Goal: Task Accomplishment & Management: Manage account settings

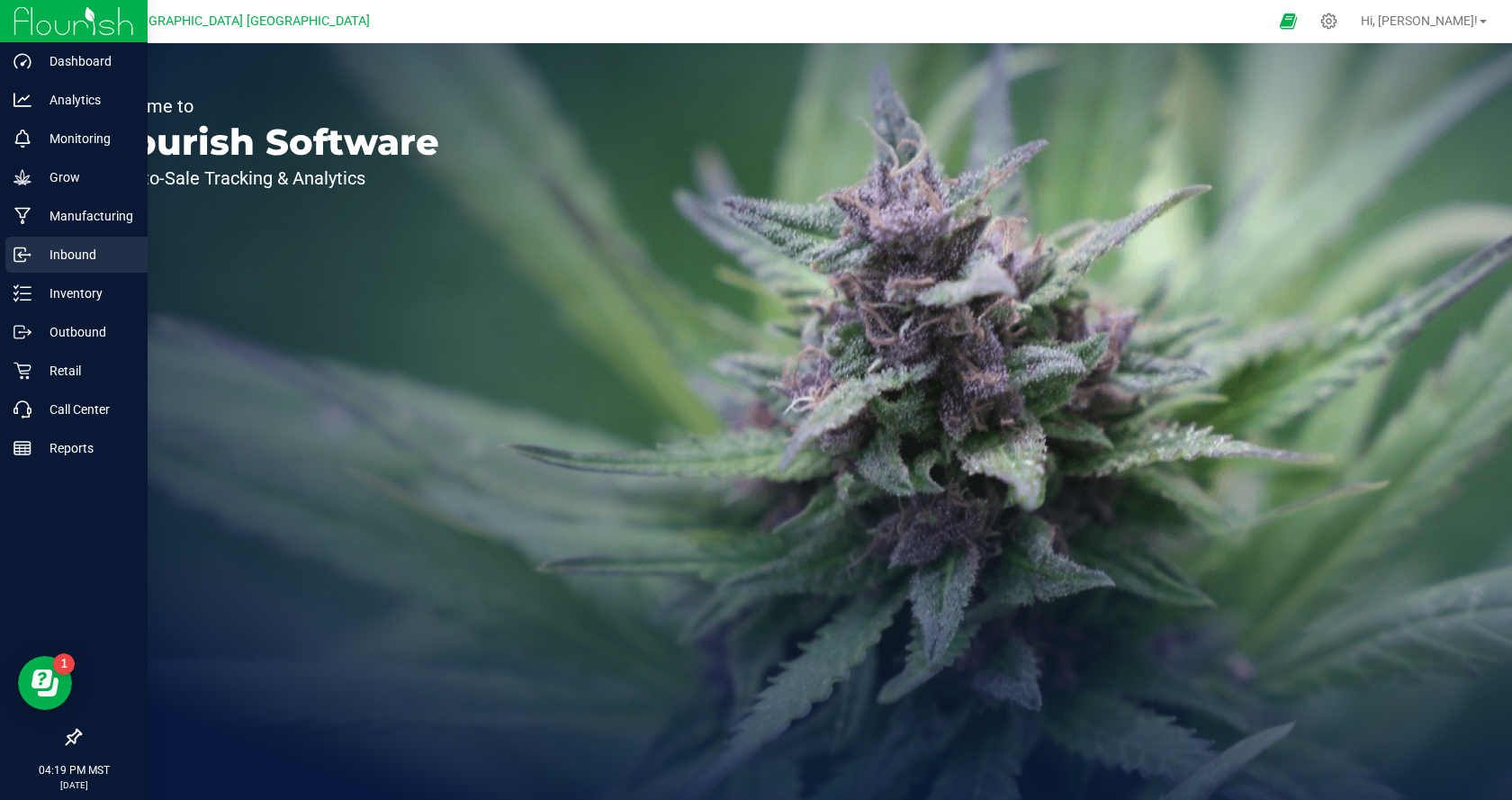
click at [53, 256] on p "Inbound" at bounding box center [85, 255] width 108 height 21
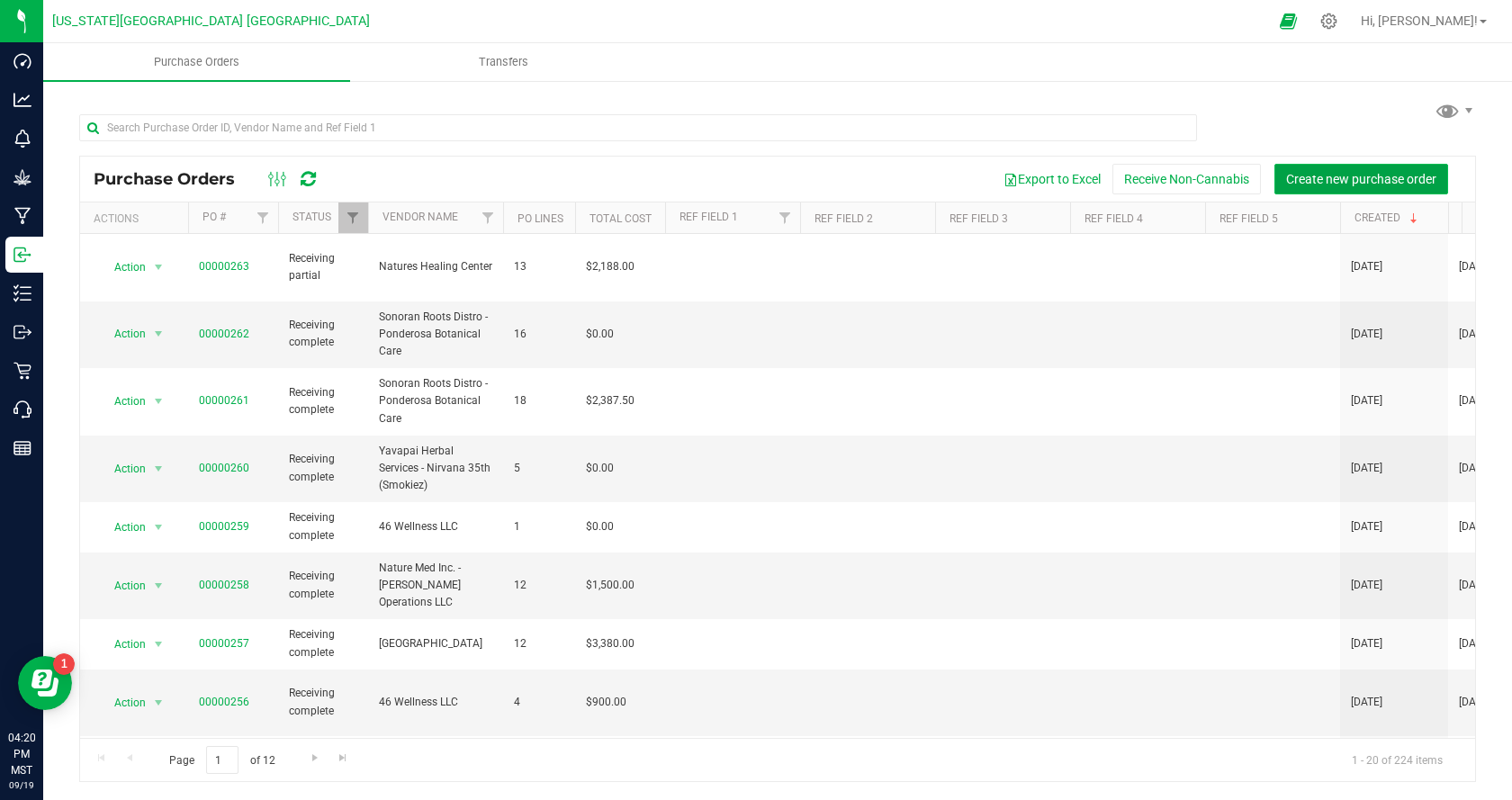
click at [1359, 177] on span "Create new purchase order" at bounding box center [1360, 179] width 151 height 15
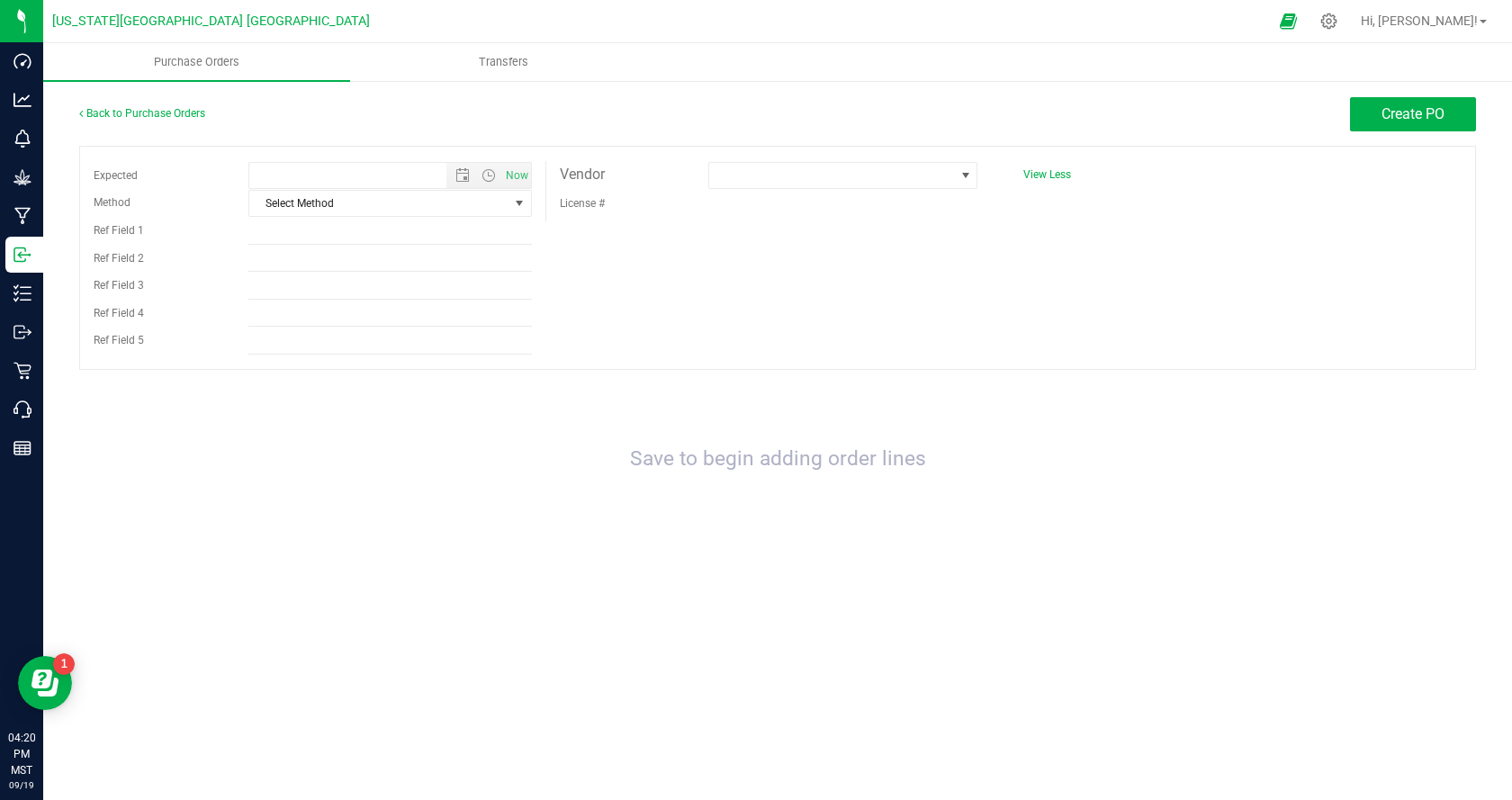
type input "[DATE] 4:20 PM"
click at [365, 204] on span "Select Method" at bounding box center [379, 203] width 258 height 25
click at [319, 345] on li "Local Delivery" at bounding box center [390, 340] width 281 height 27
click at [811, 167] on span at bounding box center [832, 176] width 246 height 25
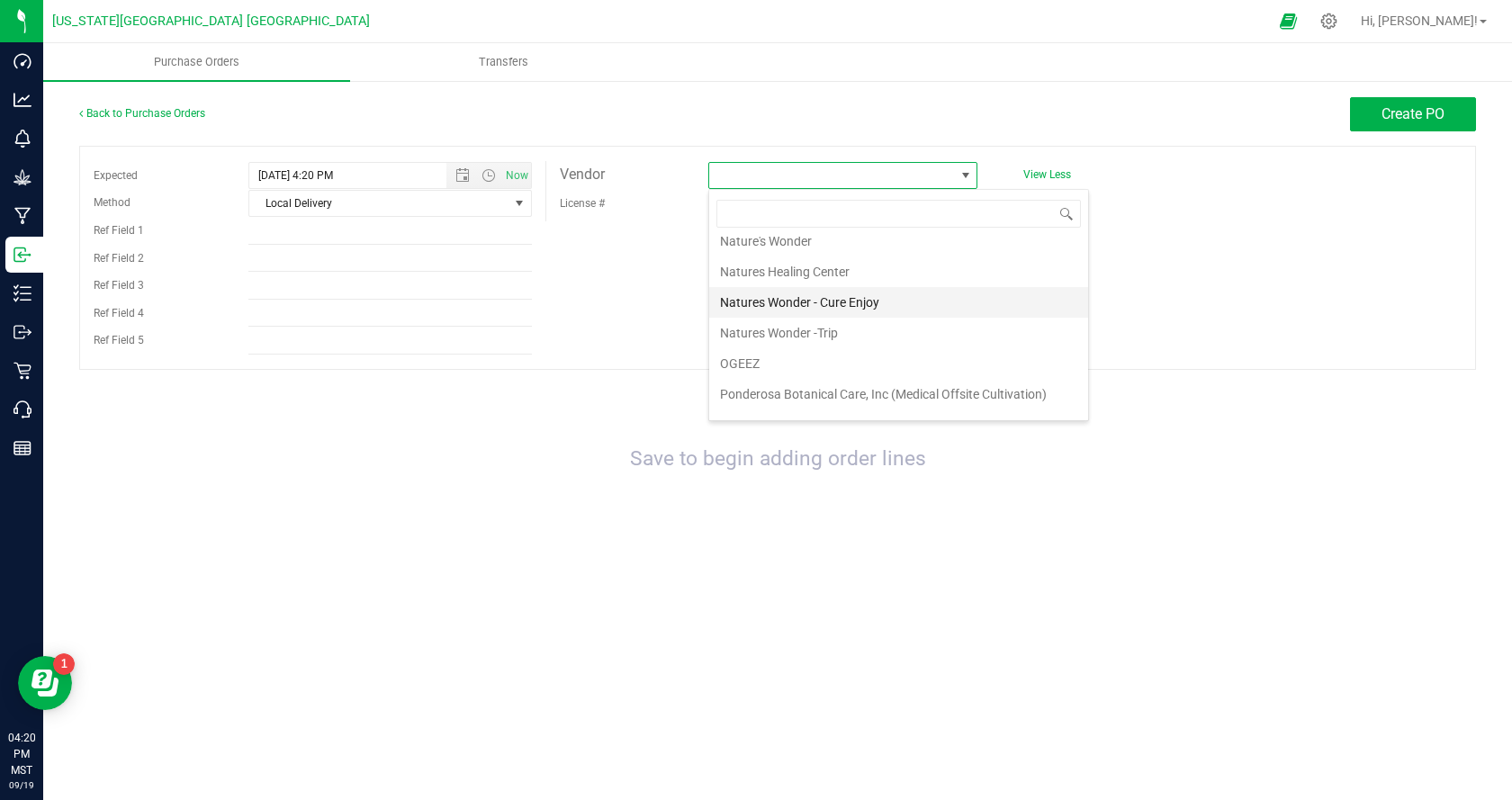
scroll to position [991, 0]
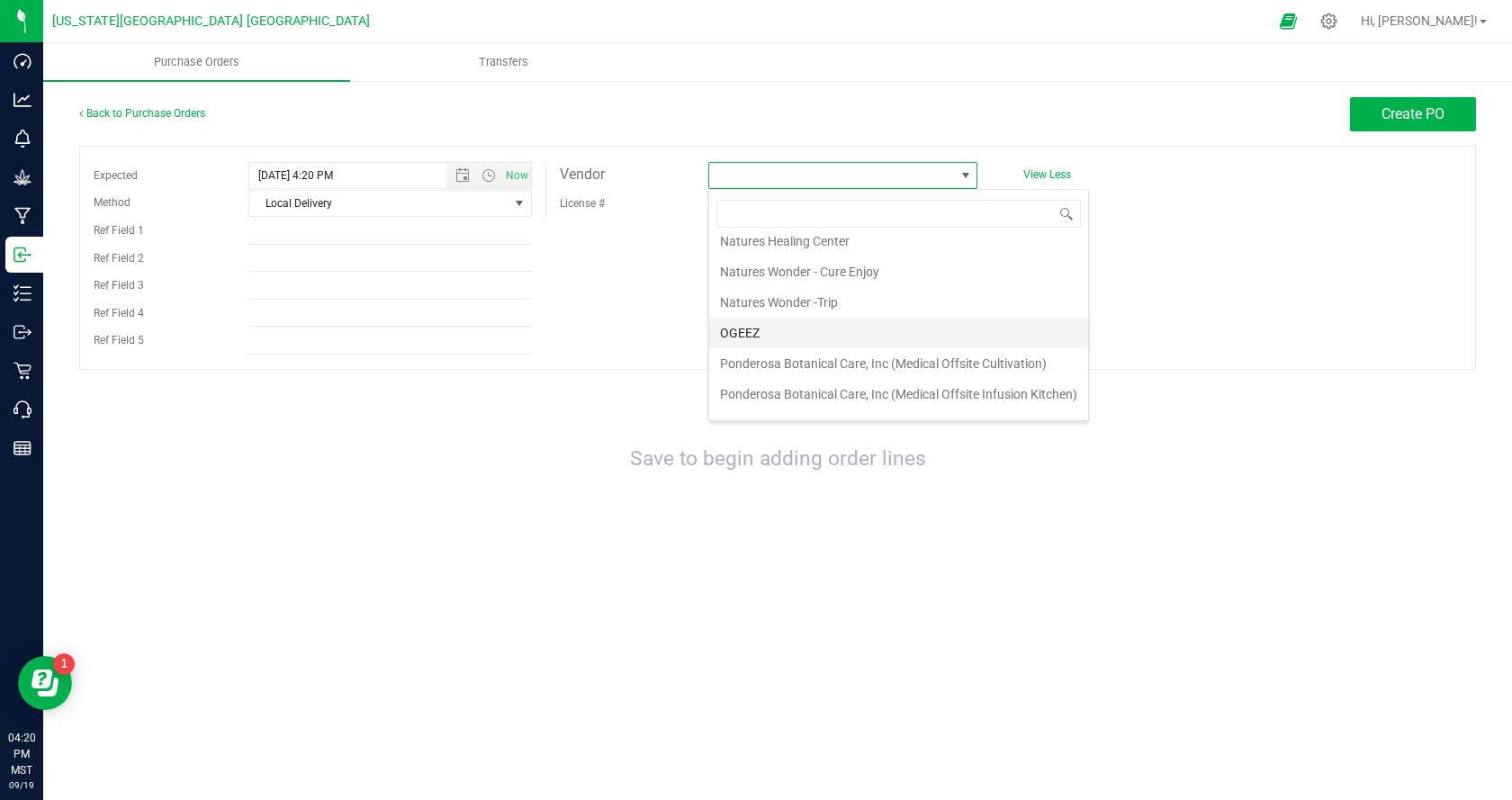
click at [786, 326] on li "OGEEZ" at bounding box center [899, 332] width 379 height 30
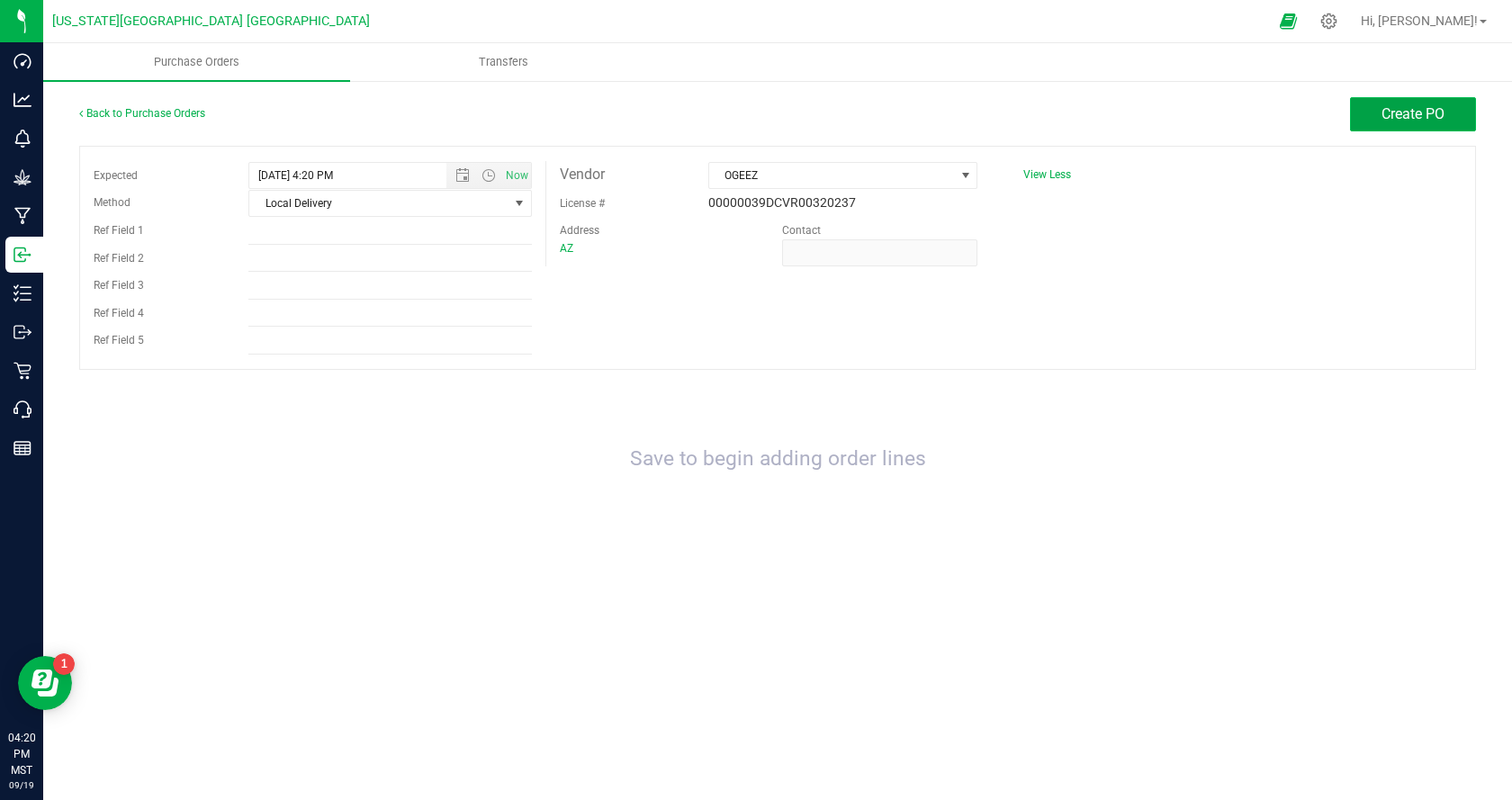
click at [1425, 101] on button "Create PO" at bounding box center [1413, 114] width 126 height 34
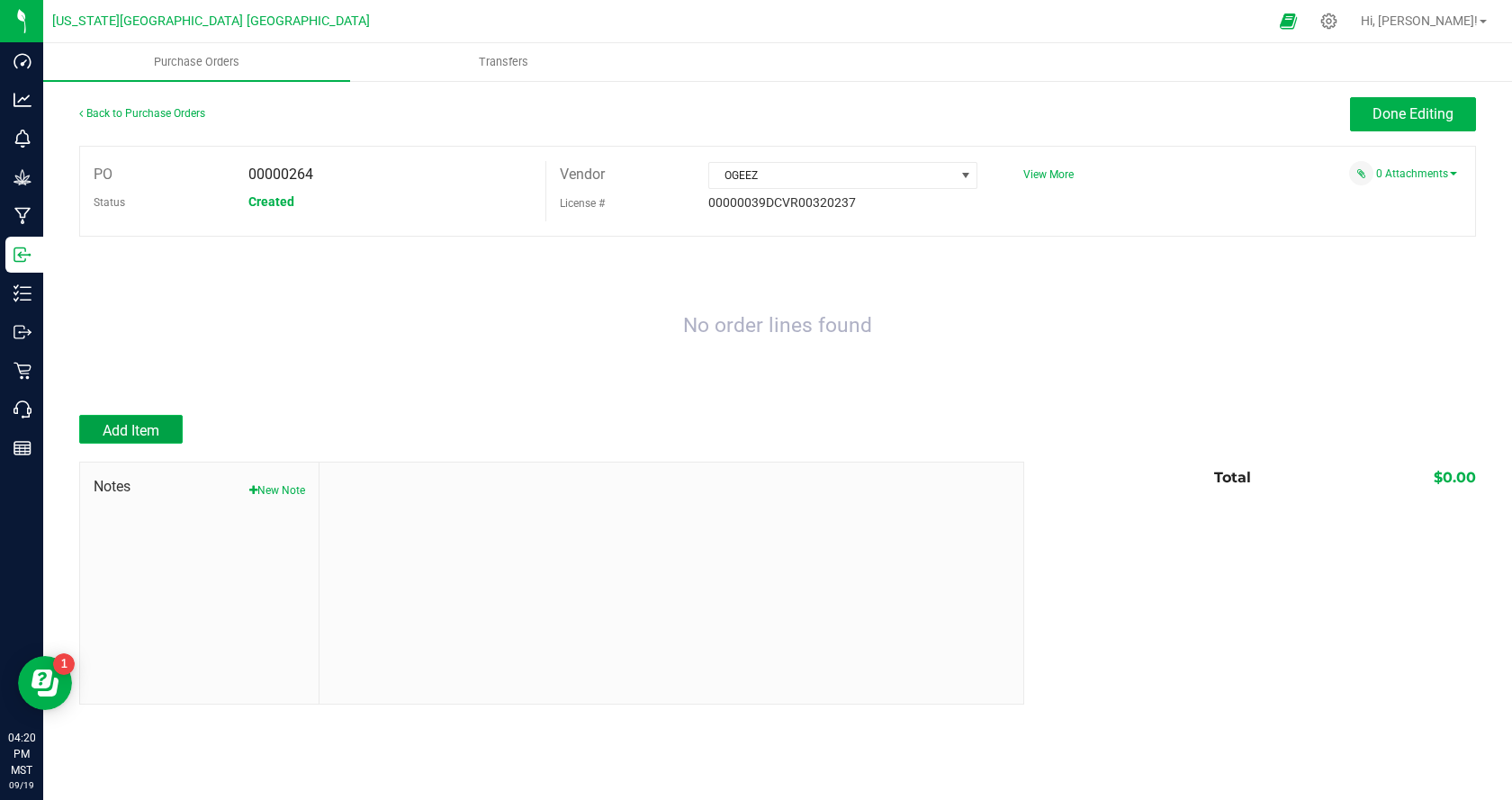
click at [174, 417] on button "Add Item" at bounding box center [130, 430] width 103 height 29
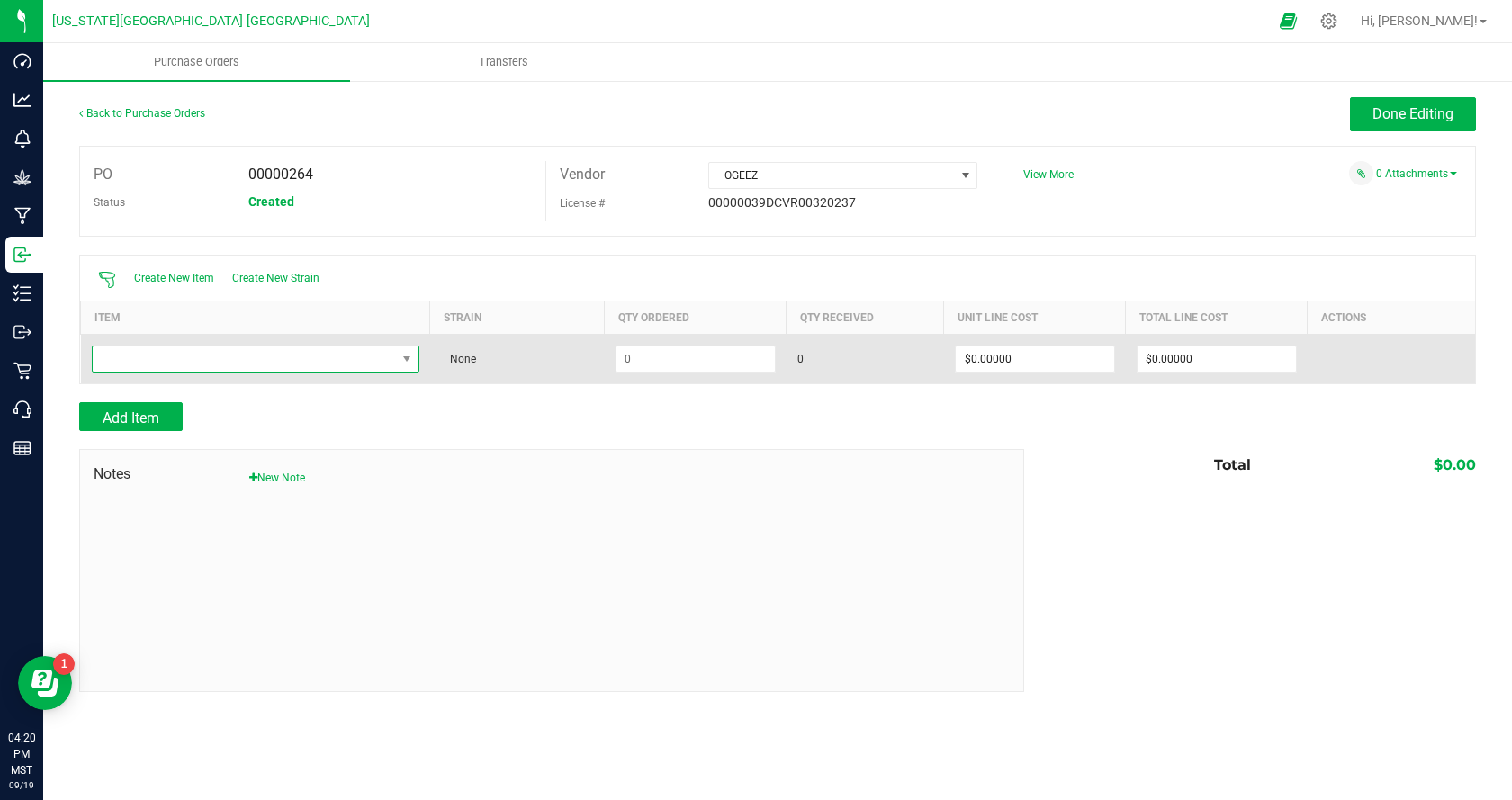
click at [258, 362] on span "NO DATA FOUND" at bounding box center [244, 360] width 303 height 25
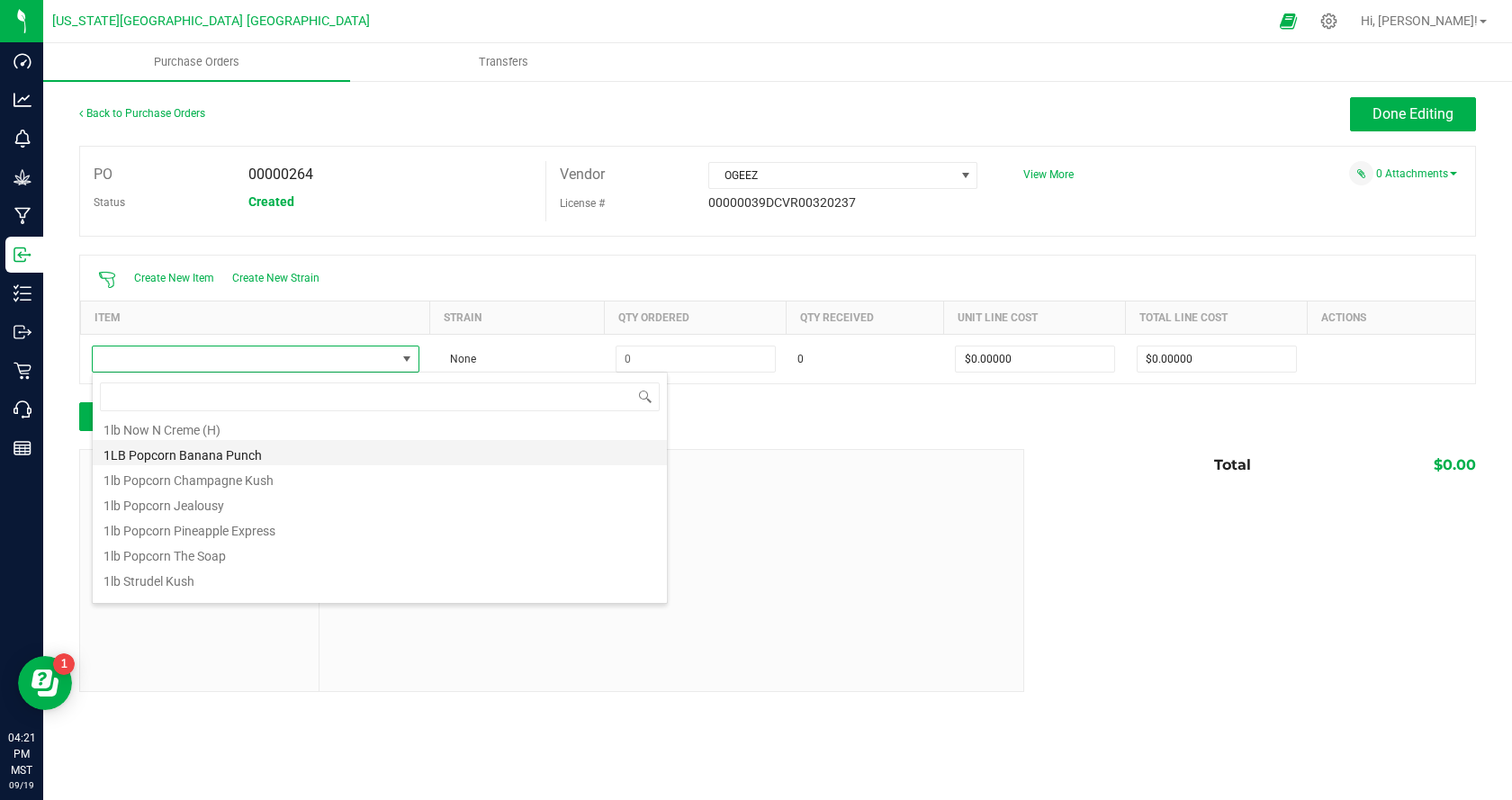
scroll to position [810, 0]
click at [296, 398] on input at bounding box center [380, 397] width 560 height 28
type input "black"
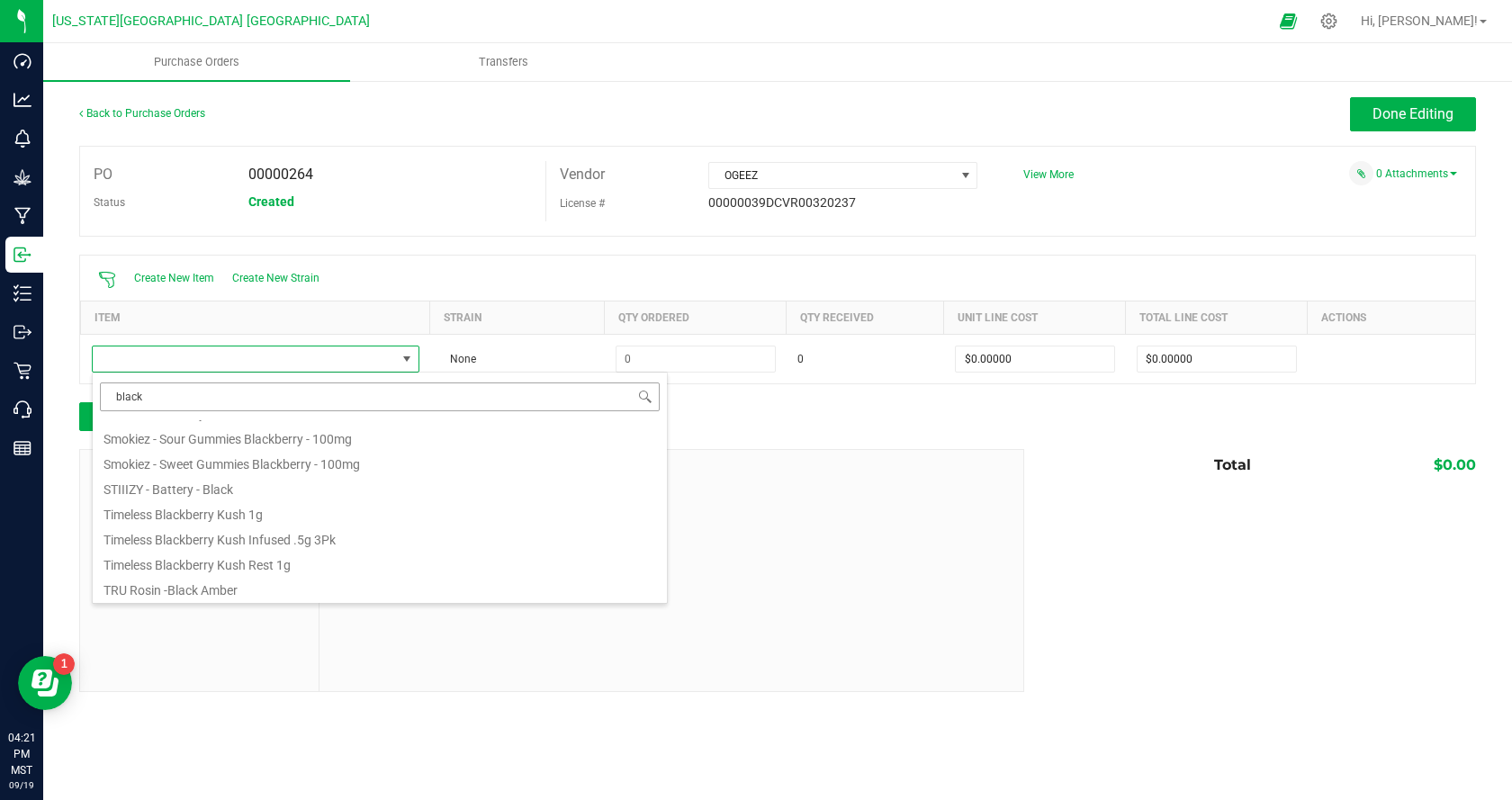
scroll to position [0, 0]
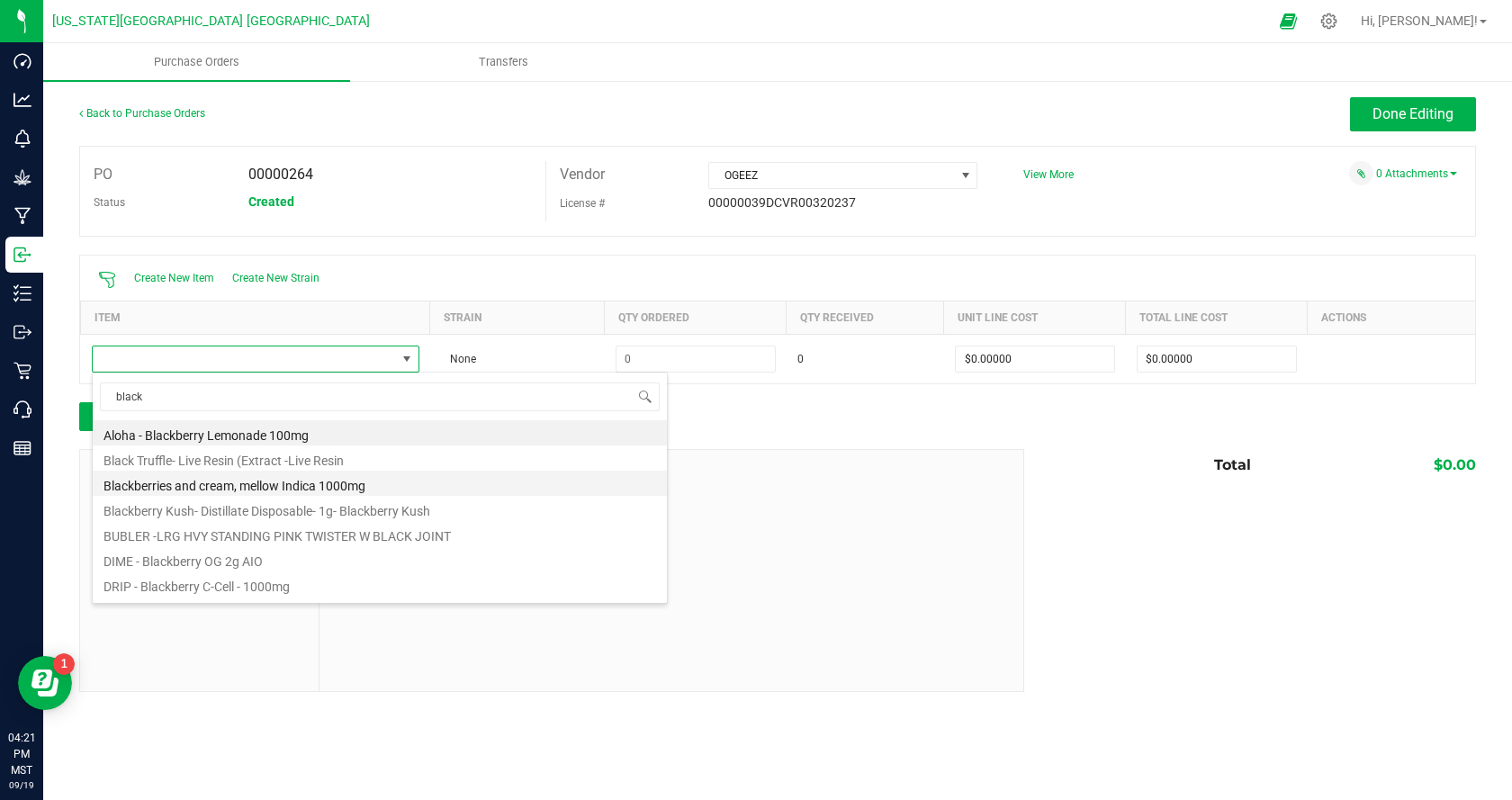
click at [300, 488] on li "Blackberries and cream, mellow Indica 1000mg" at bounding box center [379, 483] width 574 height 25
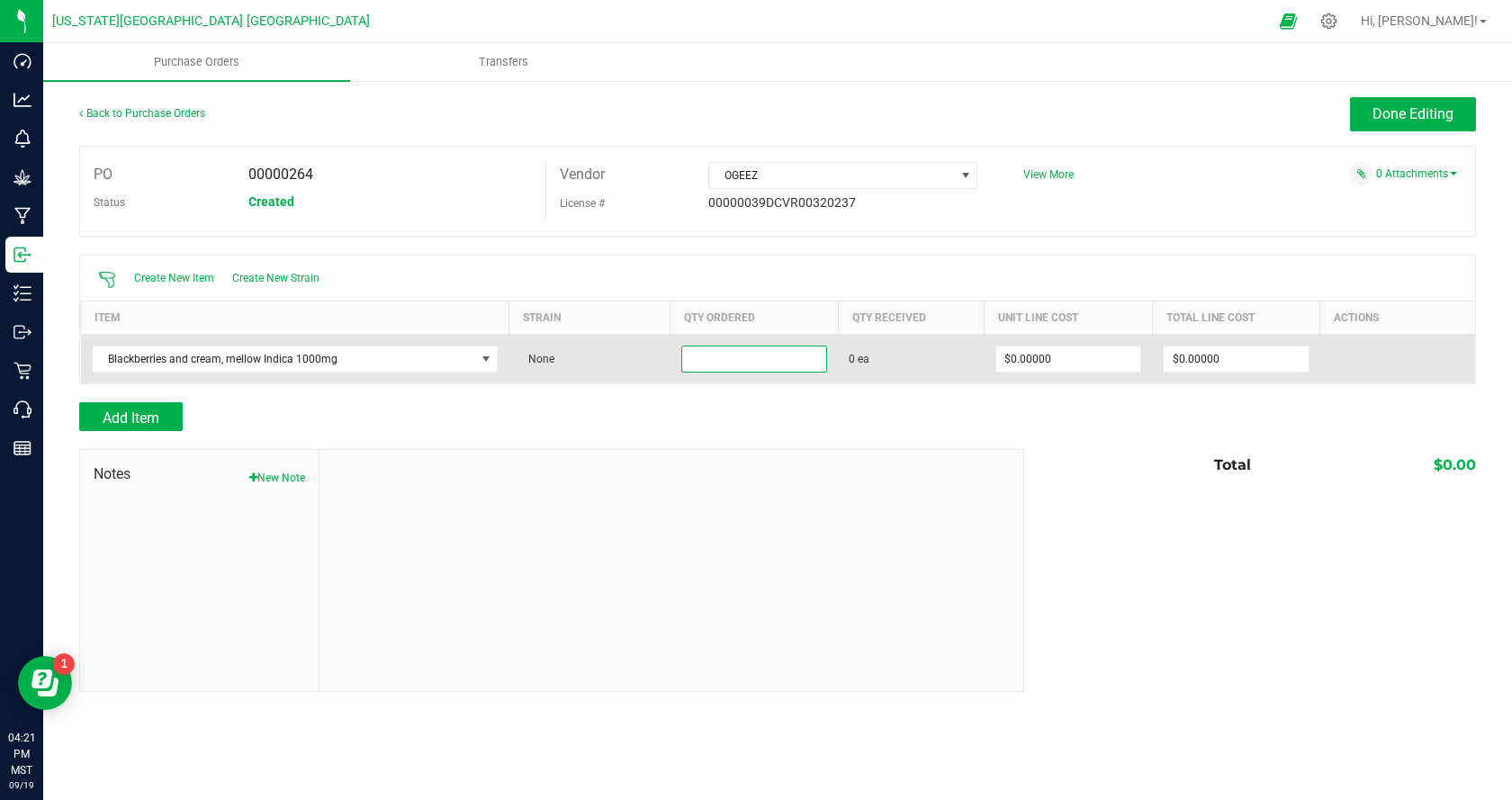
click at [748, 350] on input at bounding box center [754, 360] width 145 height 25
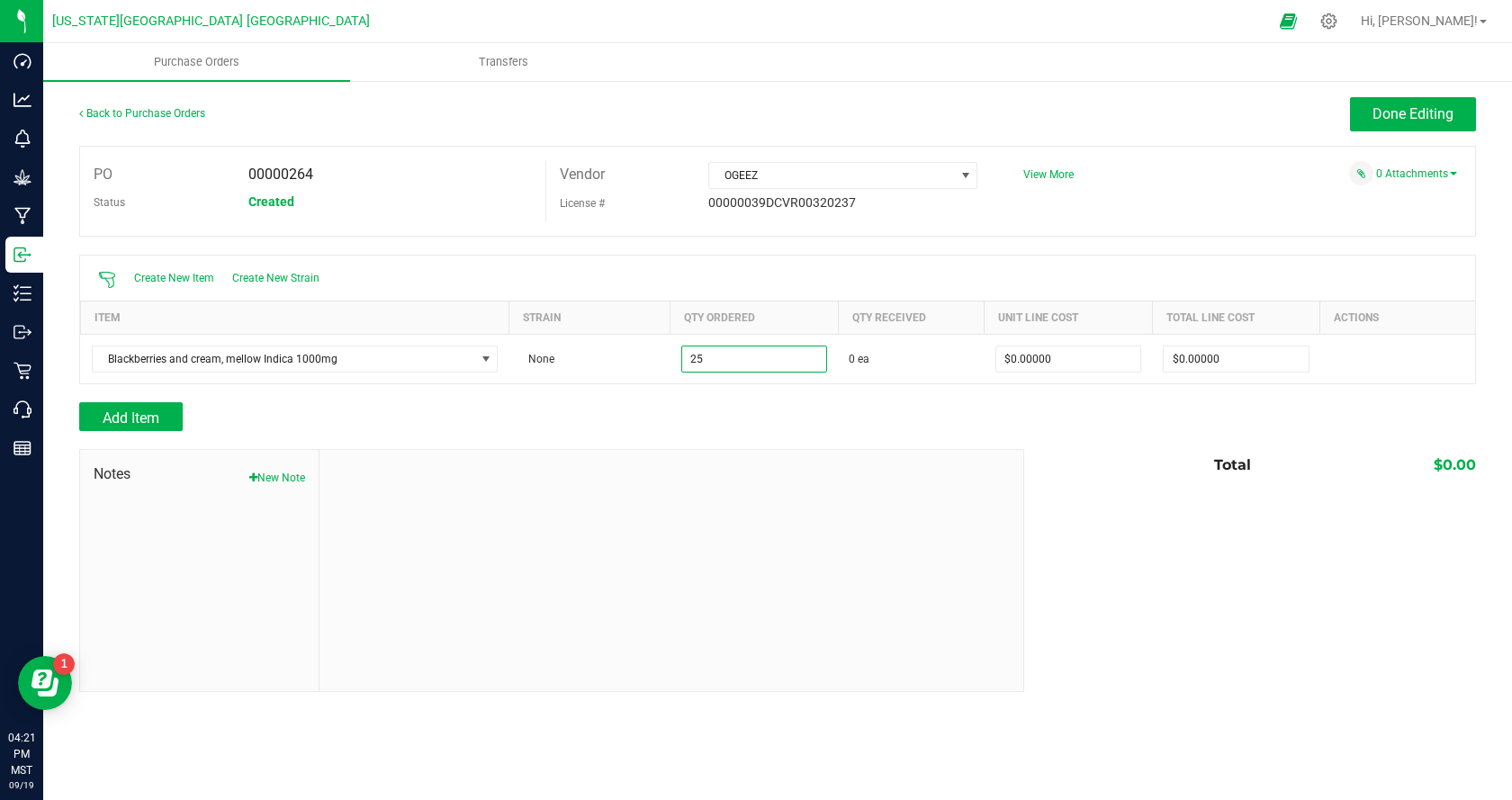
type input "25 ea"
type input "0"
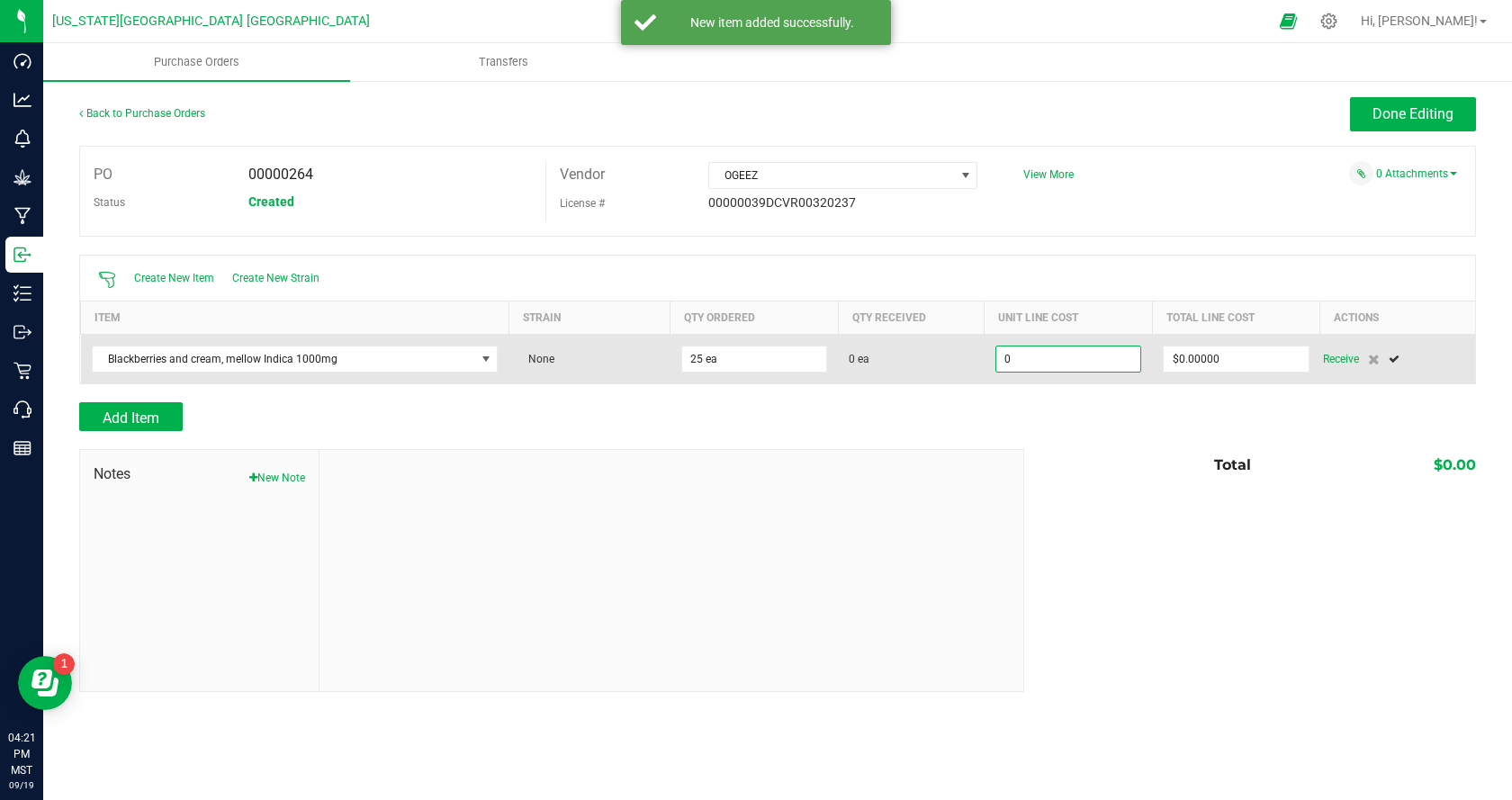
click at [1077, 356] on input "0" at bounding box center [1068, 360] width 145 height 25
type input "$30.00000"
type input "0"
type input "25"
type input "750"
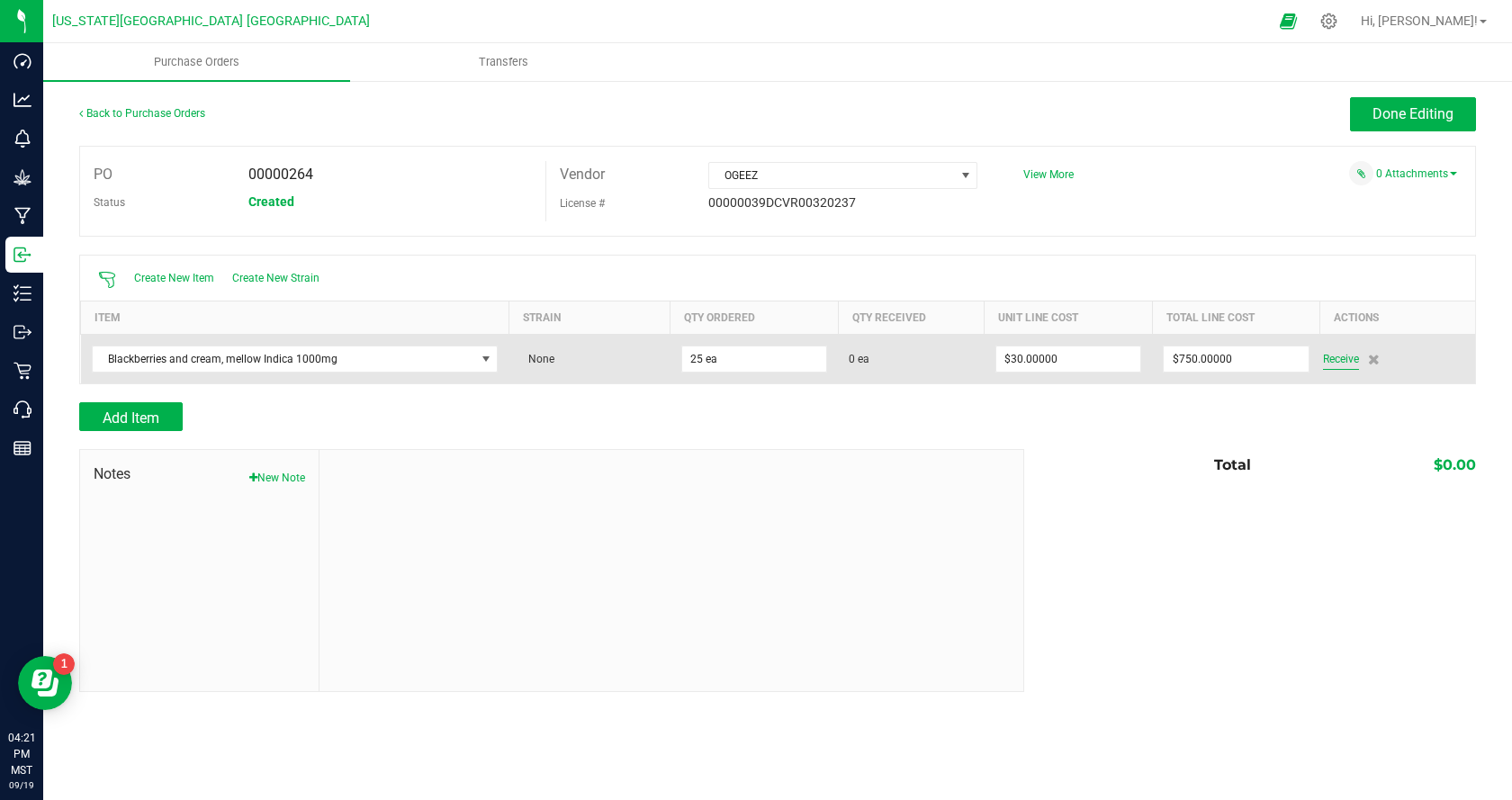
click at [1339, 357] on span "Receive" at bounding box center [1340, 359] width 36 height 21
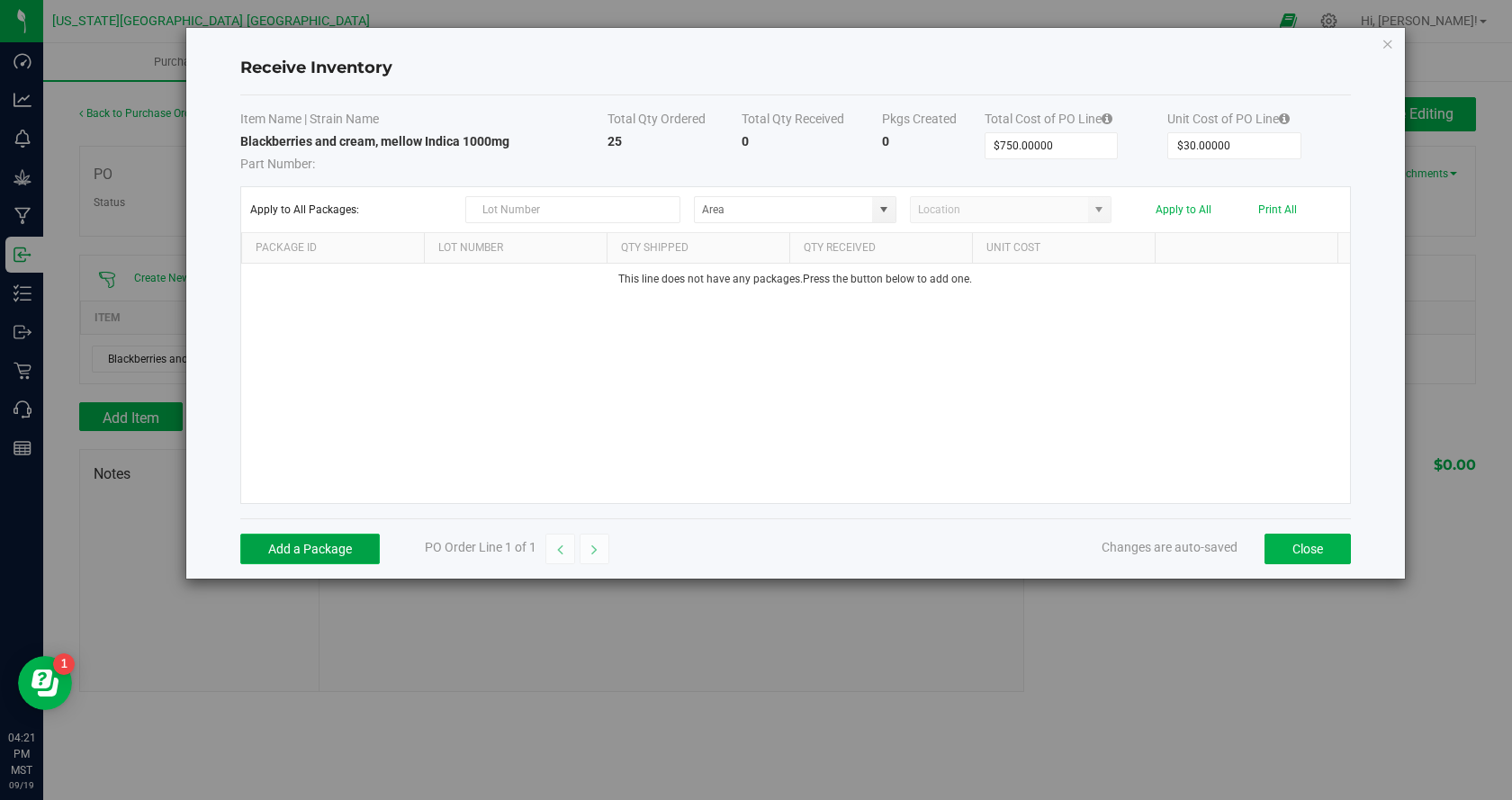
click at [306, 544] on button "Add a Package" at bounding box center [310, 548] width 140 height 30
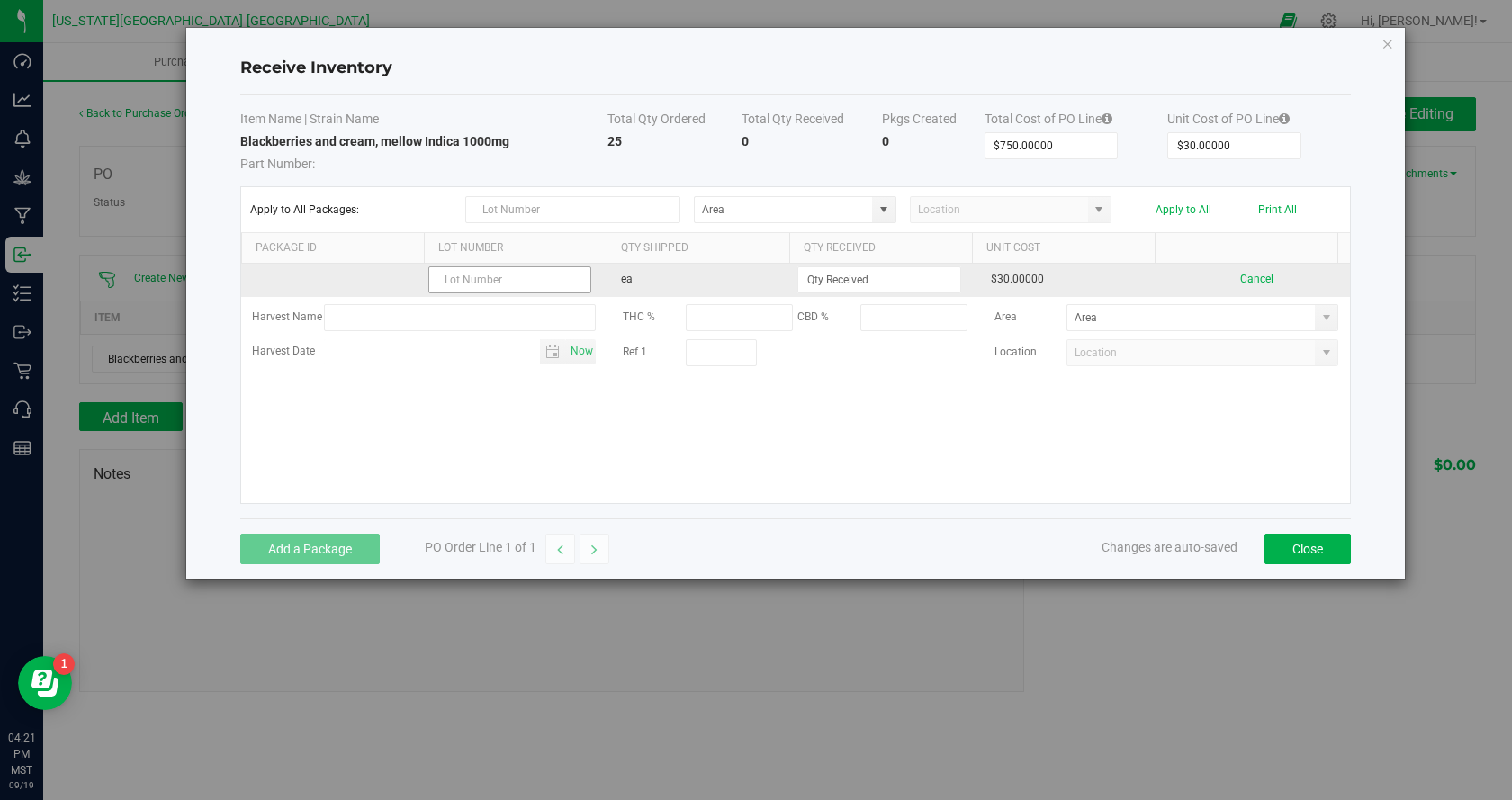
click at [464, 274] on input "text" at bounding box center [510, 280] width 163 height 27
type input "A500250821"
click at [887, 275] on input at bounding box center [878, 280] width 161 height 25
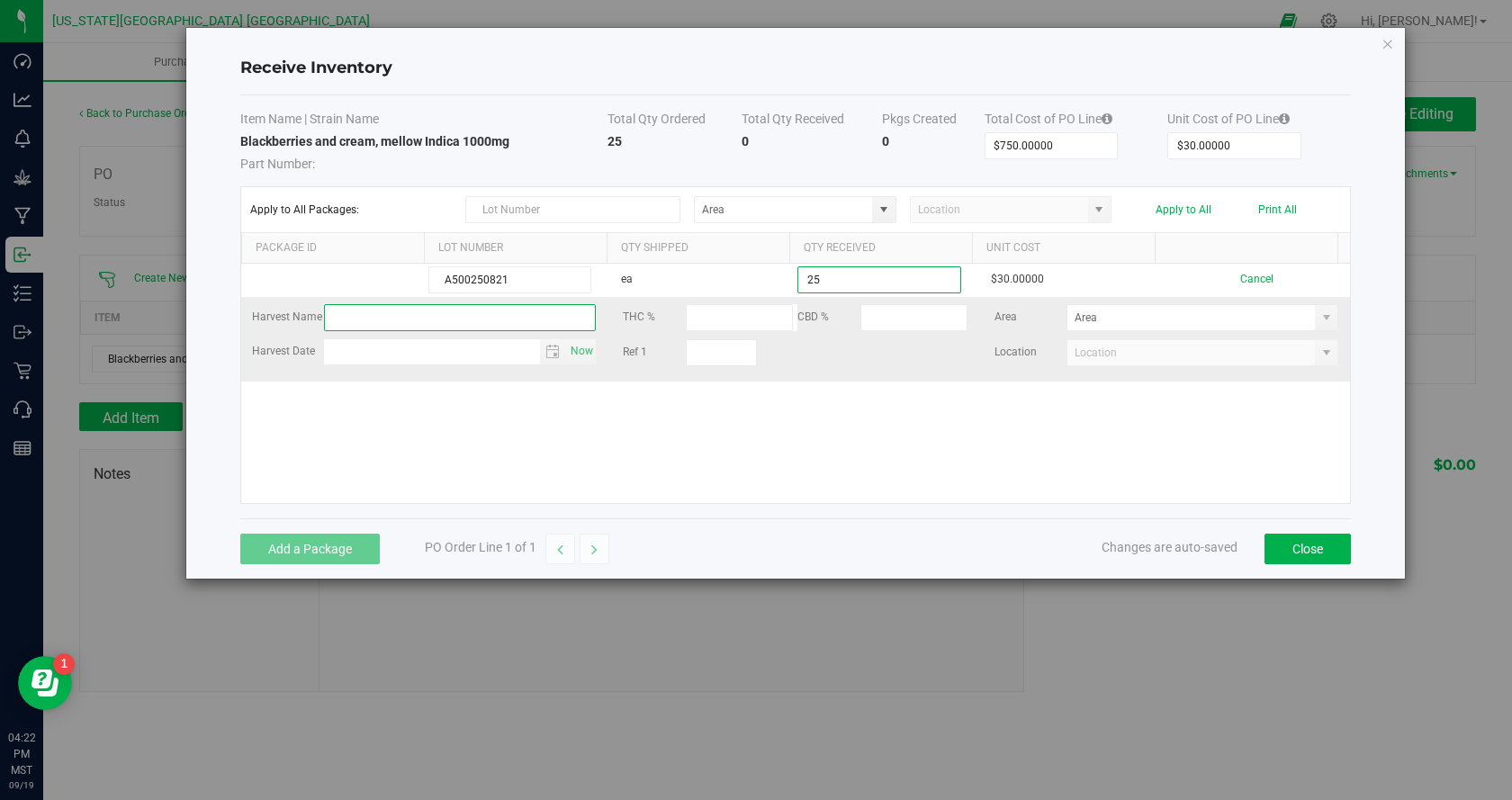
click at [457, 310] on kendo-grid-list "A500250821 ea 25 $30.00000 Cancel Harvest Name THC % CBD % Area Harvest Date No…" at bounding box center [795, 383] width 1109 height 239
type input "25 ea"
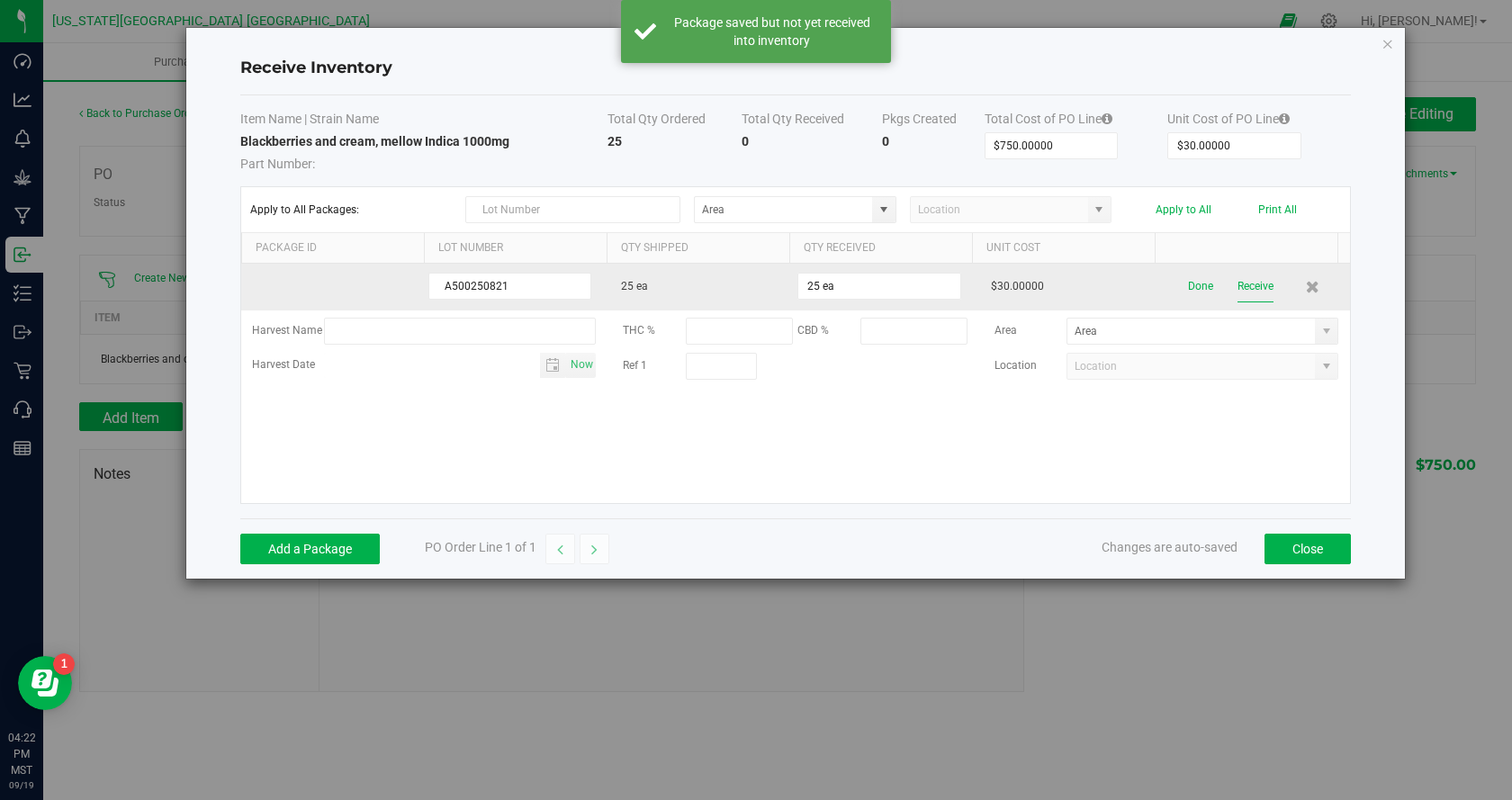
click at [1257, 283] on button "Receive" at bounding box center [1254, 287] width 36 height 31
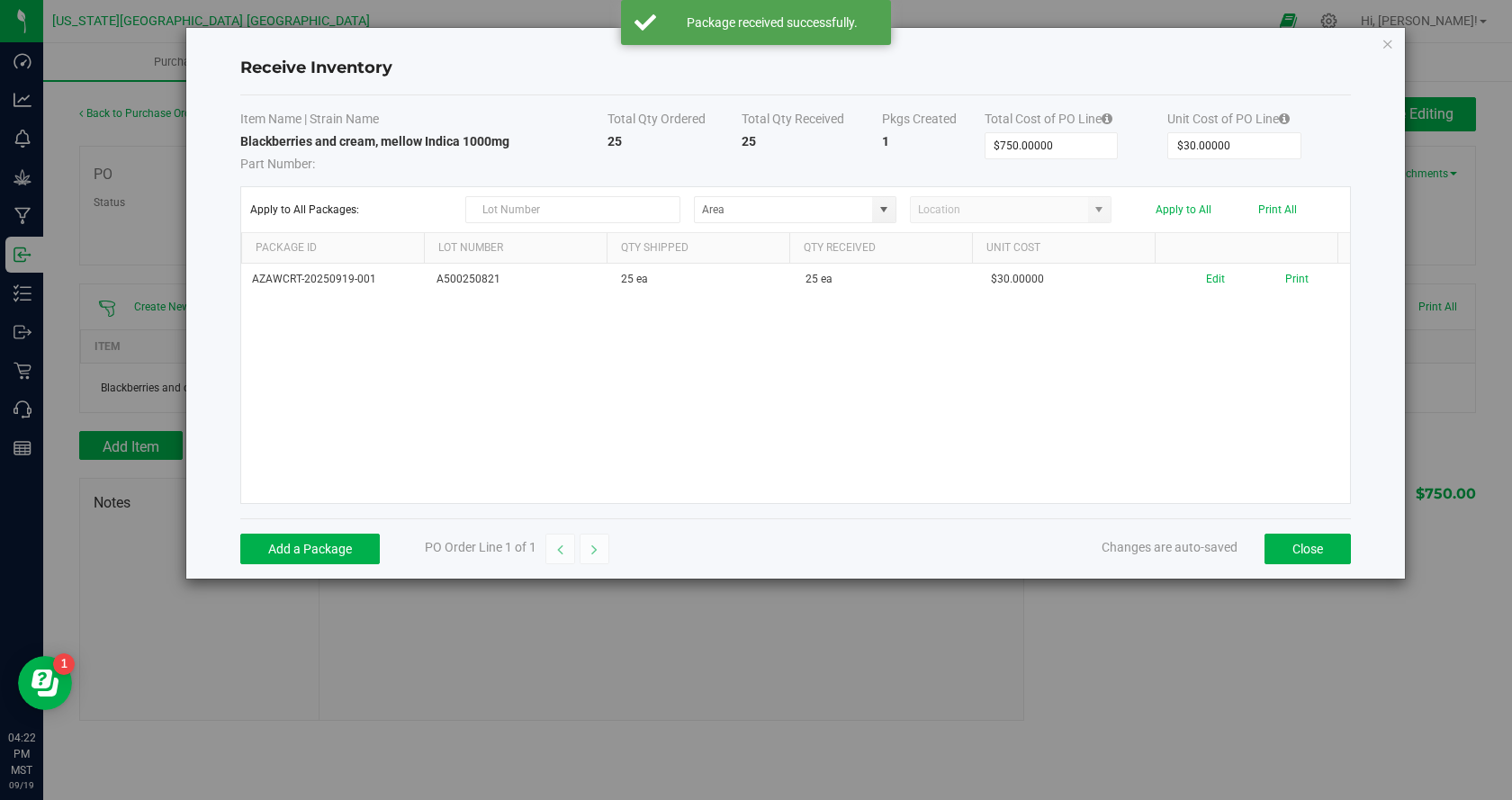
click at [1394, 43] on div "Receive Inventory Item Name | Strain Name Total Qty Ordered Total Qty Received …" at bounding box center [796, 303] width 1219 height 551
click at [1385, 44] on icon "Close modal" at bounding box center [1387, 43] width 13 height 21
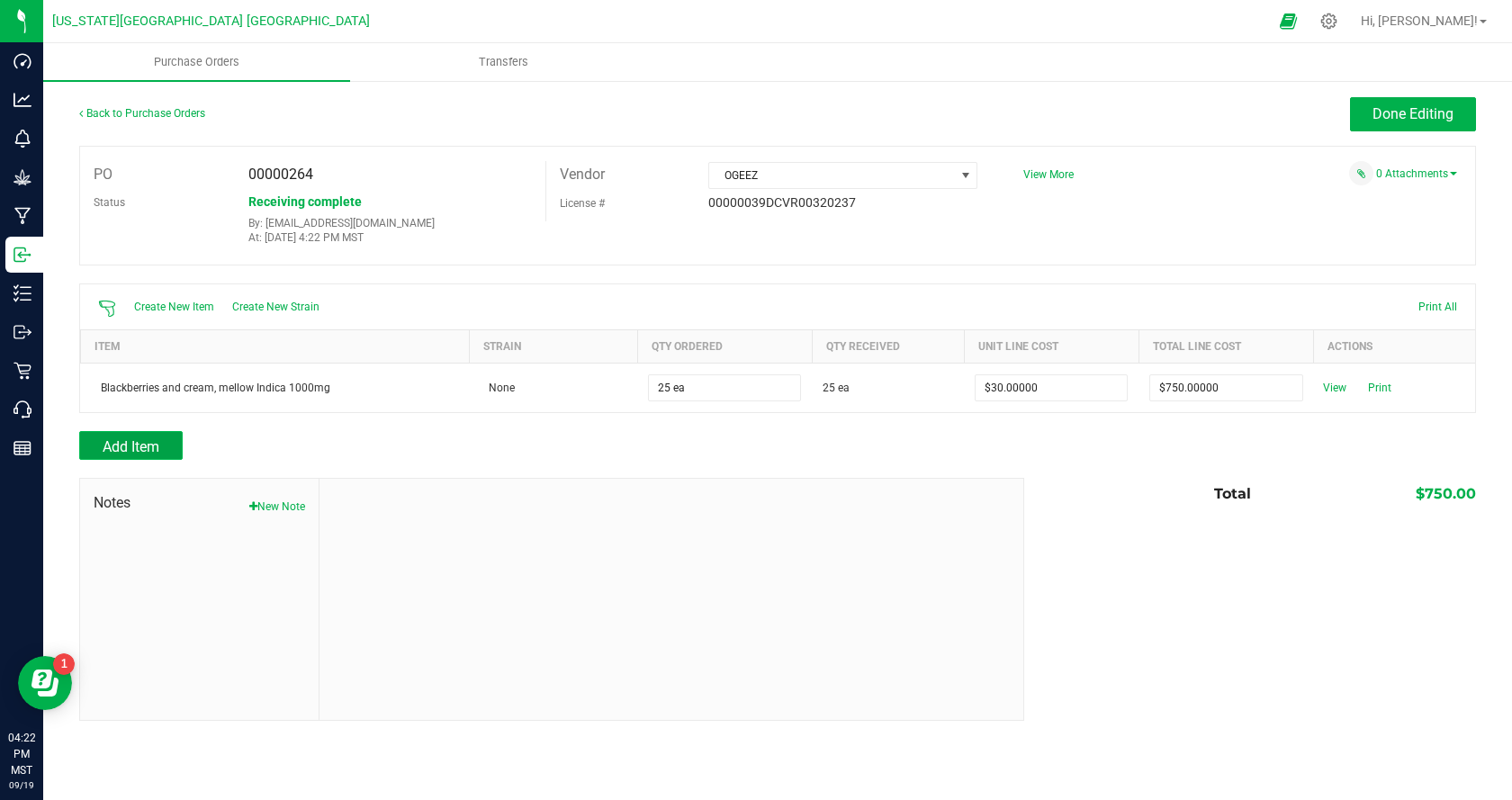
click at [144, 438] on button "Add Item" at bounding box center [130, 446] width 103 height 29
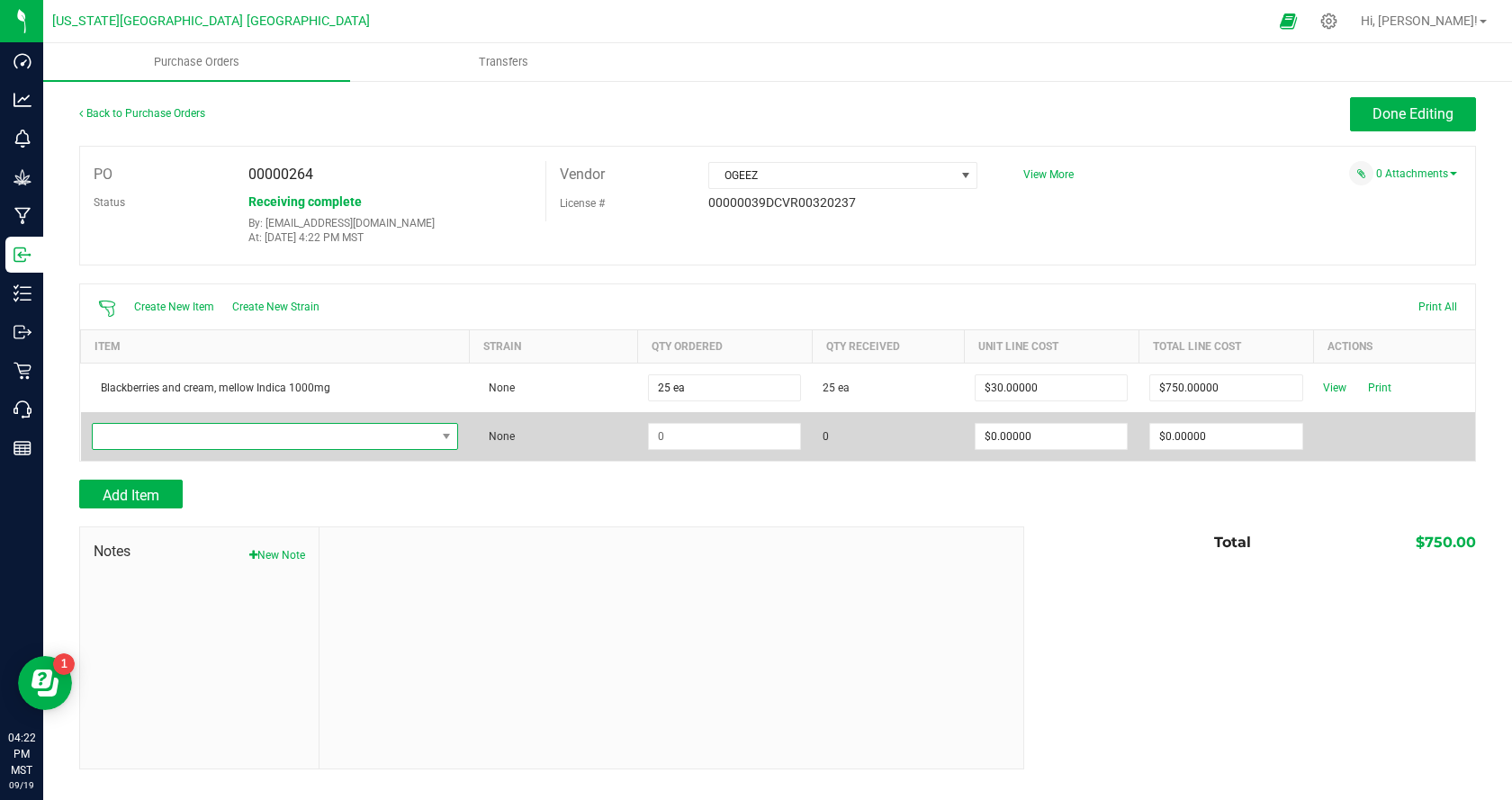
click at [389, 434] on span "NO DATA FOUND" at bounding box center [263, 436] width 343 height 25
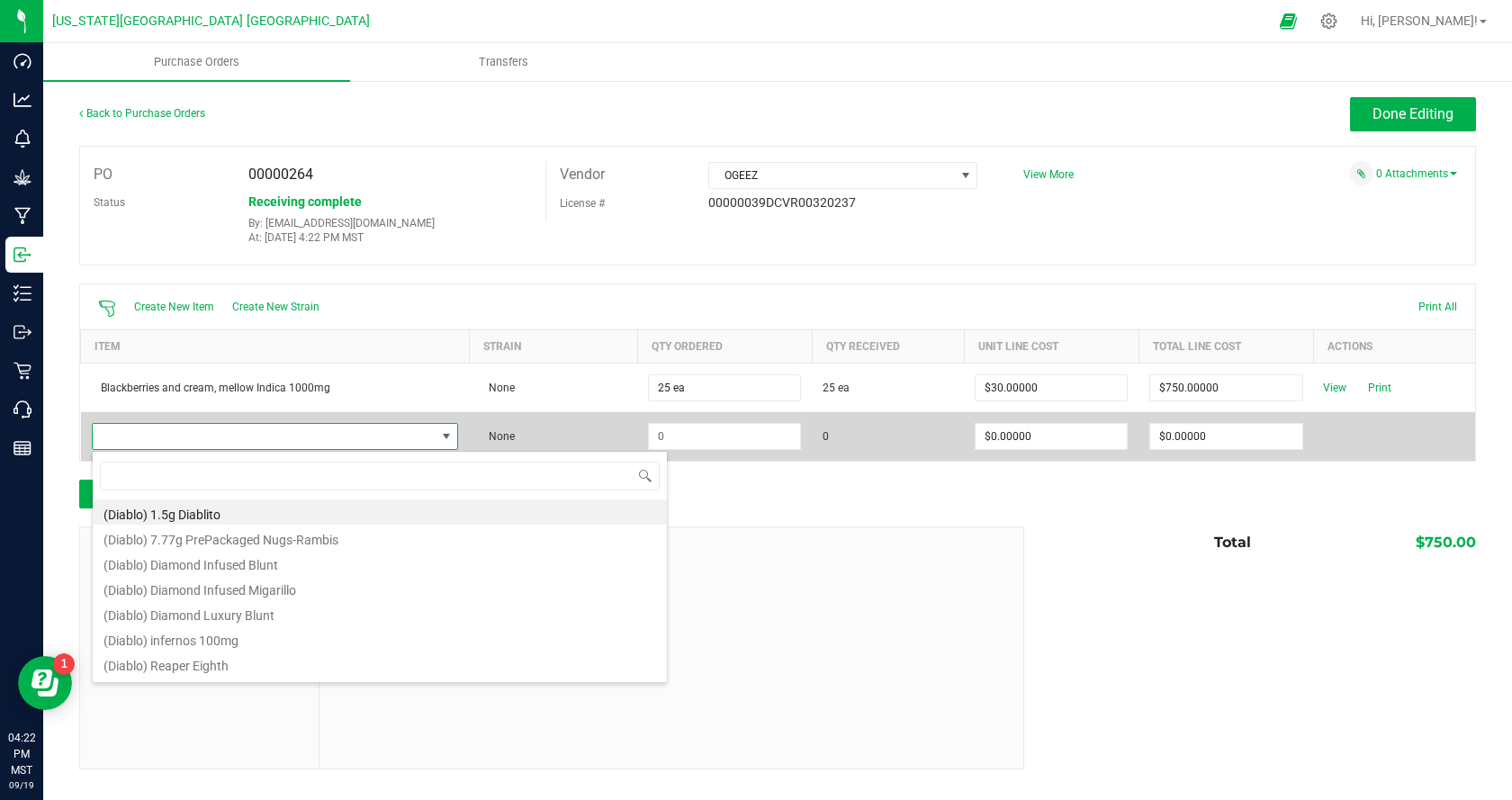
scroll to position [27, 361]
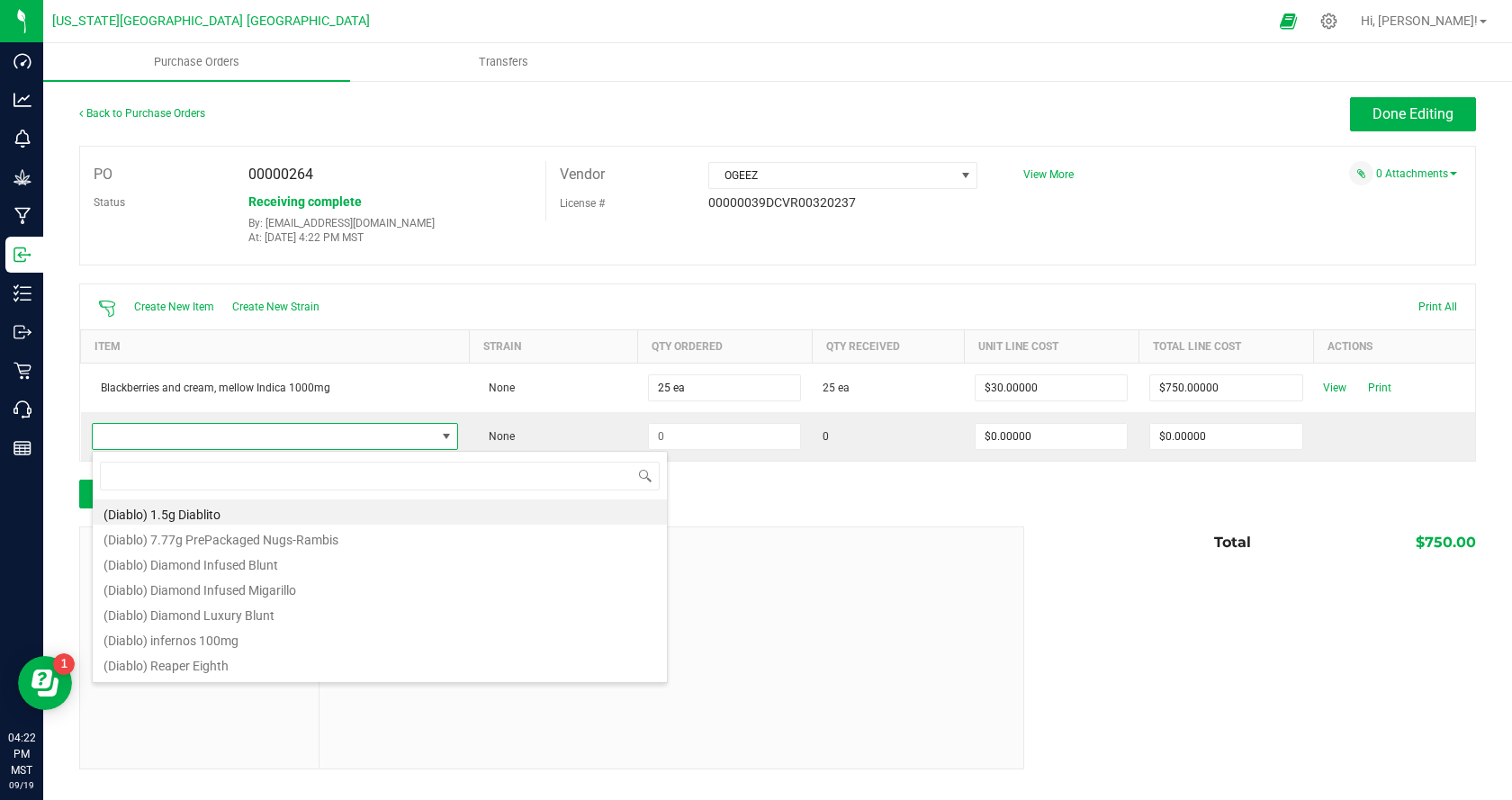
click at [787, 523] on div at bounding box center [776, 517] width 1396 height 18
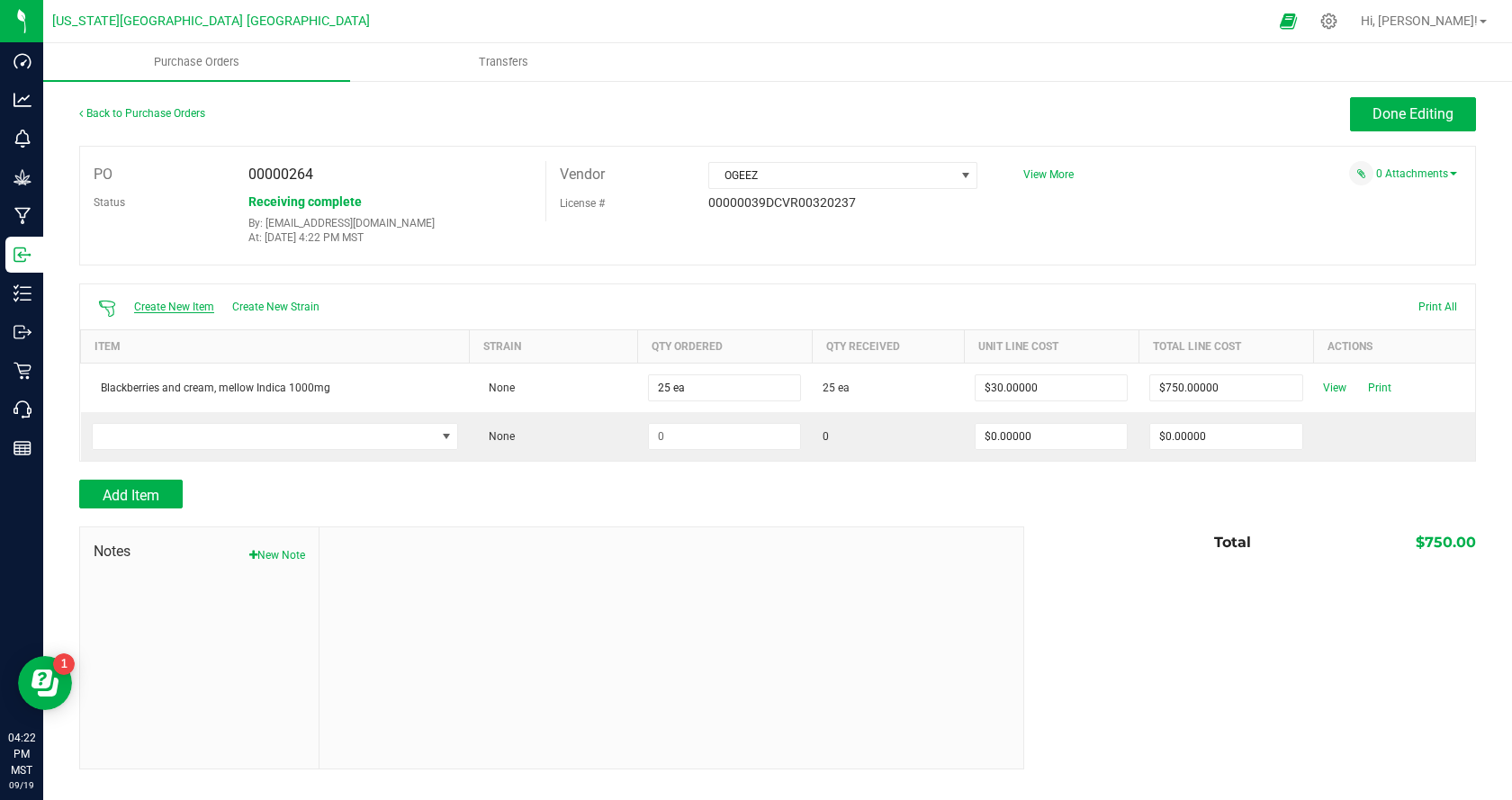
click at [142, 309] on span "Create New Item" at bounding box center [174, 306] width 80 height 13
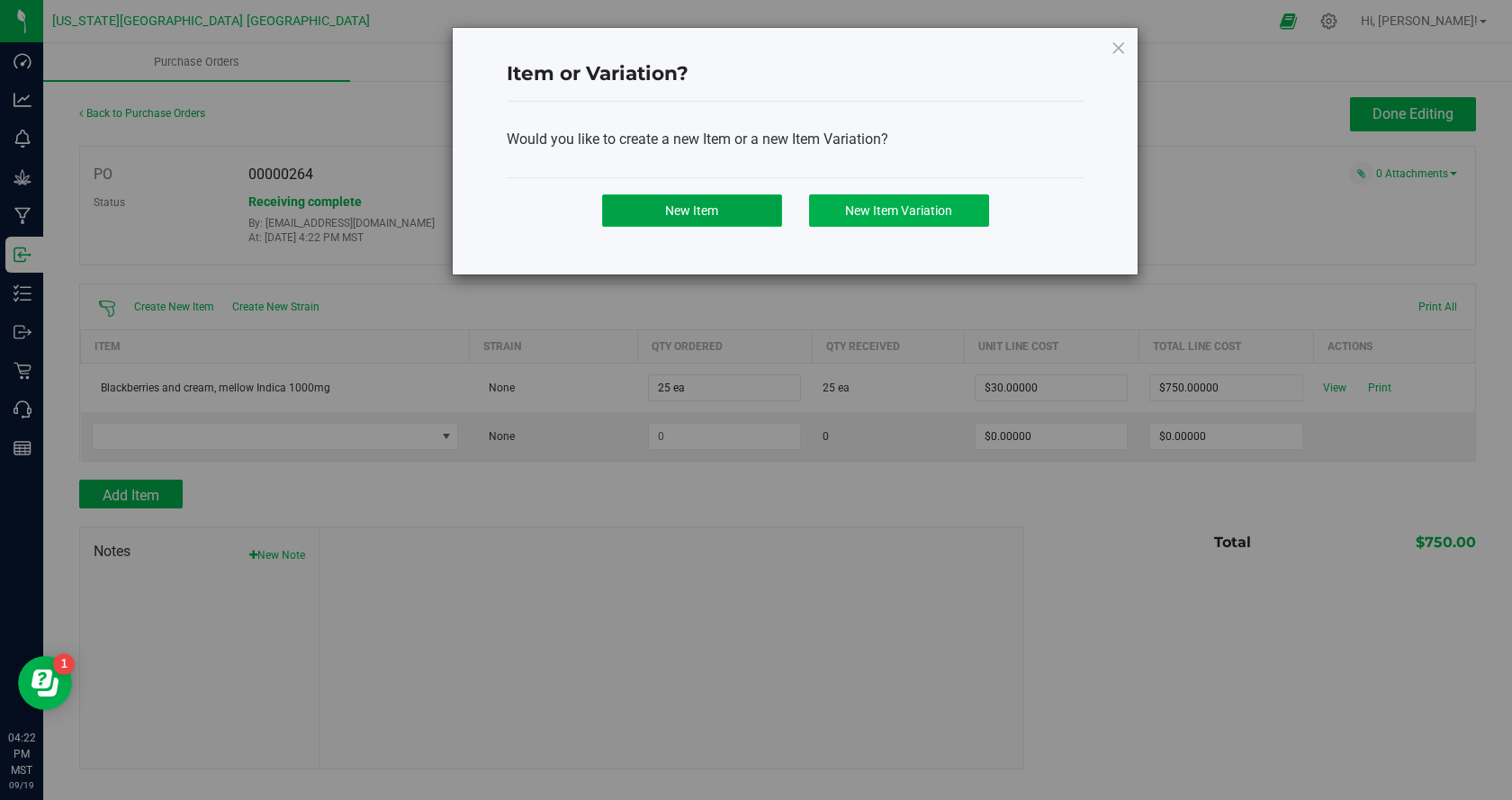
click at [718, 223] on button "New Item" at bounding box center [692, 210] width 180 height 32
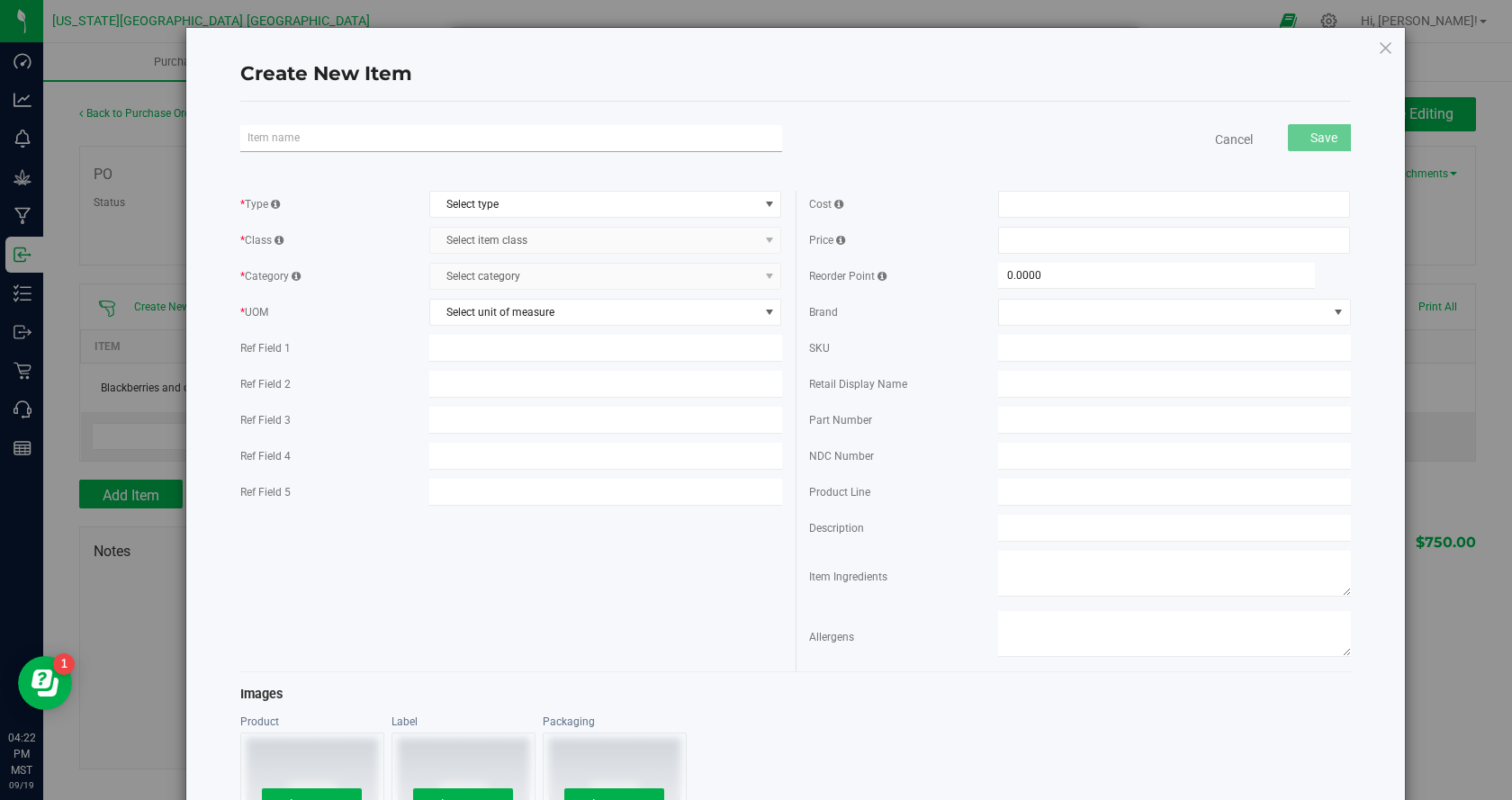
click at [371, 134] on input "text" at bounding box center [510, 139] width 541 height 27
drag, startPoint x: 504, startPoint y: 139, endPoint x: 155, endPoint y: 109, distance: 350.3
click at [155, 109] on div "Create New Item Ogeez- Sugar-Free Strawberry-Kiwi Indica 1000MG Item name is av…" at bounding box center [763, 695] width 1285 height 1337
drag, startPoint x: 586, startPoint y: 132, endPoint x: 598, endPoint y: 124, distance: 14.4
click at [587, 132] on input "Ogeez- Sugar-Free Strawberry-Kiwi Indica 1000MG" at bounding box center [510, 139] width 541 height 27
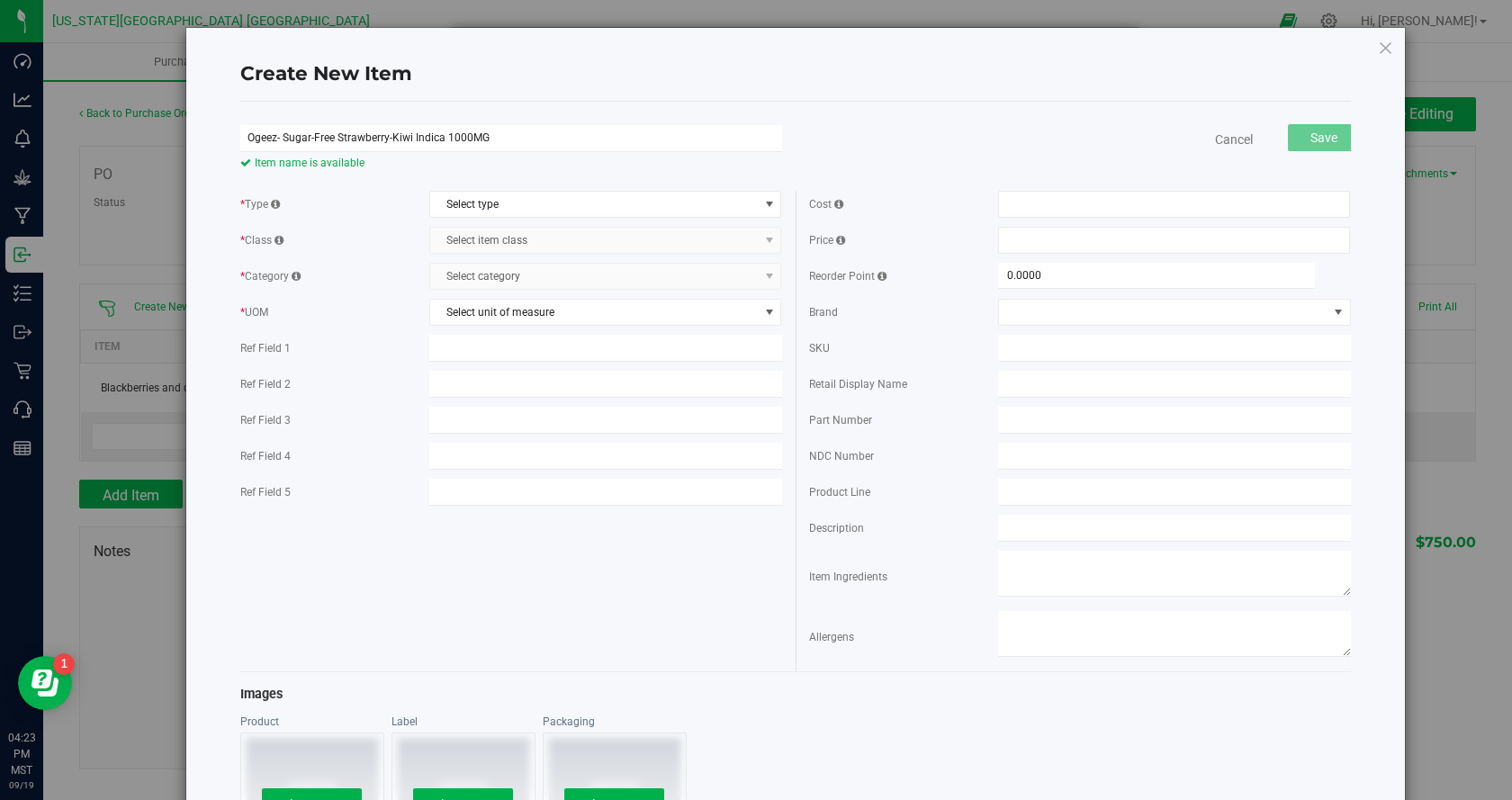
type input "Ogeez- Sugar-Free Strawberry-Kiwi Indica 1000MG"
click at [628, 102] on div "Ogeez- Sugar-Free Strawberry-Kiwi Indica 1000MG Item name is available Cancel S…" at bounding box center [795, 723] width 1111 height 1243
click at [1075, 394] on input "text" at bounding box center [1174, 385] width 352 height 27
drag, startPoint x: 1074, startPoint y: 366, endPoint x: 1035, endPoint y: 389, distance: 45.3
paste input "Ogeez- Sugar-Free Strawberry-Kiwi Indica 1000MG"
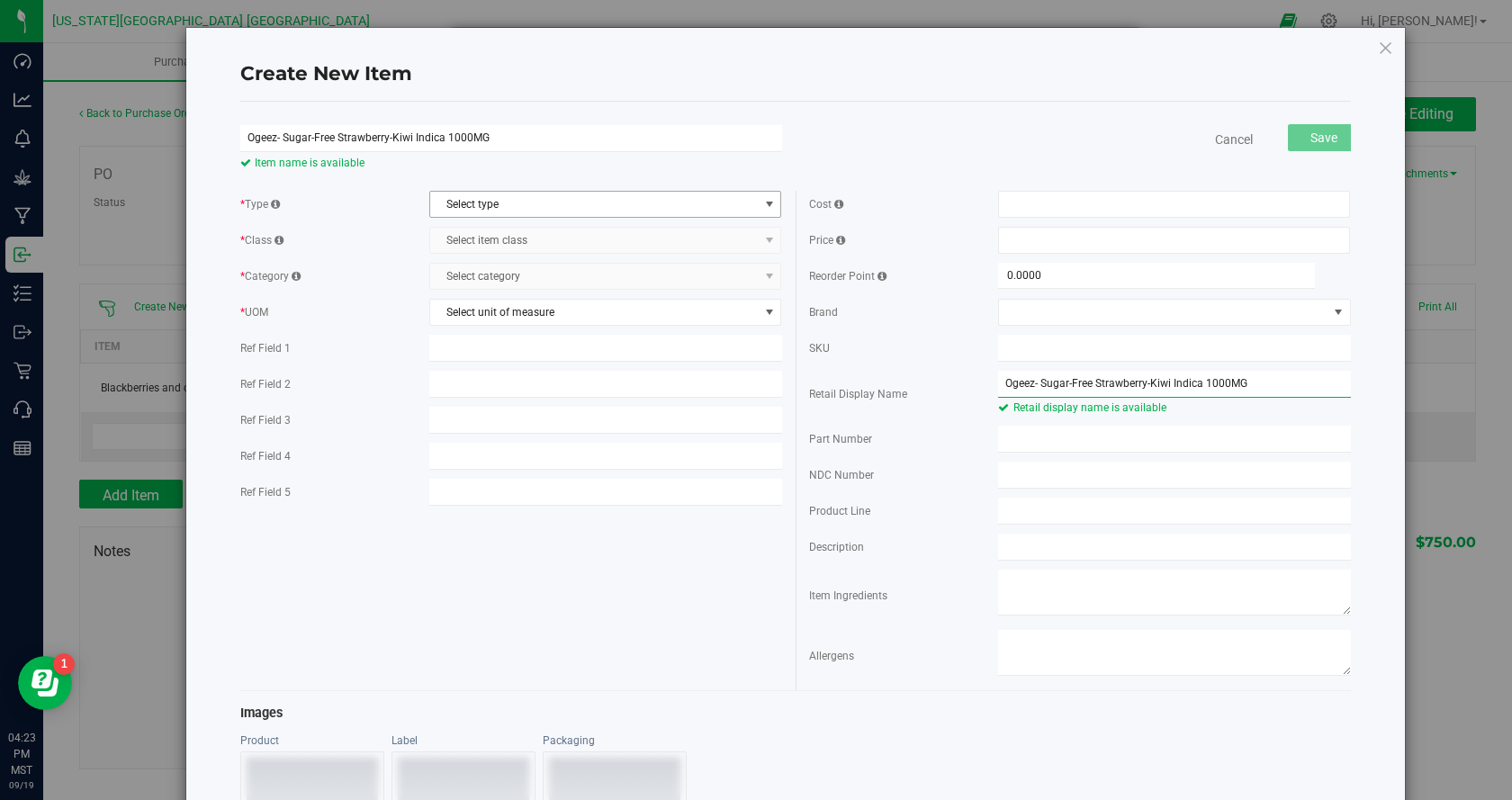
type input "Ogeez- Sugar-Free Strawberry-Kiwi Indica 1000MG"
click at [572, 201] on span "Select type" at bounding box center [594, 204] width 327 height 25
click at [553, 227] on li "Cannabis" at bounding box center [601, 235] width 347 height 27
click at [553, 238] on li "Cannabis" at bounding box center [601, 235] width 347 height 27
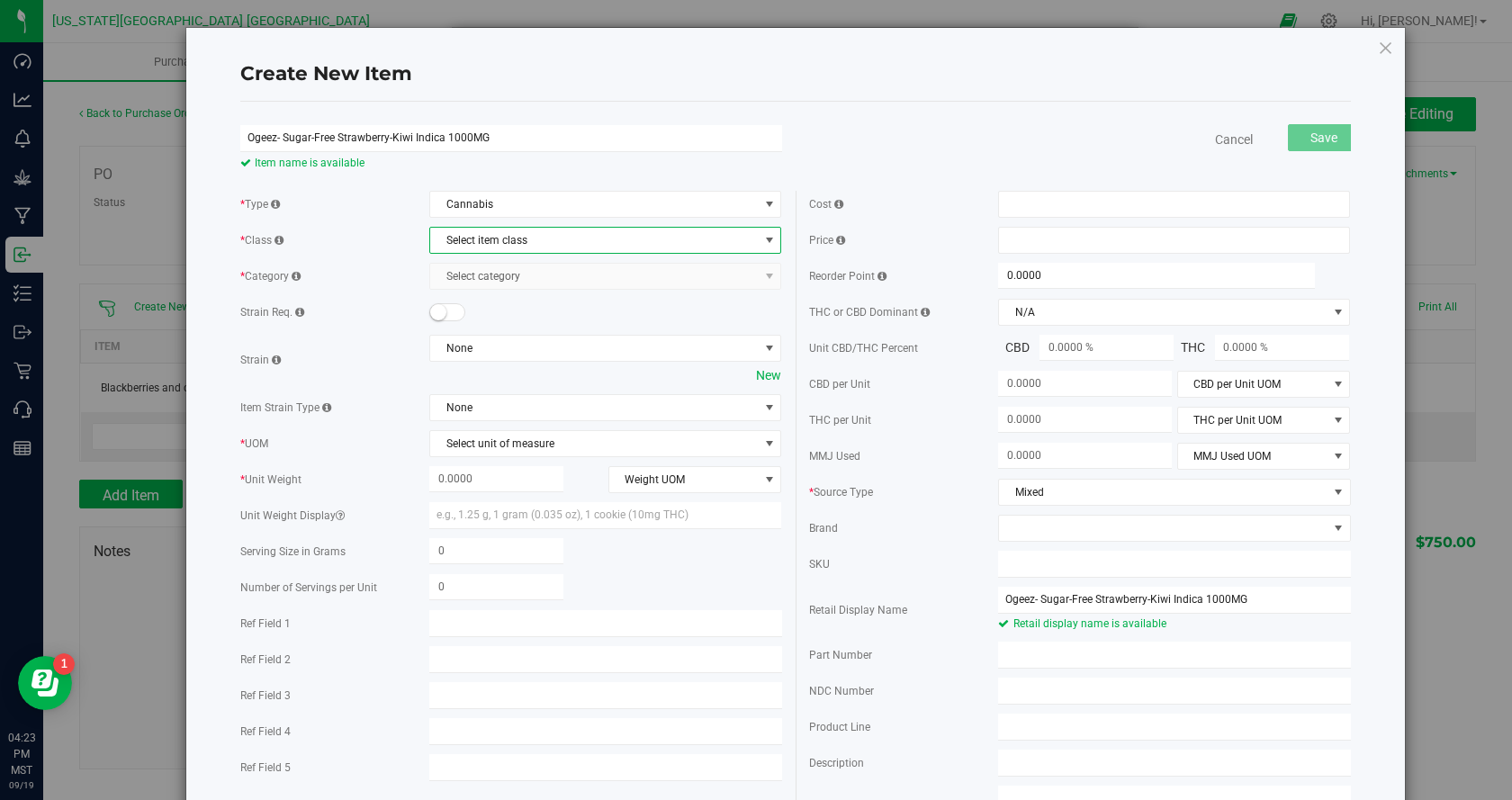
click at [546, 238] on span "Select item class" at bounding box center [594, 240] width 327 height 25
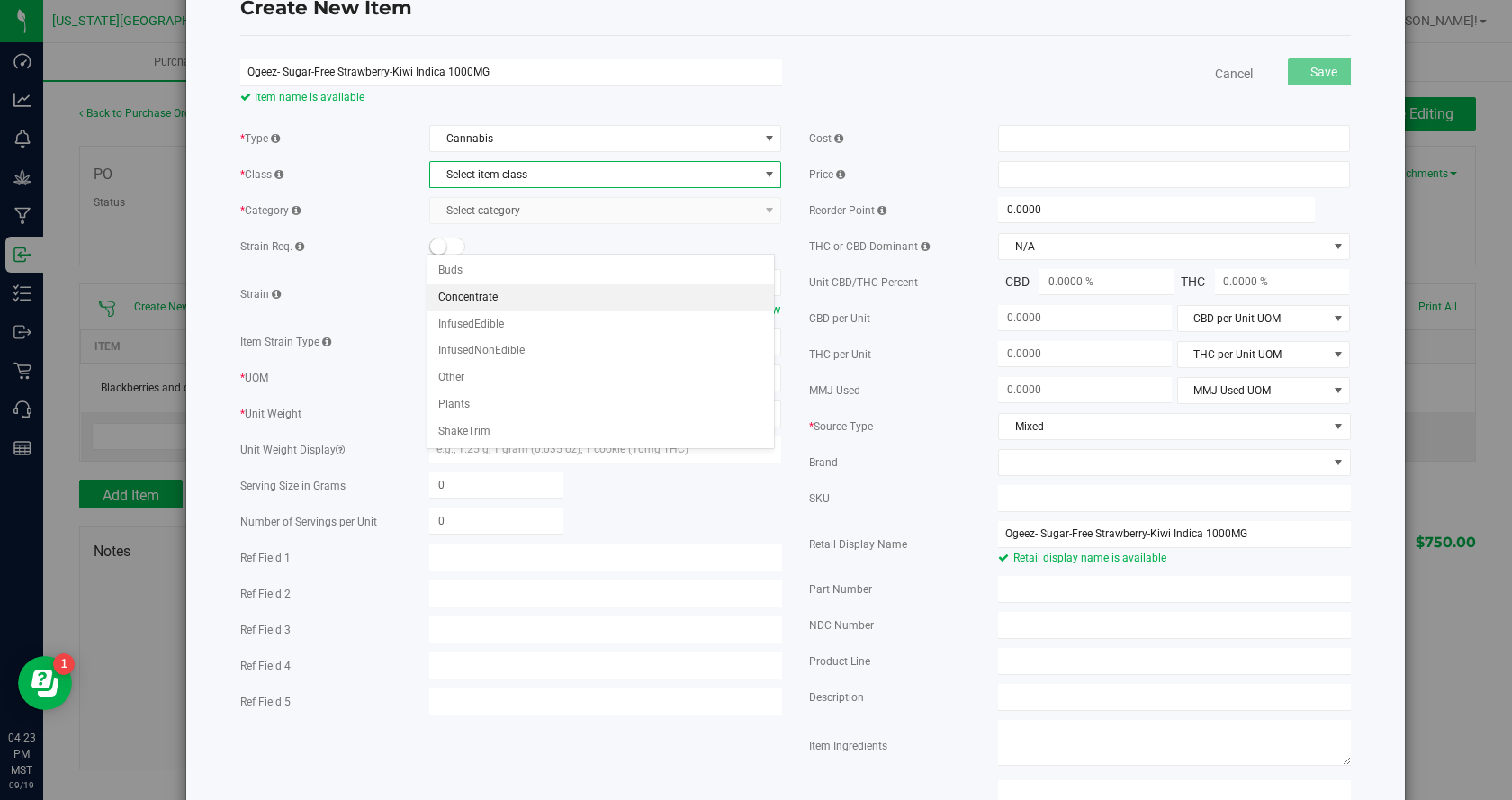
scroll to position [90, 0]
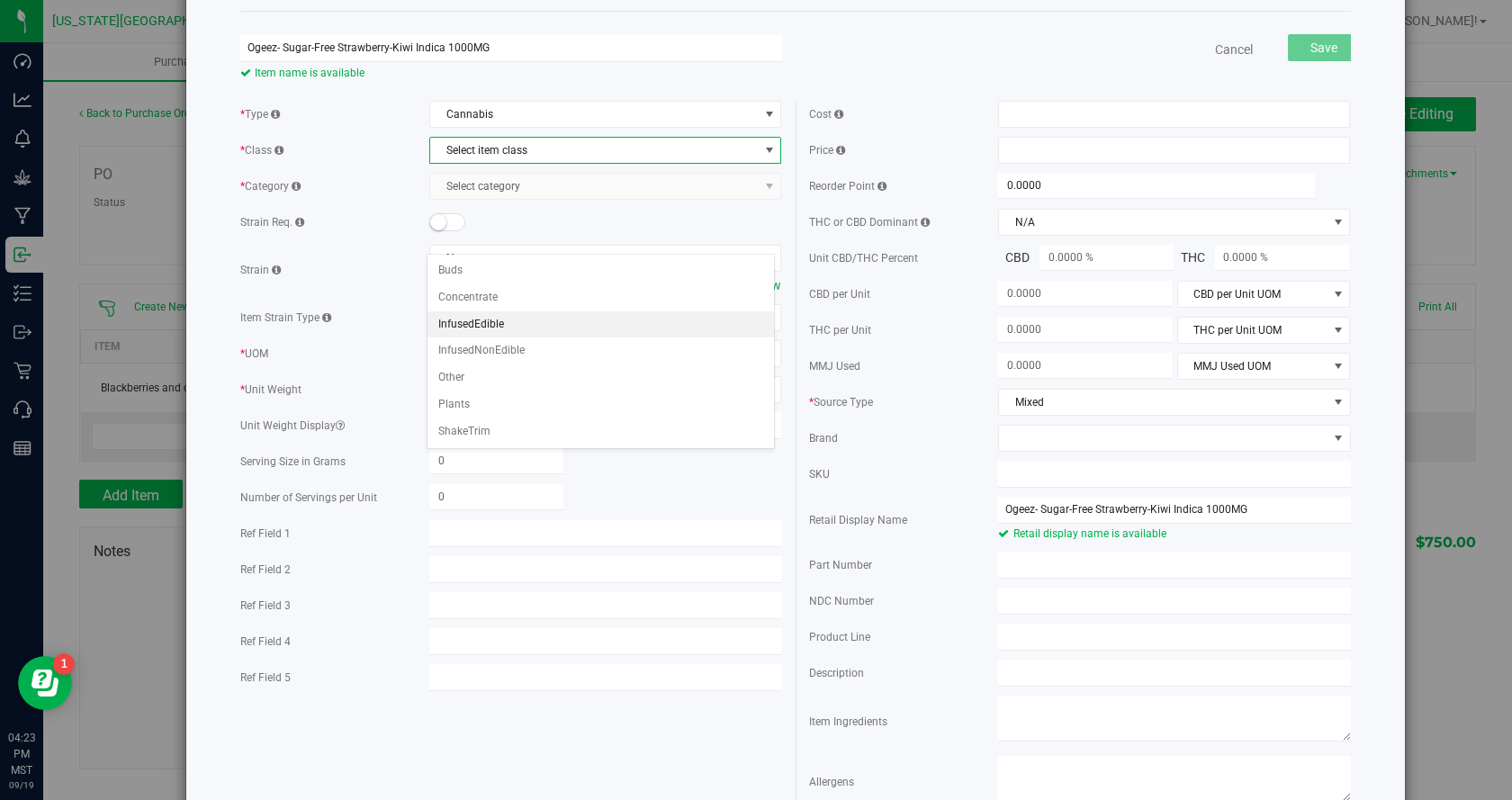
click at [524, 325] on li "InfusedEdible" at bounding box center [601, 325] width 347 height 27
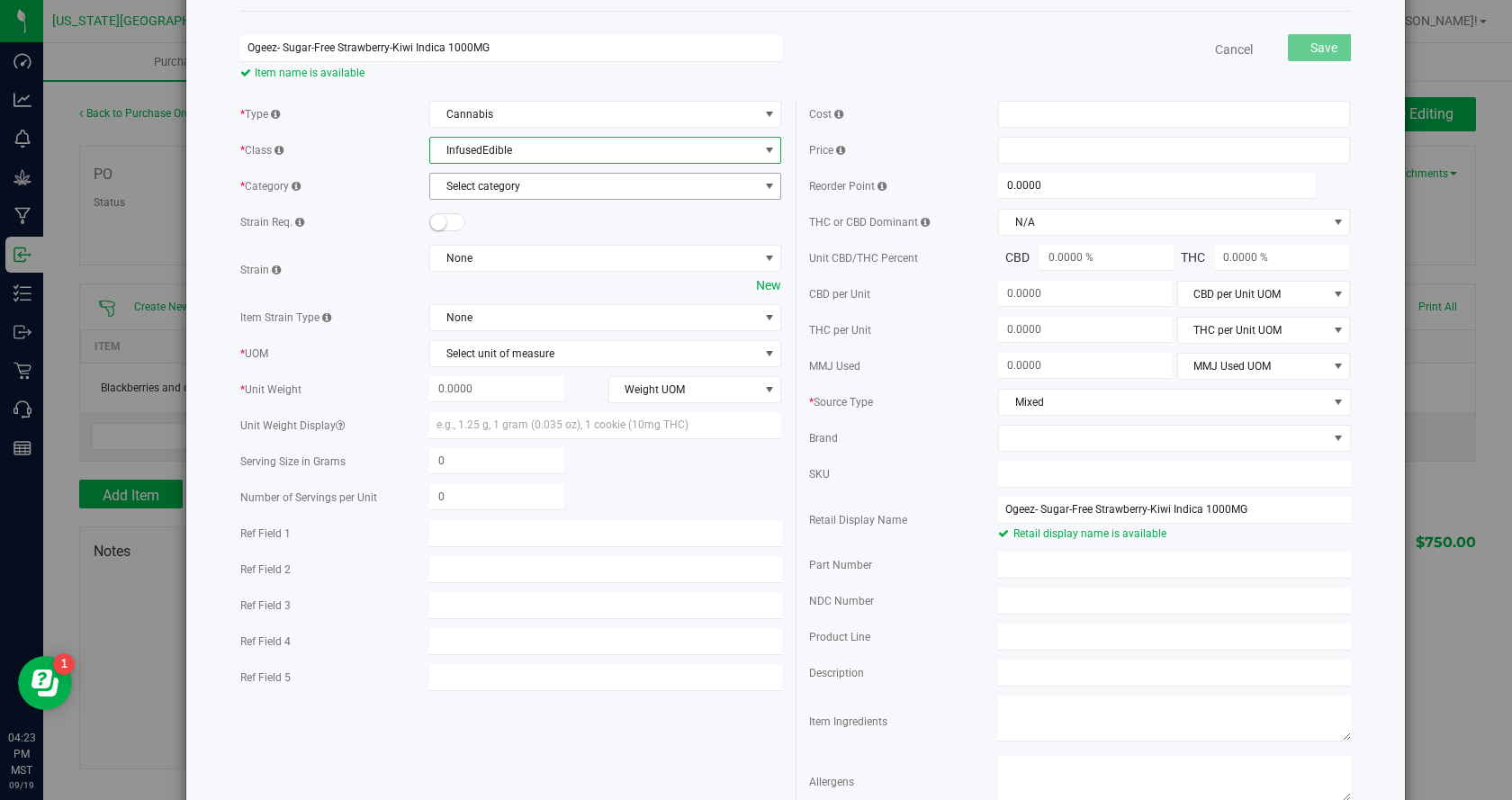
click at [497, 189] on span "Select category" at bounding box center [594, 187] width 327 height 25
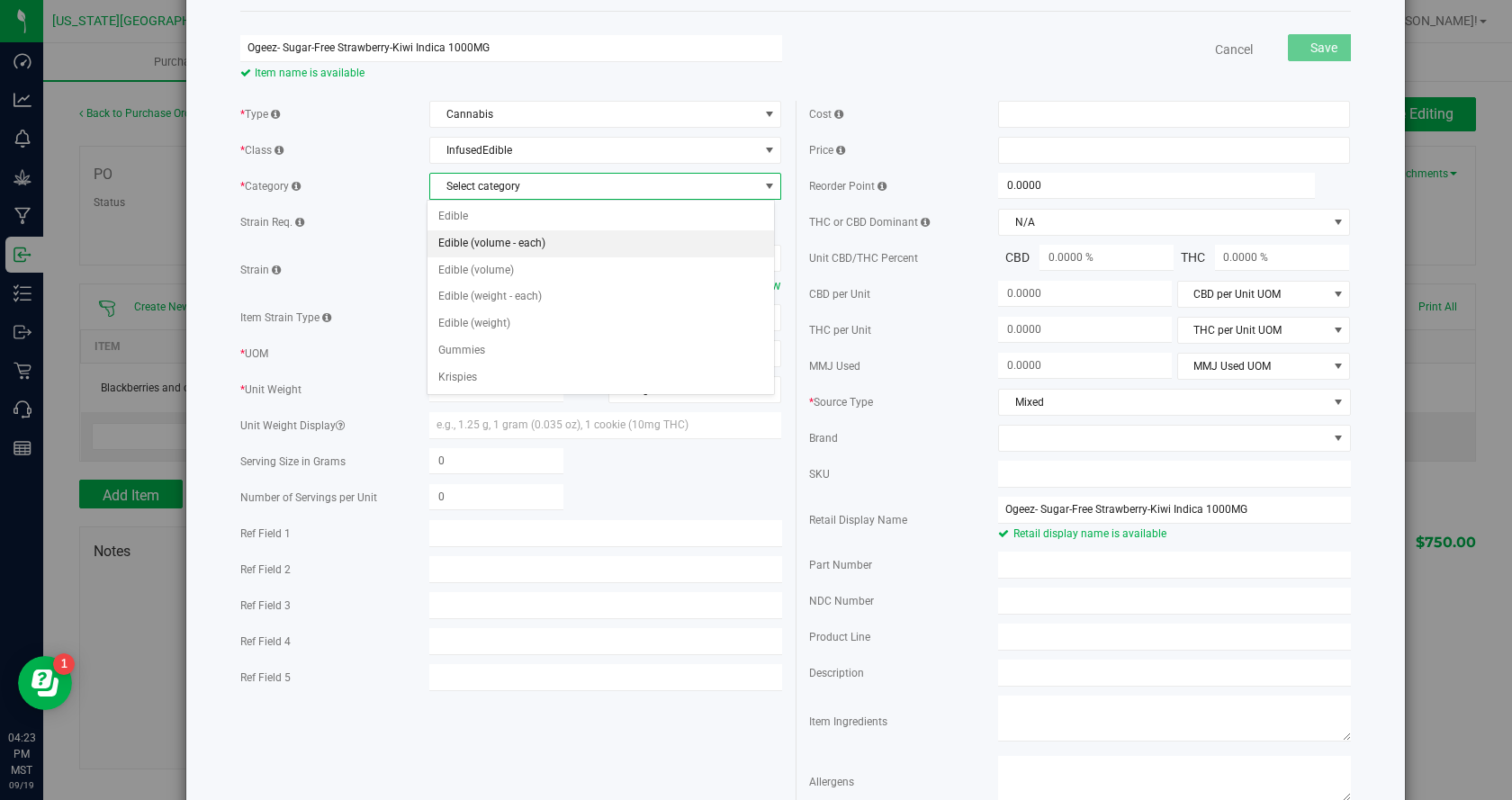
click at [510, 238] on li "Edible (volume - each)" at bounding box center [601, 244] width 347 height 27
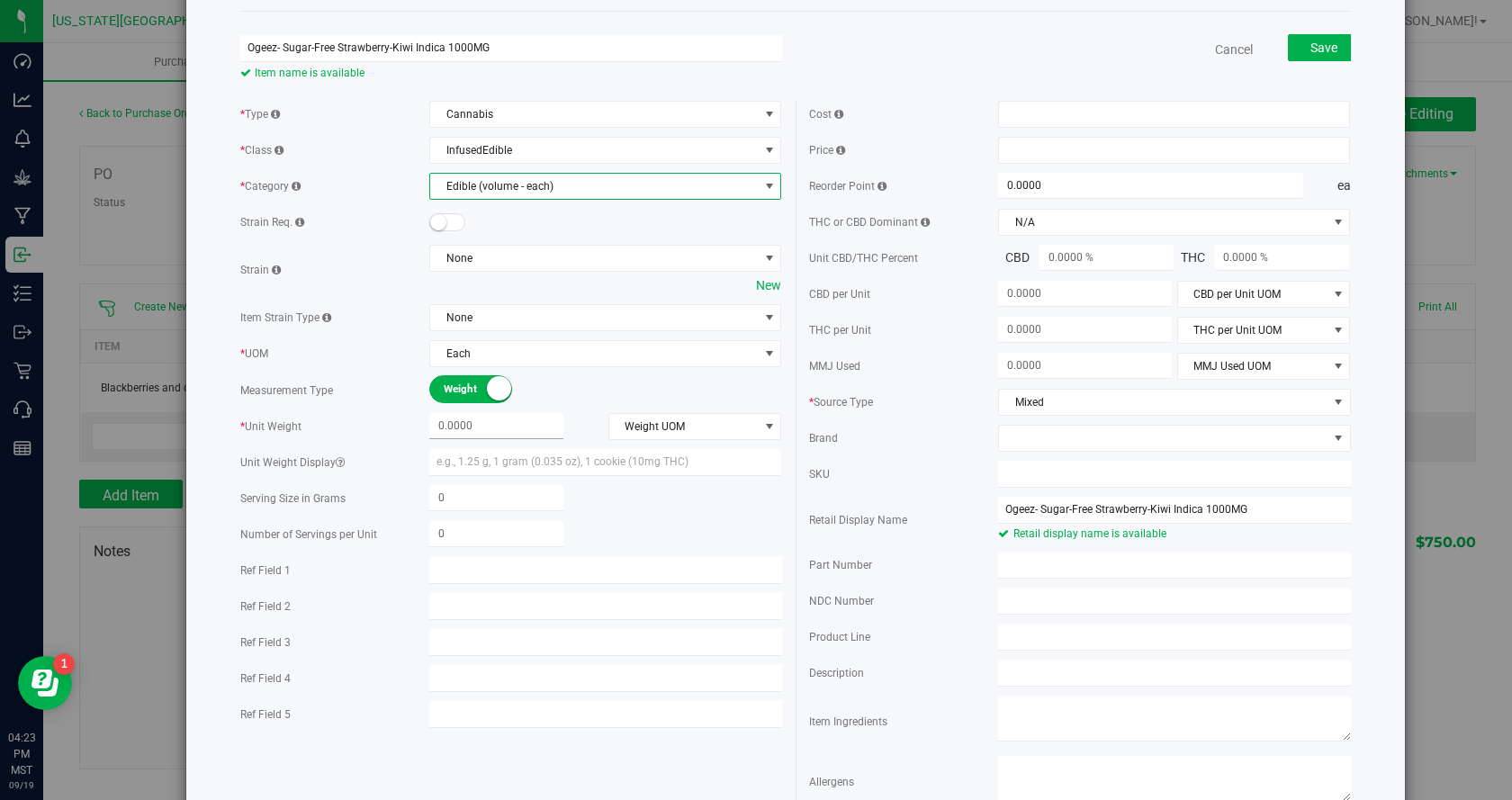
click at [498, 427] on span at bounding box center [497, 426] width 134 height 26
click at [516, 430] on input "text" at bounding box center [497, 426] width 134 height 25
type input "0.0000"
click at [611, 423] on span "Weight UOM" at bounding box center [684, 427] width 150 height 25
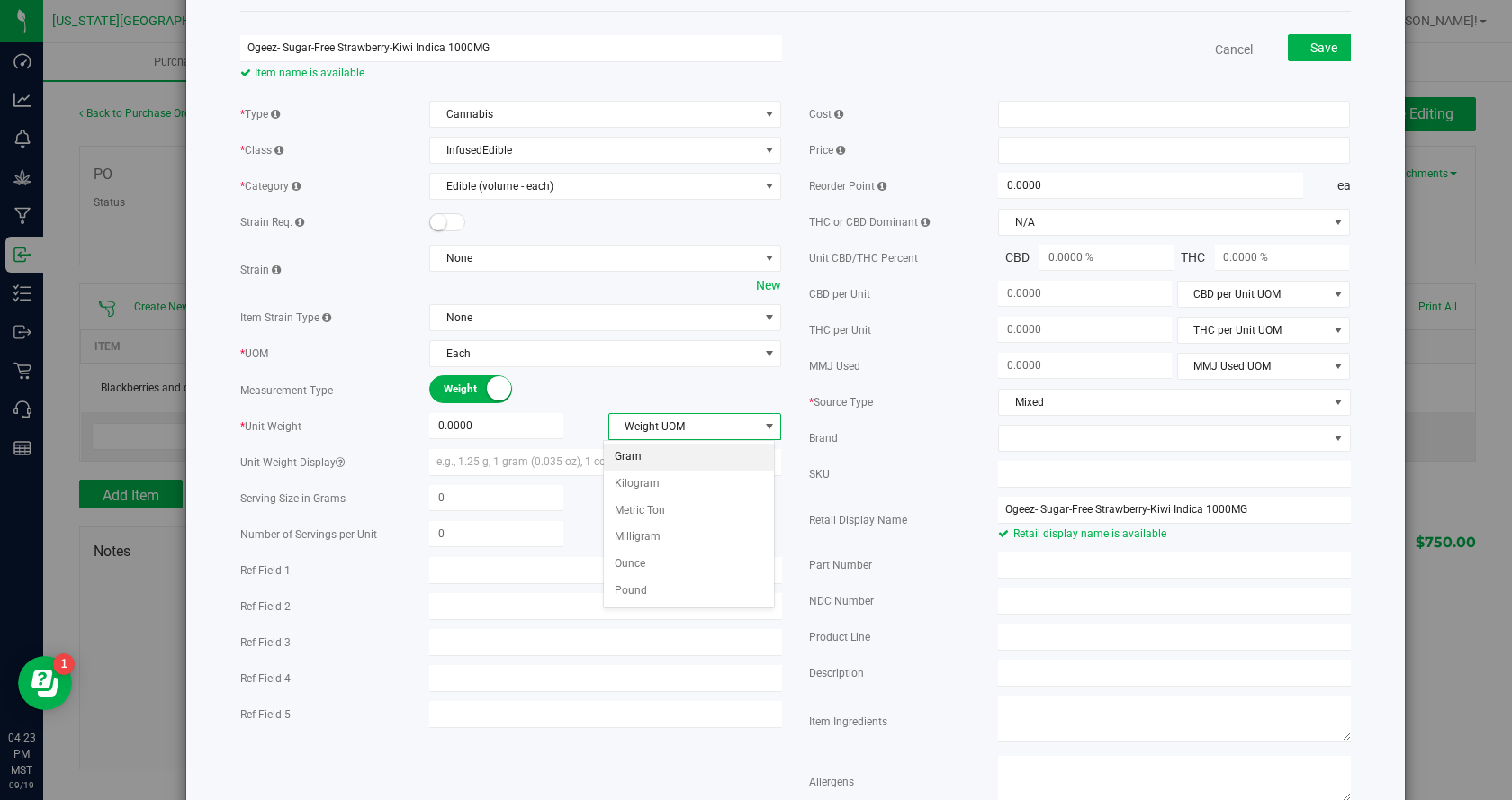
click at [633, 449] on li "Gram" at bounding box center [688, 458] width 170 height 27
click at [651, 424] on span "Gram" at bounding box center [684, 427] width 150 height 25
click at [675, 531] on li "Milligram" at bounding box center [688, 538] width 170 height 27
click at [492, 433] on span "0.0000 0" at bounding box center [497, 426] width 134 height 26
type input ".1000"
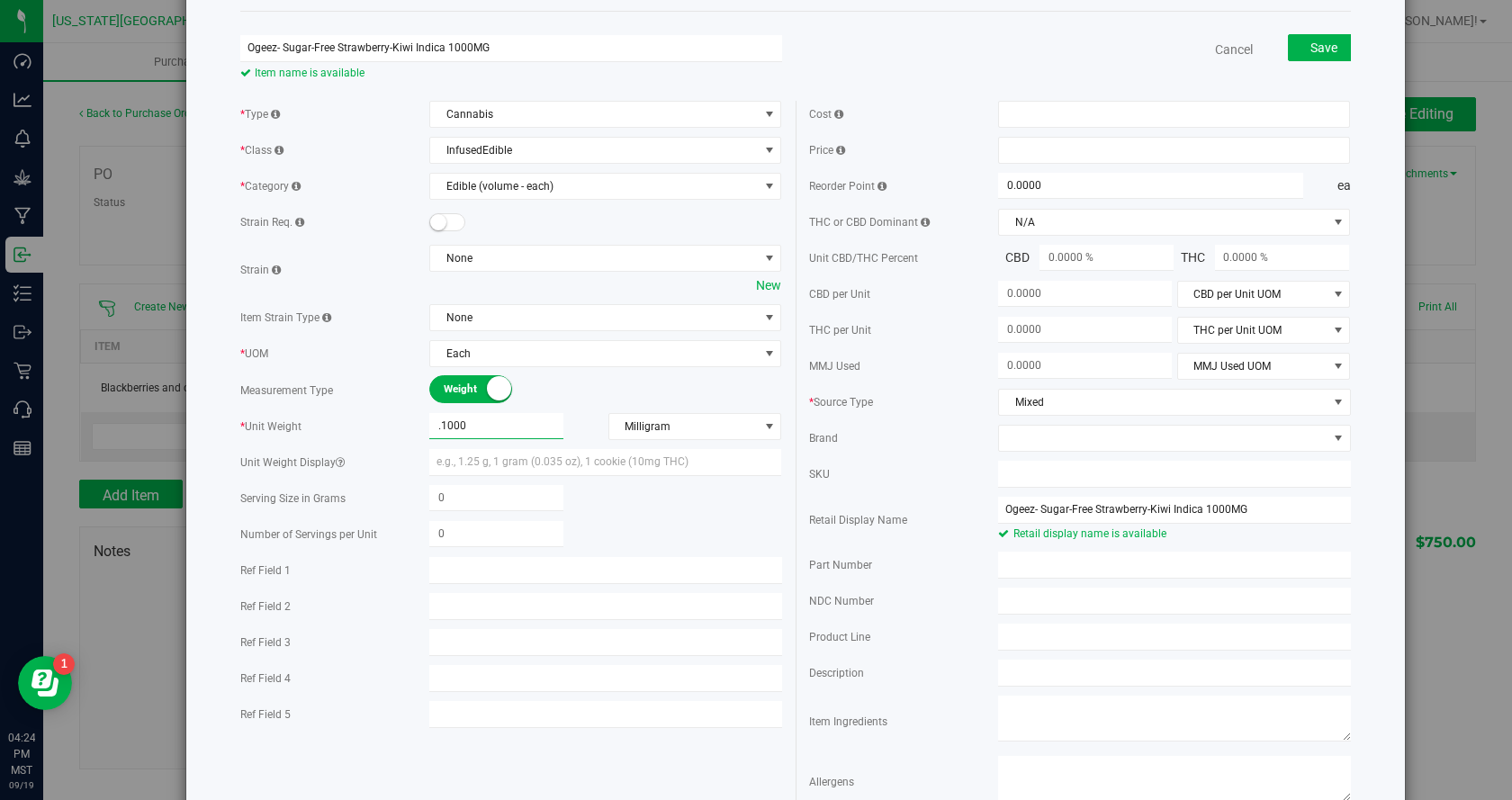
type input "0.1000"
click at [653, 387] on div "Weight Volume" at bounding box center [605, 390] width 352 height 28
click at [484, 431] on span "0.1000 0.1" at bounding box center [497, 426] width 134 height 26
click at [482, 431] on input "0.1" at bounding box center [497, 426] width 134 height 25
drag, startPoint x: 482, startPoint y: 431, endPoint x: 383, endPoint y: 423, distance: 99.3
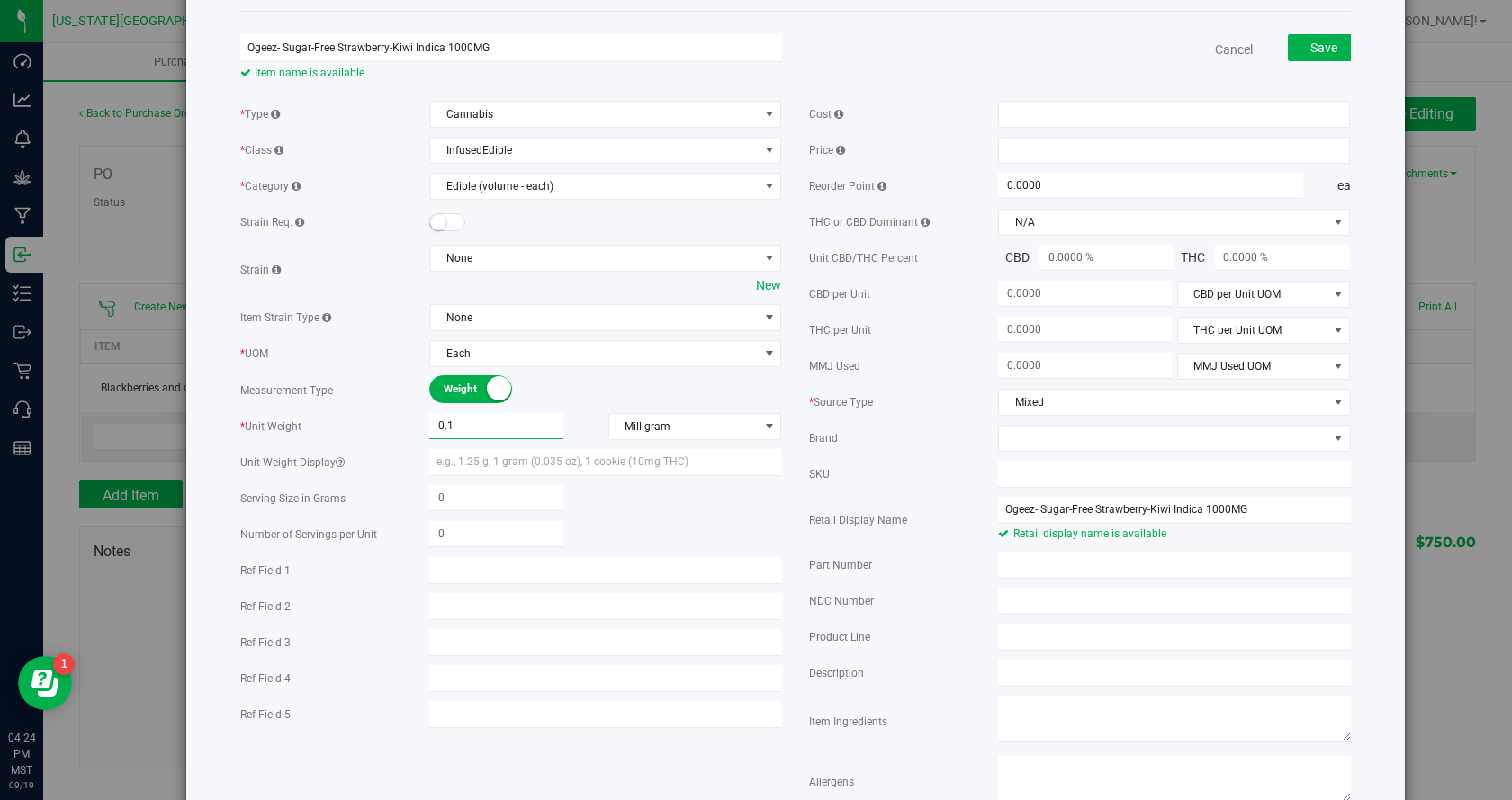
click at [383, 423] on div "* Unit Weight 0.1000 0.1 Milligram Weight UOM Gram Kilogram Metric Ton Milligra…" at bounding box center [510, 427] width 541 height 27
type input "1000"
type input "1,000.0000"
click at [675, 390] on div "Weight Volume" at bounding box center [605, 390] width 352 height 28
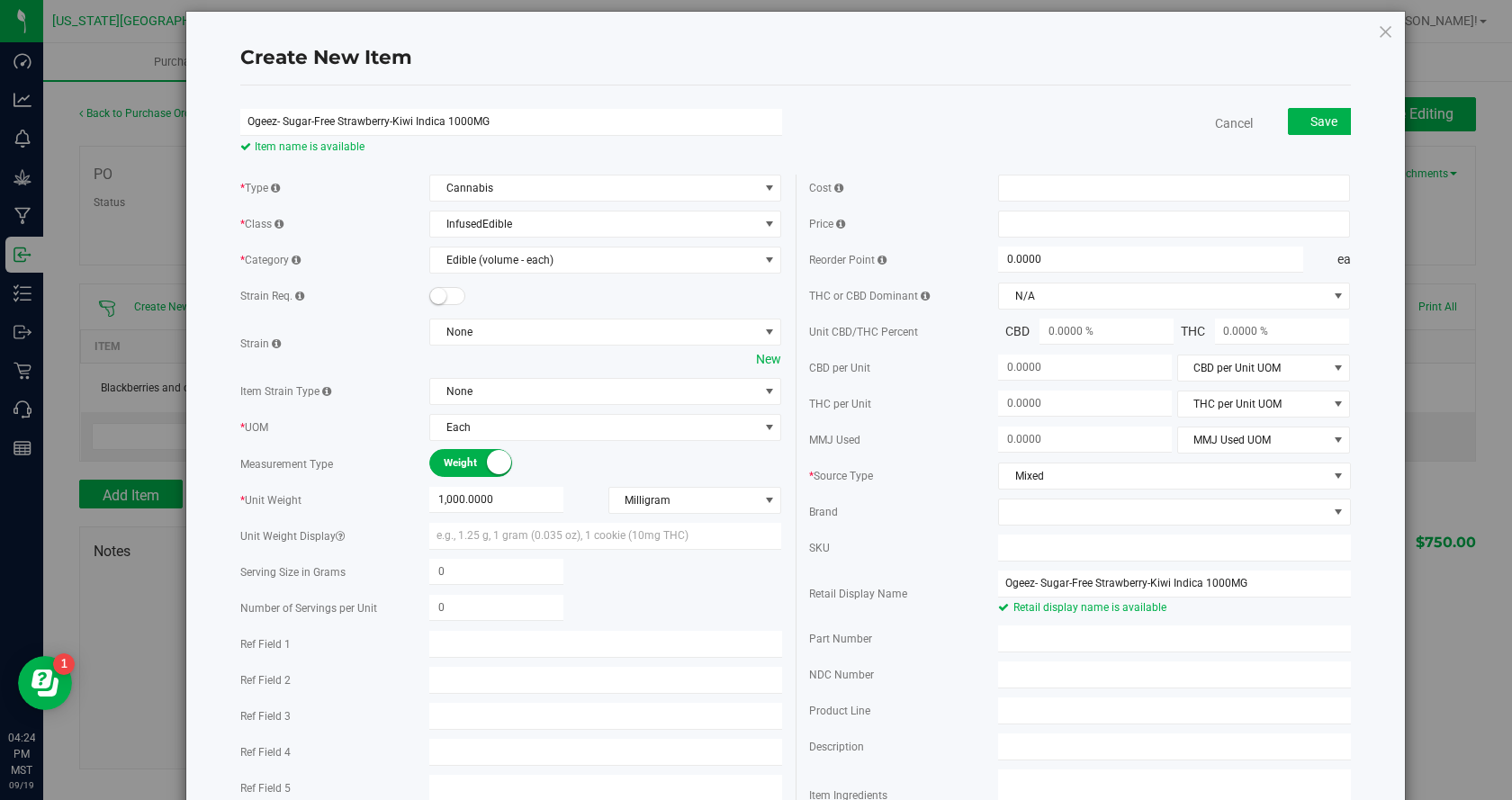
scroll to position [0, 0]
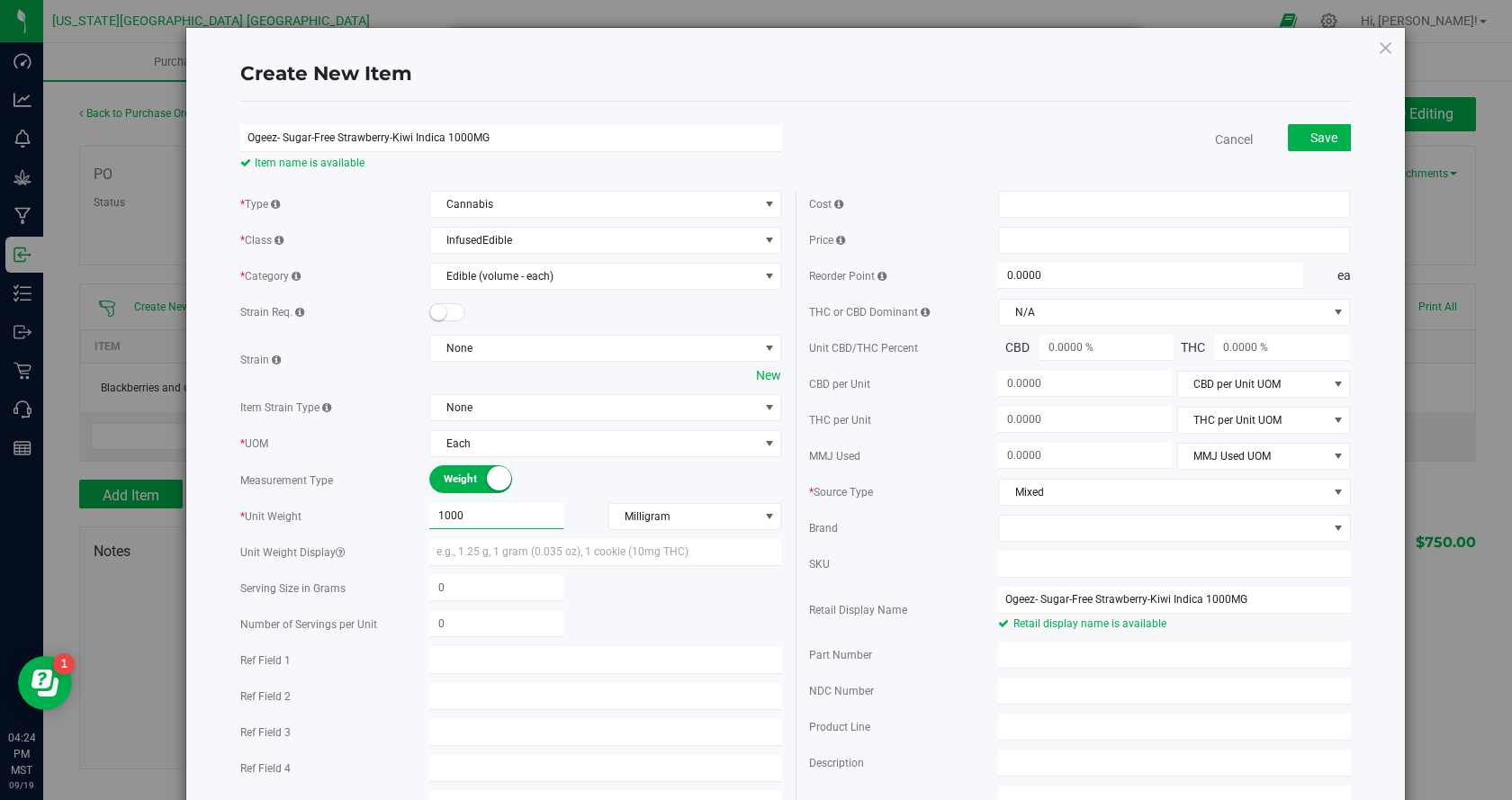
click at [498, 524] on span "1,000.0000 1000" at bounding box center [497, 516] width 134 height 26
click at [664, 516] on span "Milligram" at bounding box center [684, 517] width 150 height 25
click at [675, 556] on li "Gram" at bounding box center [688, 547] width 170 height 27
click at [542, 513] on span "1,000.0000 1000" at bounding box center [497, 516] width 134 height 26
click at [542, 513] on input "1000" at bounding box center [497, 516] width 134 height 25
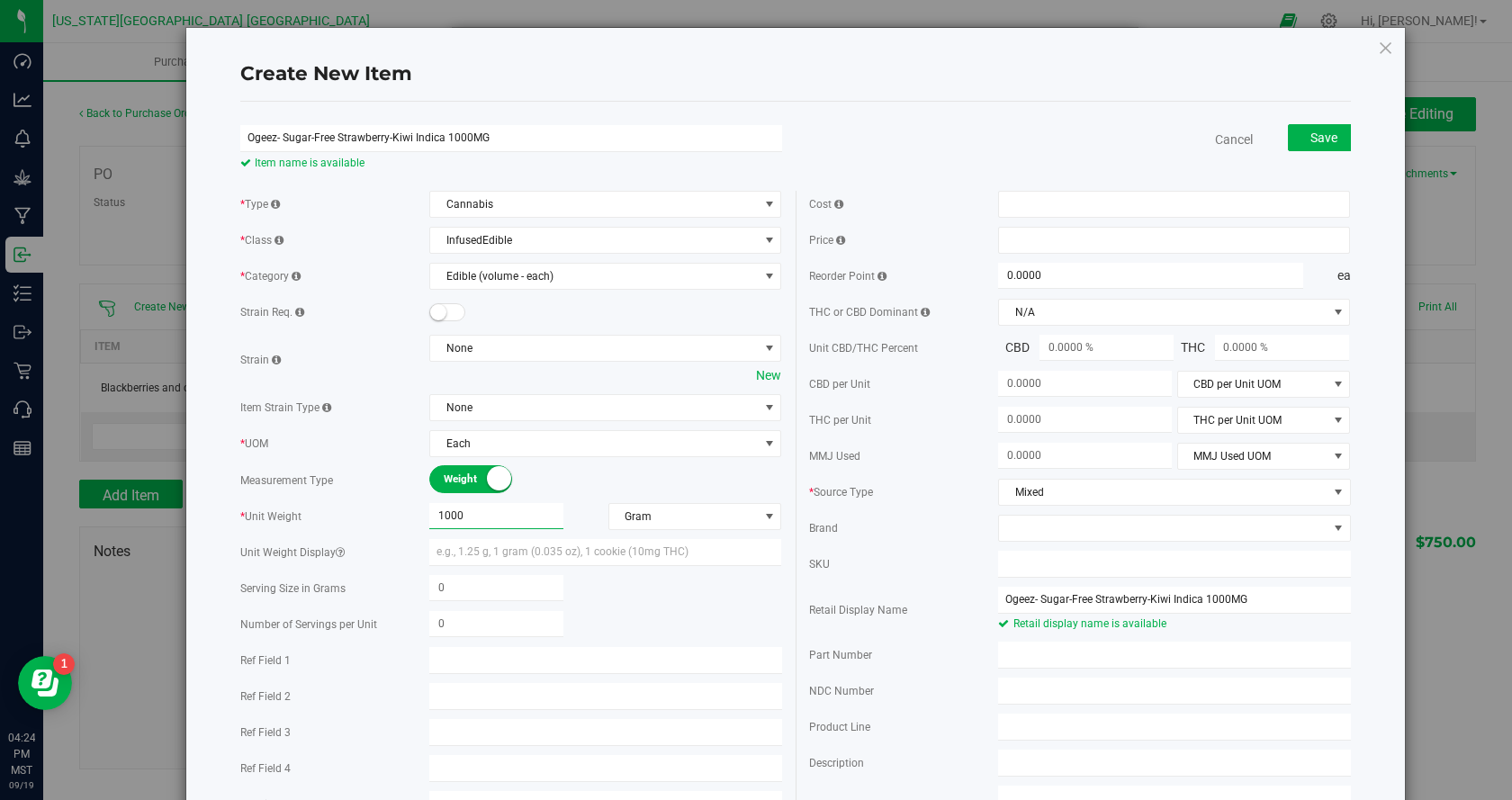
drag, startPoint x: 542, startPoint y: 513, endPoint x: 410, endPoint y: 523, distance: 132.4
click at [410, 523] on div "* Unit Weight 1,000.0000 1000 Gram Weight UOM Gram Kilogram Metric Ton Milligra…" at bounding box center [510, 517] width 541 height 27
type input "0.1"
type input "0.1000"
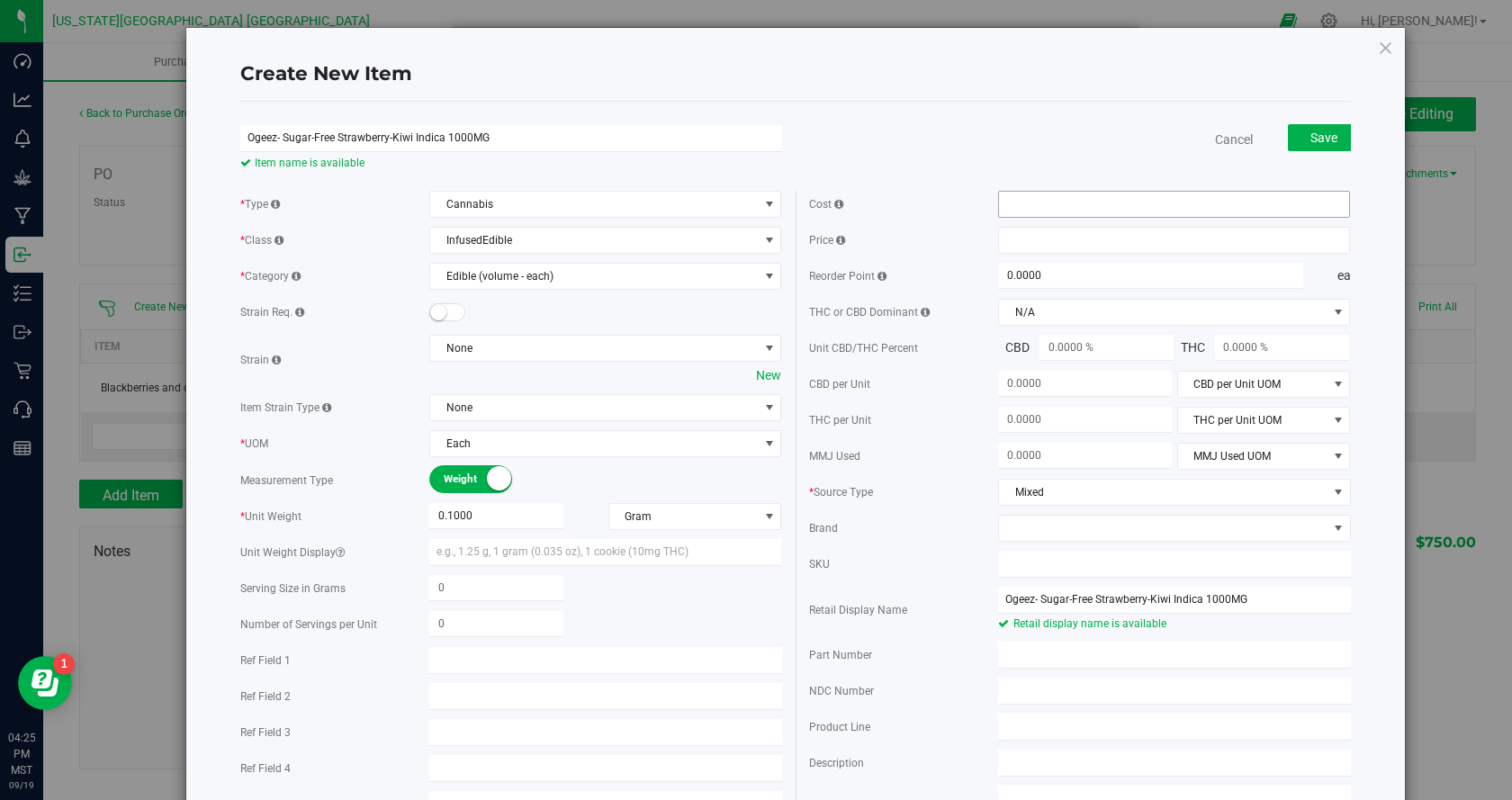
click at [1072, 207] on span at bounding box center [1174, 204] width 352 height 27
type input "32.00"
click at [1087, 236] on input "text" at bounding box center [1174, 240] width 350 height 25
type input "$32.00000"
type input "65.00"
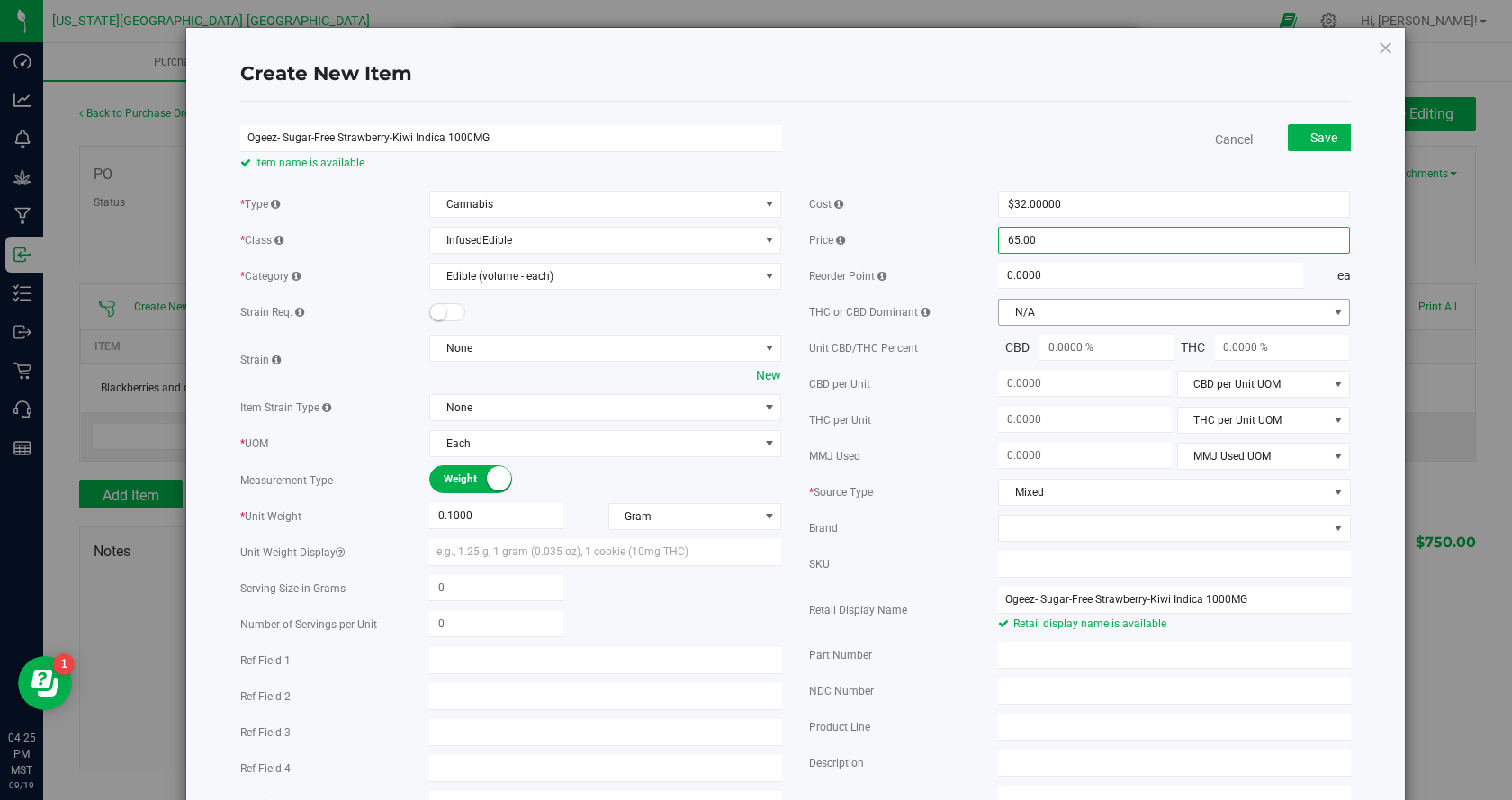
type input "$65.00000"
click at [1101, 315] on span "N/A" at bounding box center [1162, 312] width 327 height 25
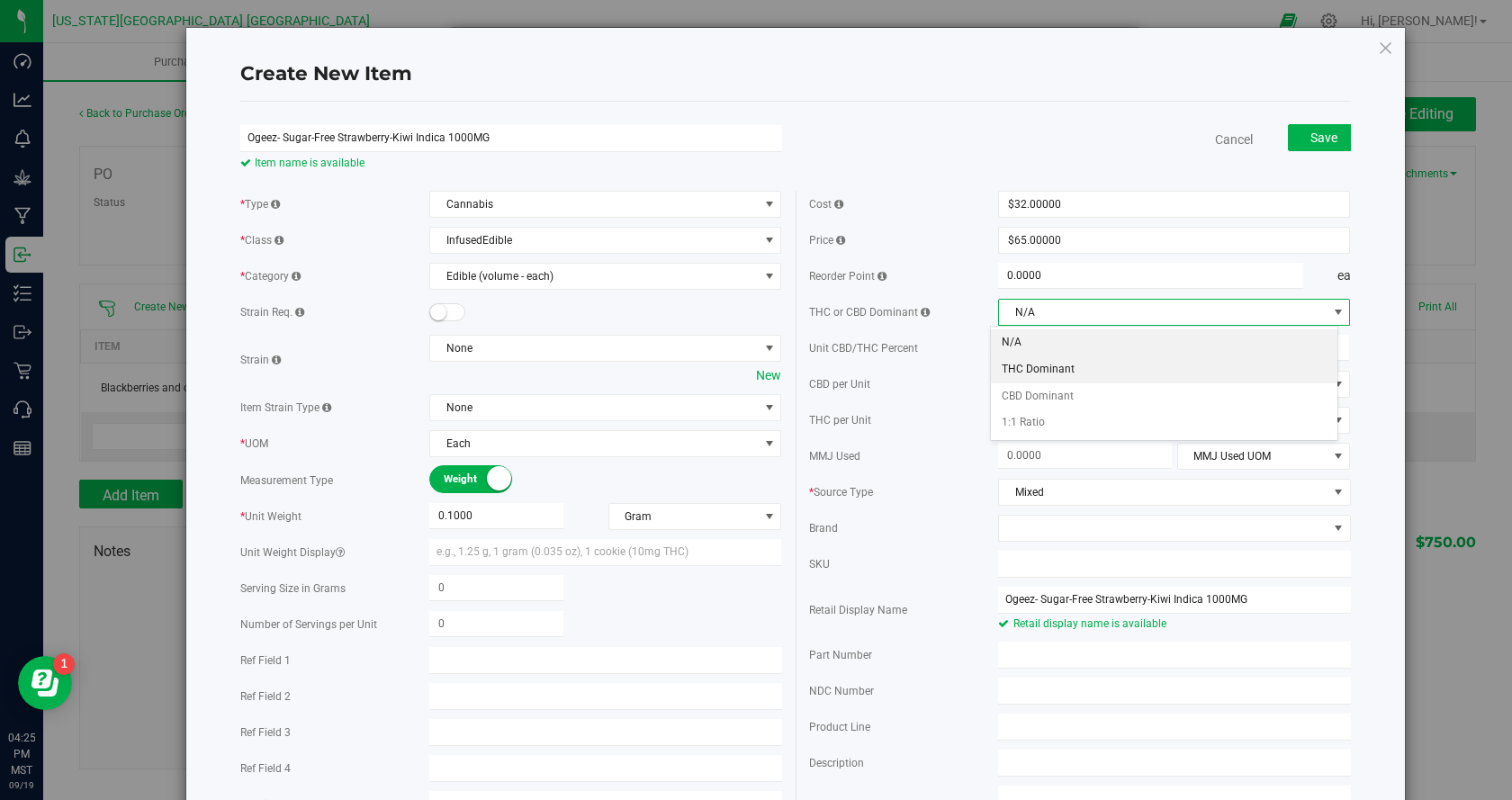
click at [1025, 371] on li "THC Dominant" at bounding box center [1164, 370] width 347 height 27
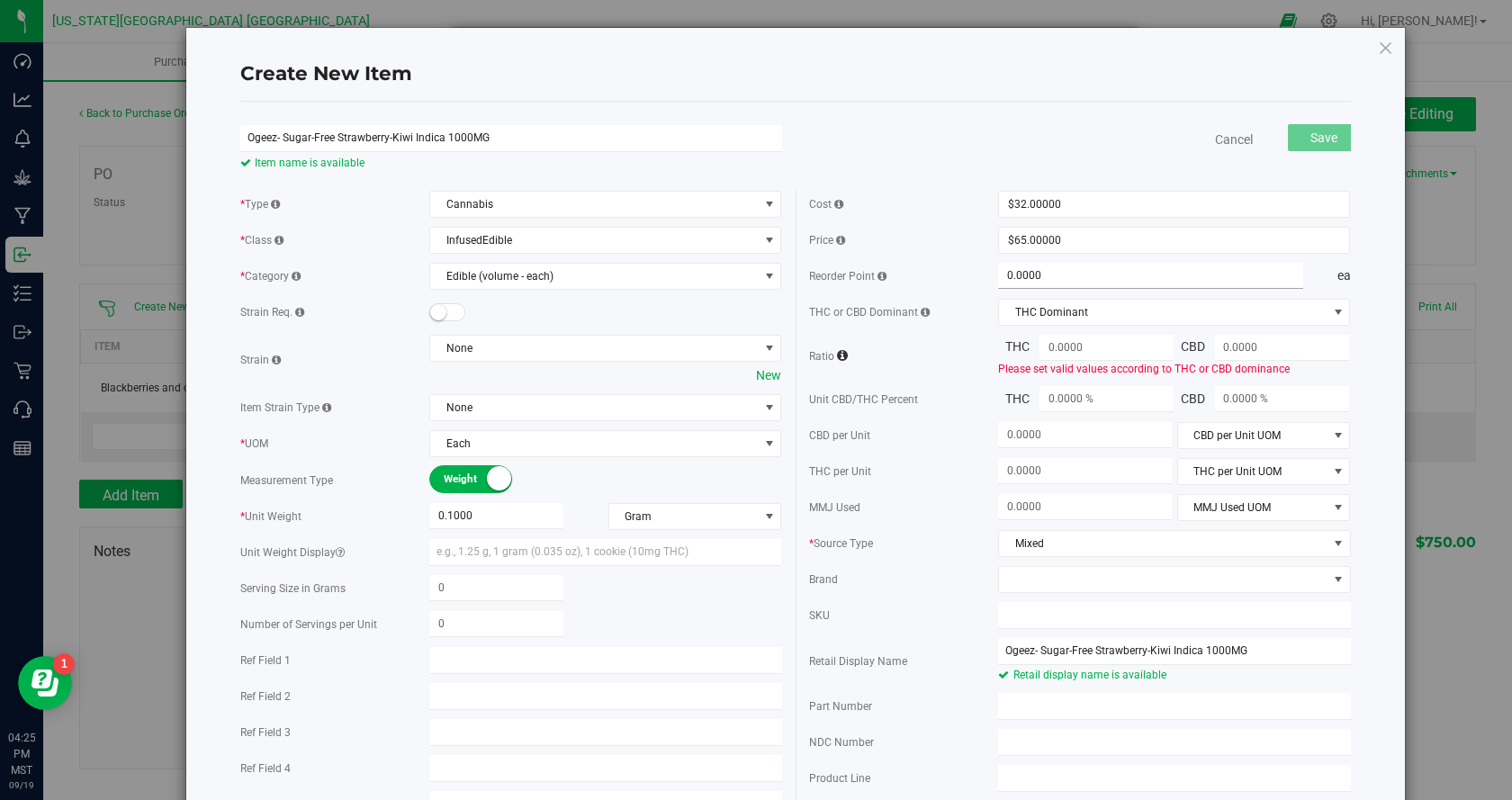
click at [1188, 289] on span "0.0000 0" at bounding box center [1151, 275] width 305 height 26
click at [1181, 302] on span "THC Dominant" at bounding box center [1162, 312] width 327 height 25
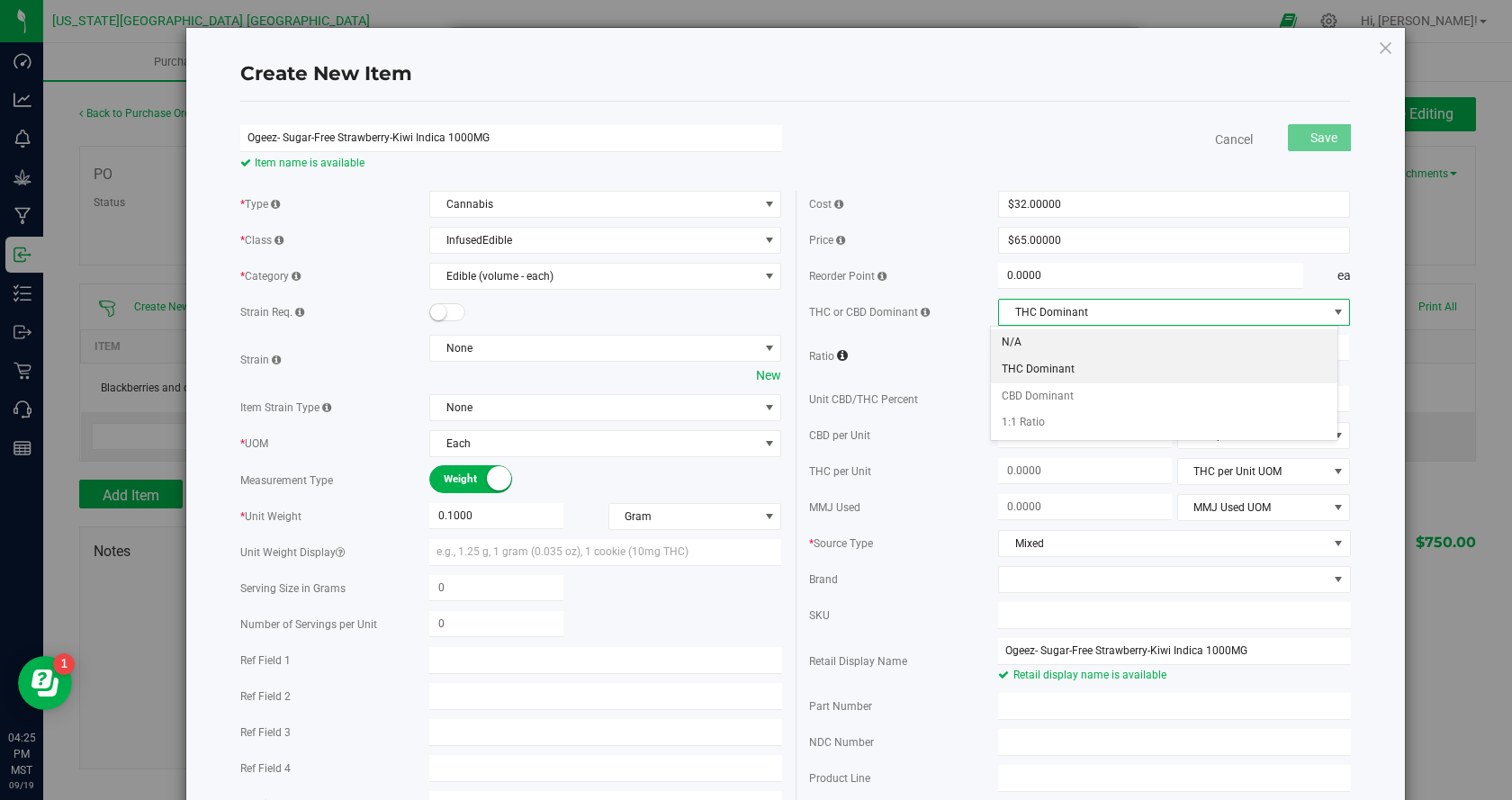
click at [1111, 341] on li "N/A" at bounding box center [1164, 343] width 347 height 27
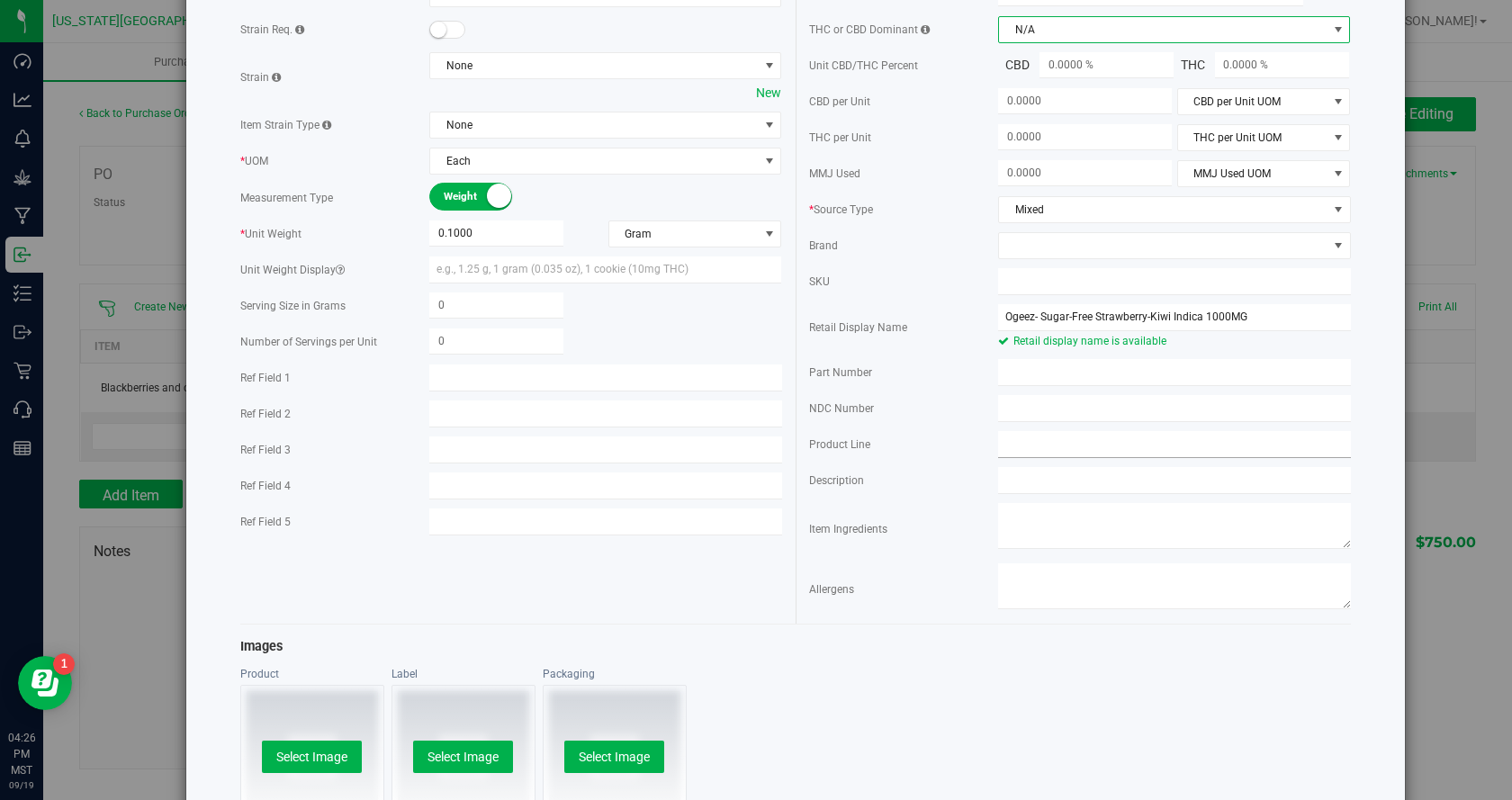
scroll to position [65, 0]
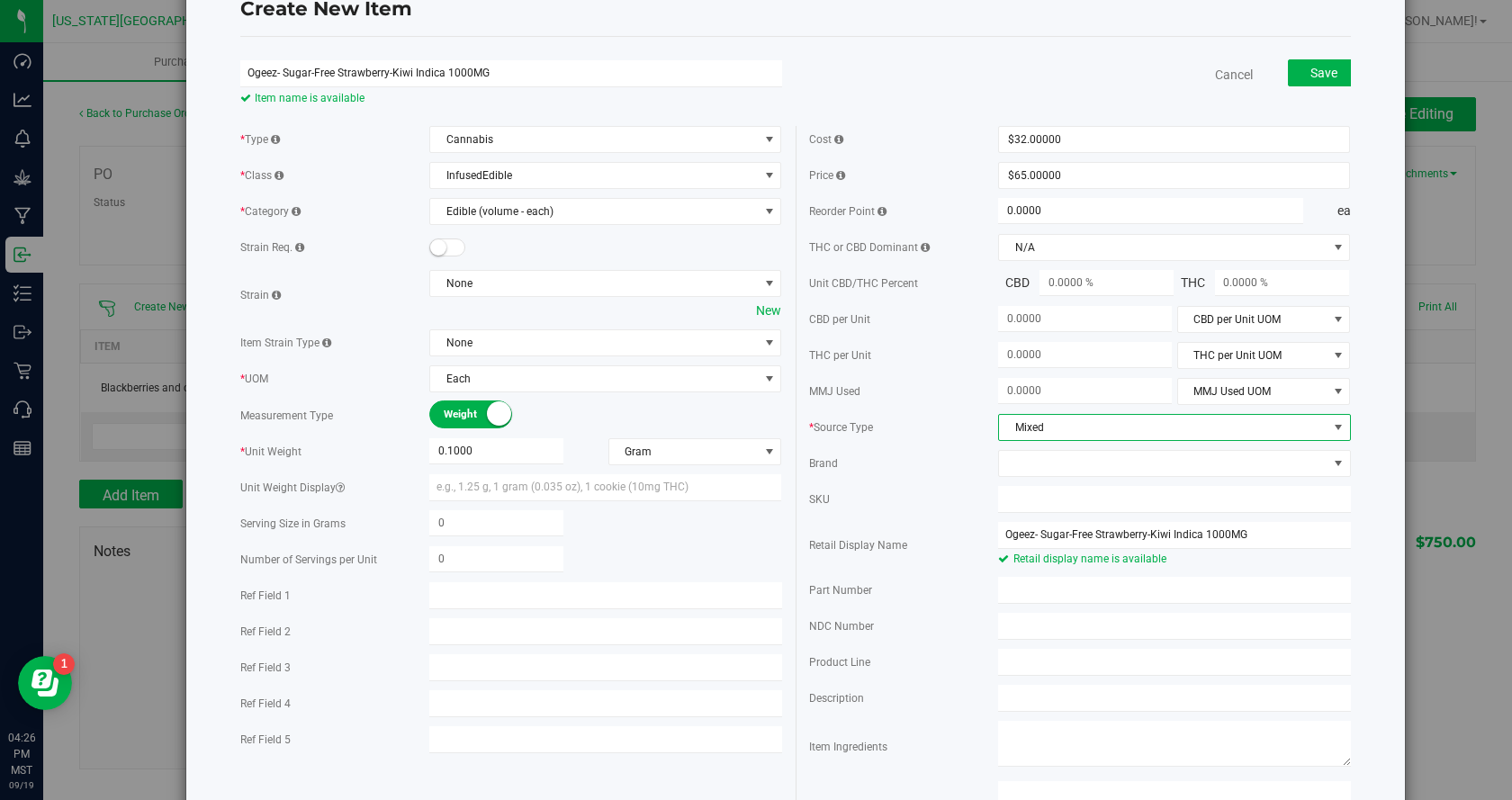
click at [1158, 440] on span "Mixed" at bounding box center [1162, 428] width 327 height 25
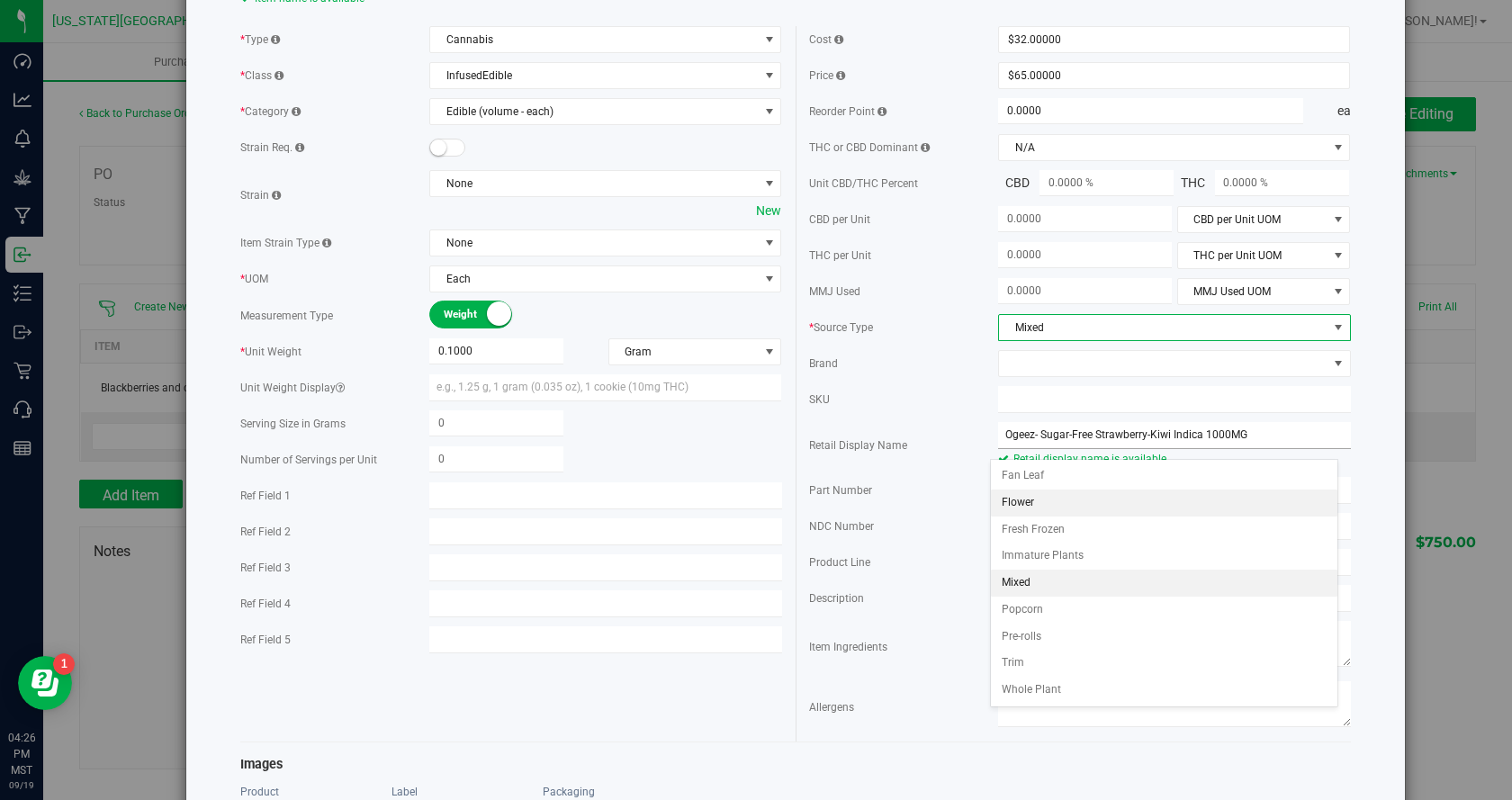
scroll to position [155, 0]
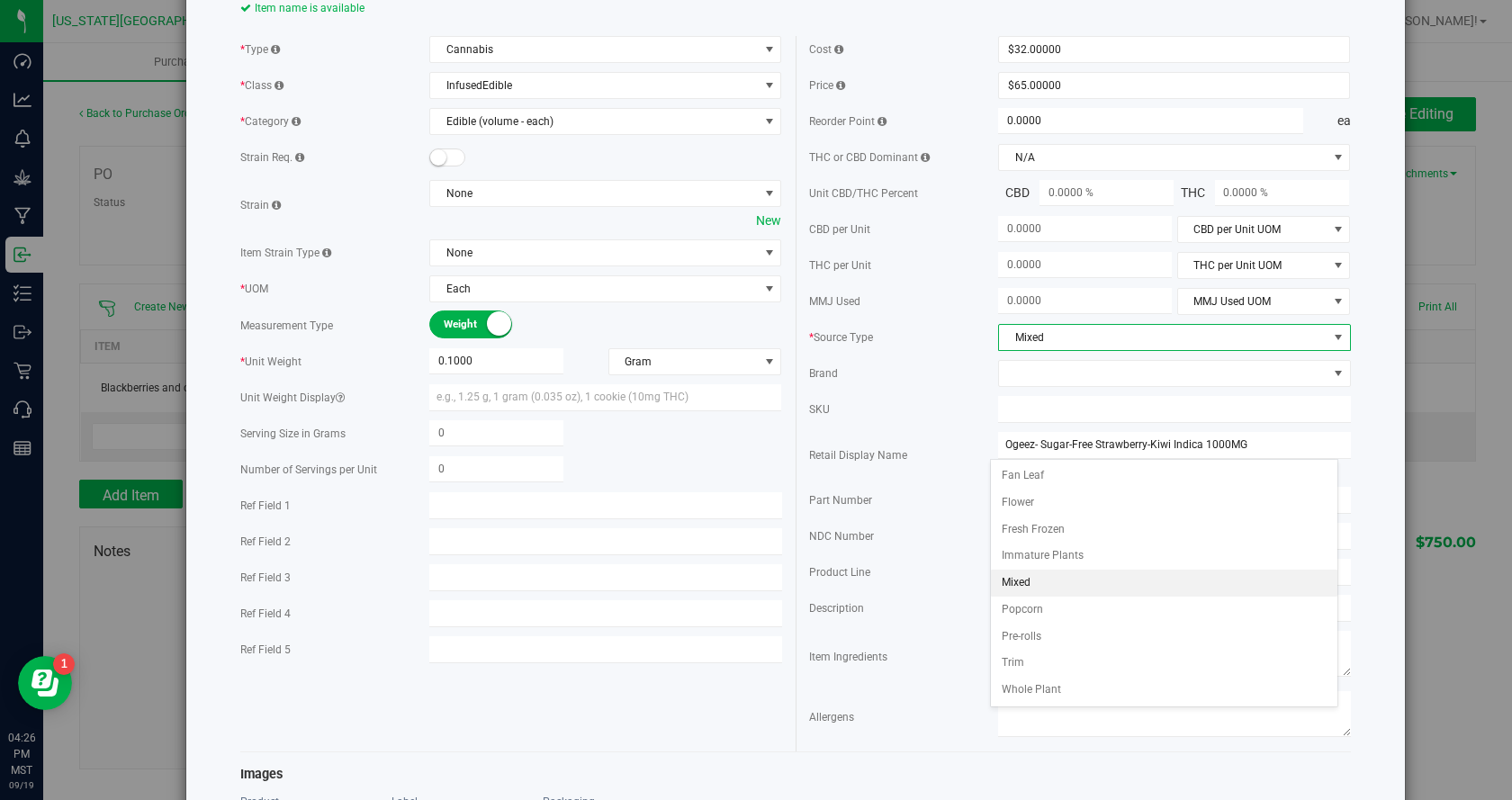
click at [911, 347] on div "* Source Type" at bounding box center [904, 336] width 189 height 18
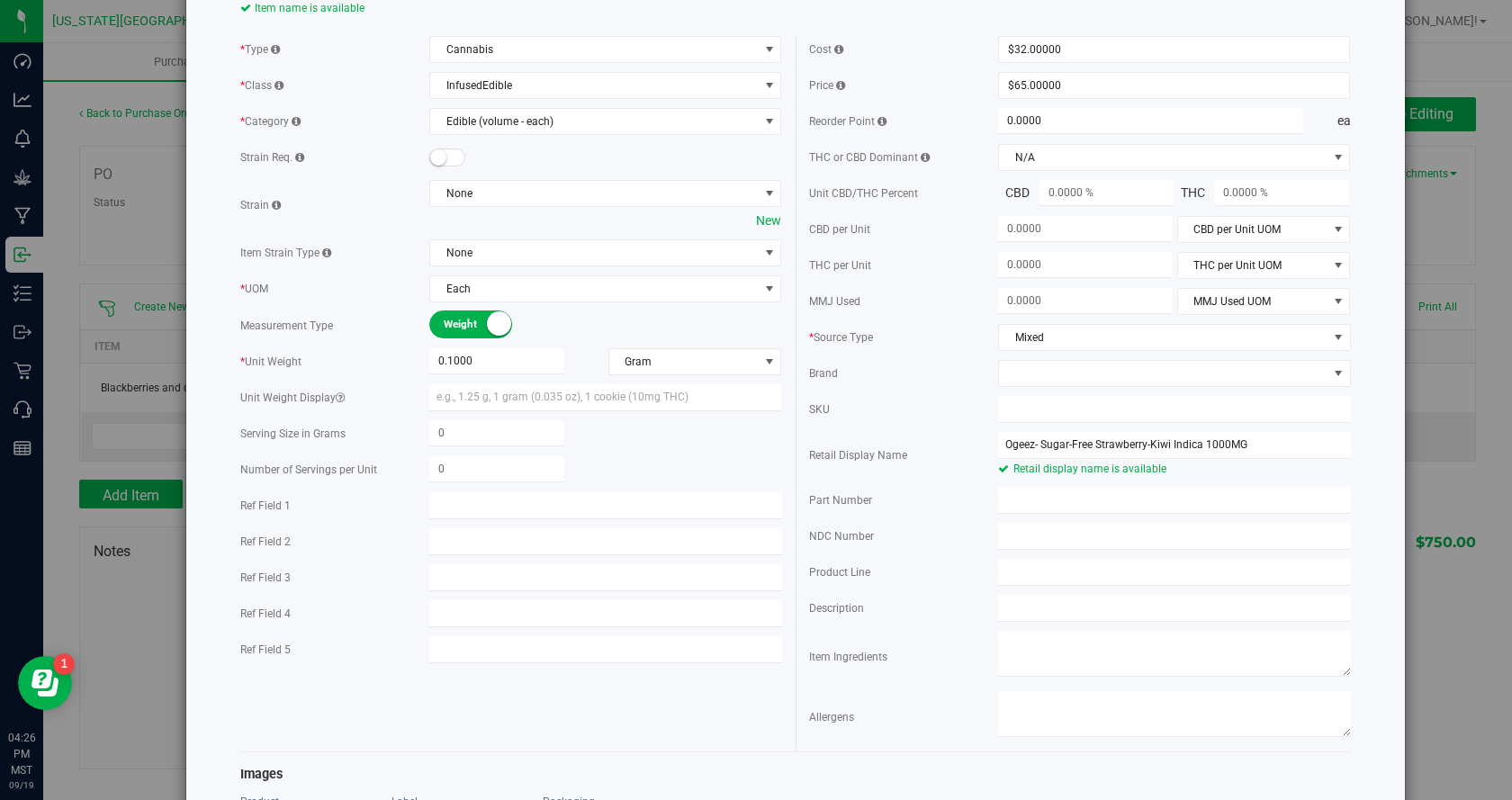
click at [1057, 405] on div "Cost $32.00000 32 Price $65.00000 65 Reorder Point 0.0000 0 ea THC or CBD Domin…" at bounding box center [1080, 394] width 568 height 715
click at [1061, 386] on span at bounding box center [1162, 373] width 327 height 25
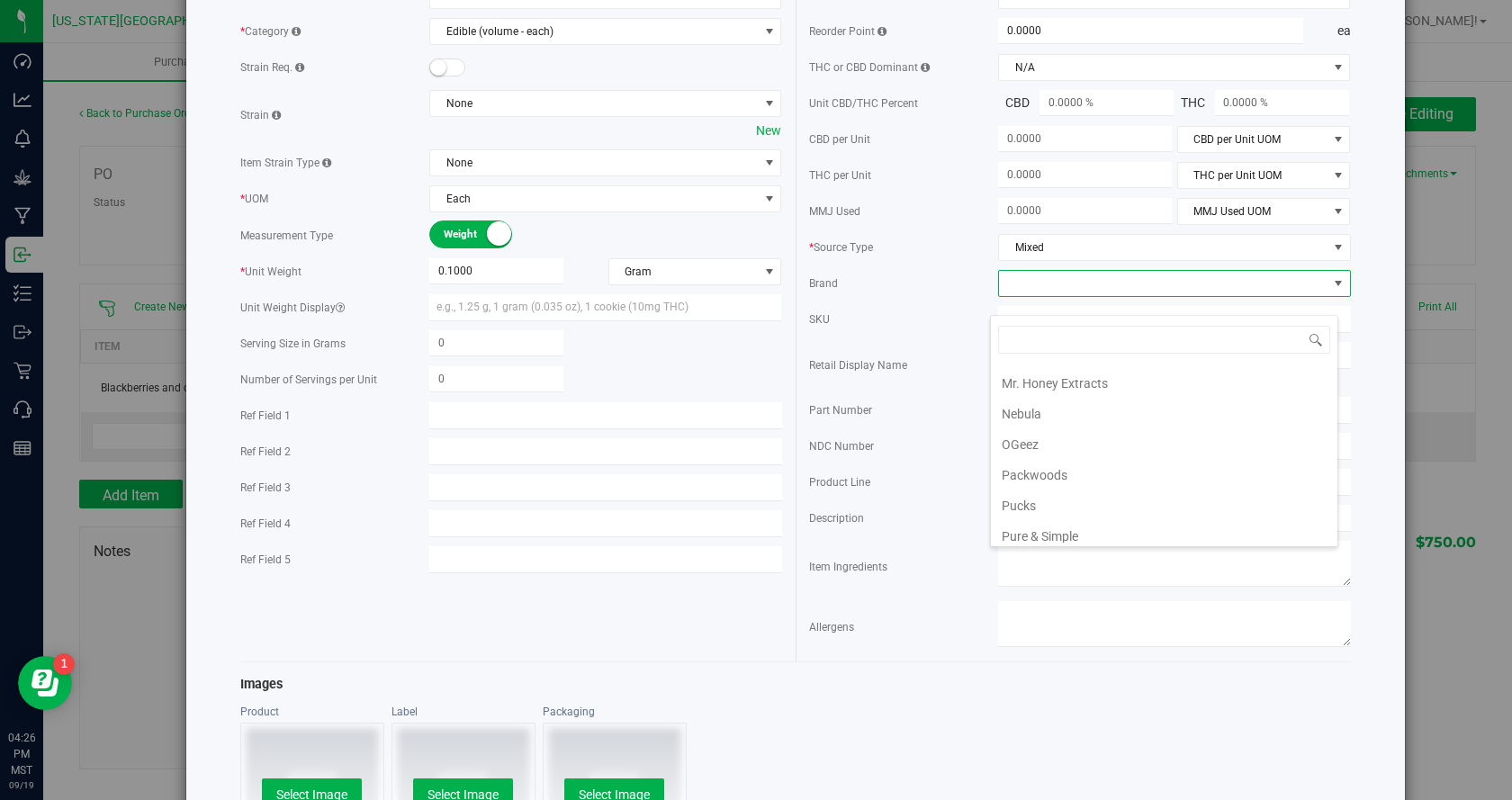
scroll to position [2161, 0]
click at [1095, 411] on li "OGeez" at bounding box center [1164, 421] width 347 height 30
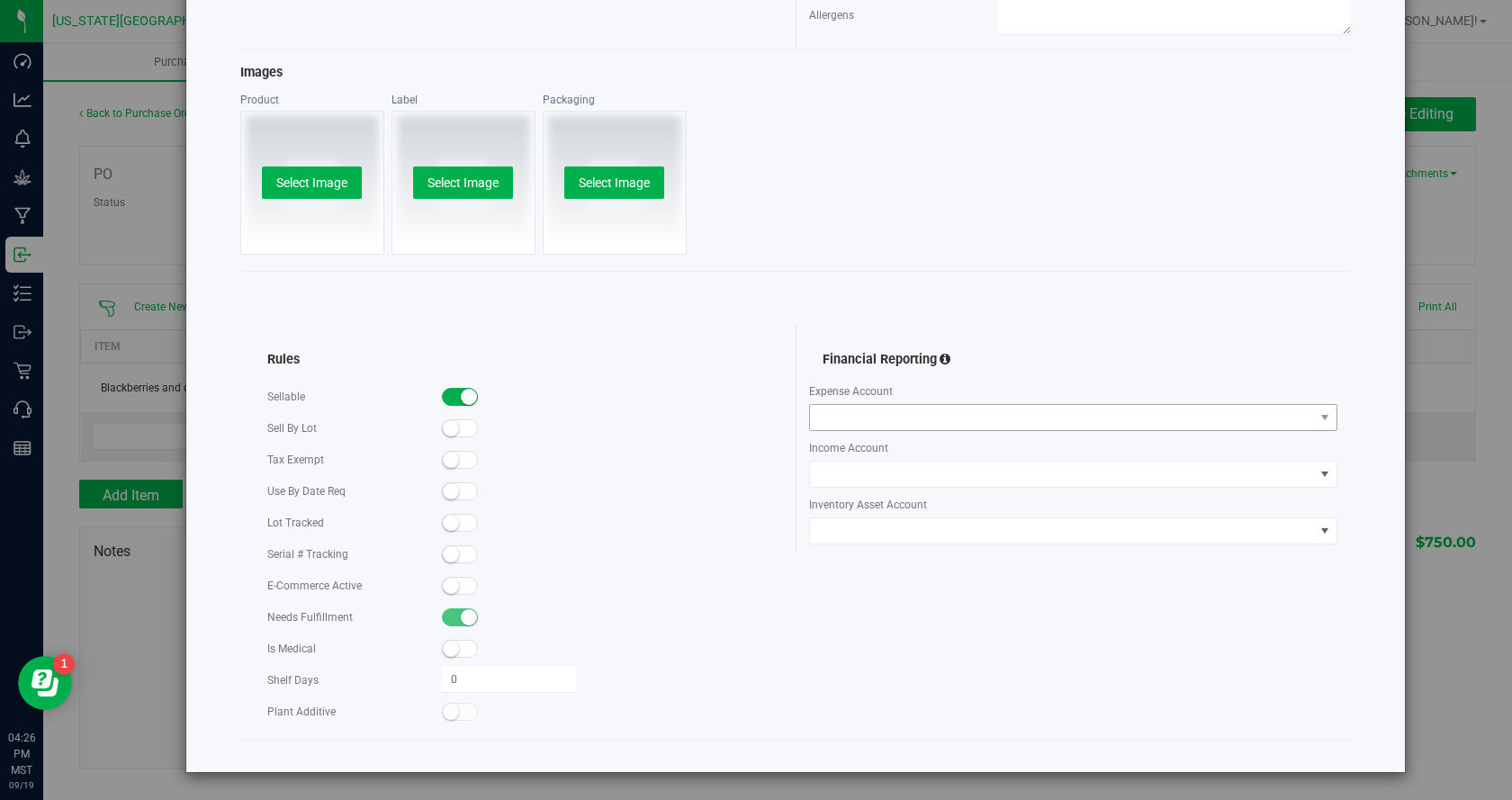
scroll to position [875, 0]
drag, startPoint x: 459, startPoint y: 522, endPoint x: 424, endPoint y: 544, distance: 41.3
click at [458, 522] on span at bounding box center [460, 523] width 36 height 18
click at [458, 588] on span at bounding box center [460, 586] width 36 height 18
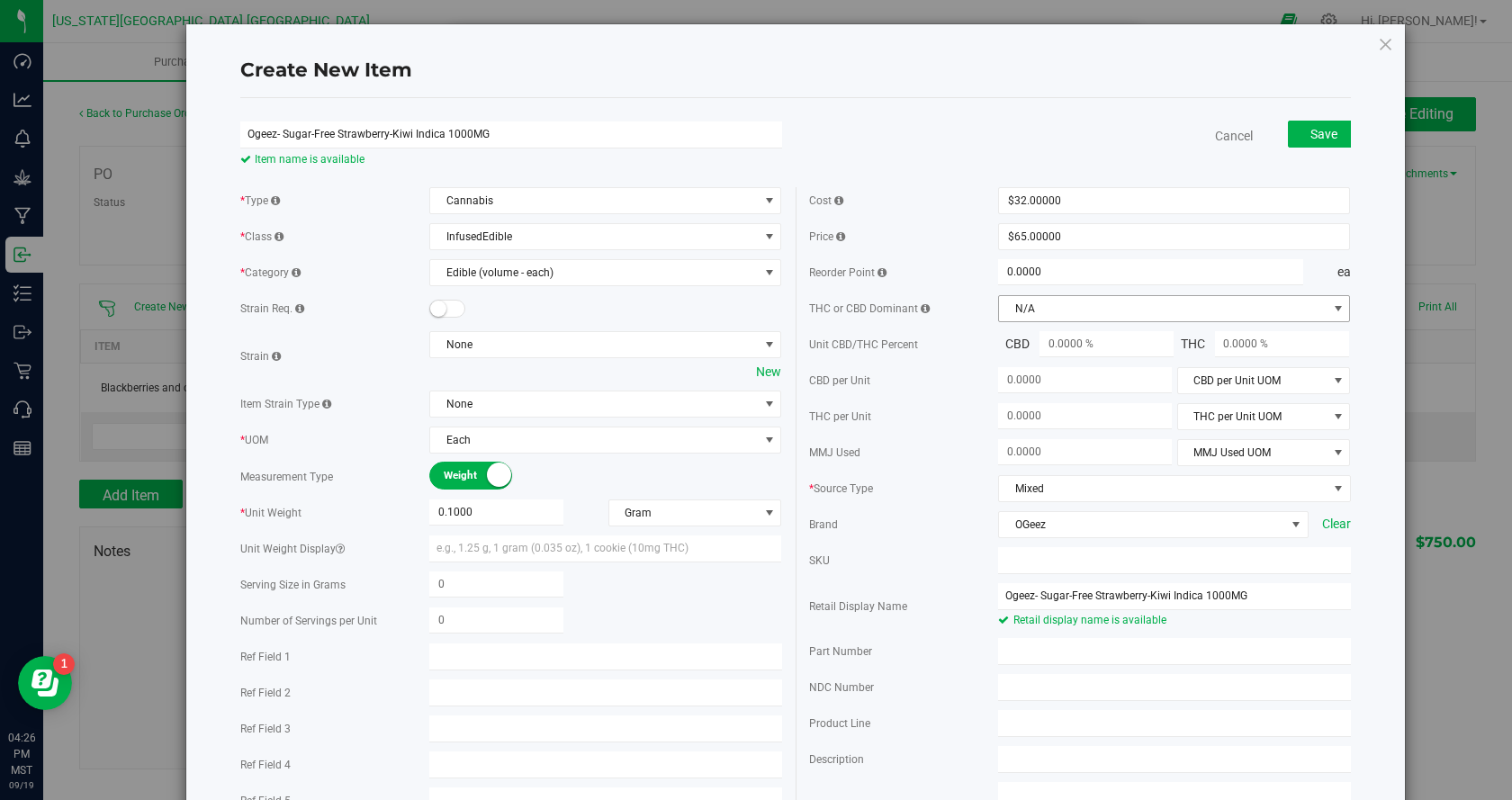
scroll to position [0, 0]
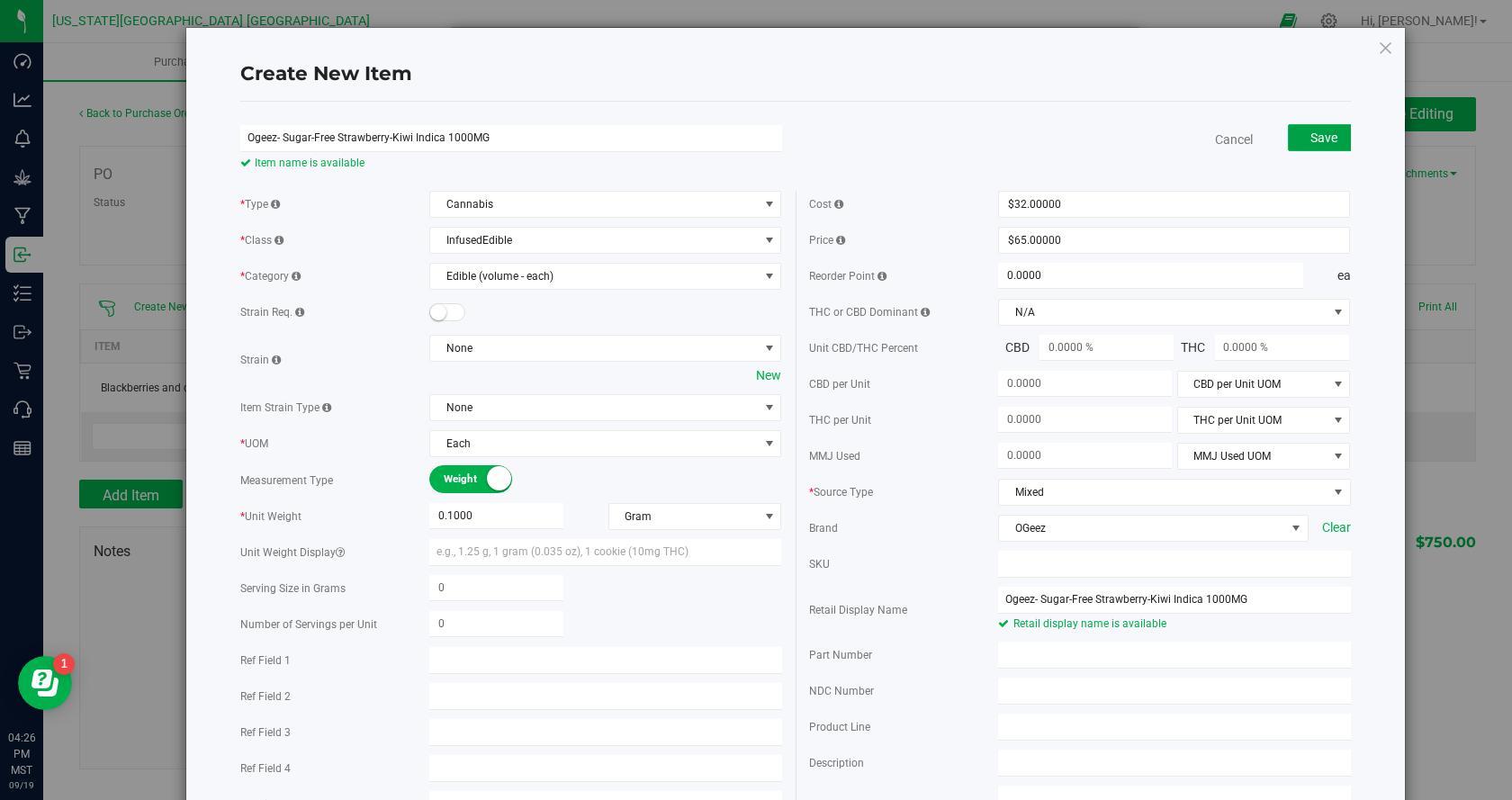
click at [1319, 137] on span "Save" at bounding box center [1323, 137] width 27 height 15
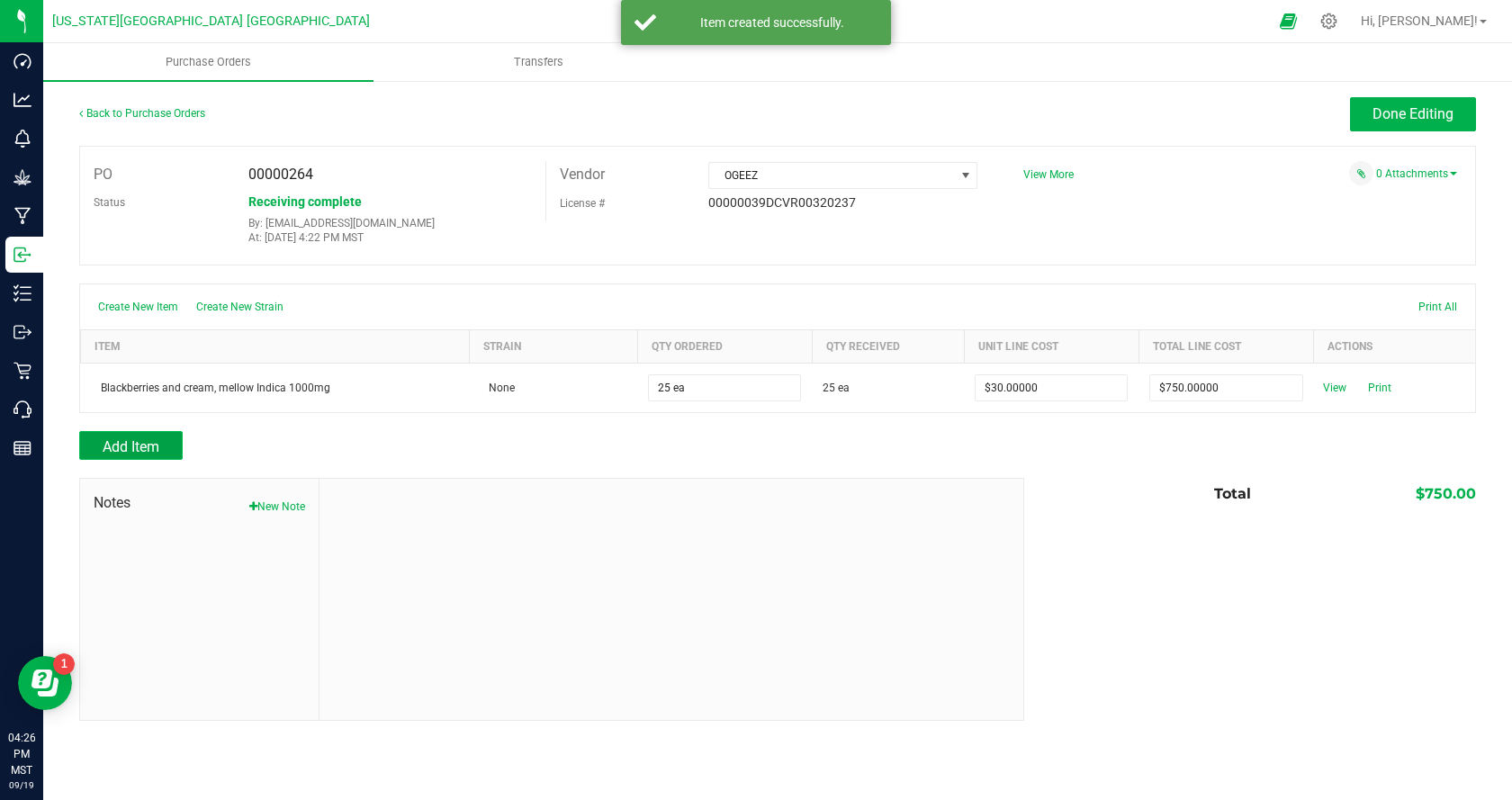
click at [152, 444] on span "Add Item" at bounding box center [131, 447] width 56 height 17
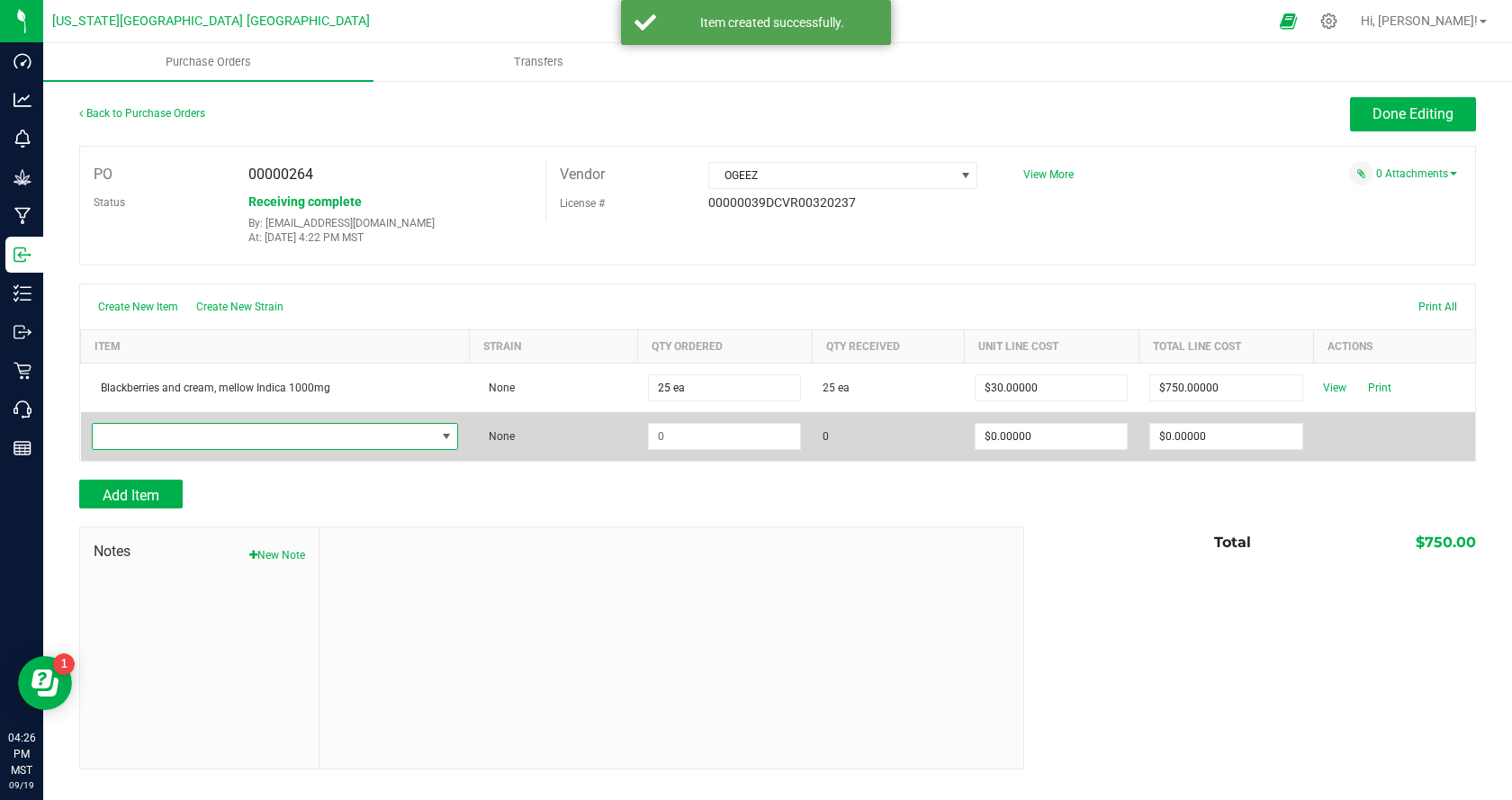
click at [257, 435] on span "NO DATA FOUND" at bounding box center [263, 436] width 343 height 25
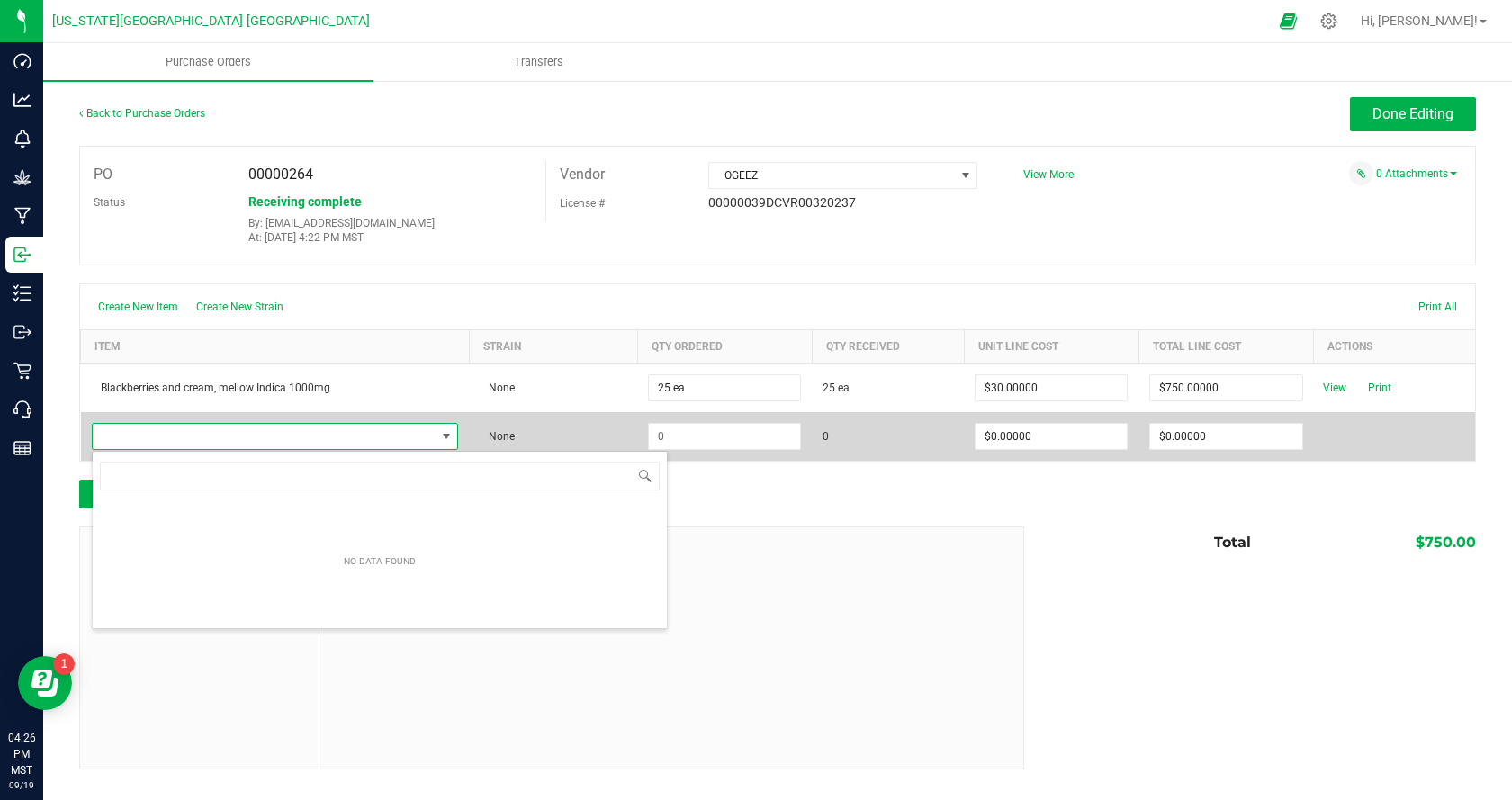
scroll to position [27, 361]
type input "Ogee"
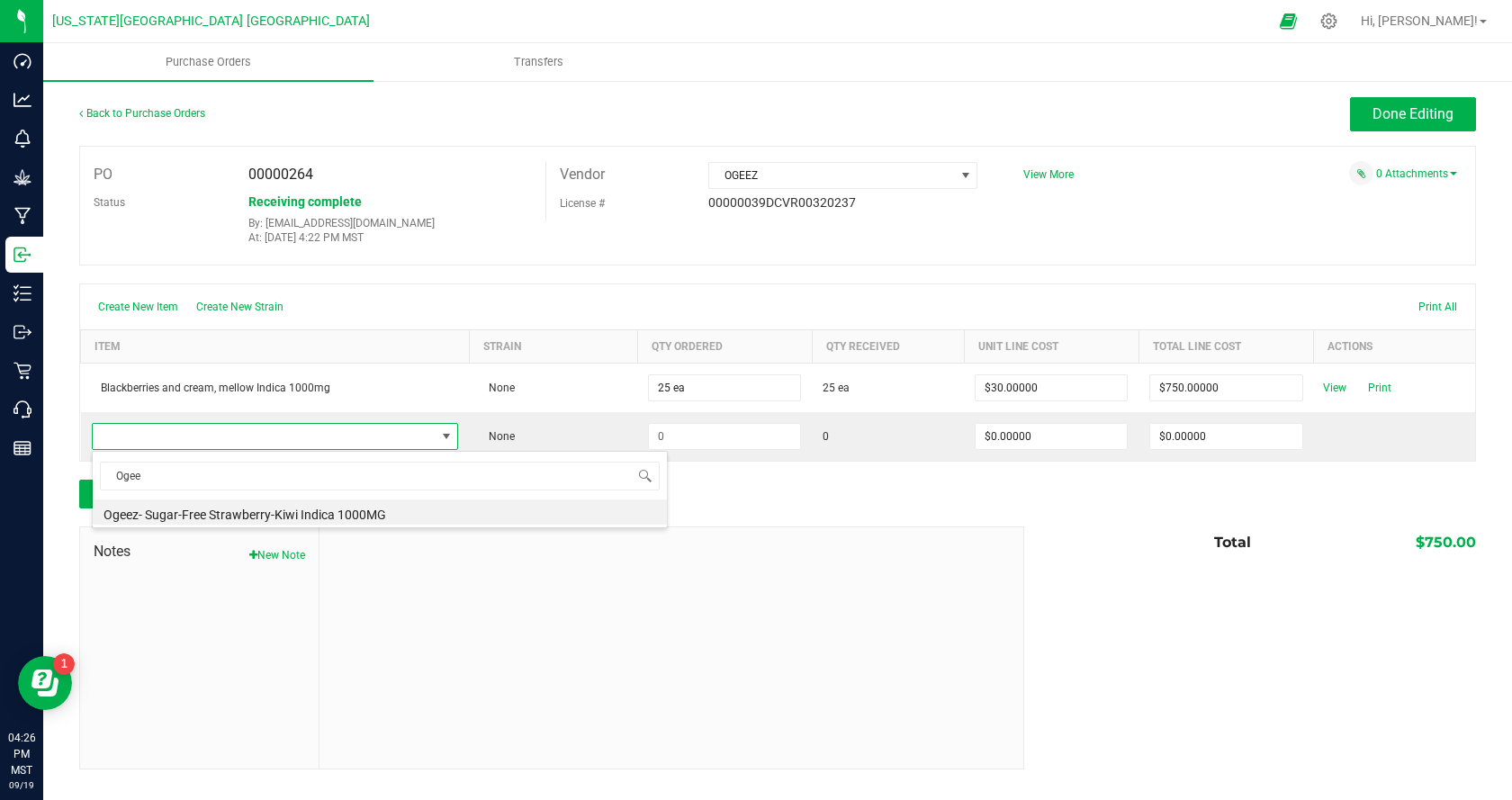
click at [289, 507] on li "Ogeez- Sugar-Free Strawberry-Kiwi Indica 1000MG" at bounding box center [379, 512] width 574 height 25
type input "$32.00000"
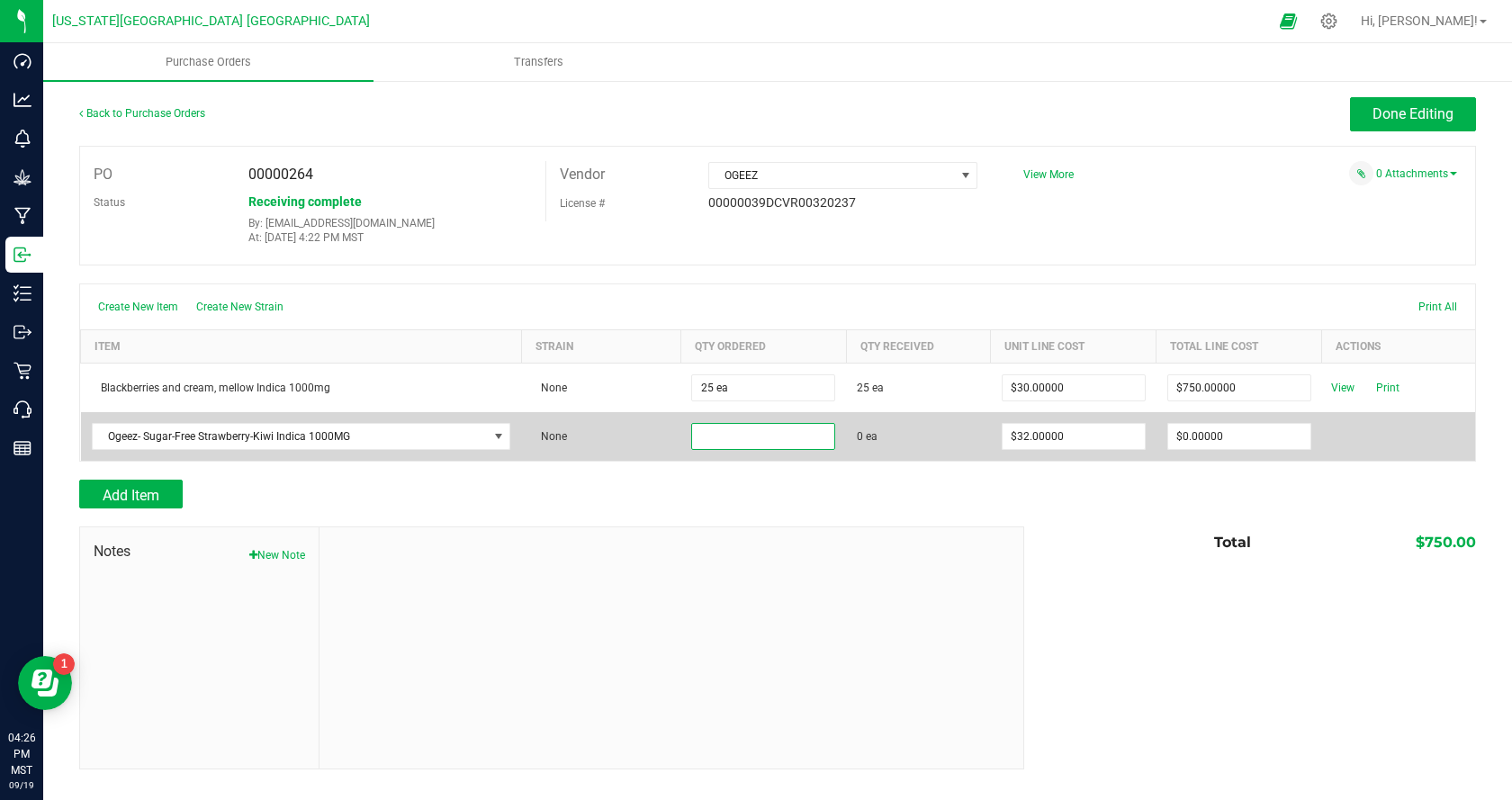
click at [765, 442] on input at bounding box center [763, 436] width 142 height 25
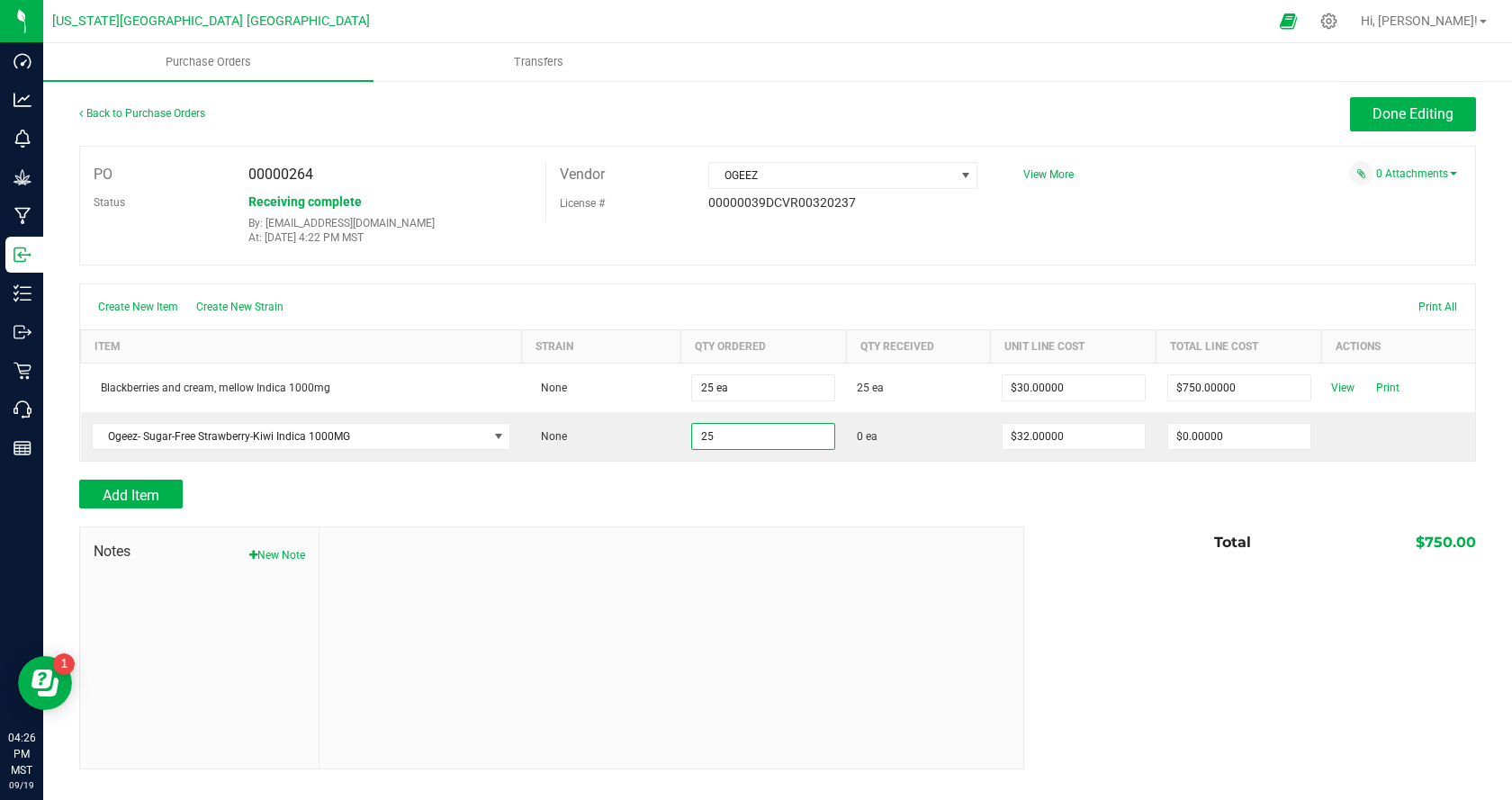
type input "25 ea"
click at [1052, 494] on div "Add Item" at bounding box center [776, 495] width 1396 height 29
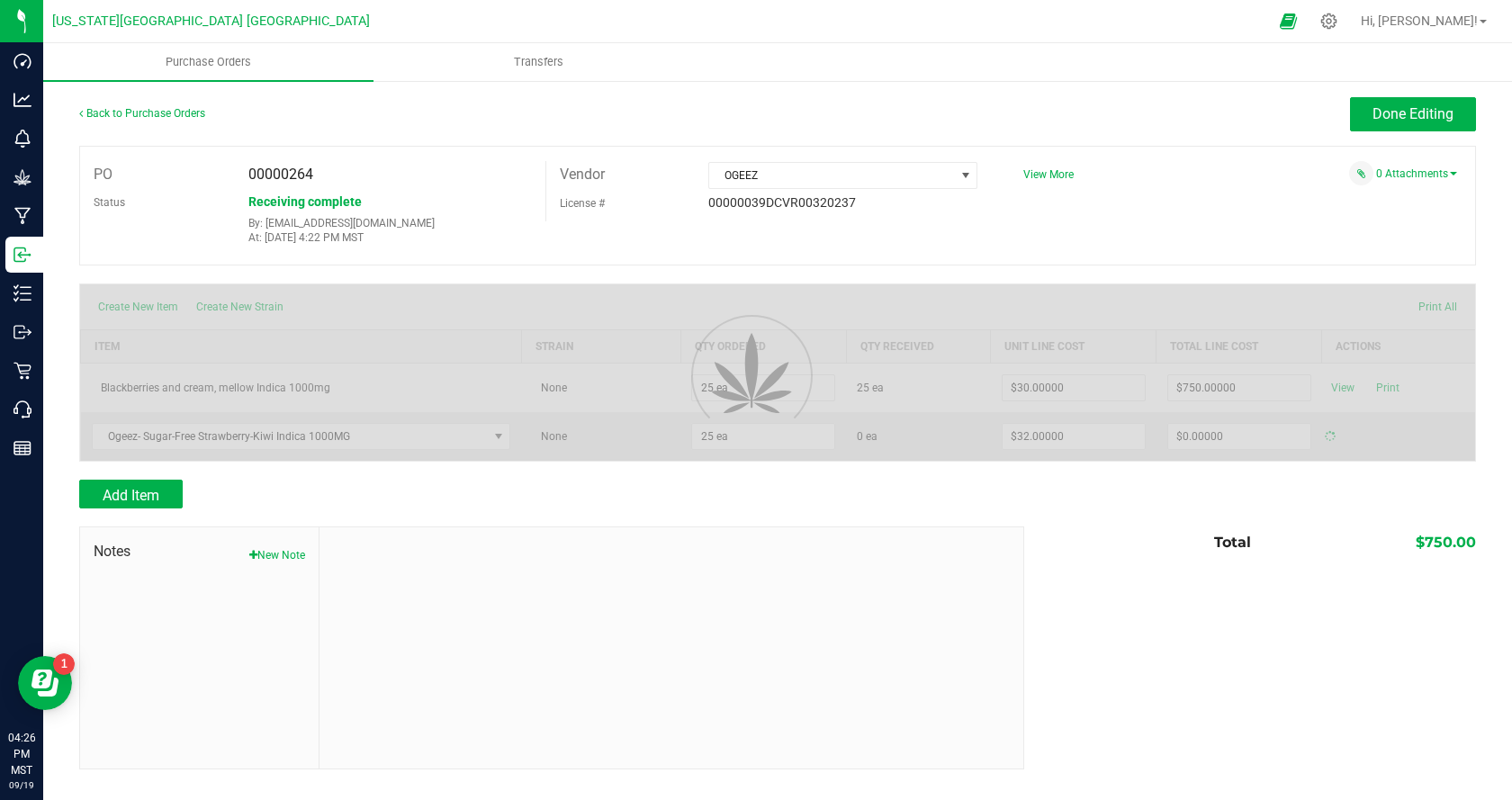
type input "$800.00000"
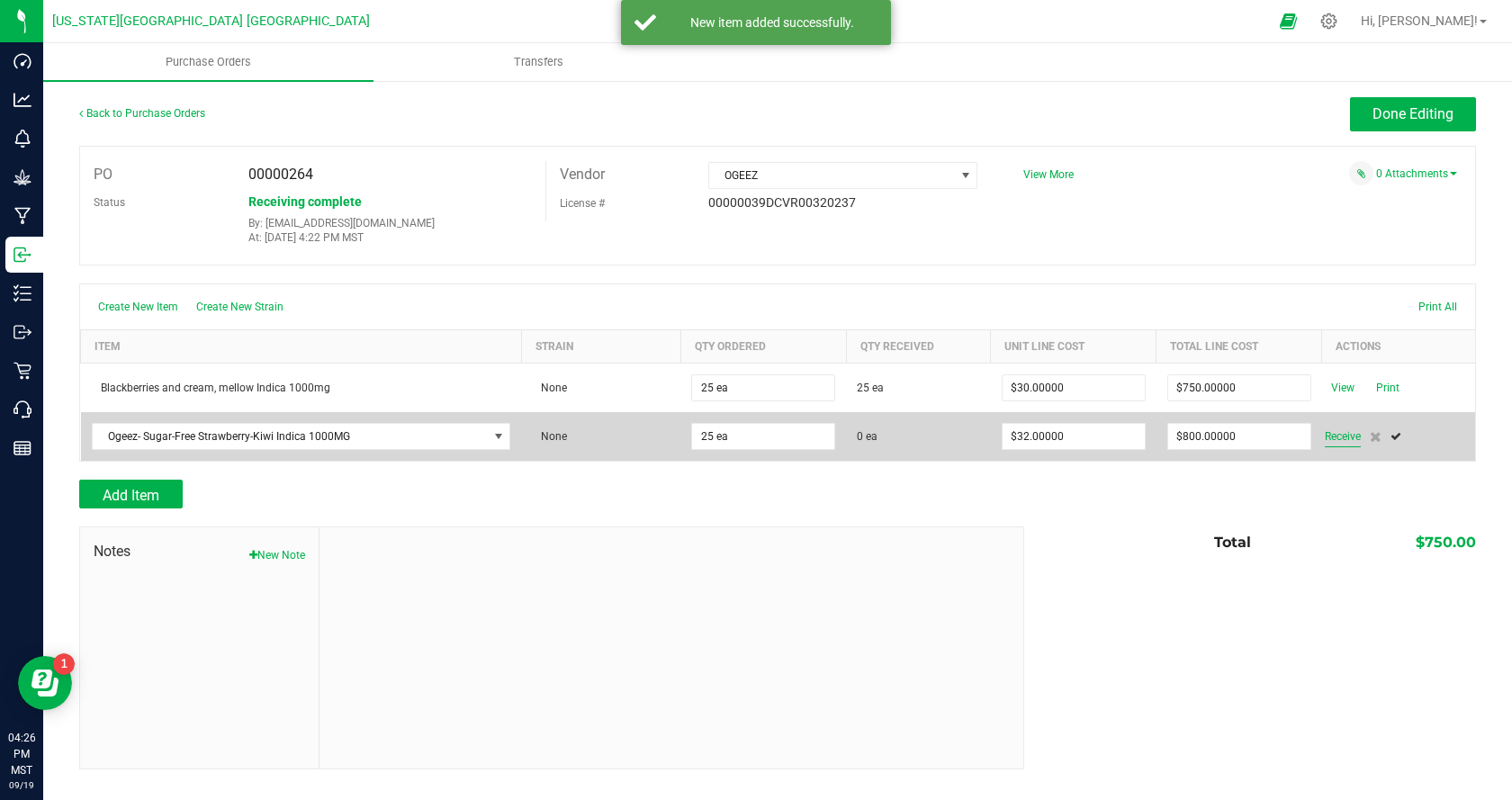
click at [1338, 437] on span "Receive" at bounding box center [1342, 436] width 36 height 21
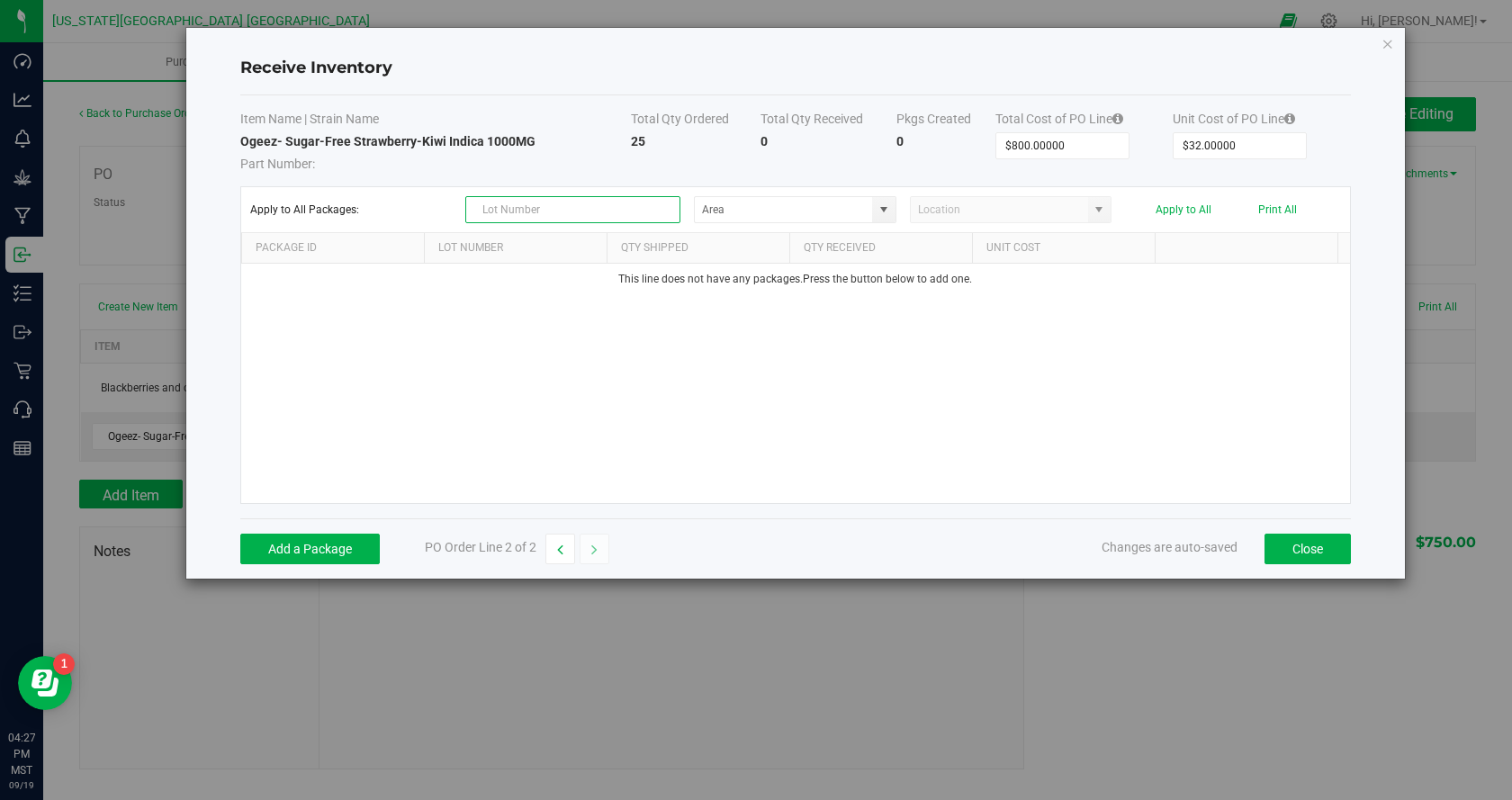
click at [583, 201] on input "text" at bounding box center [572, 210] width 215 height 27
click at [533, 216] on input "text" at bounding box center [572, 210] width 215 height 27
drag, startPoint x: 568, startPoint y: 215, endPoint x: 551, endPoint y: 243, distance: 32.8
click at [567, 220] on input "text" at bounding box center [572, 210] width 215 height 27
type input "A503250910"
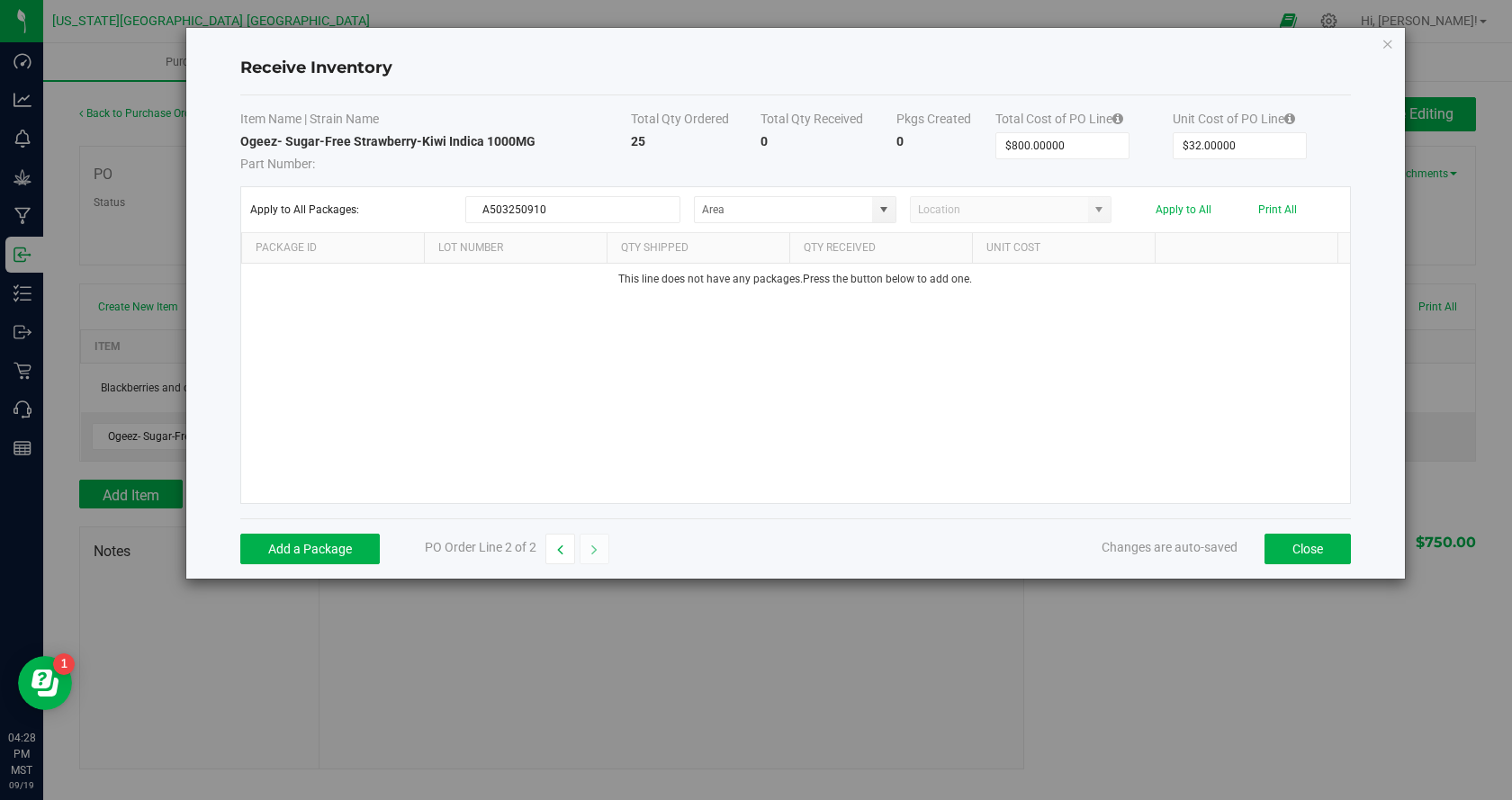
click at [1123, 399] on div "This line does not have any packages. Press the button below to add one." at bounding box center [795, 383] width 1109 height 239
click at [622, 207] on input "A503250910" at bounding box center [572, 210] width 215 height 27
drag, startPoint x: 601, startPoint y: 213, endPoint x: 462, endPoint y: 199, distance: 139.7
click at [462, 199] on div "Apply to All Packages: A503250910 Apply to All Print All" at bounding box center [795, 210] width 1090 height 27
click at [349, 554] on button "Add a Package" at bounding box center [310, 548] width 140 height 30
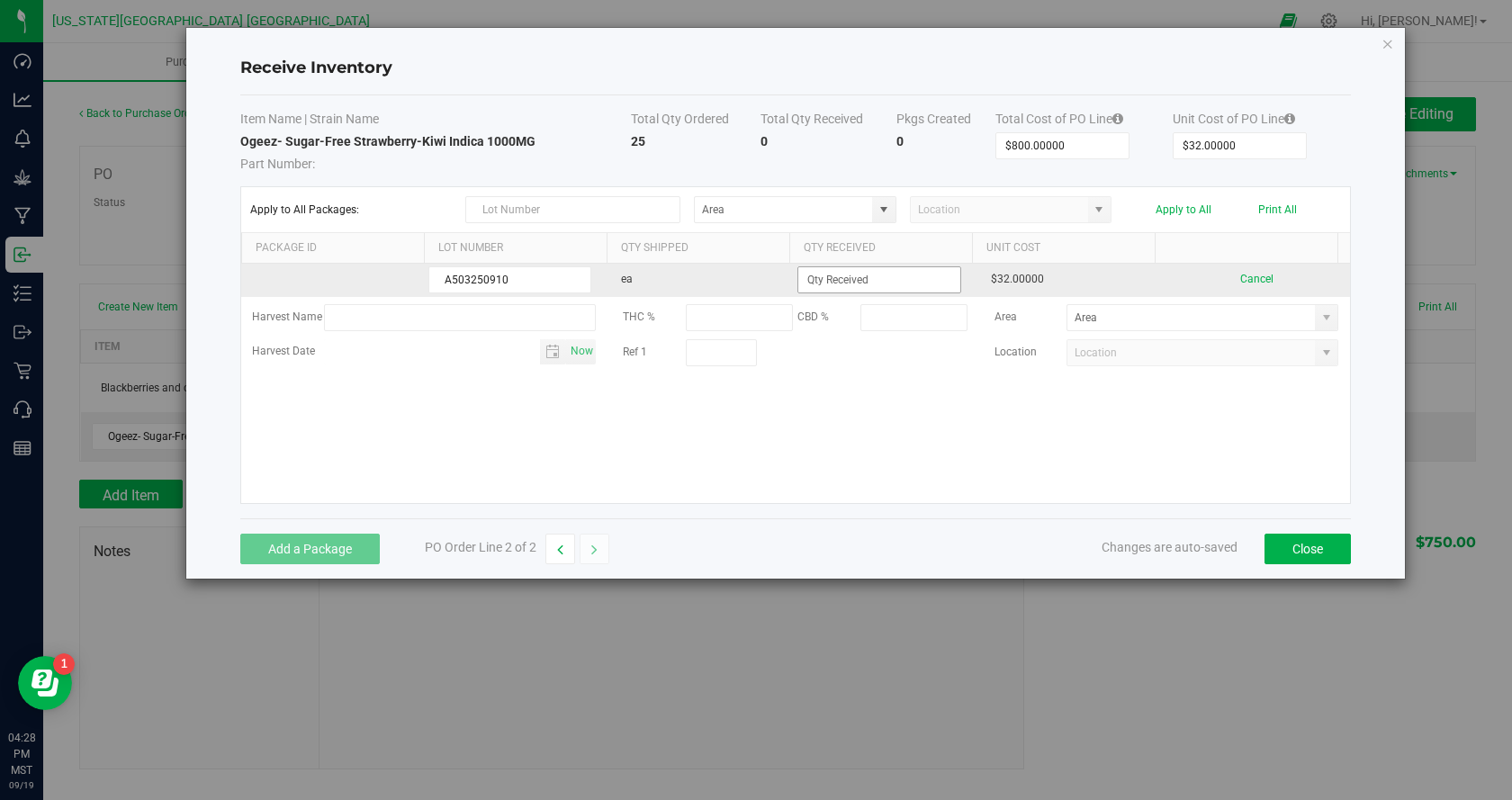
type input "A503250910"
click at [819, 274] on input at bounding box center [878, 280] width 161 height 25
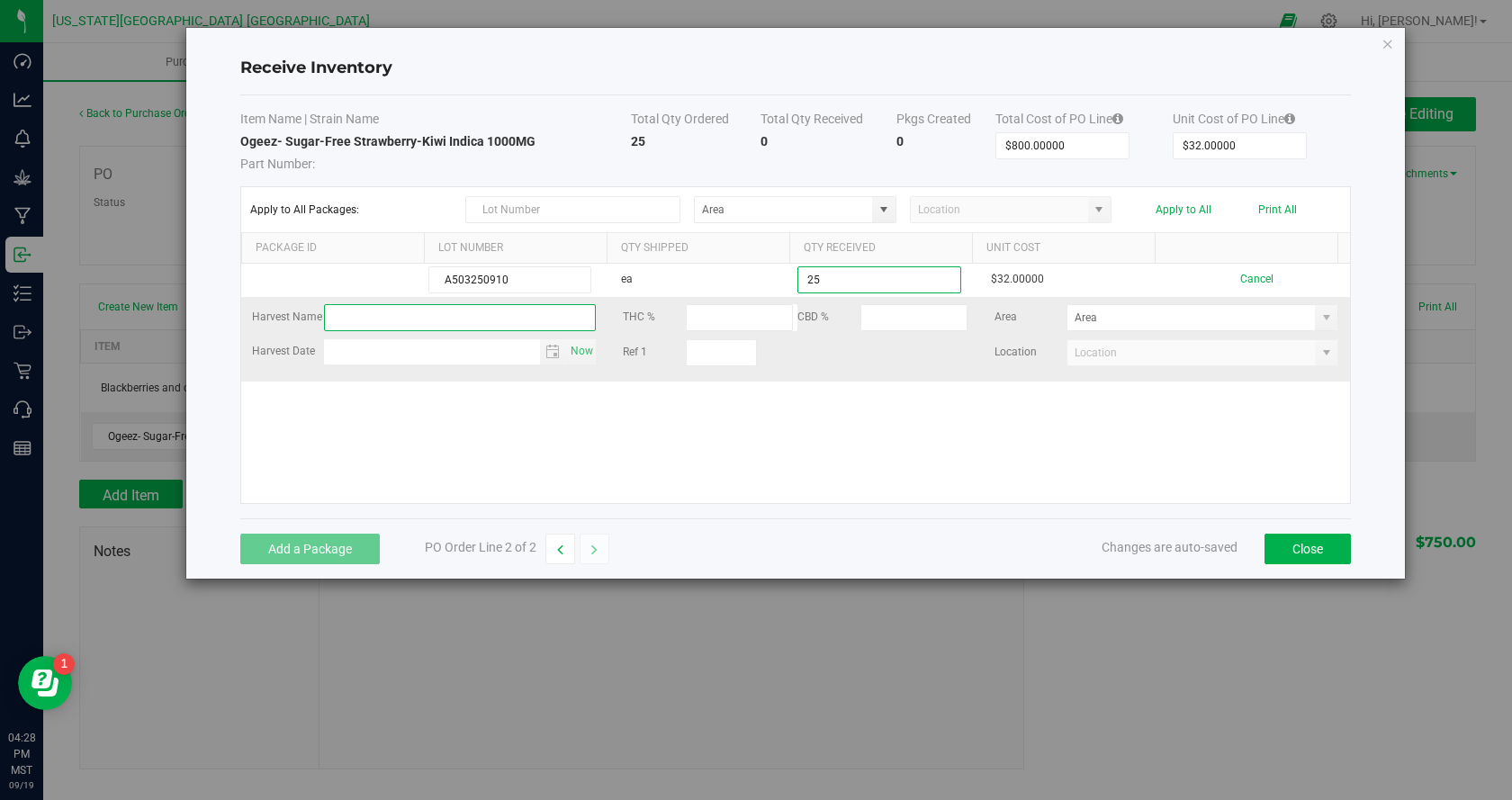
click at [477, 330] on kendo-grid-list "A503250910 ea 25 $32.00000 Cancel Harvest Name THC % CBD % Area Harvest Date No…" at bounding box center [795, 383] width 1109 height 239
type input "25 ea"
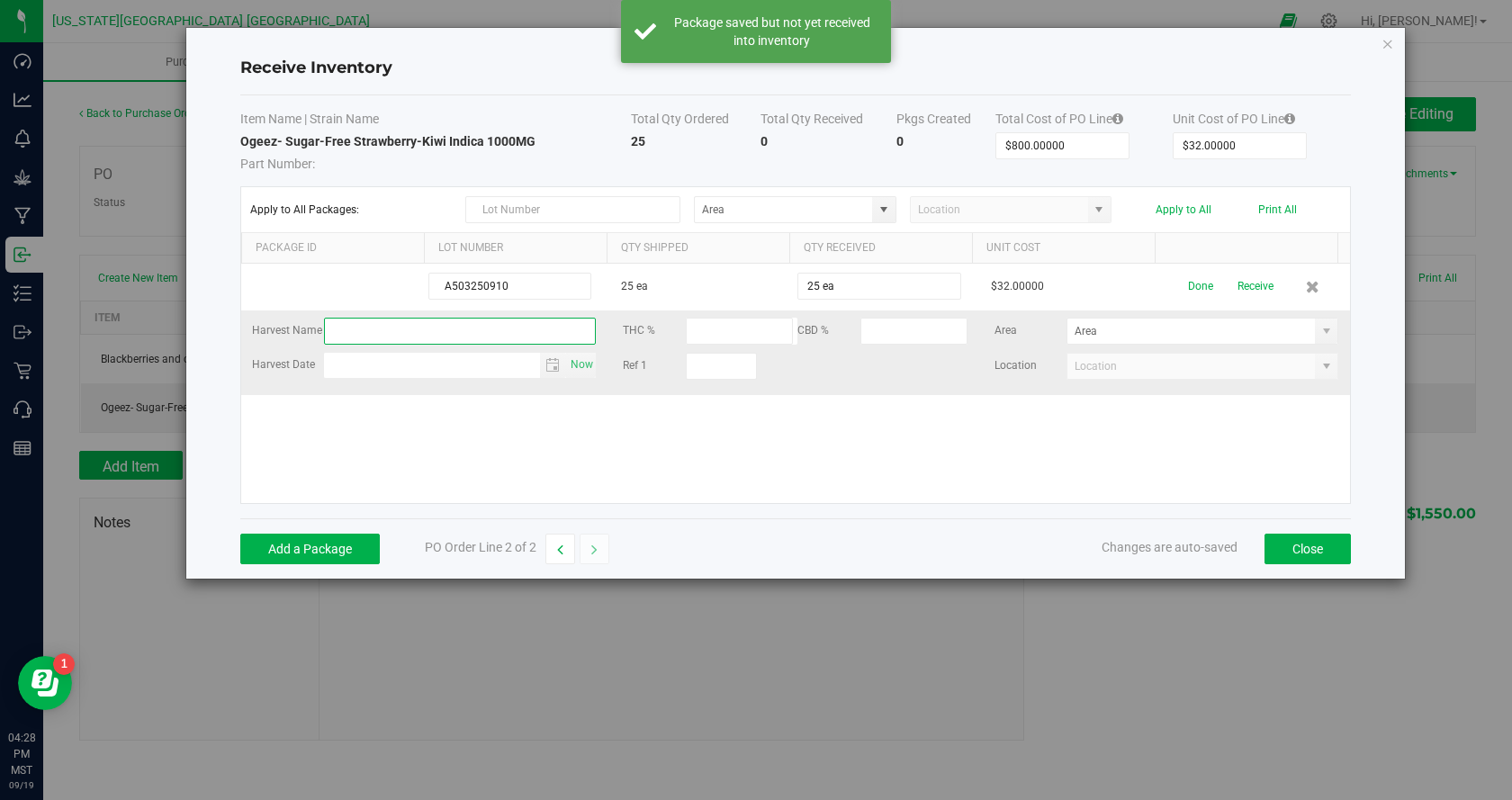
click at [443, 333] on input "text" at bounding box center [460, 331] width 273 height 27
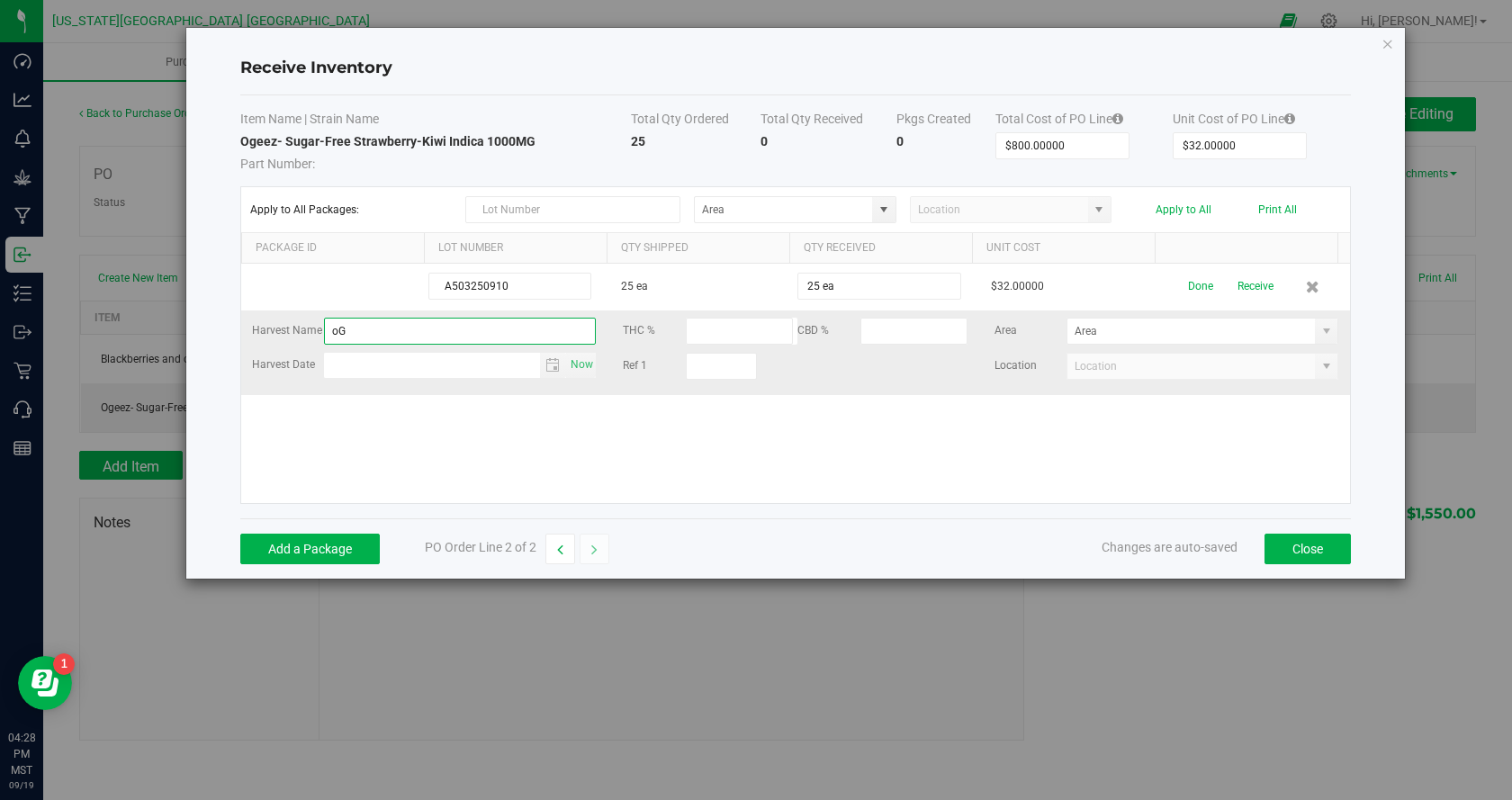
type input "o"
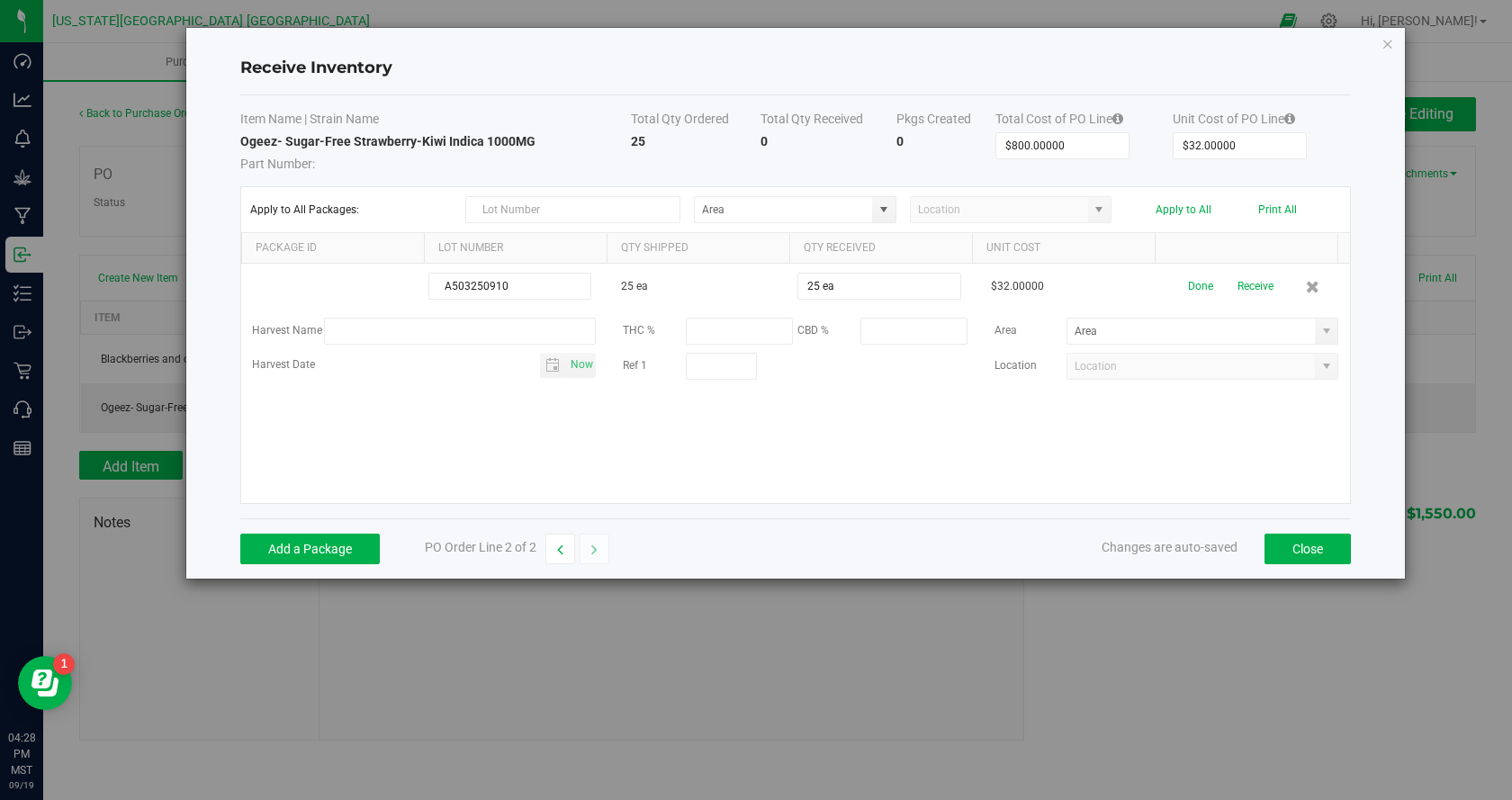
click at [457, 413] on kendo-grid-list "A503250910 25 ea 25 ea $32.00000 Done Receive Harvest Name THC % CBD % Area Har…" at bounding box center [795, 383] width 1109 height 239
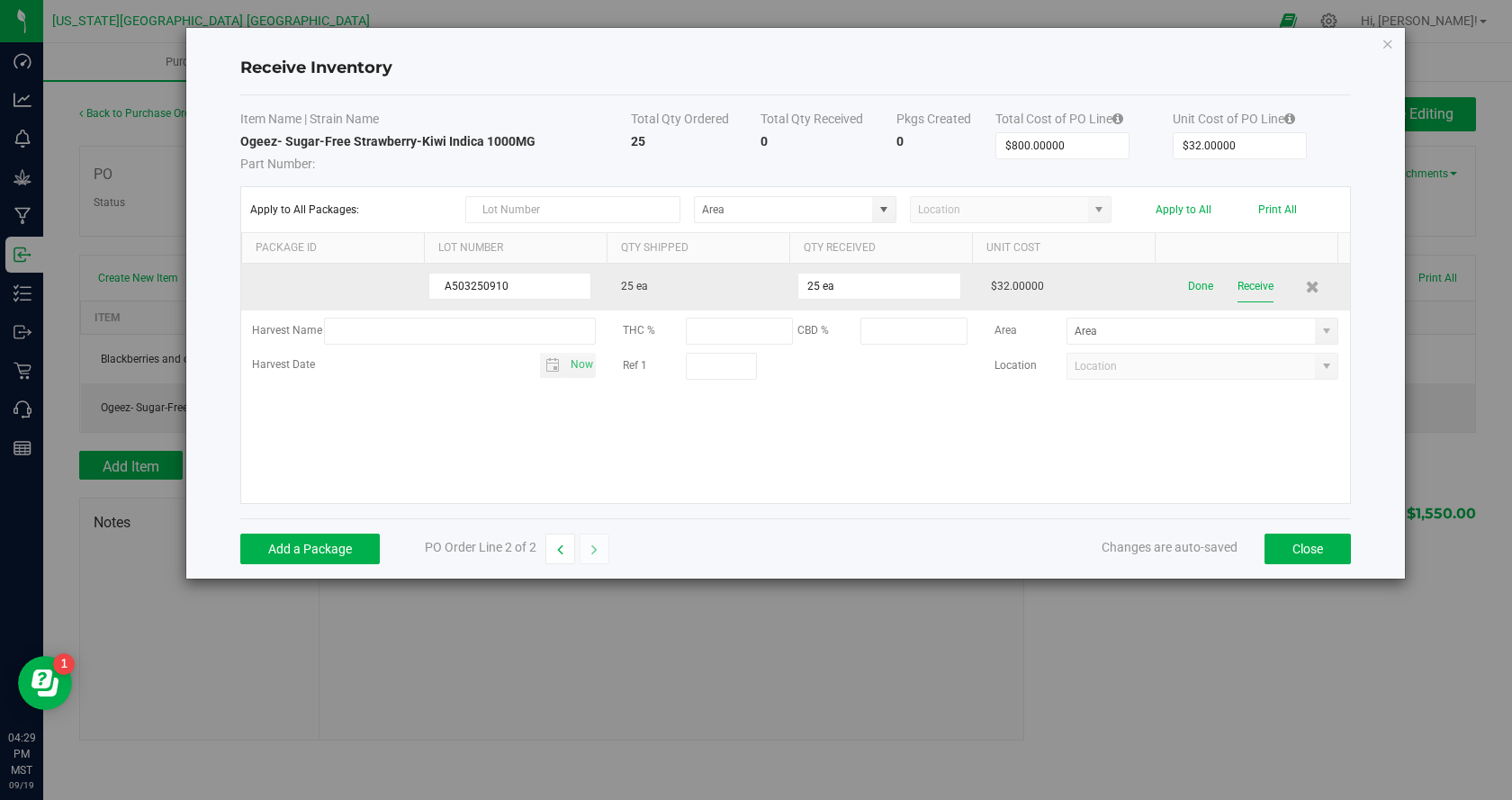
click at [1250, 289] on button "Receive" at bounding box center [1254, 287] width 36 height 31
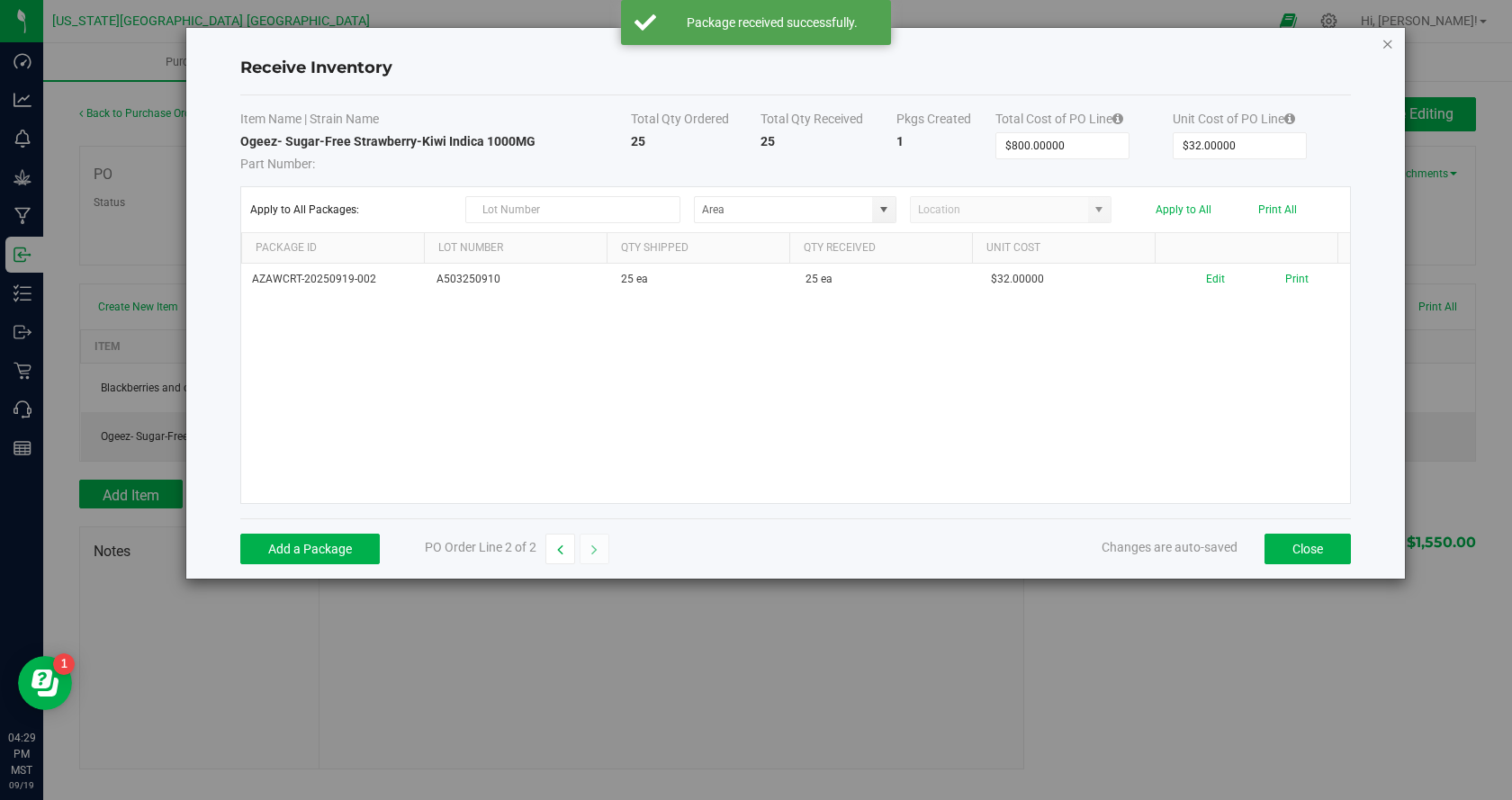
click at [1382, 43] on icon "Close modal" at bounding box center [1387, 43] width 13 height 21
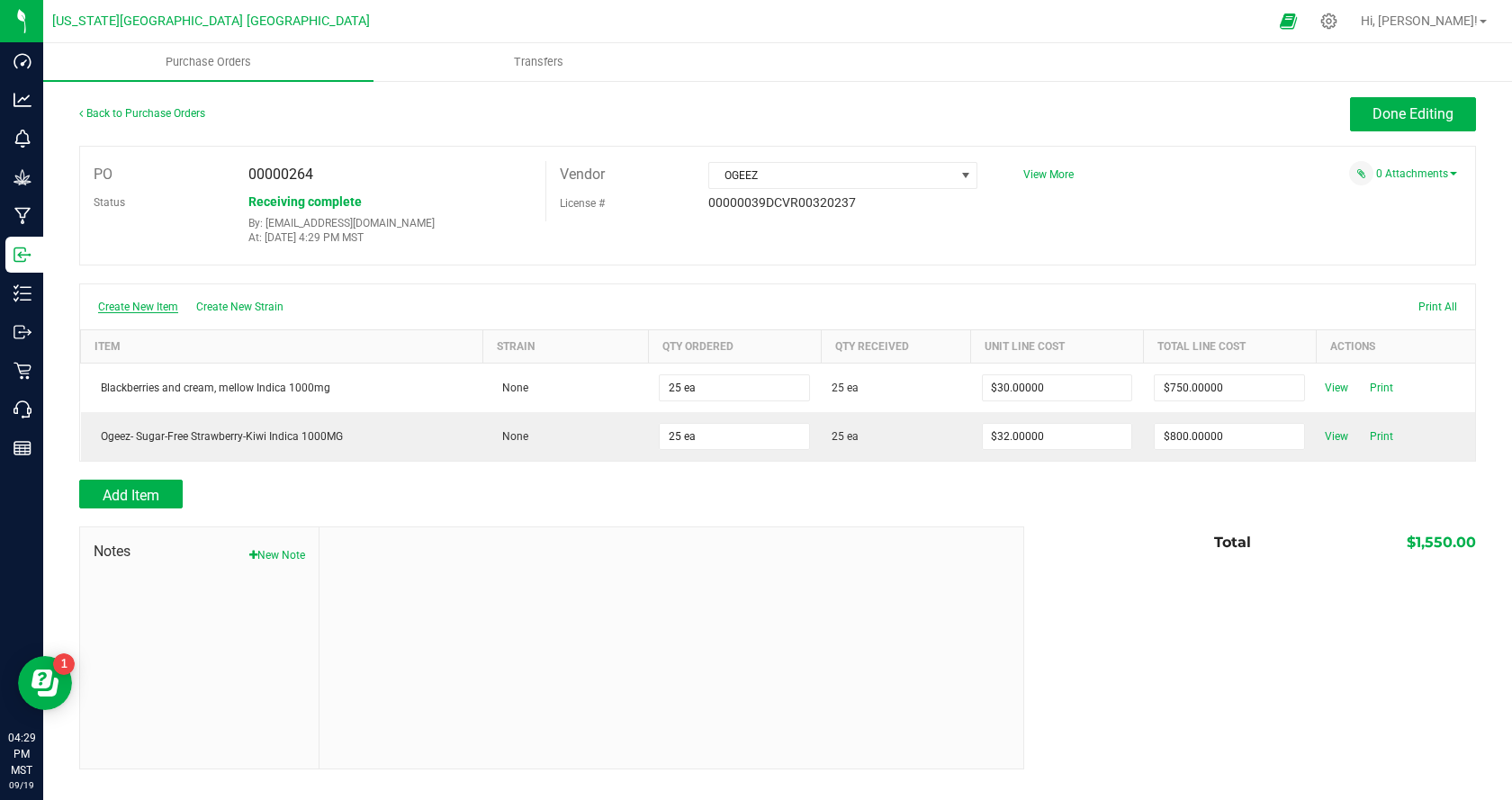
click at [140, 305] on span "Create New Item" at bounding box center [138, 306] width 80 height 13
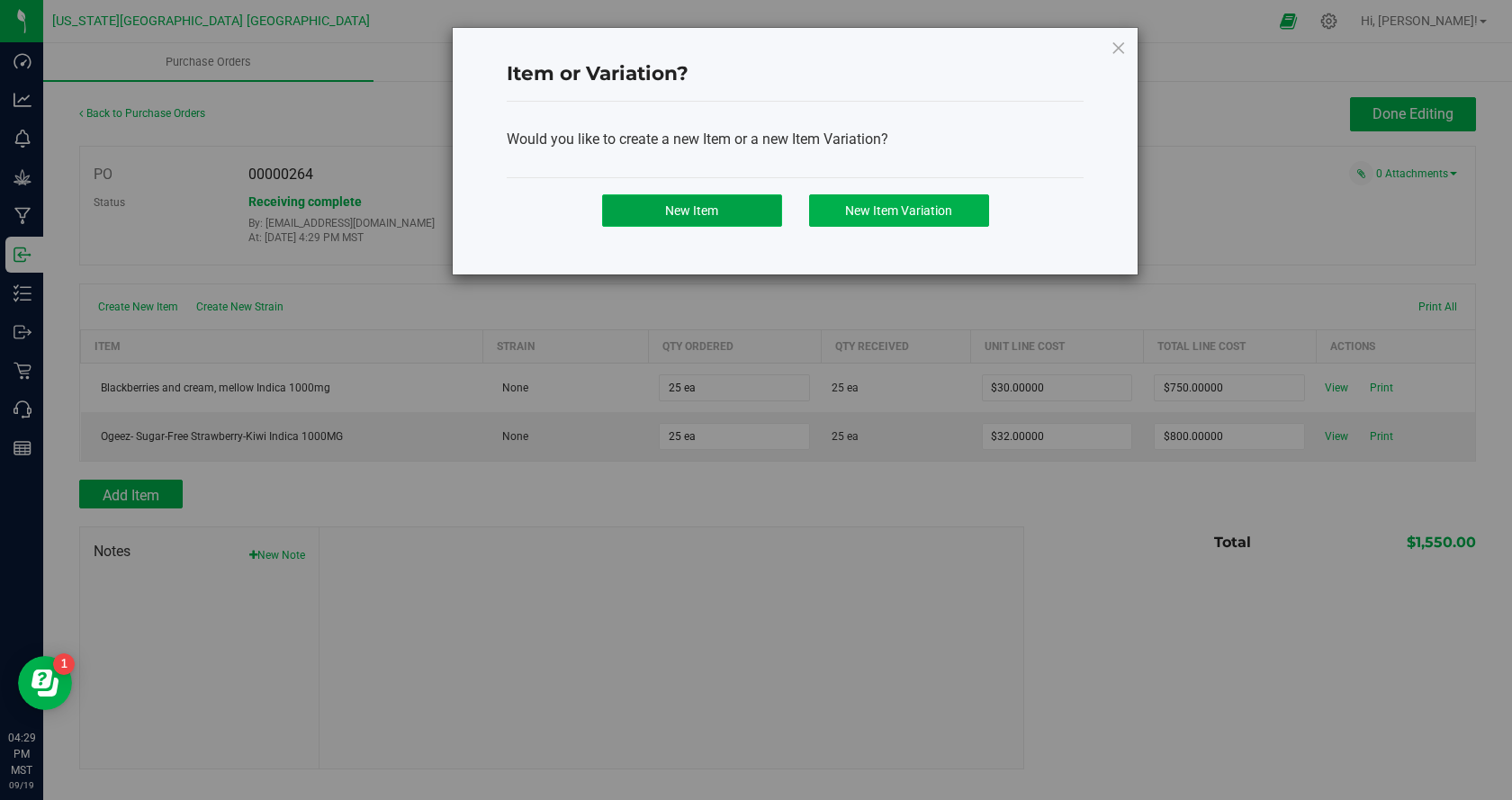
click at [768, 218] on button "New Item" at bounding box center [692, 210] width 180 height 32
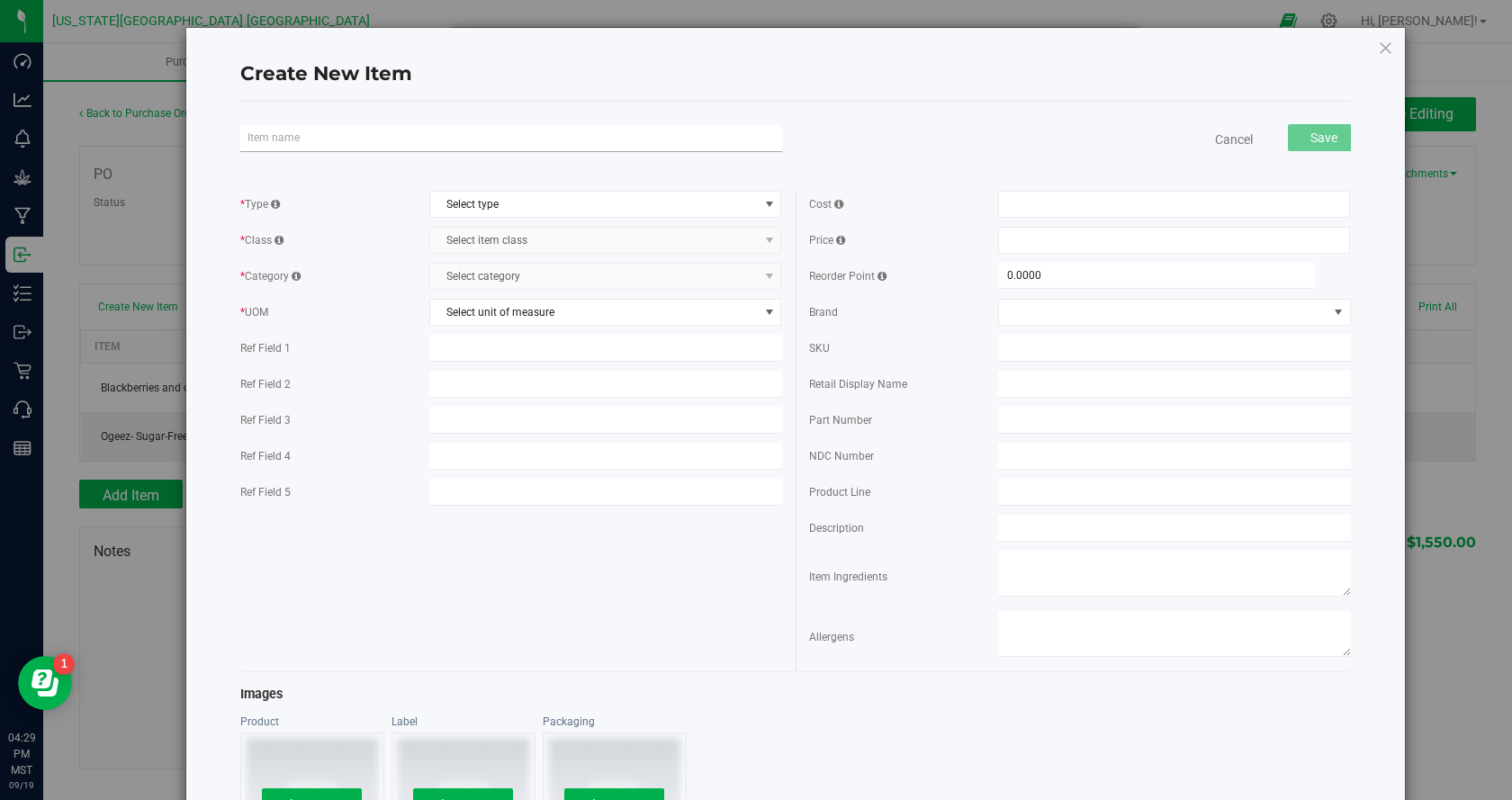
click at [473, 148] on input "text" at bounding box center [510, 139] width 541 height 27
click at [433, 147] on input "Ogeez- Big Raspberry" at bounding box center [510, 139] width 541 height 27
click at [389, 140] on input "Ogeez- Big Raspberry Orange 100MG" at bounding box center [510, 139] width 541 height 27
click at [631, 147] on input "Ogeez- Big Raspberry Orange RSO 100MG" at bounding box center [510, 139] width 541 height 27
drag, startPoint x: 448, startPoint y: 136, endPoint x: 244, endPoint y: 138, distance: 204.0
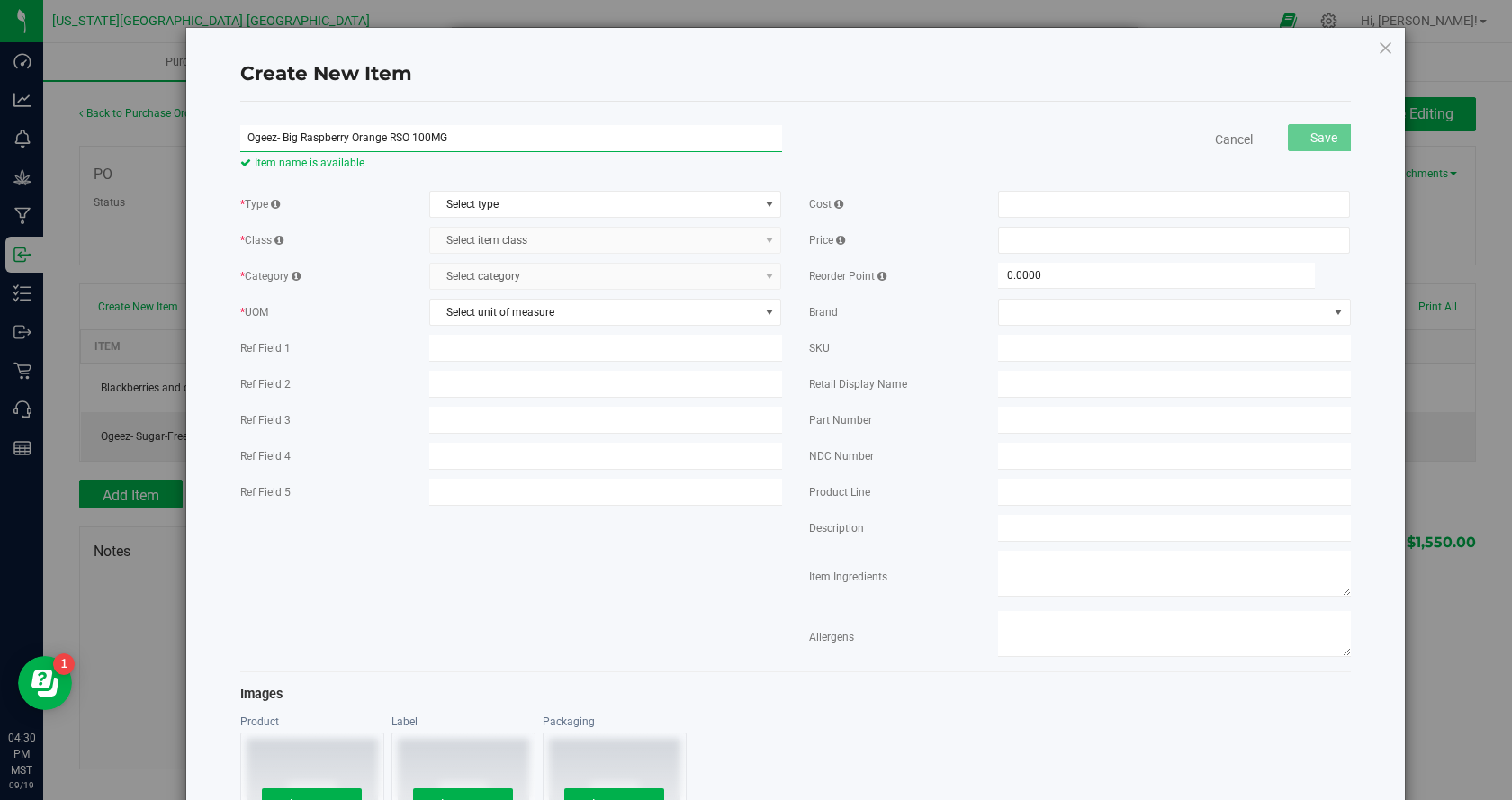
click at [244, 138] on input "Ogeez- Big Raspberry Orange RSO 100MG" at bounding box center [510, 139] width 541 height 27
type input "Ogeez- Big Raspberry Orange RSO 100MG"
click at [1088, 382] on input "text" at bounding box center [1174, 385] width 352 height 27
paste input "Ogeez- Big Raspberry Orange RSO 100MG"
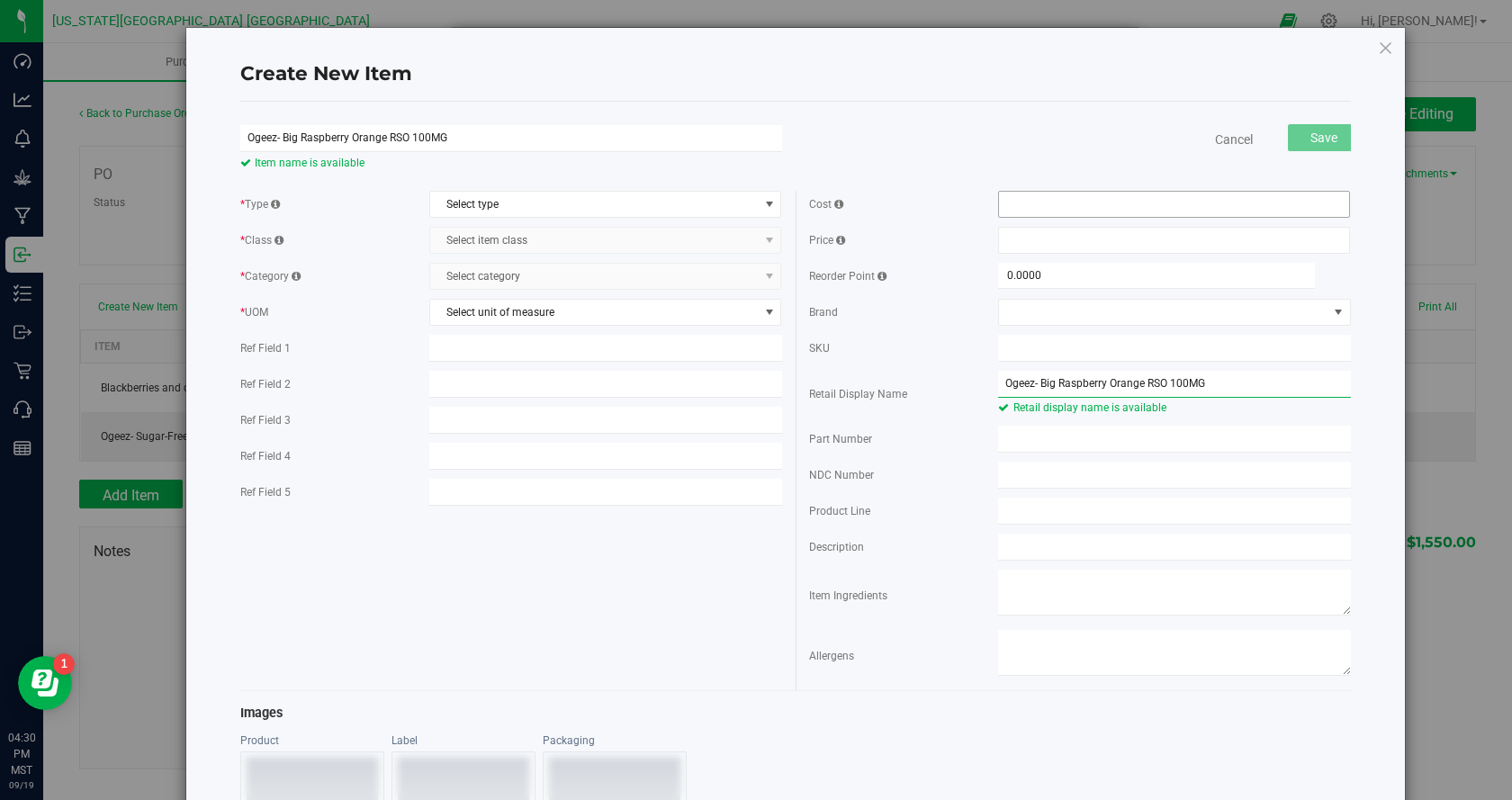
type input "Ogeez- Big Raspberry Orange RSO 100MG"
click at [1069, 212] on span at bounding box center [1174, 204] width 352 height 27
type input "0.00"
type input "$0.00000"
click at [1050, 239] on span at bounding box center [1174, 240] width 352 height 27
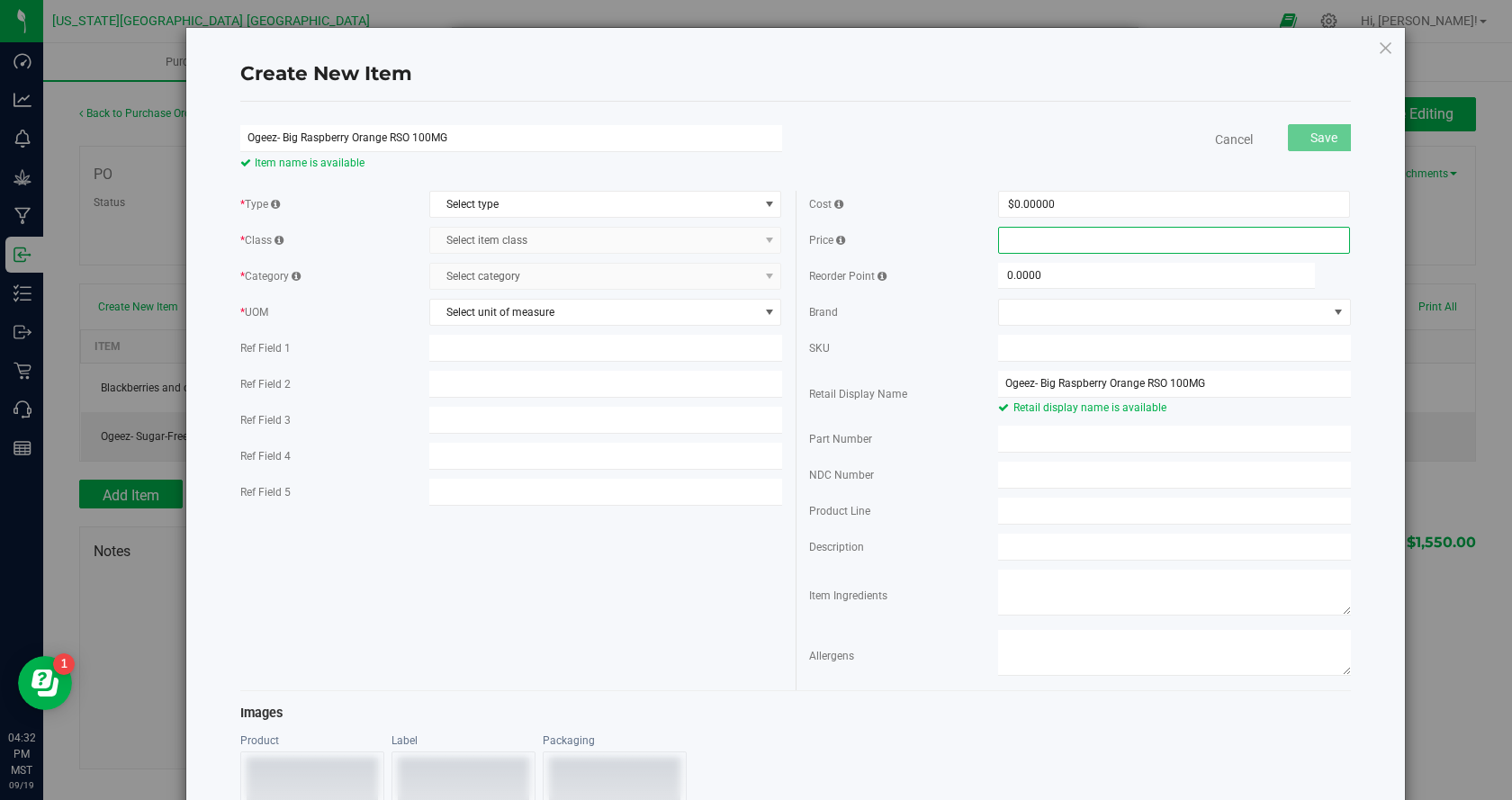
click at [1078, 239] on span at bounding box center [1174, 240] width 352 height 27
type input "18.00"
type input "$18.00000"
click at [1110, 315] on span at bounding box center [1162, 312] width 327 height 25
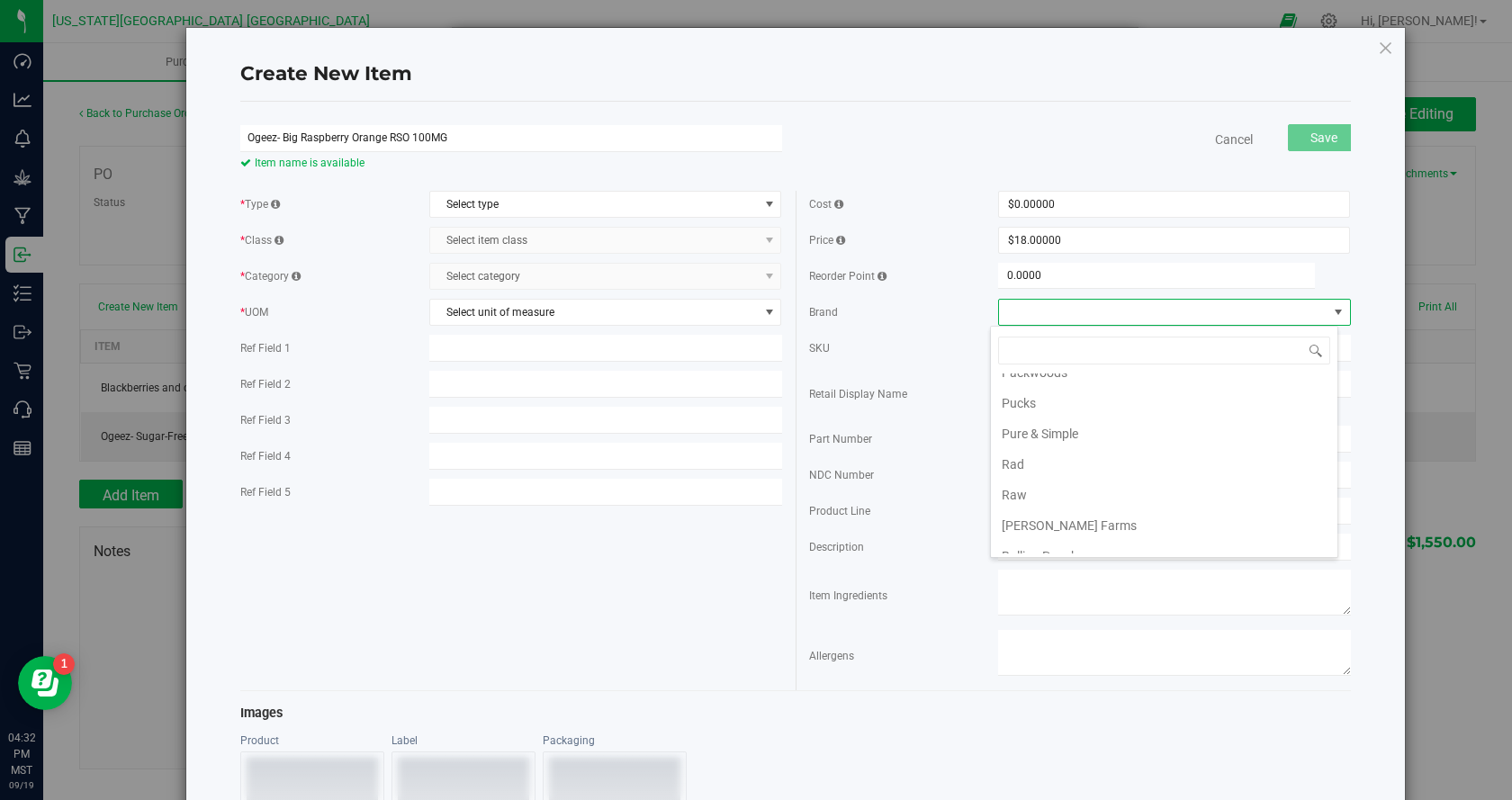
scroll to position [2070, 0]
click at [1033, 524] on li "OGeez" at bounding box center [1164, 521] width 347 height 30
click at [535, 205] on span "Select type" at bounding box center [594, 204] width 327 height 25
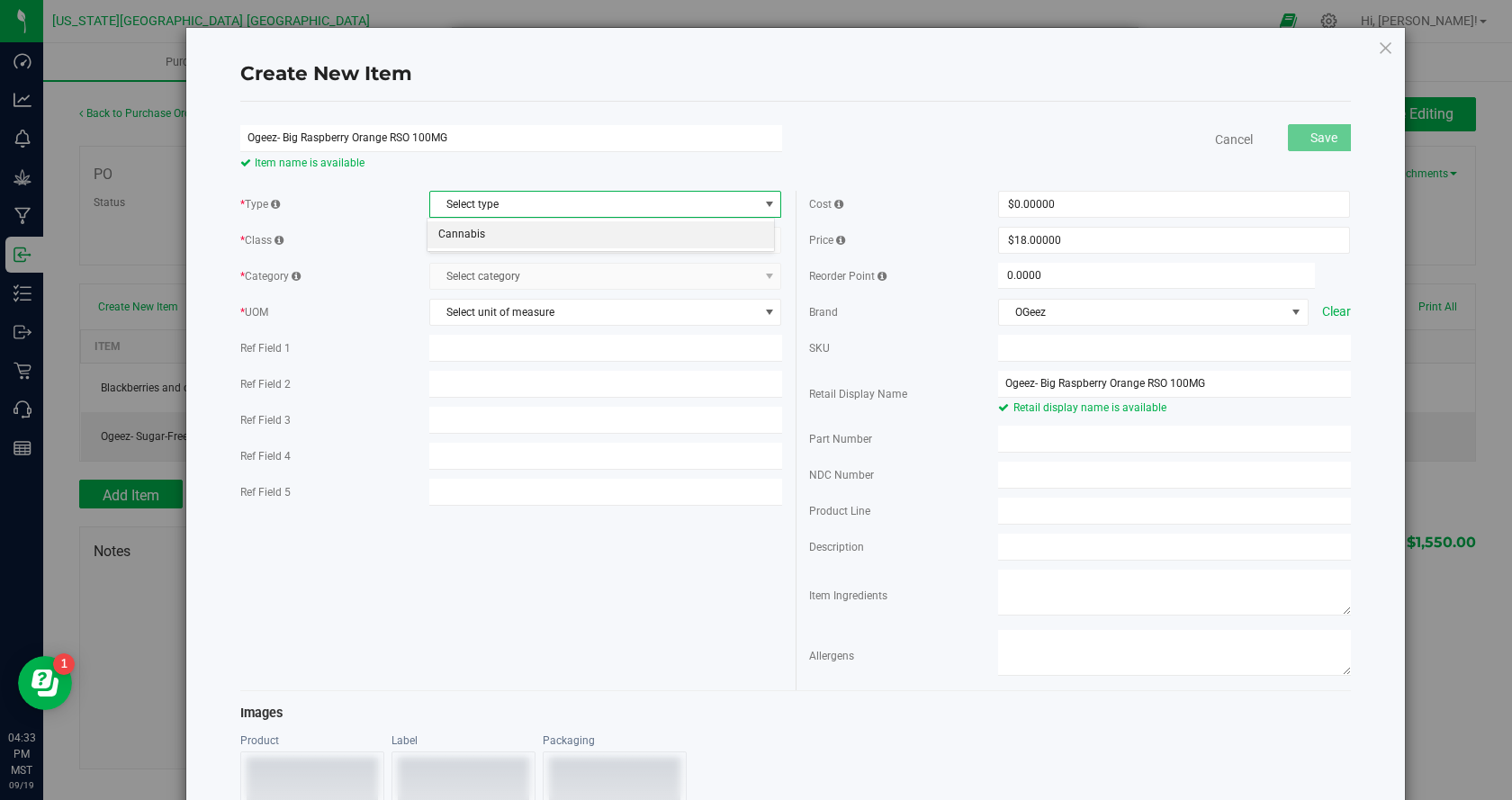
click at [554, 230] on li "Cannabis" at bounding box center [601, 235] width 347 height 27
click at [553, 237] on li "Cannabis" at bounding box center [601, 235] width 347 height 27
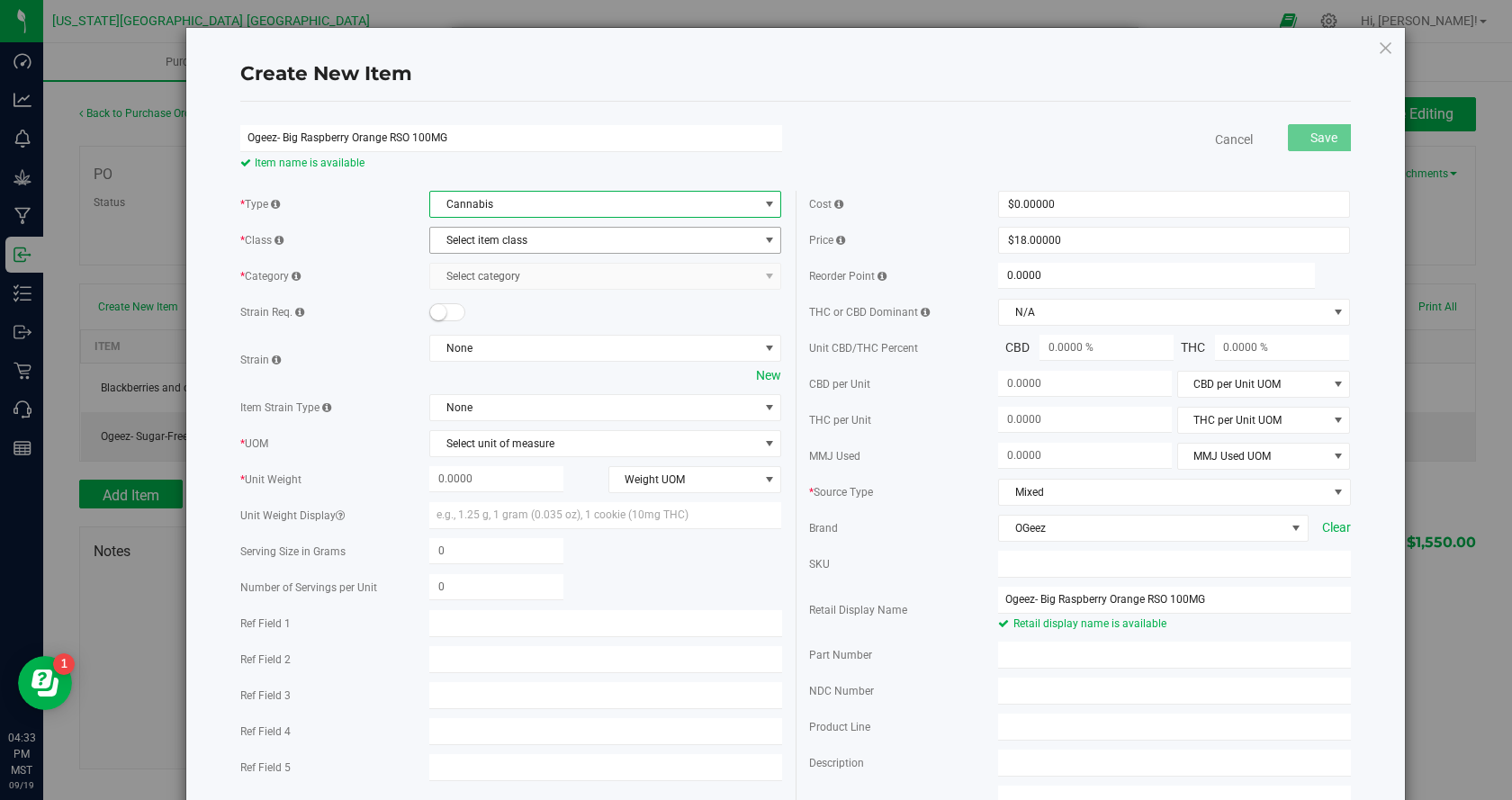
click at [553, 237] on span "Select item class" at bounding box center [594, 240] width 327 height 25
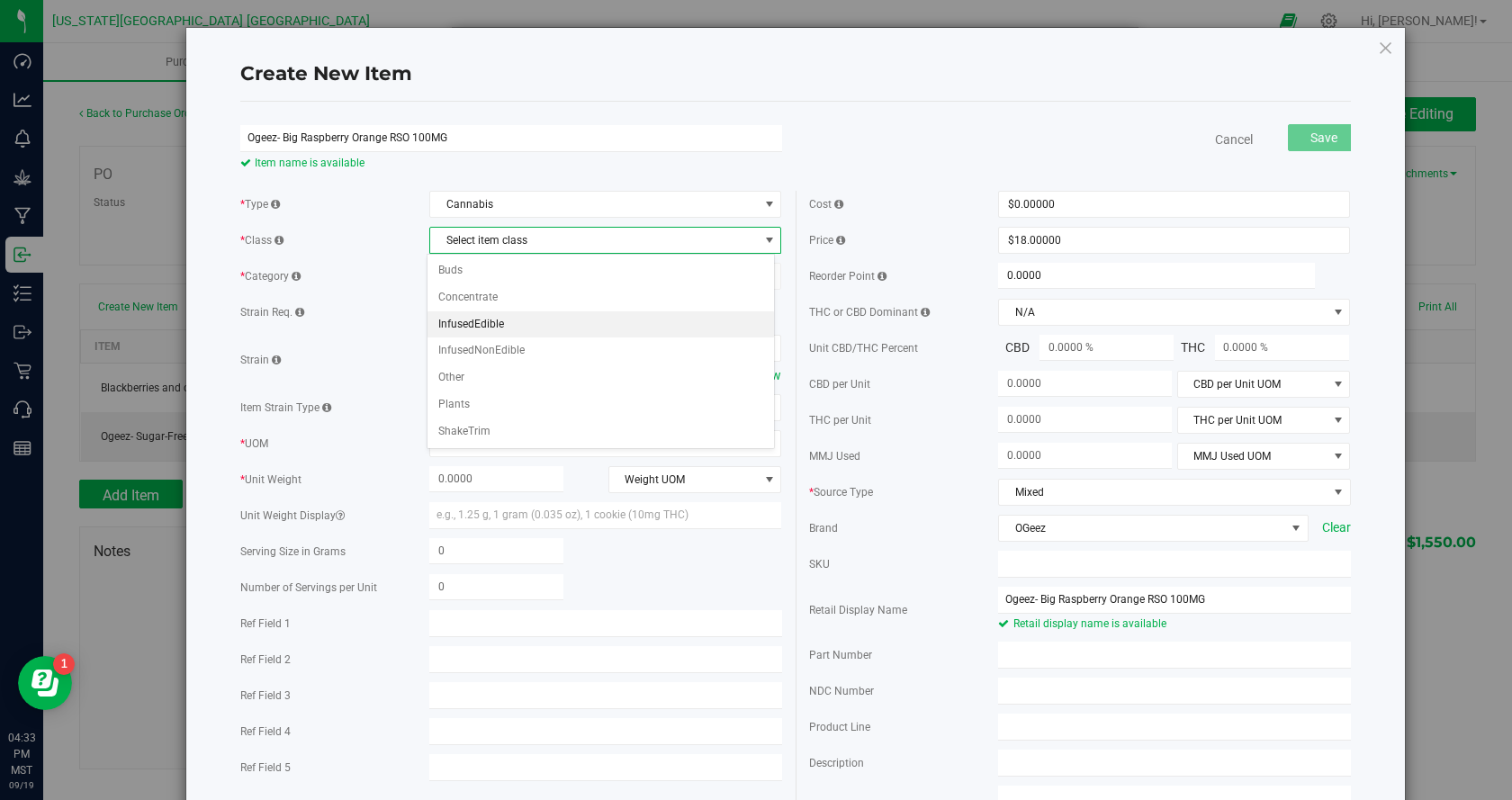
click at [533, 328] on li "InfusedEdible" at bounding box center [601, 325] width 347 height 27
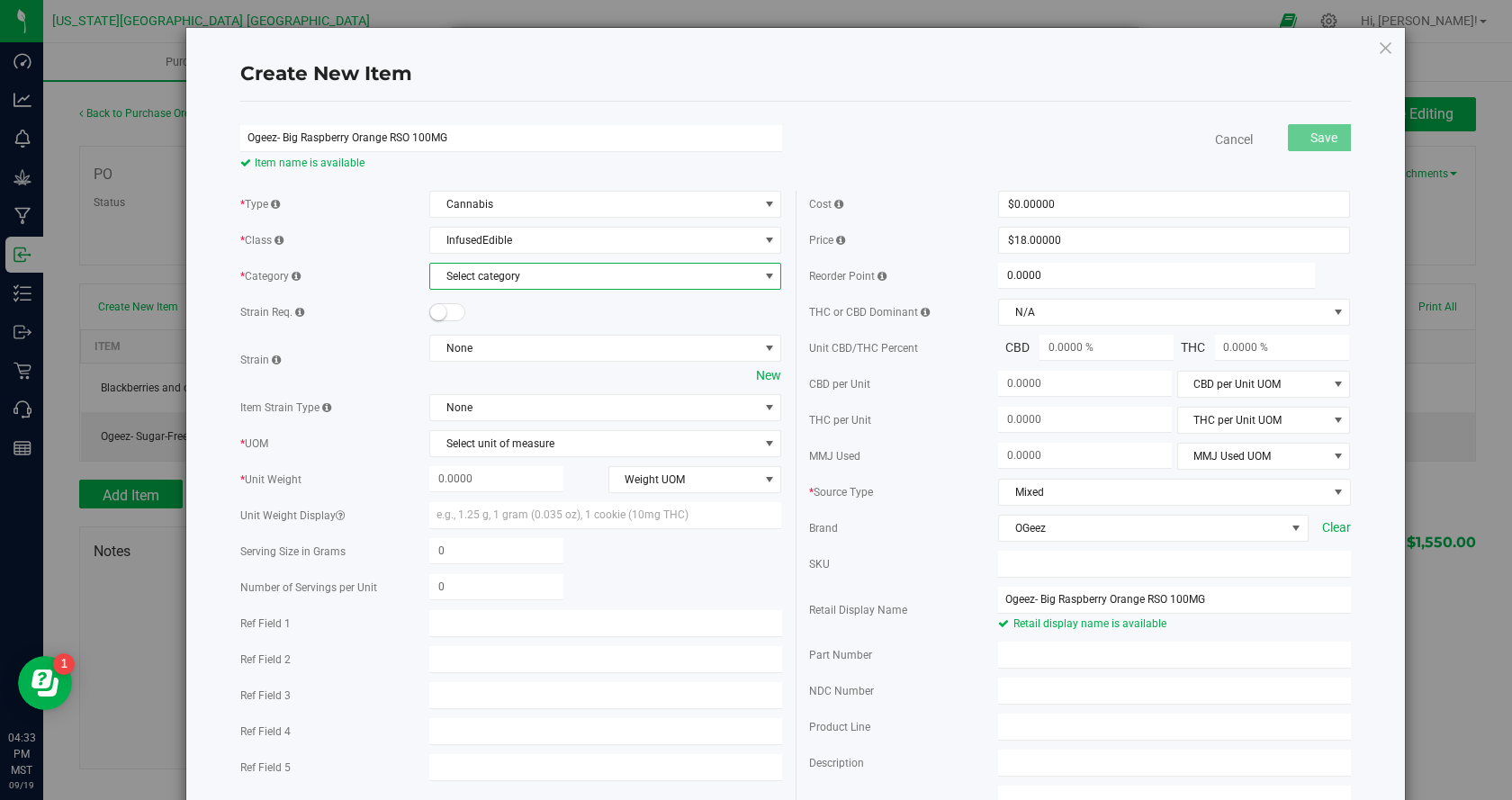
click at [531, 287] on span "Select category" at bounding box center [594, 276] width 327 height 25
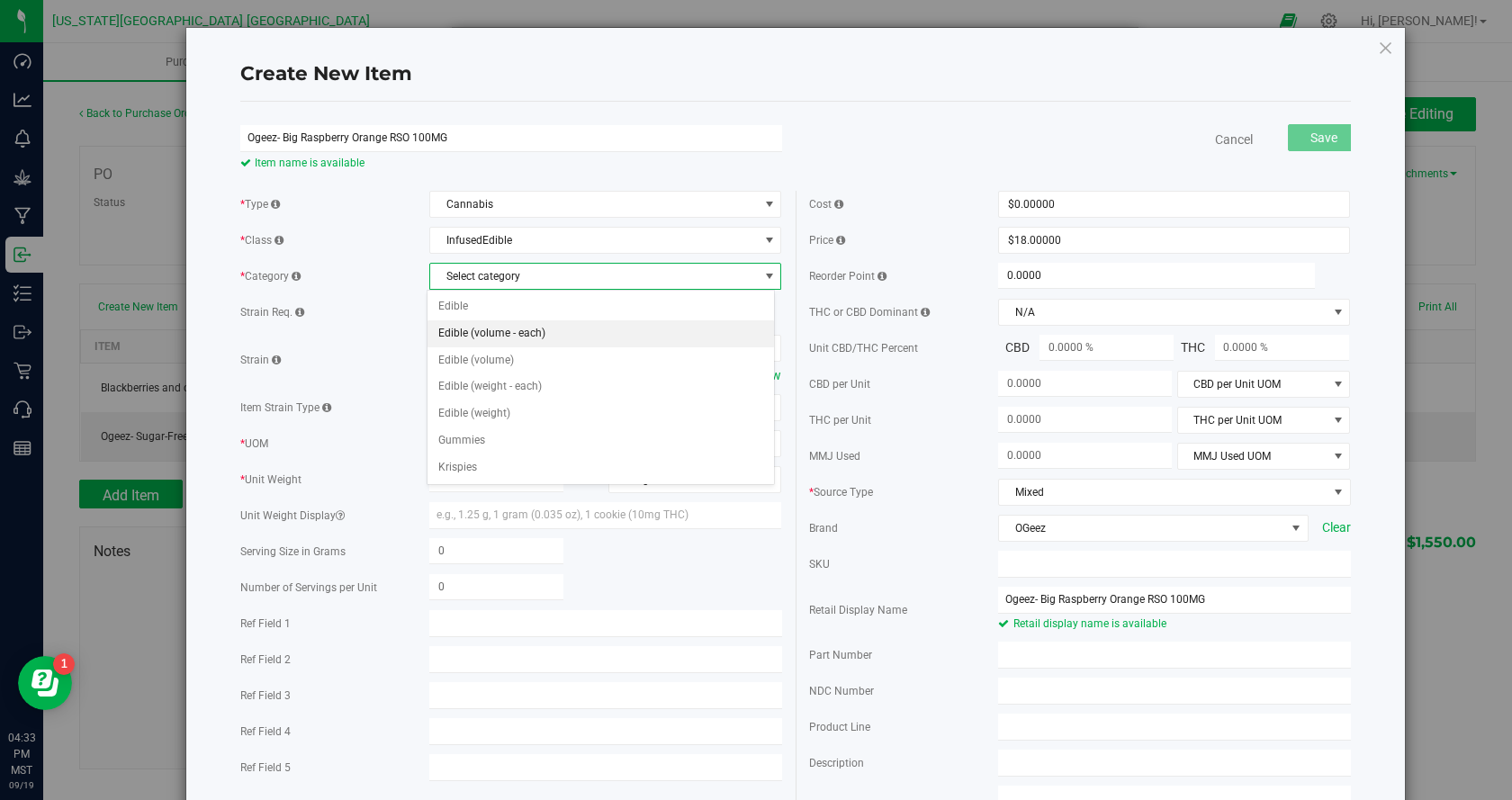
click at [515, 335] on li "Edible (volume - each)" at bounding box center [601, 334] width 347 height 27
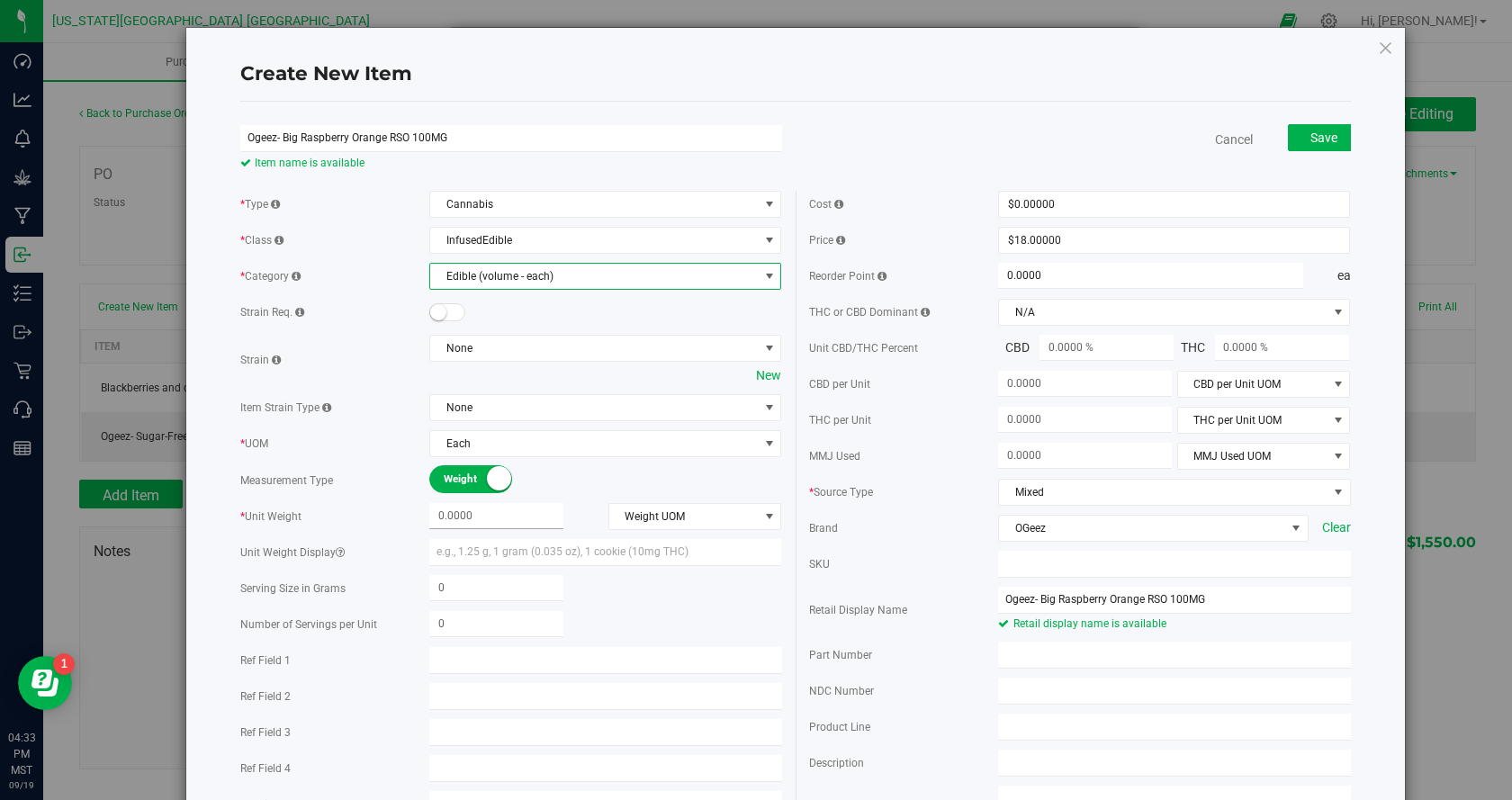
click at [495, 506] on span at bounding box center [497, 516] width 134 height 26
type input ".1000"
type input "0.1000"
click at [687, 515] on span "Weight UOM" at bounding box center [684, 517] width 150 height 25
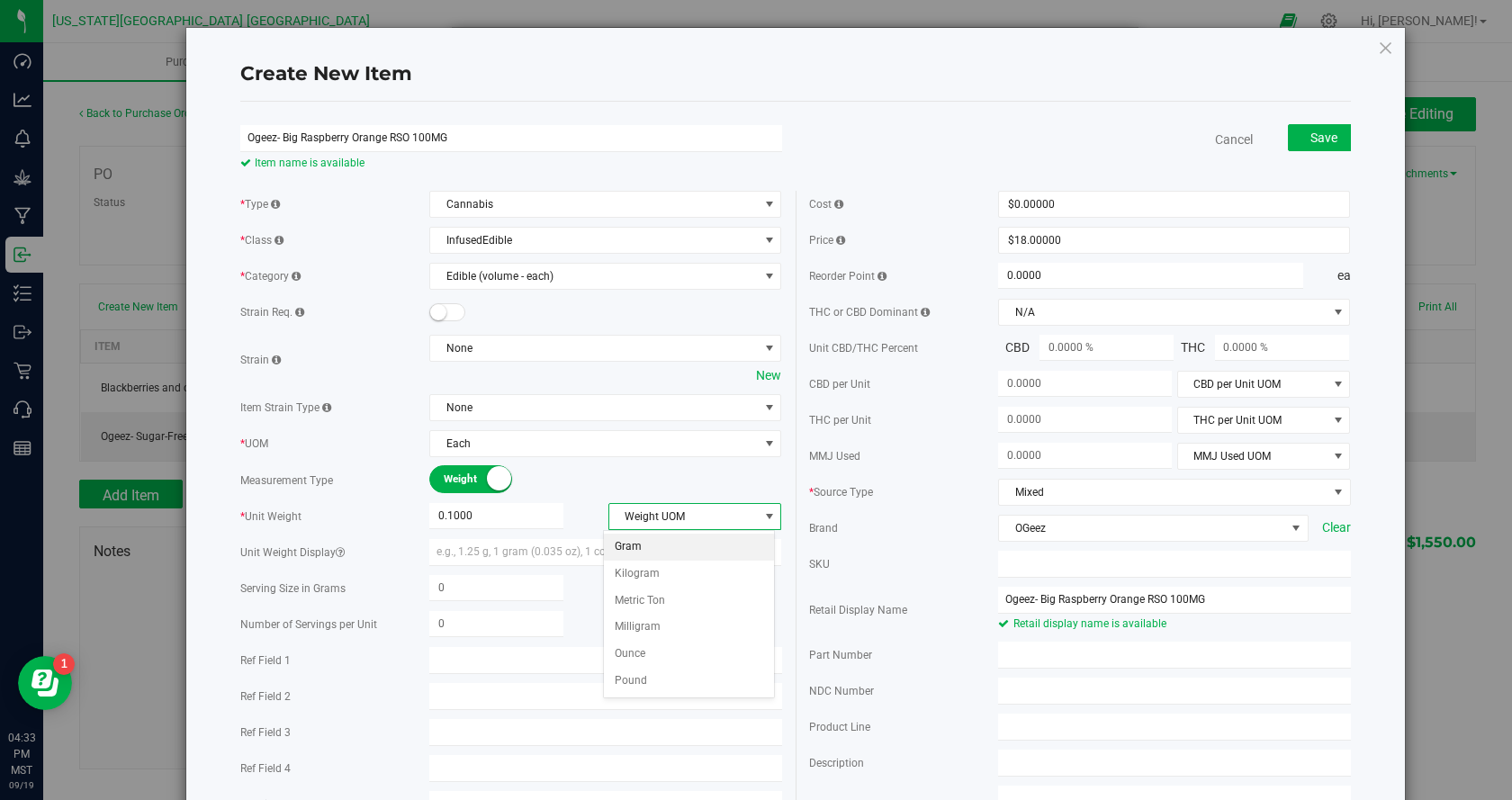
click at [675, 551] on li "Gram" at bounding box center [688, 547] width 170 height 27
click at [700, 481] on div "Weight Volume" at bounding box center [605, 480] width 352 height 28
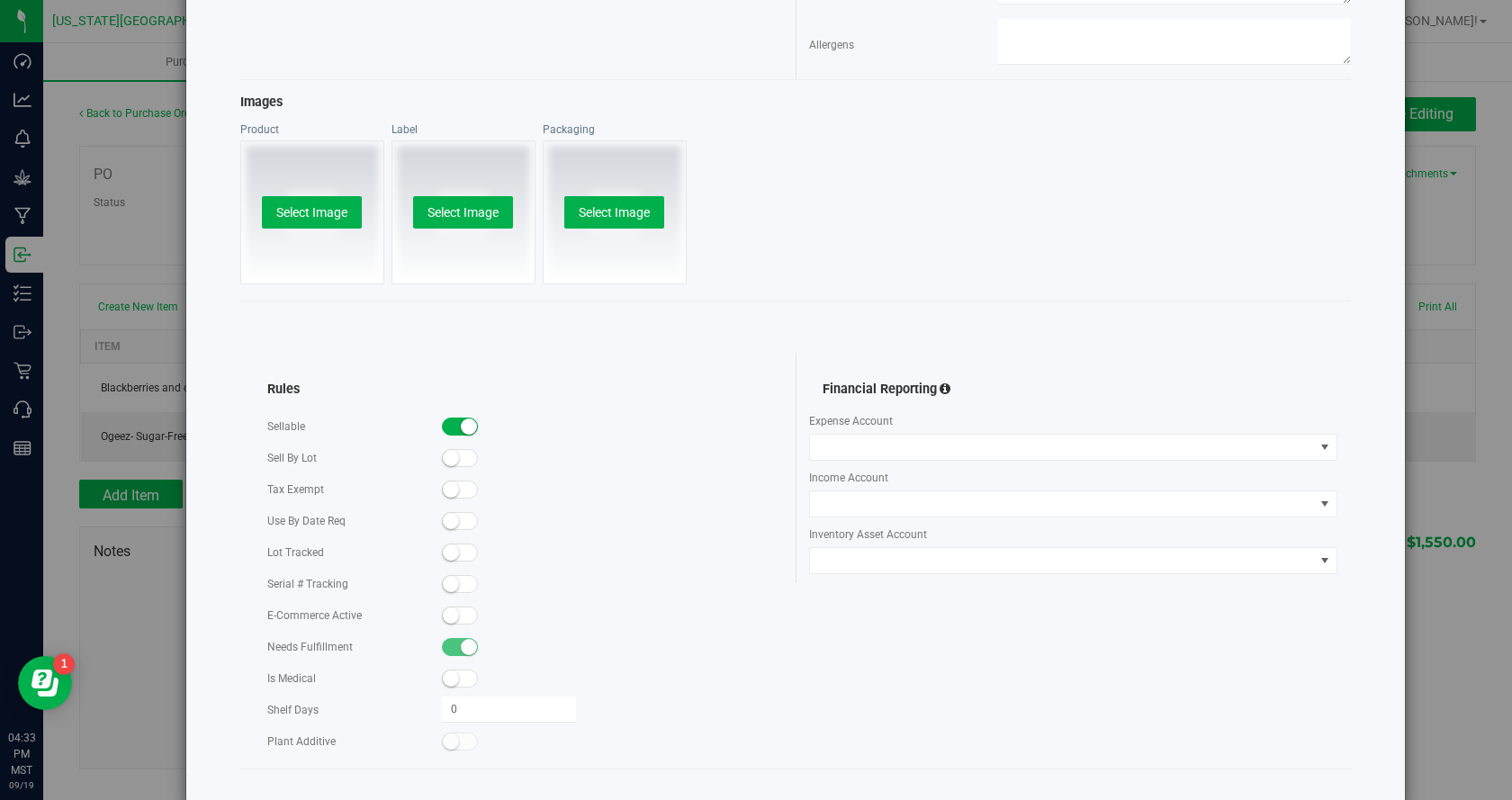
scroll to position [875, 0]
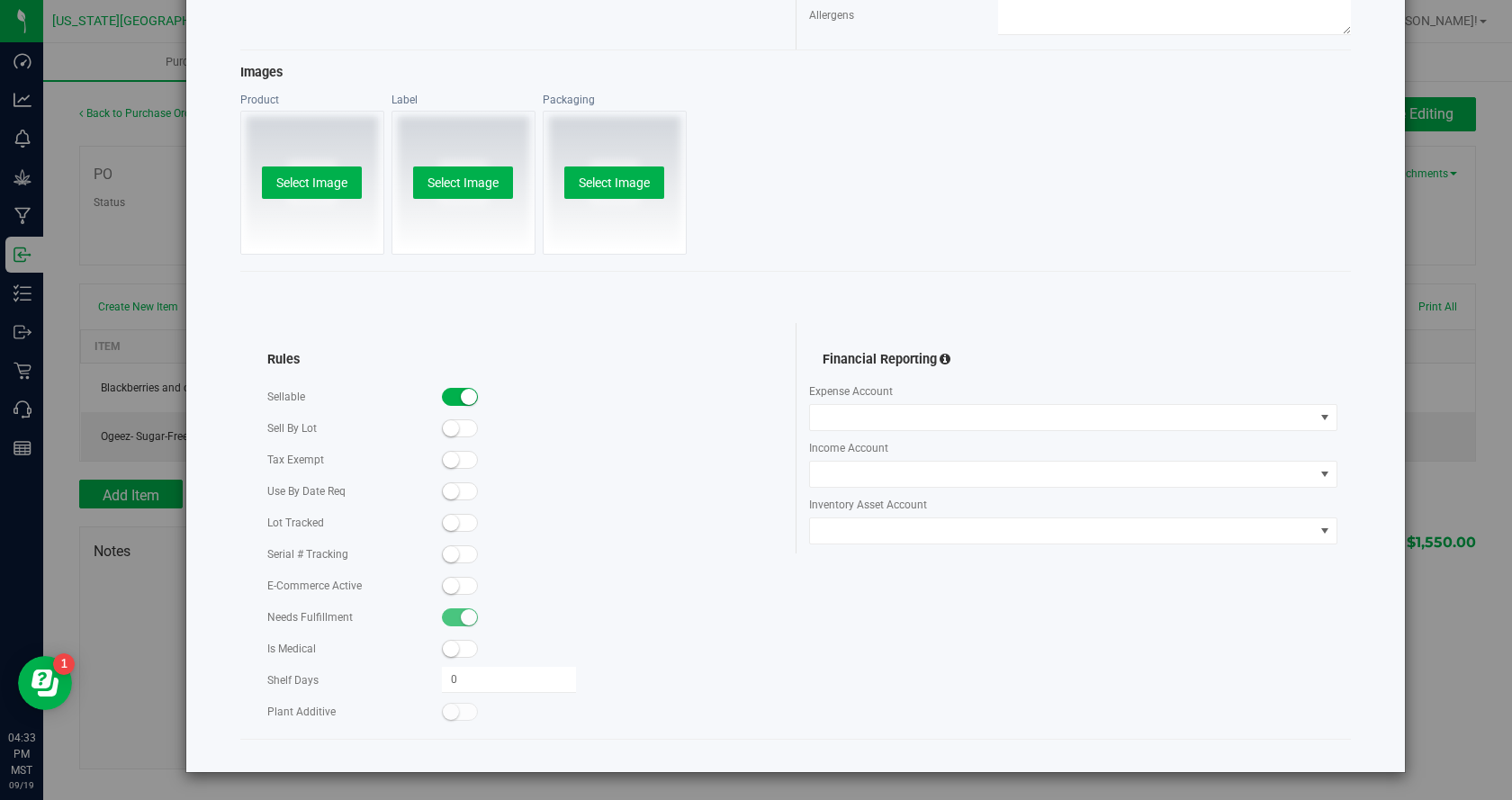
click at [464, 584] on span at bounding box center [460, 586] width 36 height 18
click at [458, 522] on span at bounding box center [460, 523] width 36 height 18
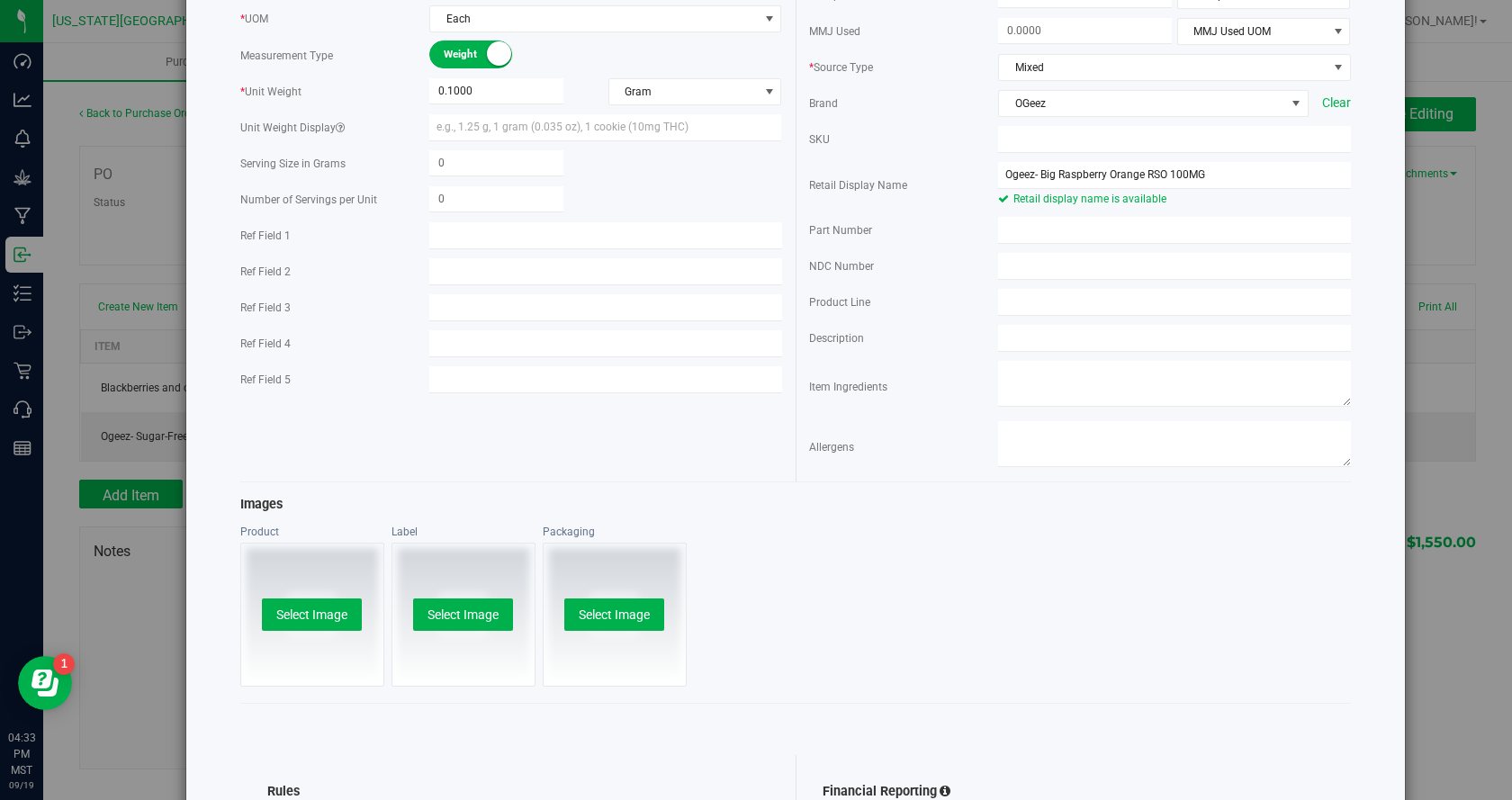
scroll to position [0, 0]
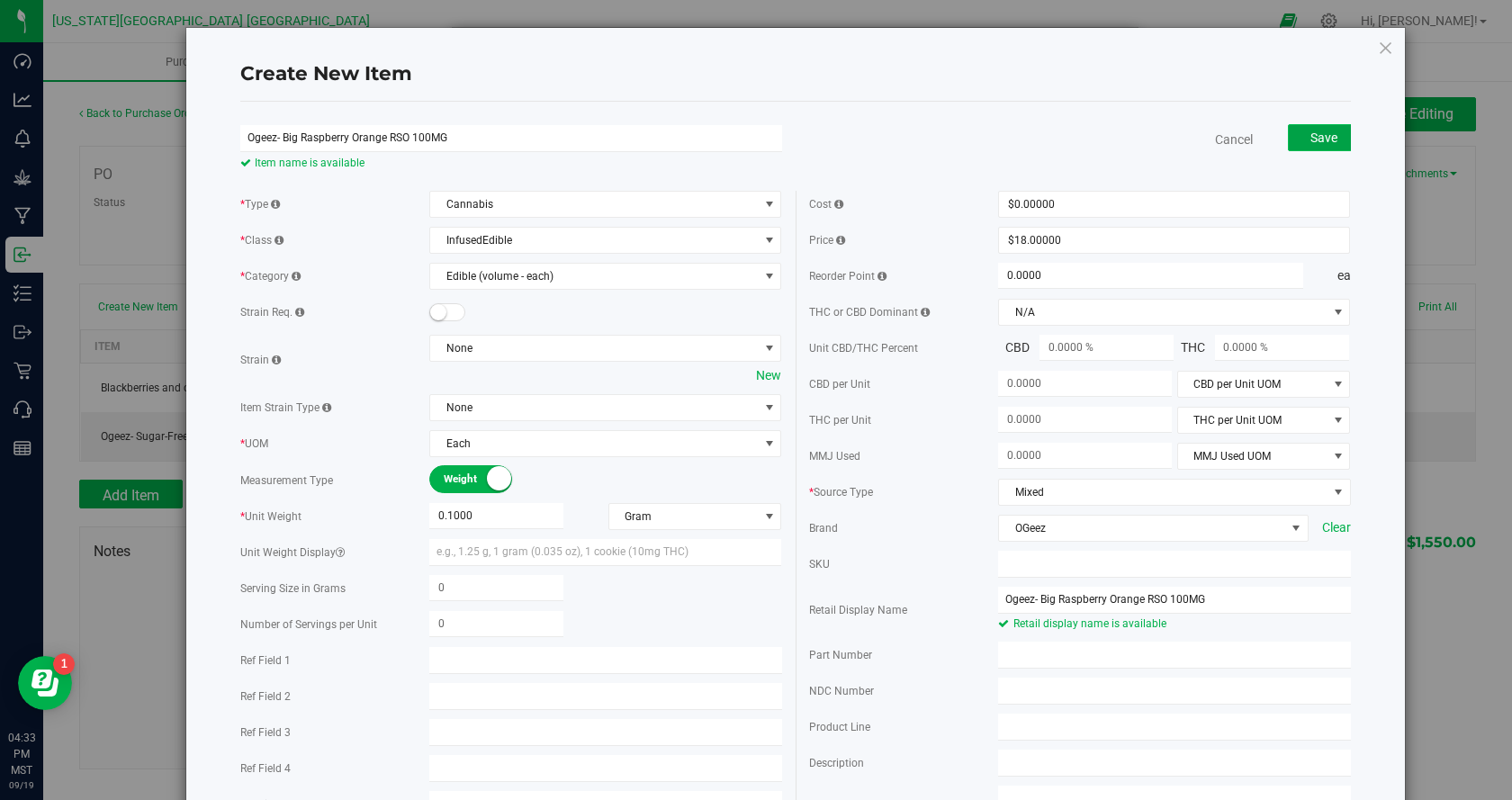
click at [1321, 140] on span "Save" at bounding box center [1323, 137] width 27 height 15
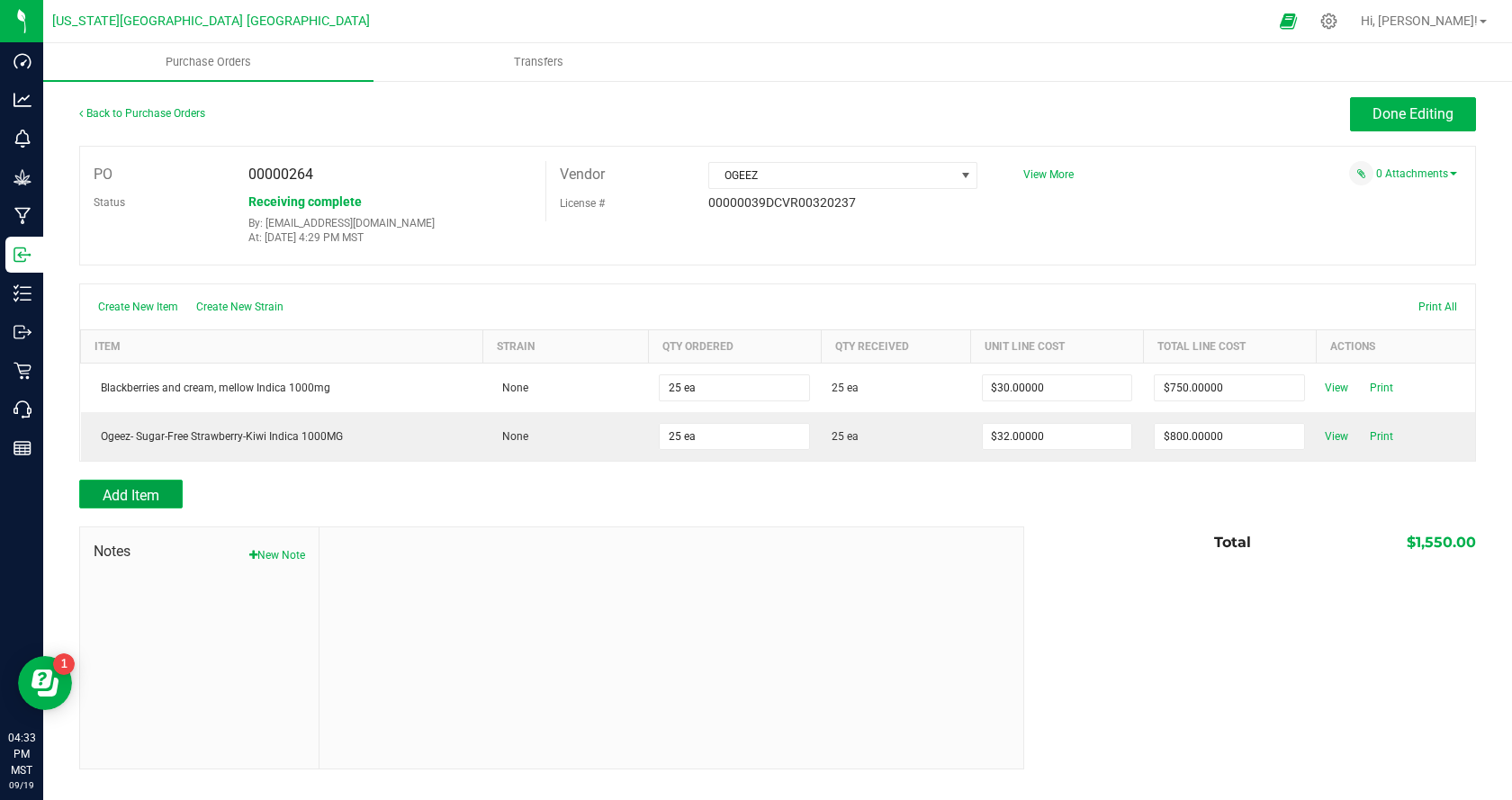
click at [157, 487] on button "Add Item" at bounding box center [130, 495] width 103 height 29
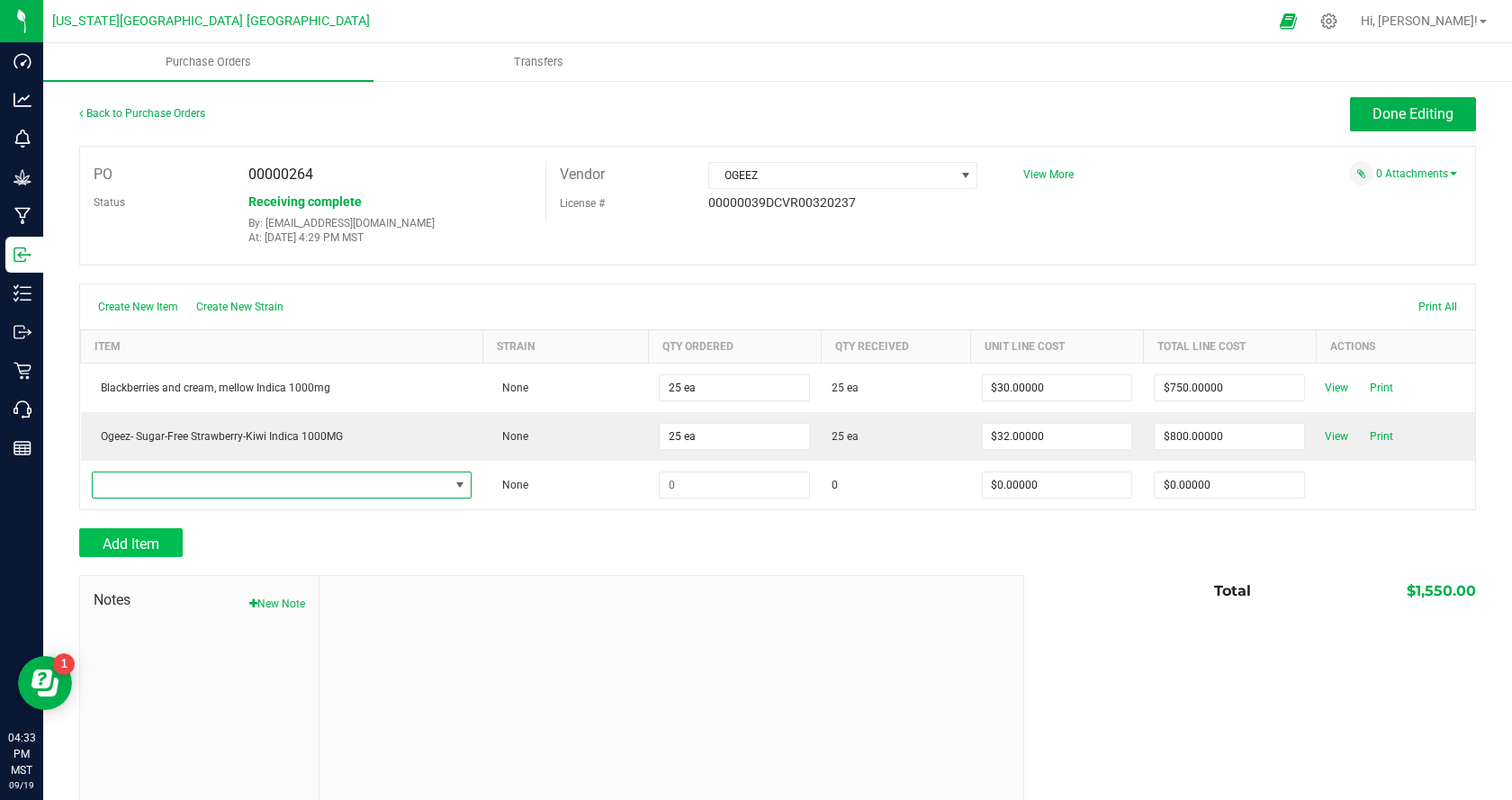
click at [164, 479] on span "NO DATA FOUND" at bounding box center [270, 485] width 357 height 25
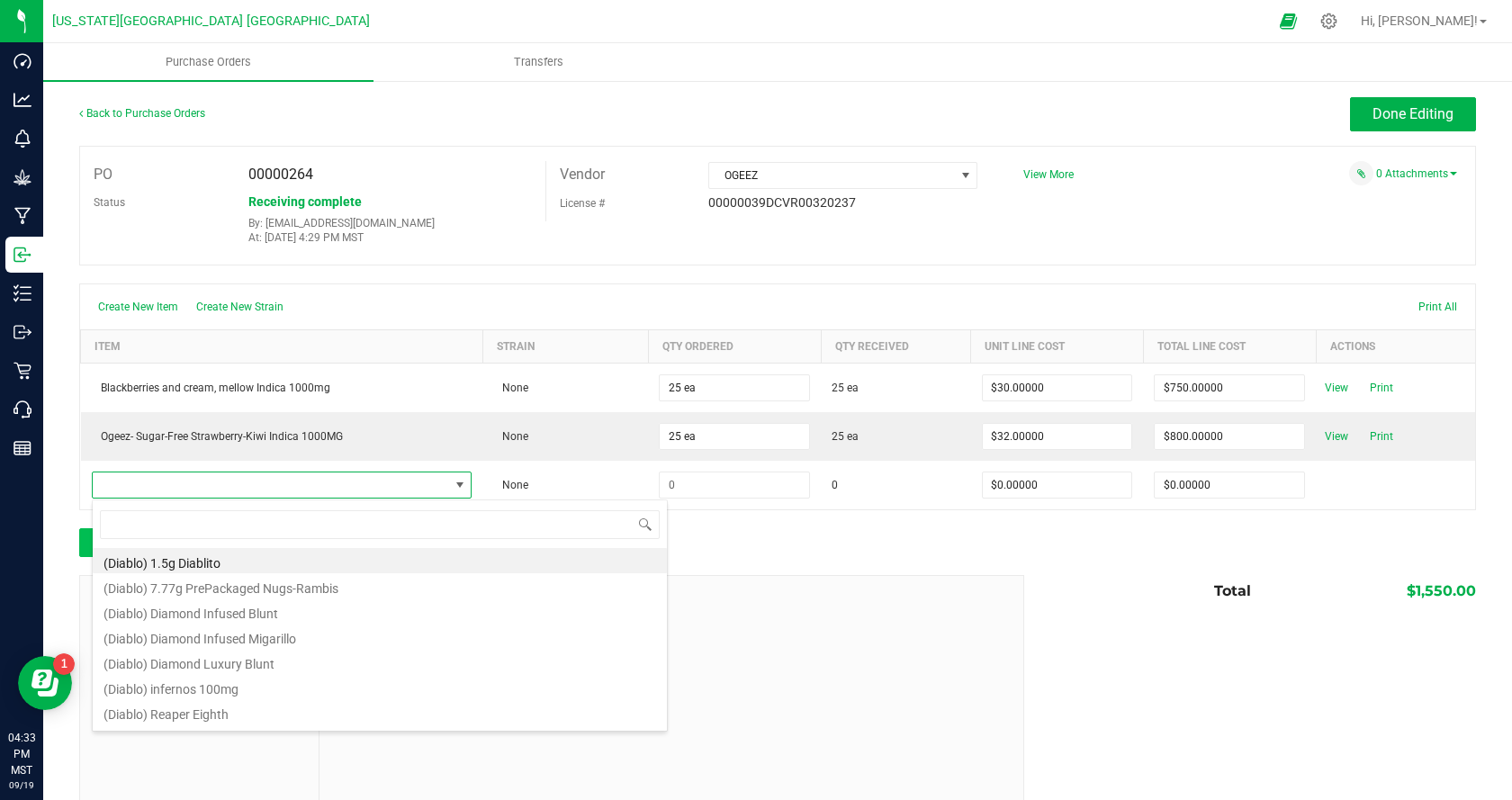
scroll to position [27, 371]
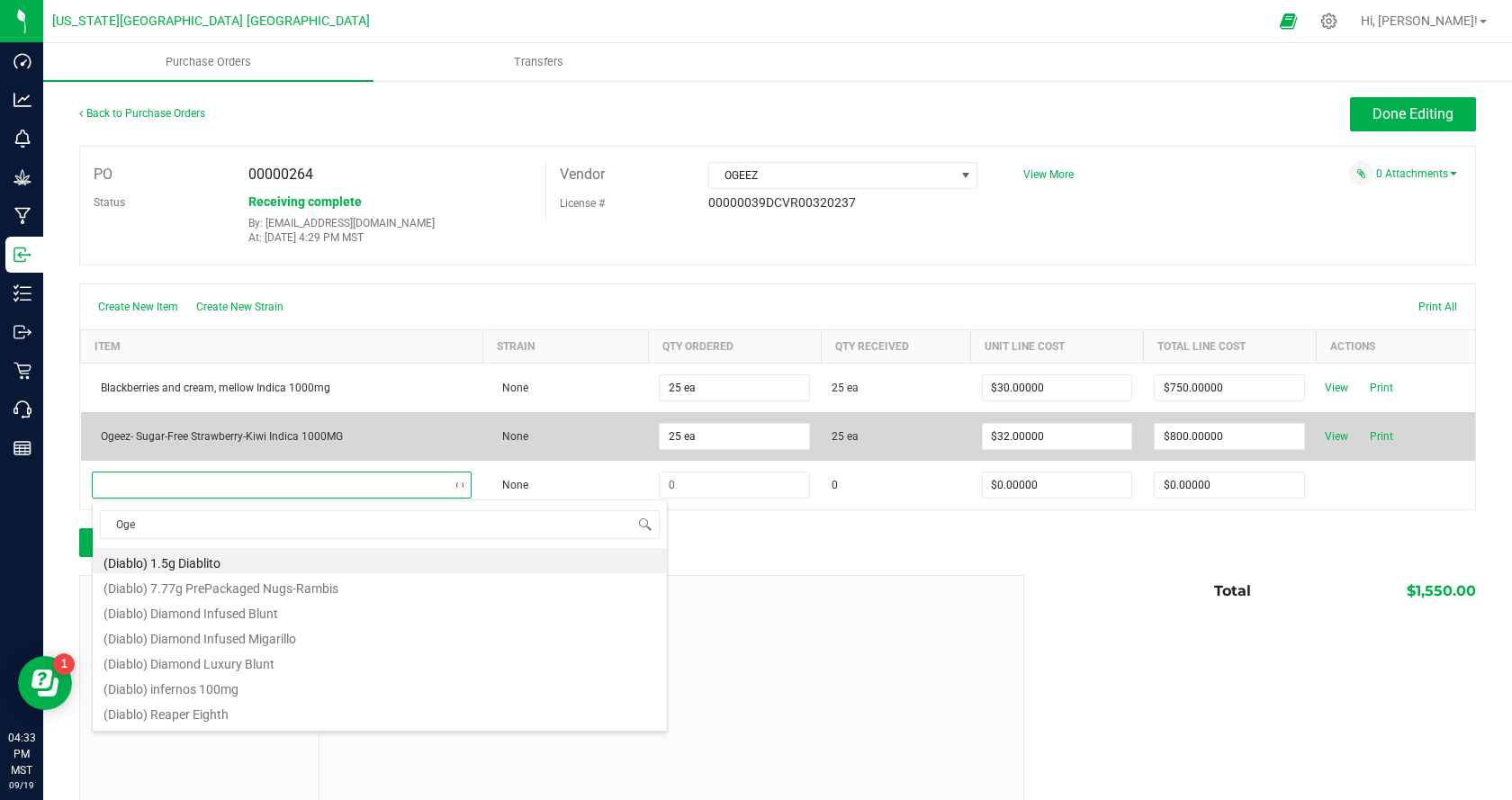
type input "Ogee"
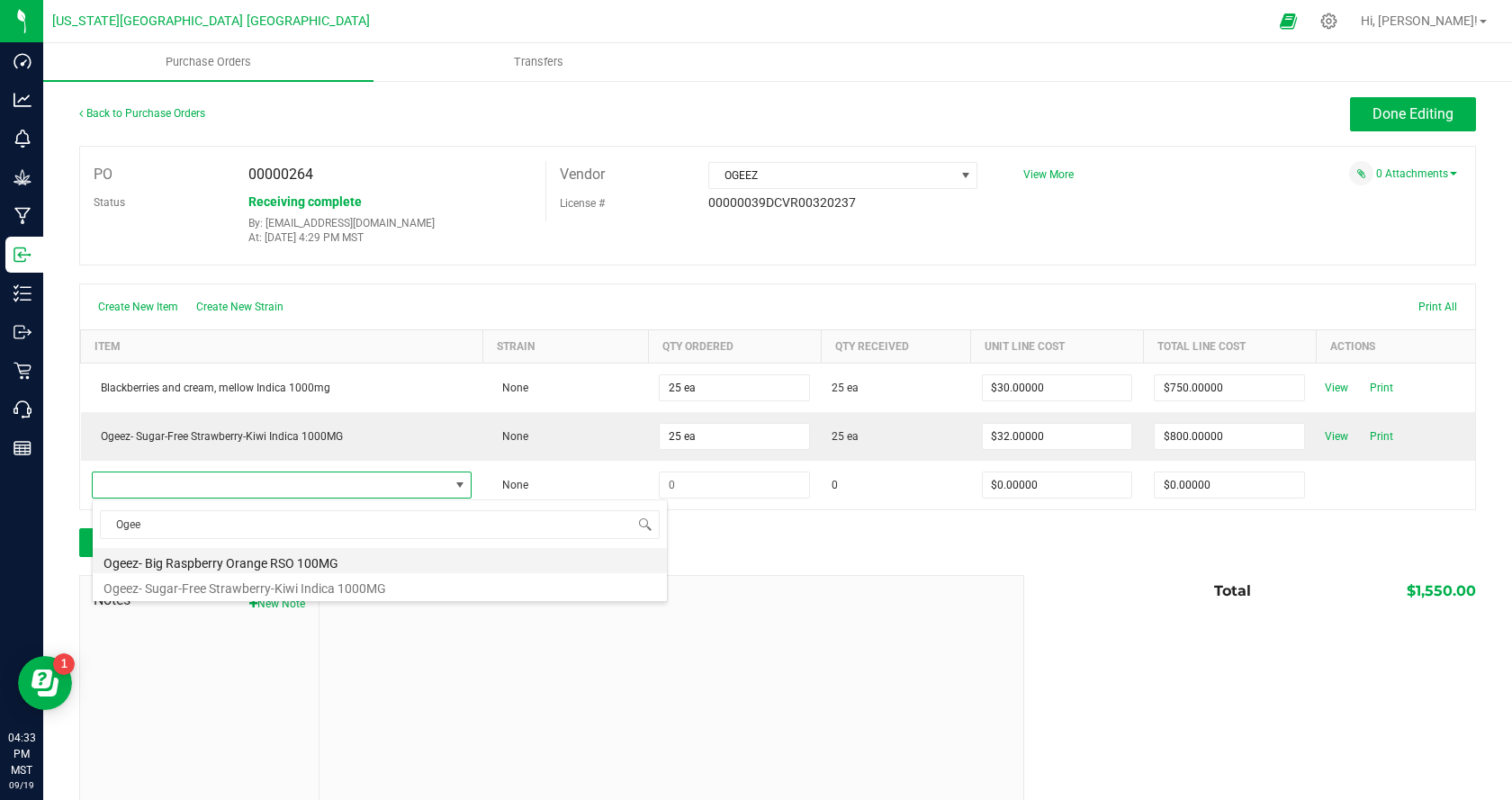
click at [213, 562] on li "Ogeez- Big Raspberry Orange RSO 100MG" at bounding box center [379, 561] width 574 height 25
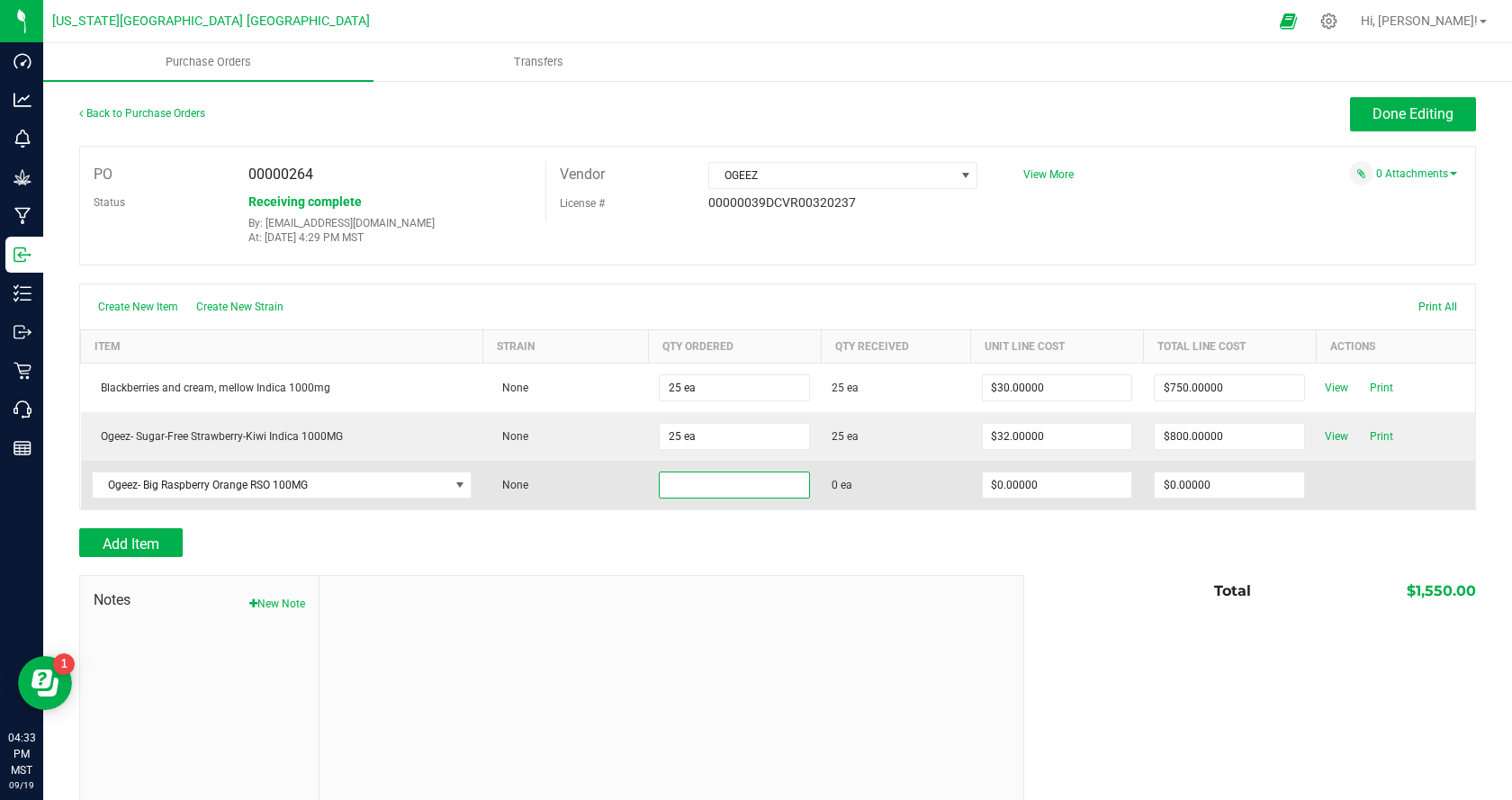
click at [744, 482] on input at bounding box center [735, 485] width 150 height 25
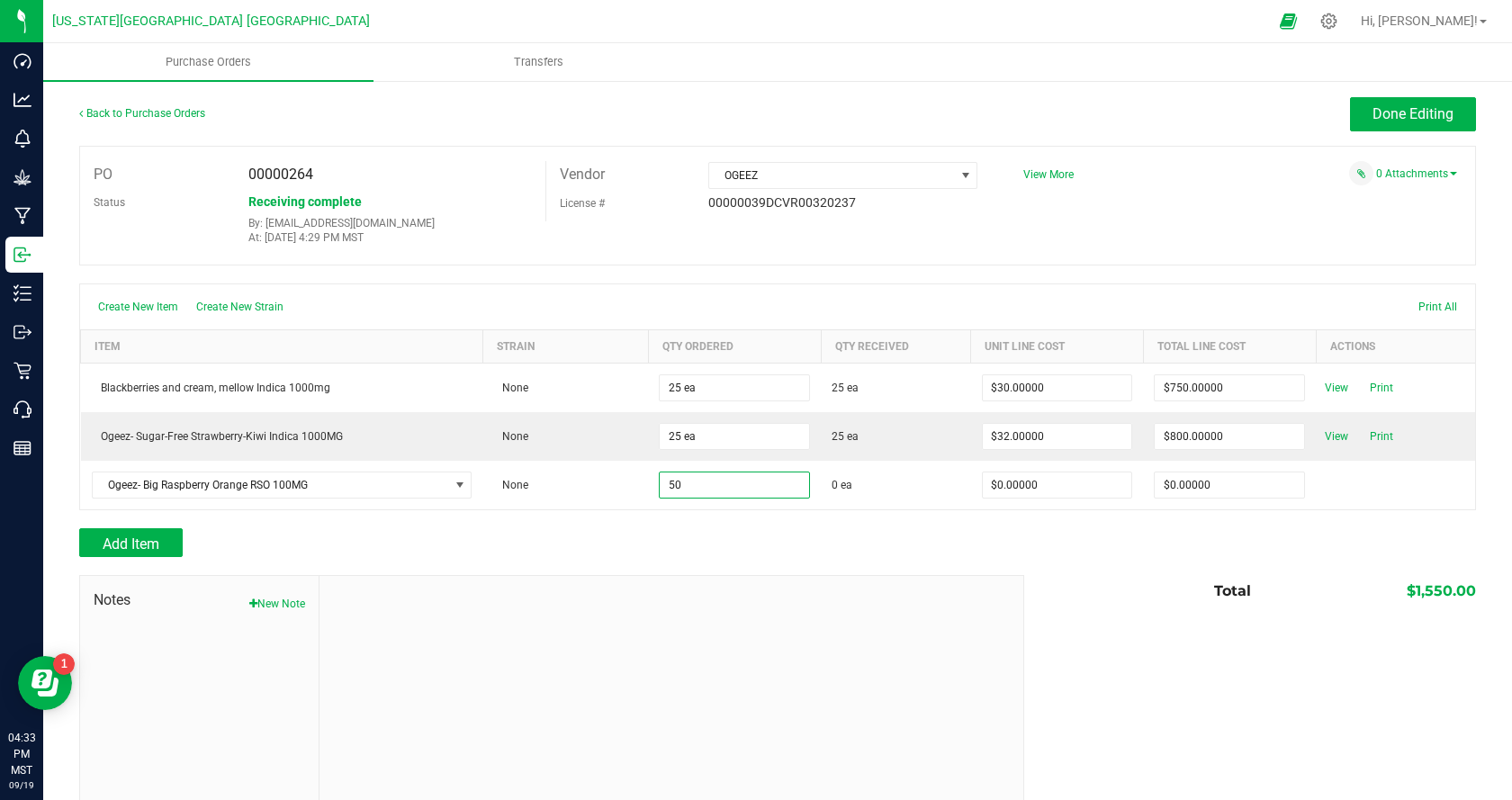
type input "50 ea"
click at [1053, 542] on div "Add Item" at bounding box center [776, 543] width 1396 height 29
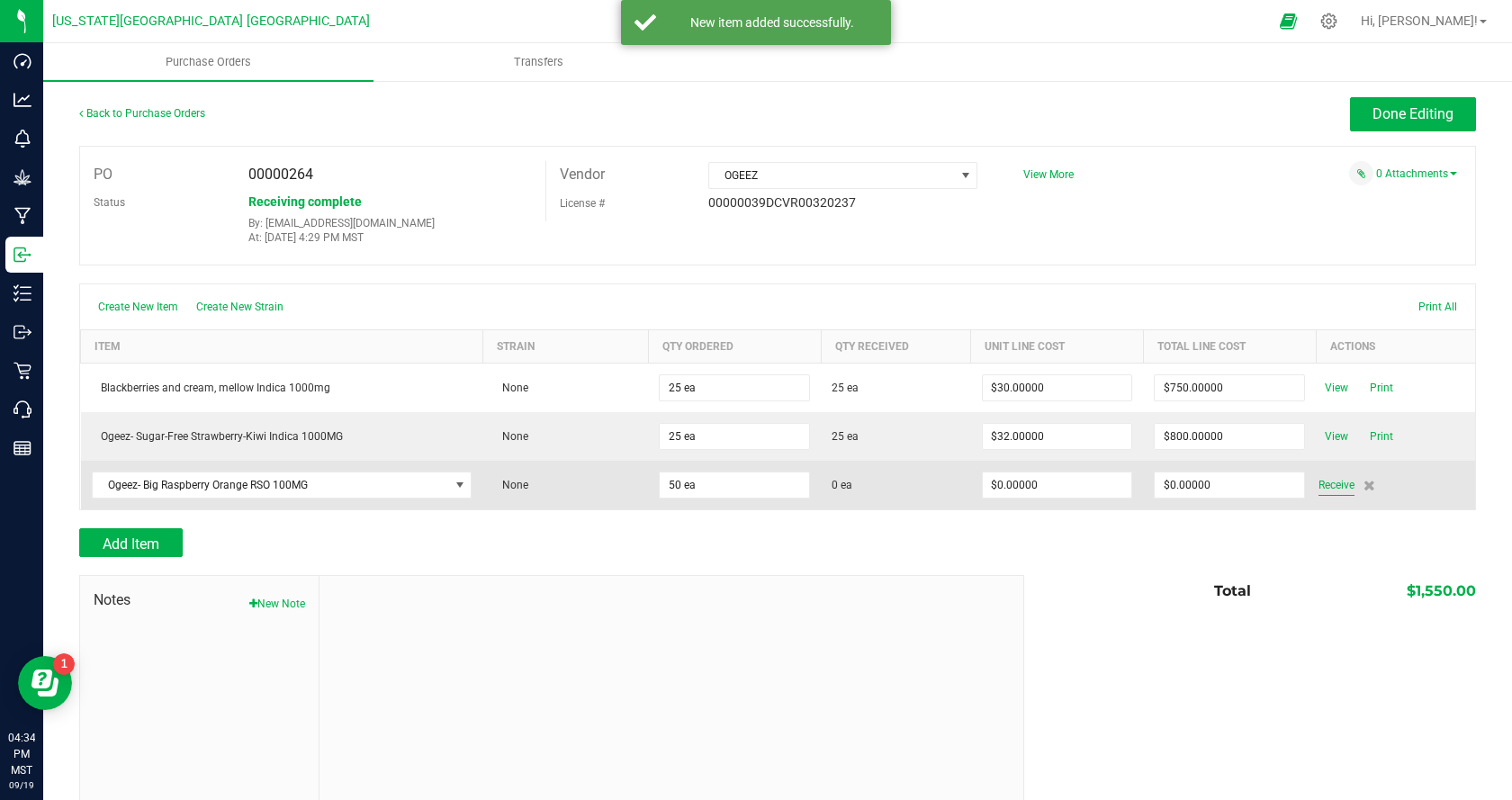
click at [1327, 483] on span "Receive" at bounding box center [1336, 485] width 36 height 21
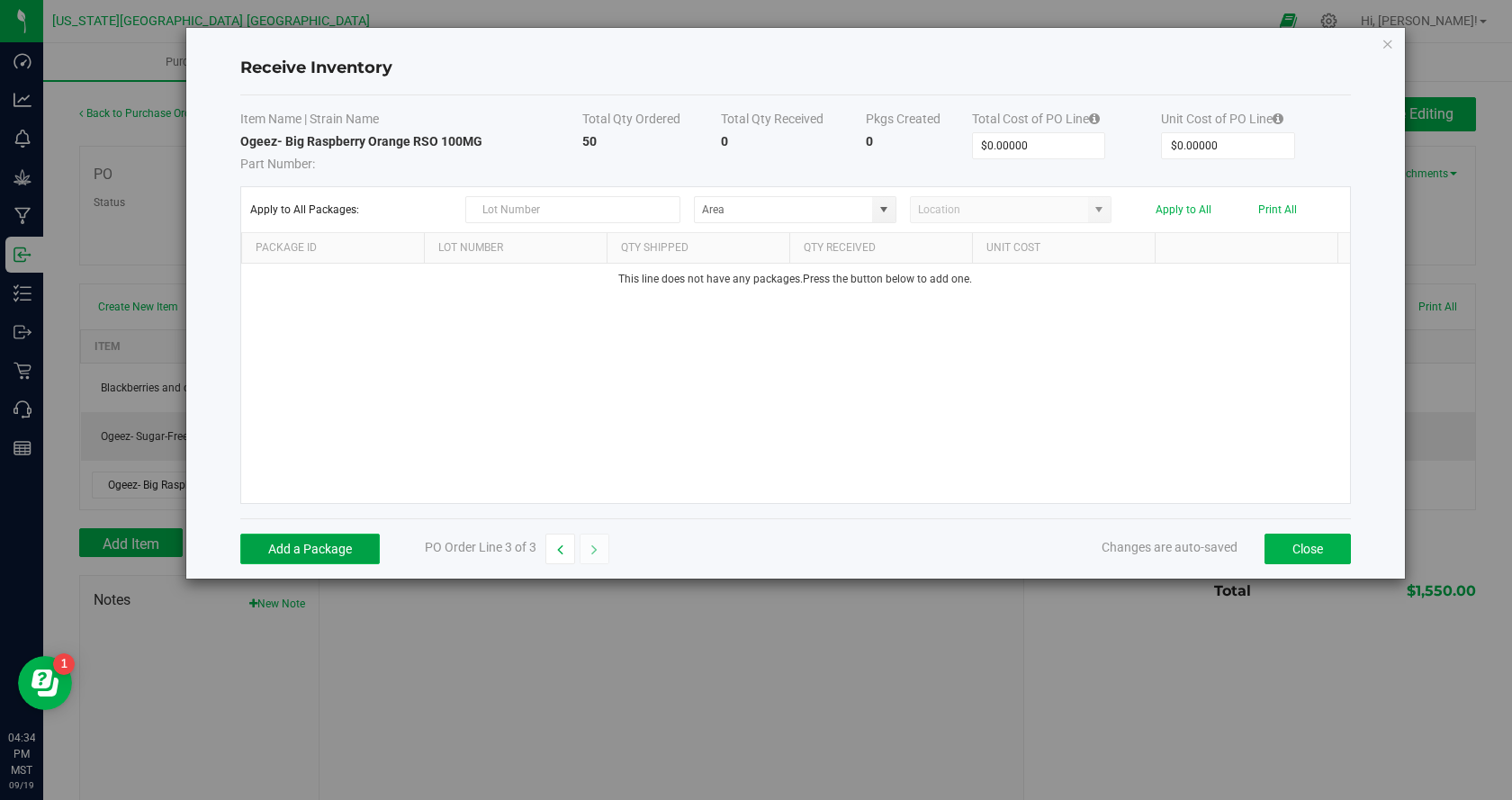
click at [310, 543] on button "Add a Package" at bounding box center [310, 548] width 140 height 30
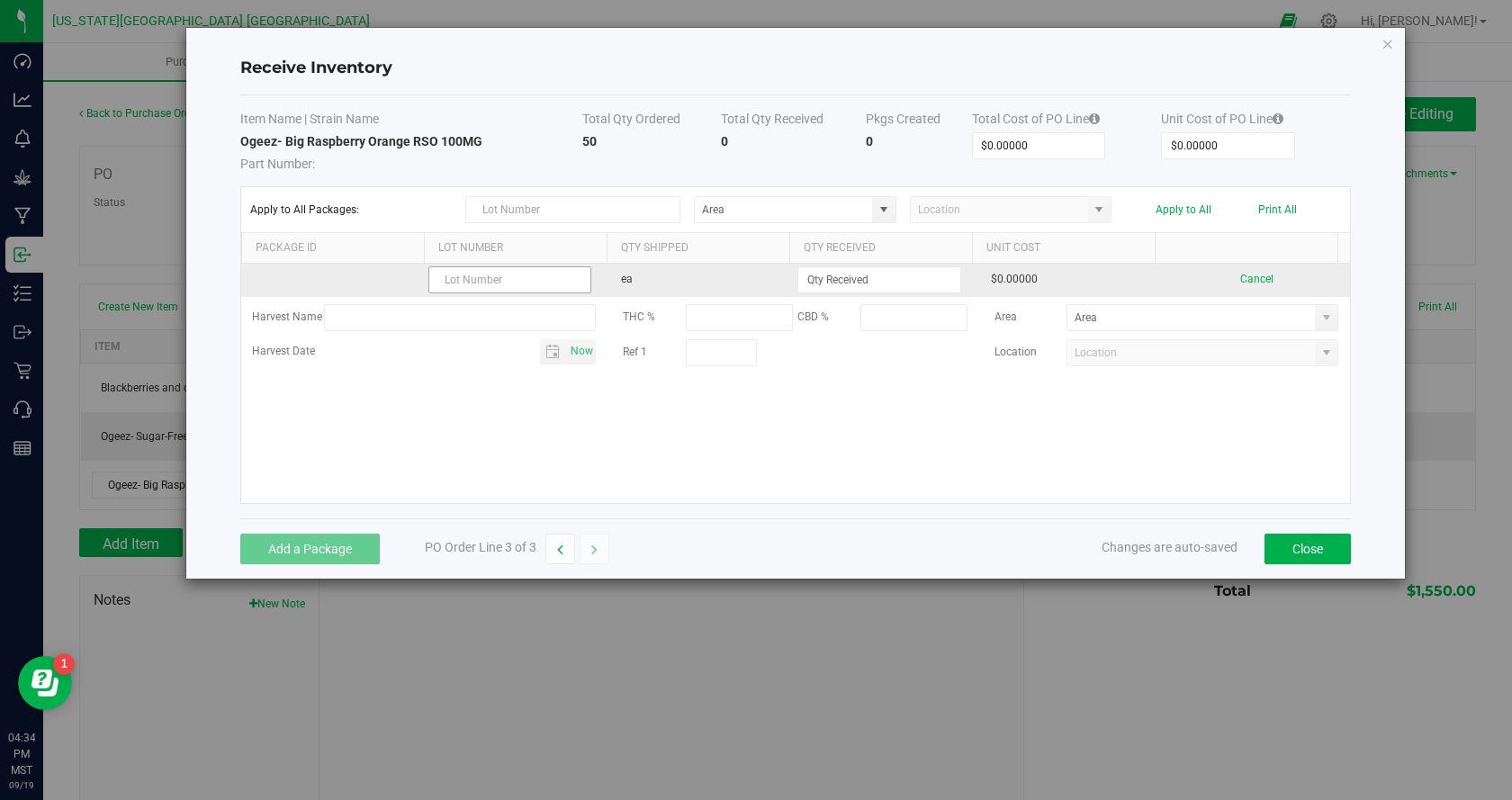
click at [558, 289] on input "text" at bounding box center [510, 280] width 163 height 27
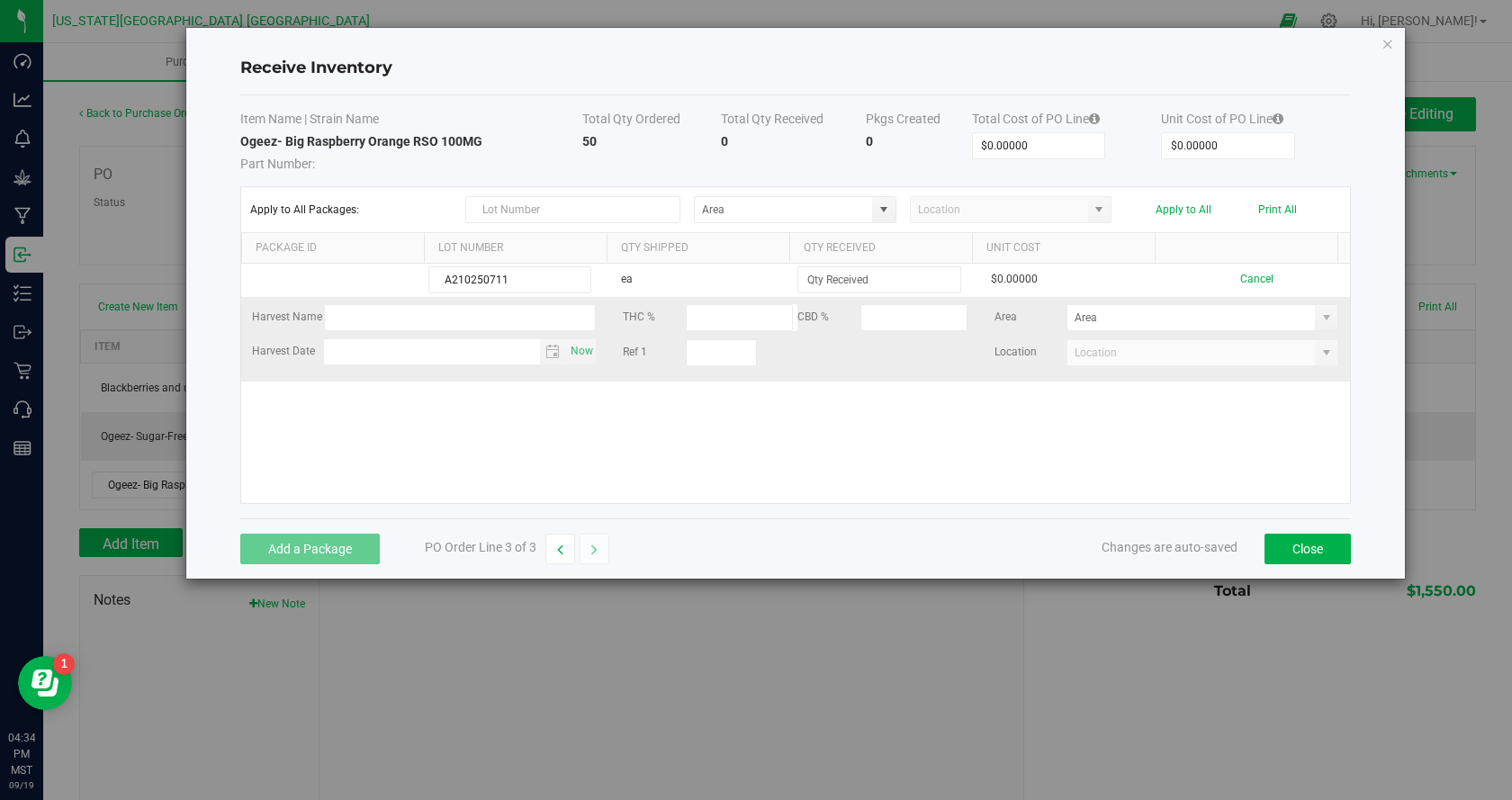
type input "A210250711"
click at [834, 297] on td "Harvest Name THC % CBD % Area Harvest Date Now Ref 1 Location" at bounding box center [795, 339] width 1109 height 85
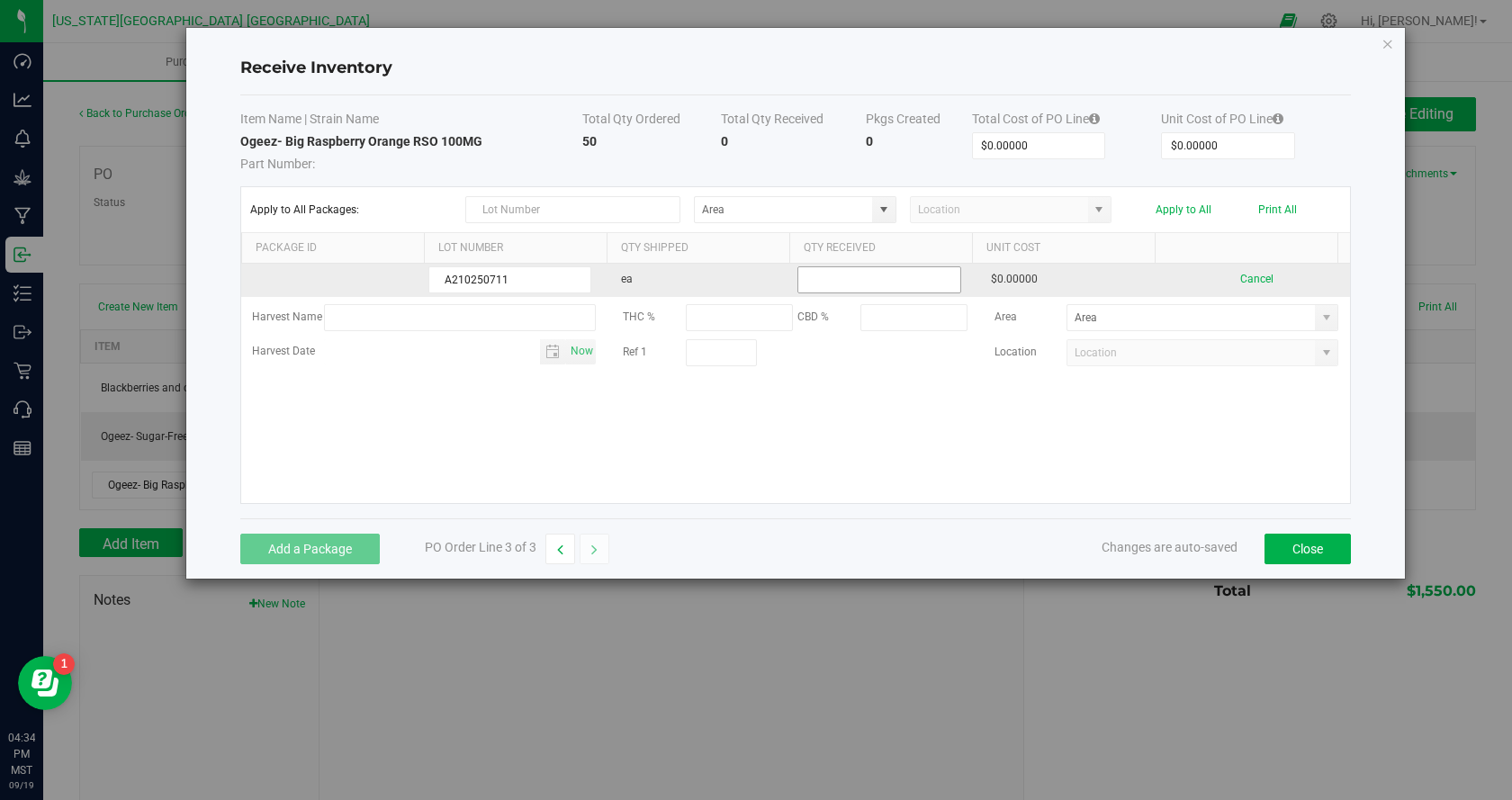
click at [831, 278] on input at bounding box center [878, 280] width 161 height 25
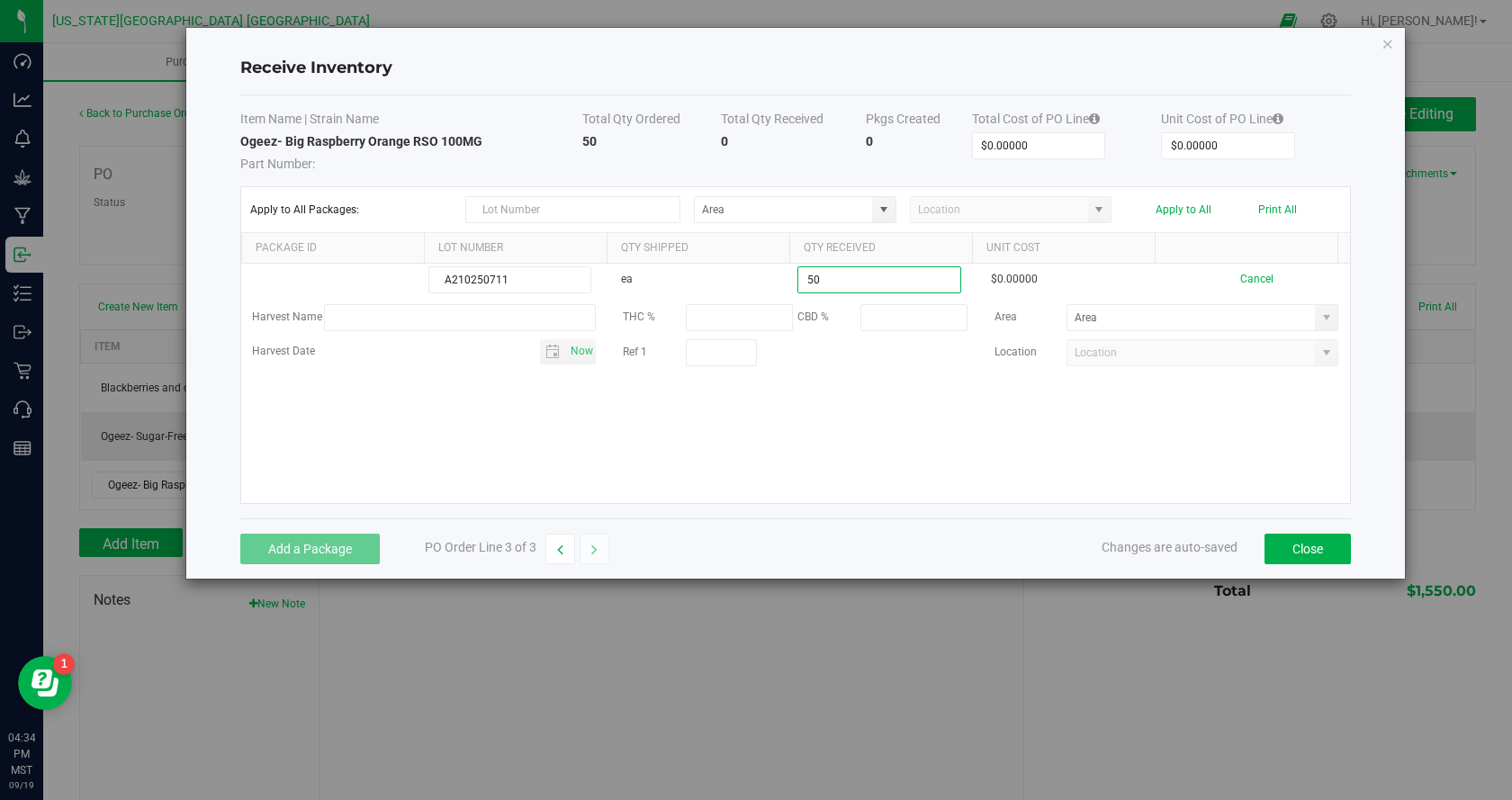
click at [928, 433] on kendo-grid-list "A210250711 ea 50 $0.00000 Cancel Harvest Name THC % CBD % Area Harvest Date Now…" at bounding box center [795, 383] width 1109 height 239
type input "50 ea"
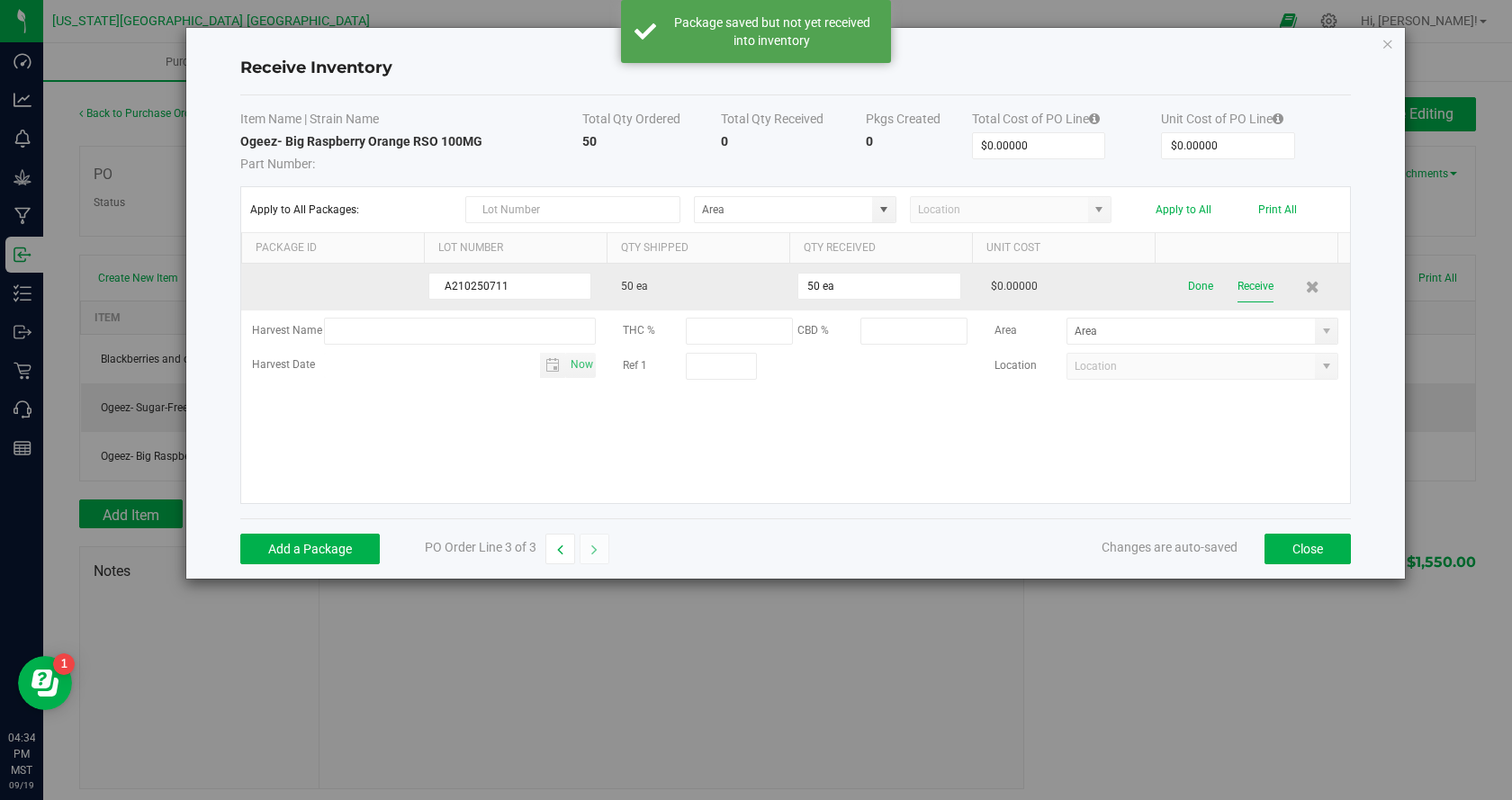
click at [1247, 287] on button "Receive" at bounding box center [1254, 287] width 36 height 31
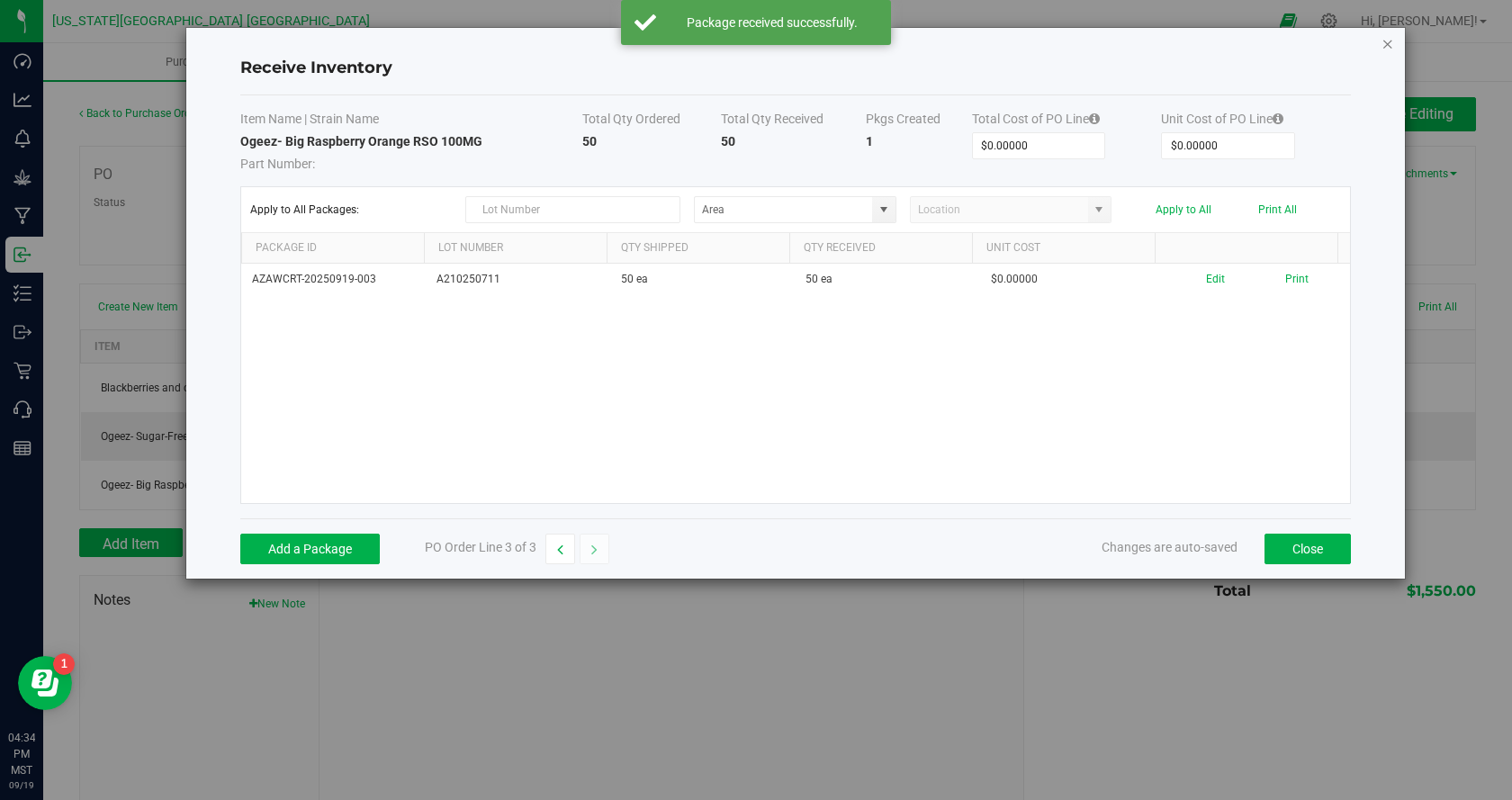
click at [1392, 46] on icon "Close modal" at bounding box center [1387, 43] width 13 height 21
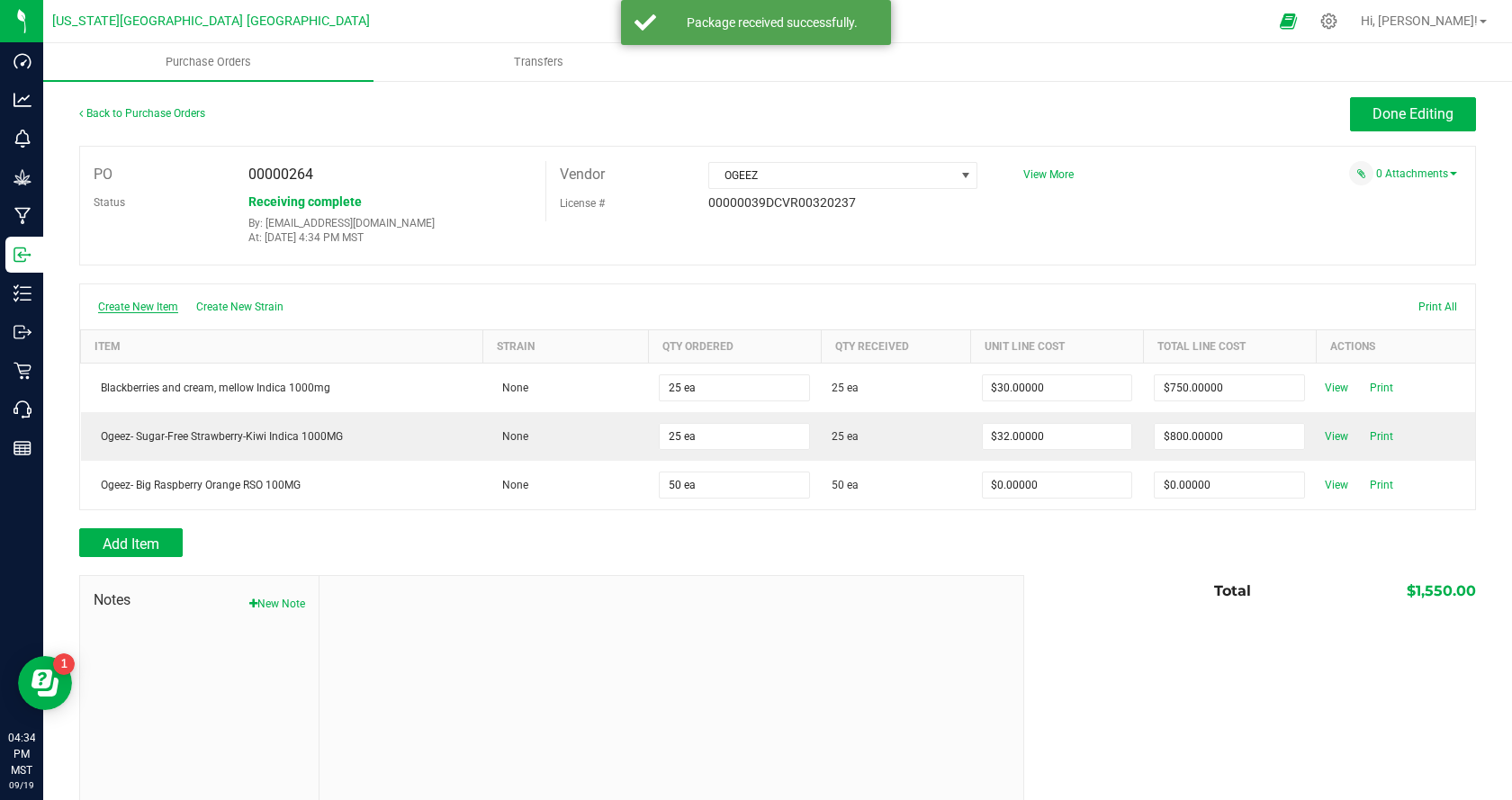
click at [138, 302] on span "Create New Item" at bounding box center [138, 306] width 80 height 13
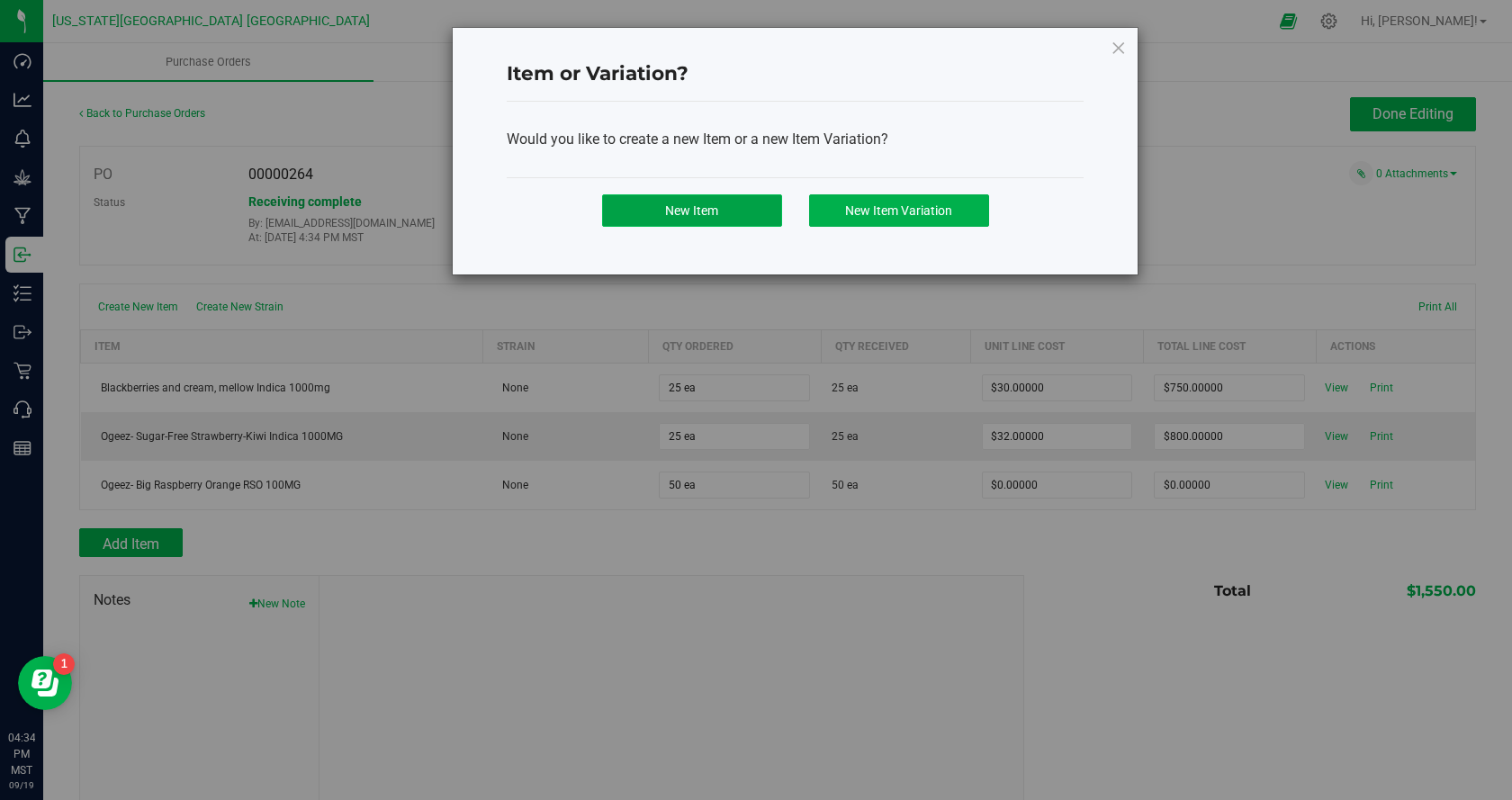
click at [747, 207] on button "New Item" at bounding box center [692, 210] width 180 height 32
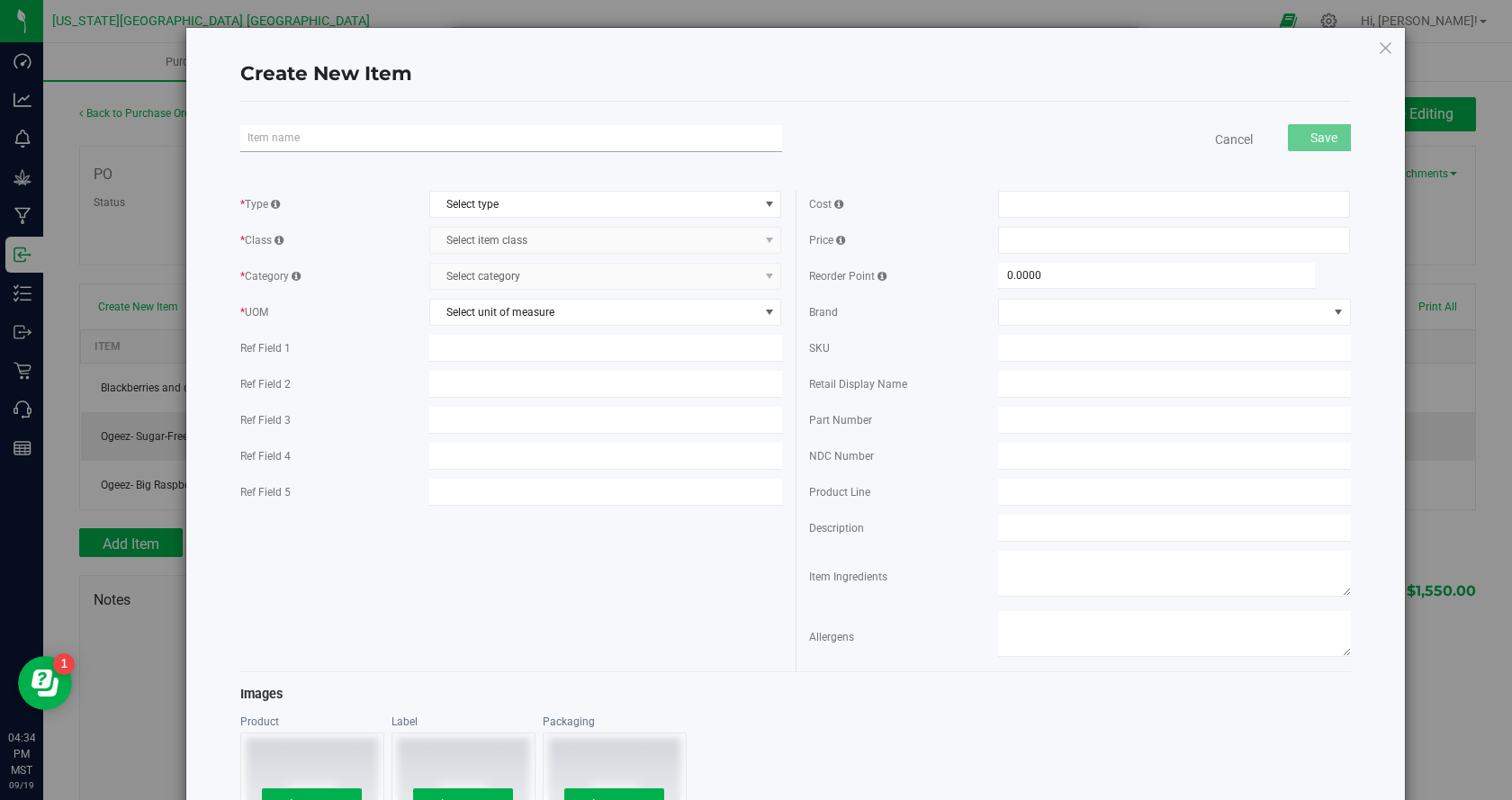
click at [400, 148] on input "text" at bounding box center [510, 139] width 541 height 27
drag, startPoint x: 517, startPoint y: 142, endPoint x: 239, endPoint y: 138, distance: 278.0
click at [240, 138] on input "Ogeez- Sugar Free Mango Passionfruit - Sativa 1000MG" at bounding box center [510, 139] width 541 height 27
type input "Ogeez- Sugar Free Mango Passionfruit - Sativa 1000MG"
click at [1014, 380] on input "text" at bounding box center [1174, 385] width 352 height 27
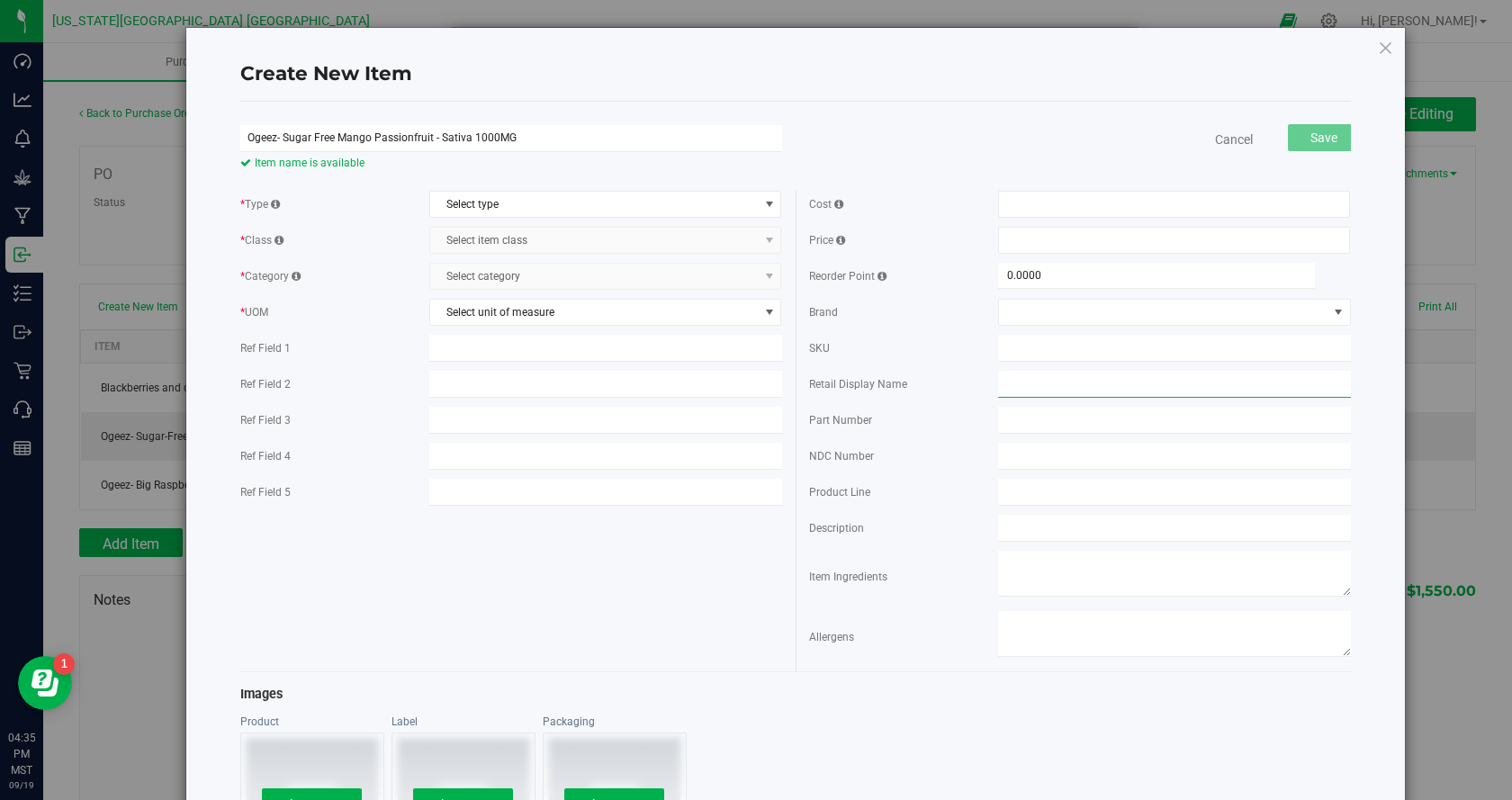
paste input "Ogeez- Sugar Free Mango Passionfruit - Sativa 1000MG"
type input "Ogeez- Sugar Free Mango Passionfruit - Sativa 1000MG"
click at [1039, 310] on span at bounding box center [1162, 312] width 327 height 25
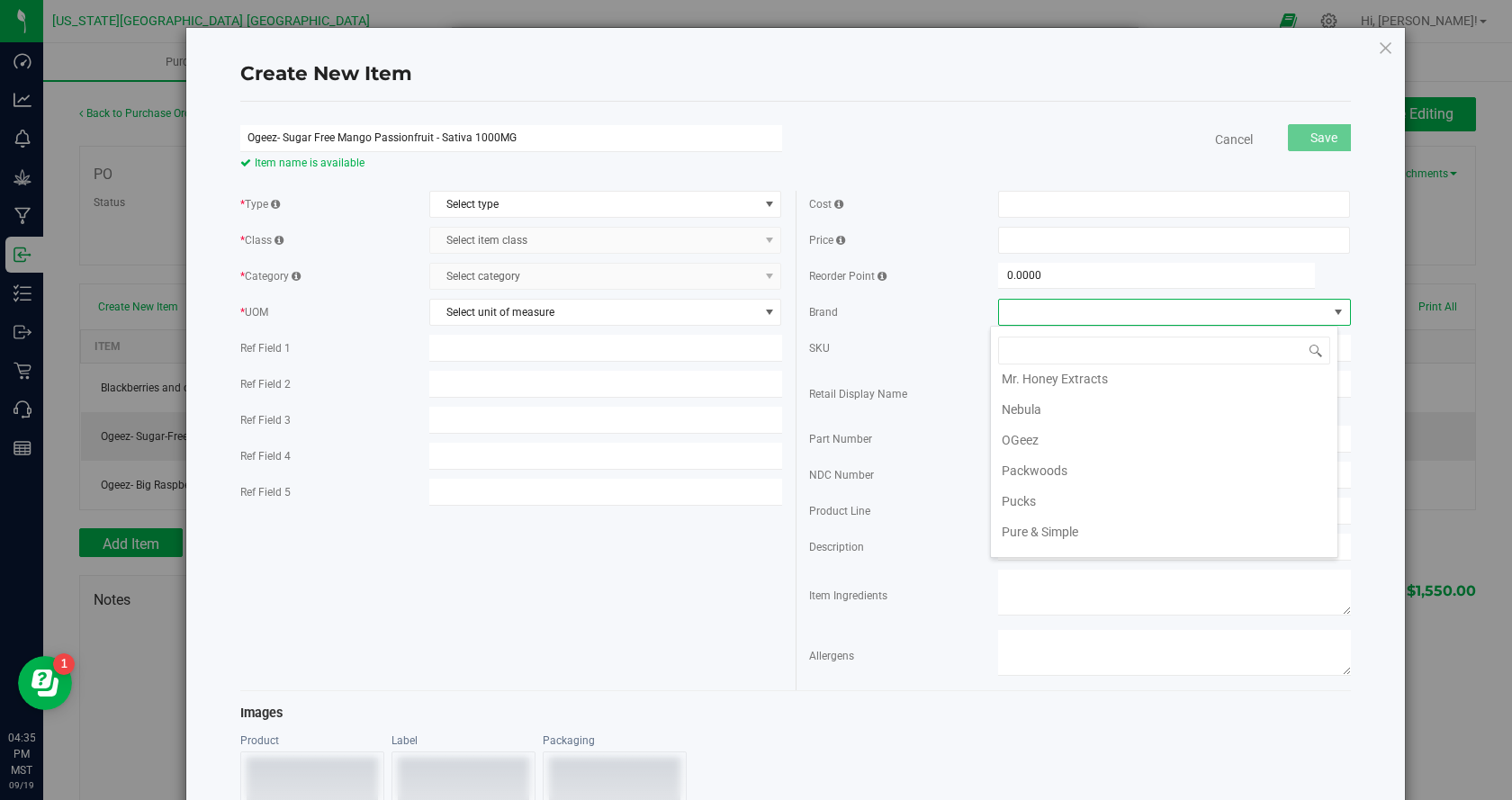
scroll to position [2161, 0]
click at [1056, 429] on li "OGeez" at bounding box center [1164, 432] width 347 height 30
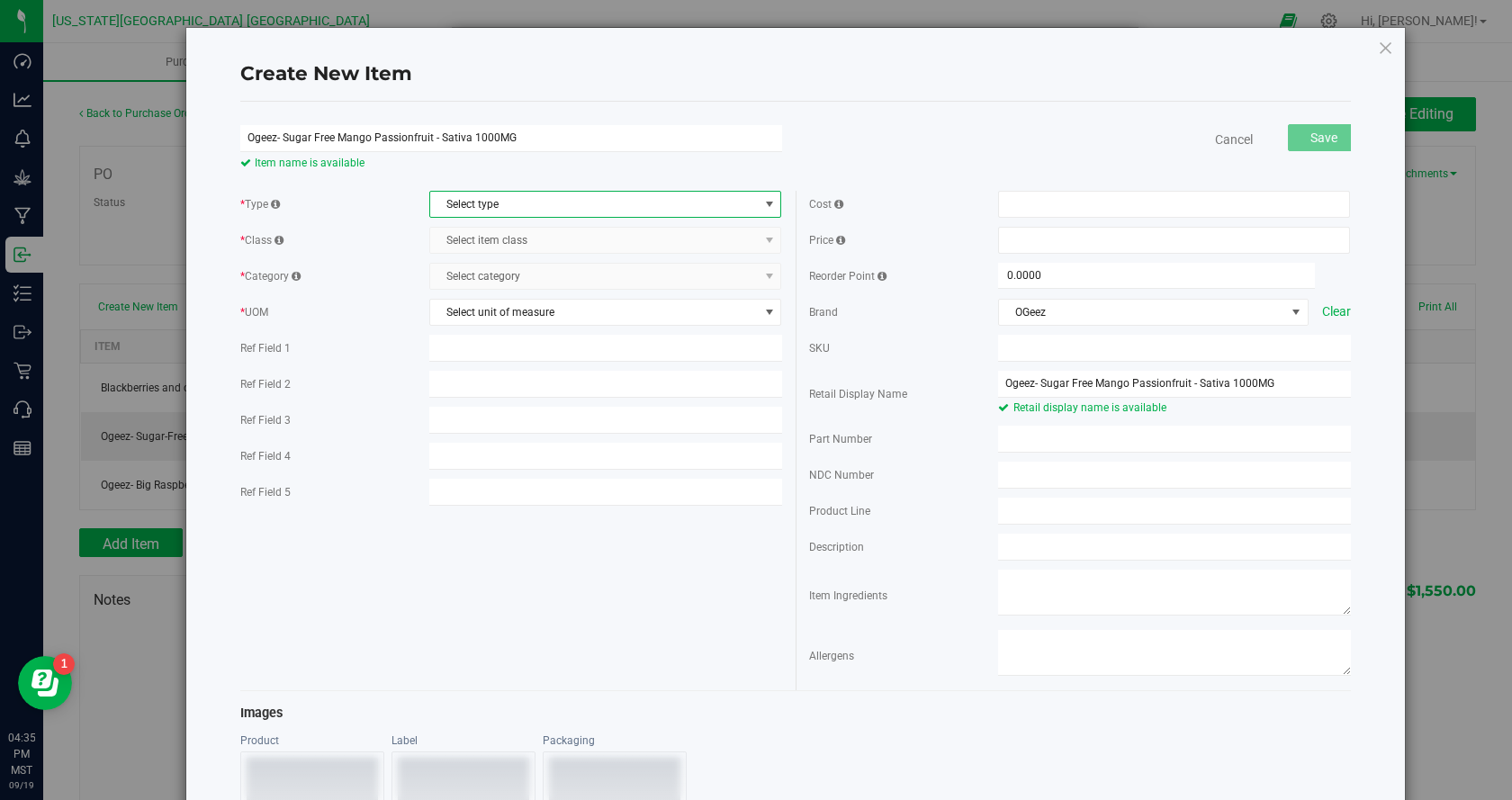
click at [539, 202] on span "Select type" at bounding box center [594, 204] width 327 height 25
click at [524, 231] on li "Cannabis" at bounding box center [601, 235] width 347 height 27
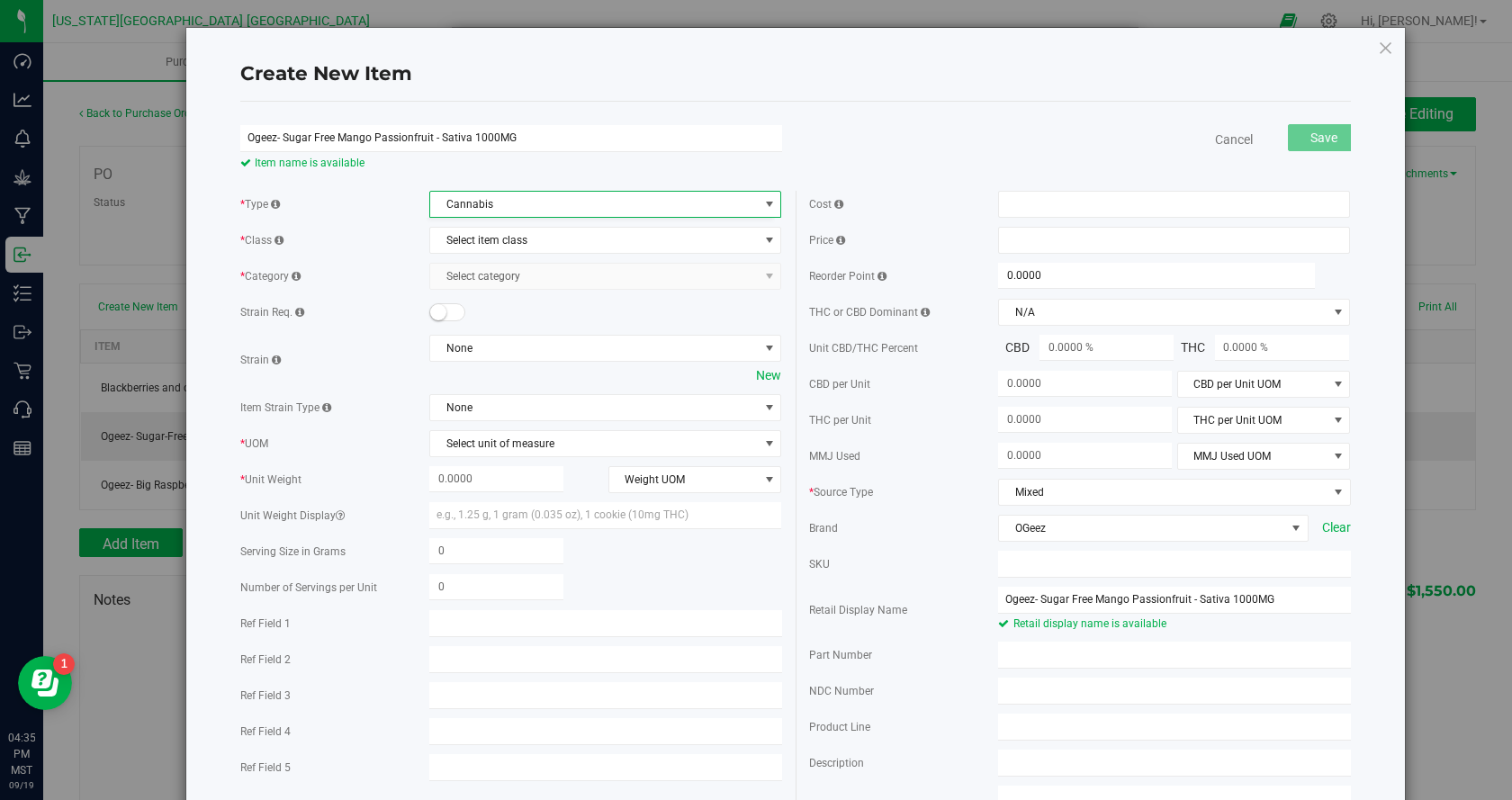
click at [523, 233] on body "Create New Item Ogeez- Sugar Free Mango Passionfruit - Sativa 1000MG Item name …" at bounding box center [756, 400] width 1512 height 800
click at [521, 236] on span "Select item class" at bounding box center [594, 240] width 327 height 25
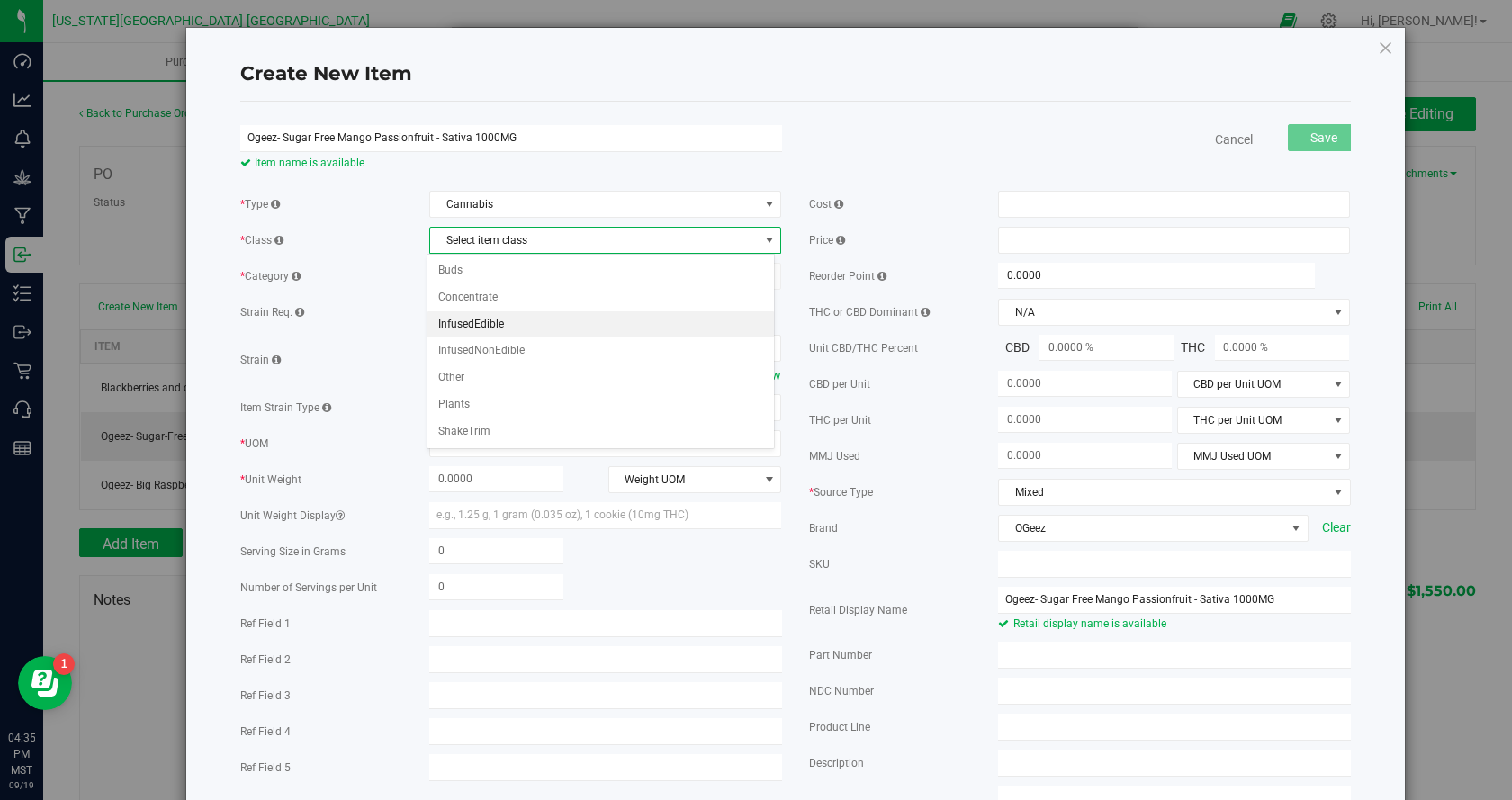
click at [502, 318] on li "InfusedEdible" at bounding box center [601, 325] width 347 height 27
click at [511, 286] on span "Select category" at bounding box center [594, 276] width 327 height 25
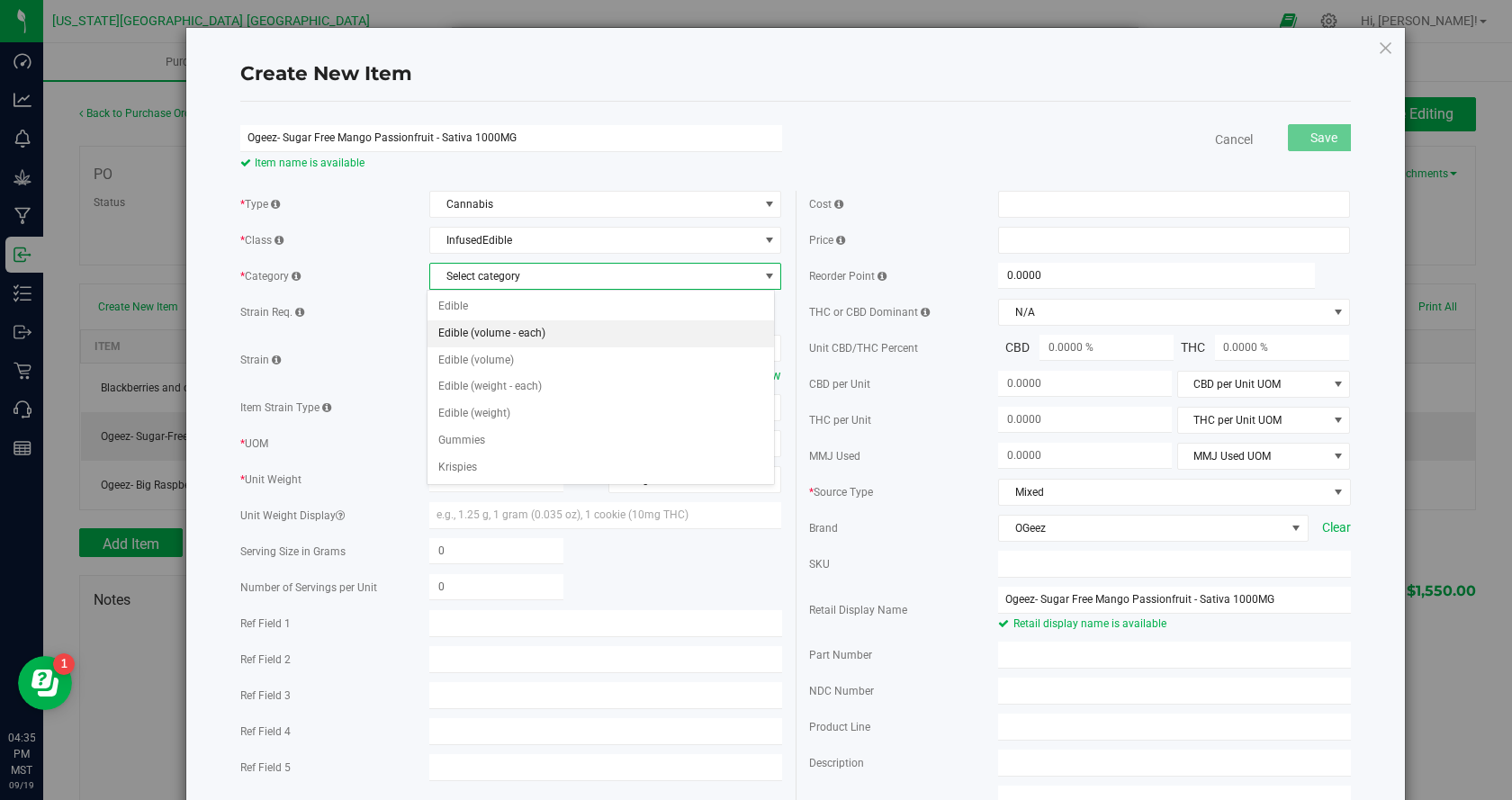
drag, startPoint x: 513, startPoint y: 328, endPoint x: 497, endPoint y: 344, distance: 22.6
click at [514, 328] on li "Edible (volume - each)" at bounding box center [601, 334] width 347 height 27
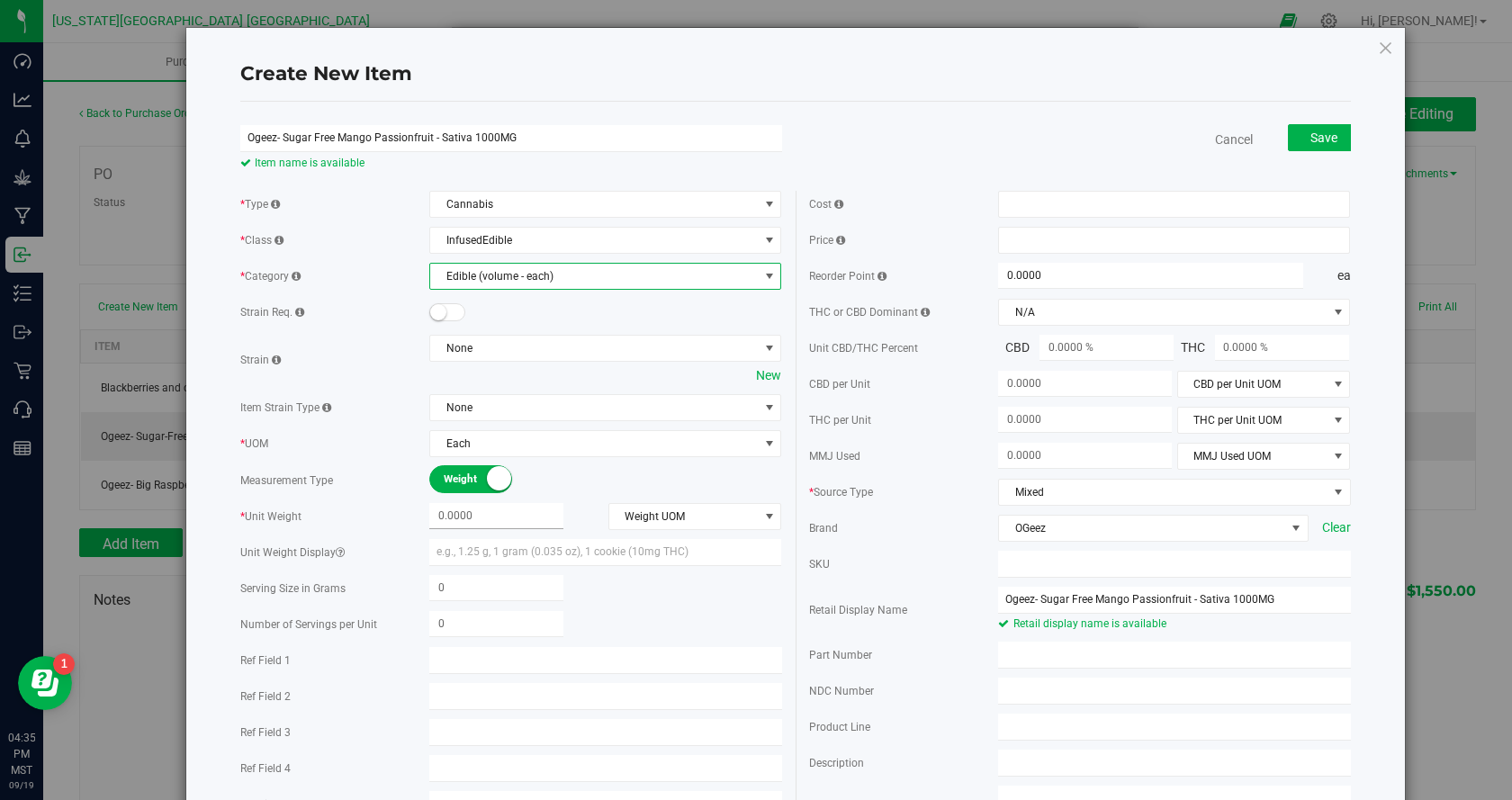
click at [499, 517] on span at bounding box center [497, 516] width 134 height 26
type input ".1000"
type input "0.1000"
click at [645, 518] on span "Weight UOM" at bounding box center [684, 517] width 150 height 25
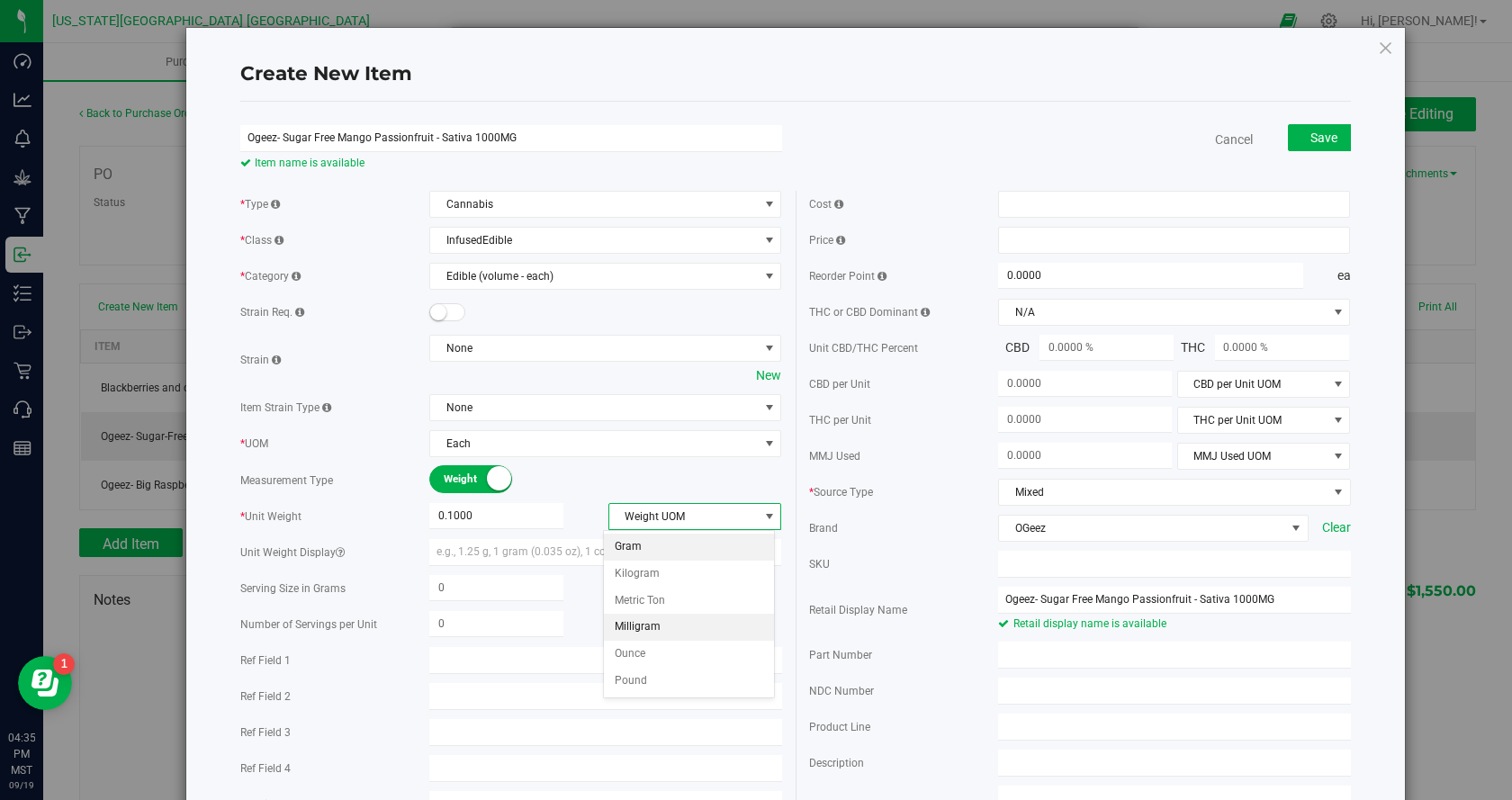
click at [646, 552] on li "Gram" at bounding box center [688, 547] width 170 height 27
click at [573, 498] on div "* Type Cannabis Select type Cannabis * Class InfusedEdible Select item class Bu…" at bounding box center [510, 508] width 568 height 637
click at [1036, 215] on span at bounding box center [1174, 204] width 352 height 27
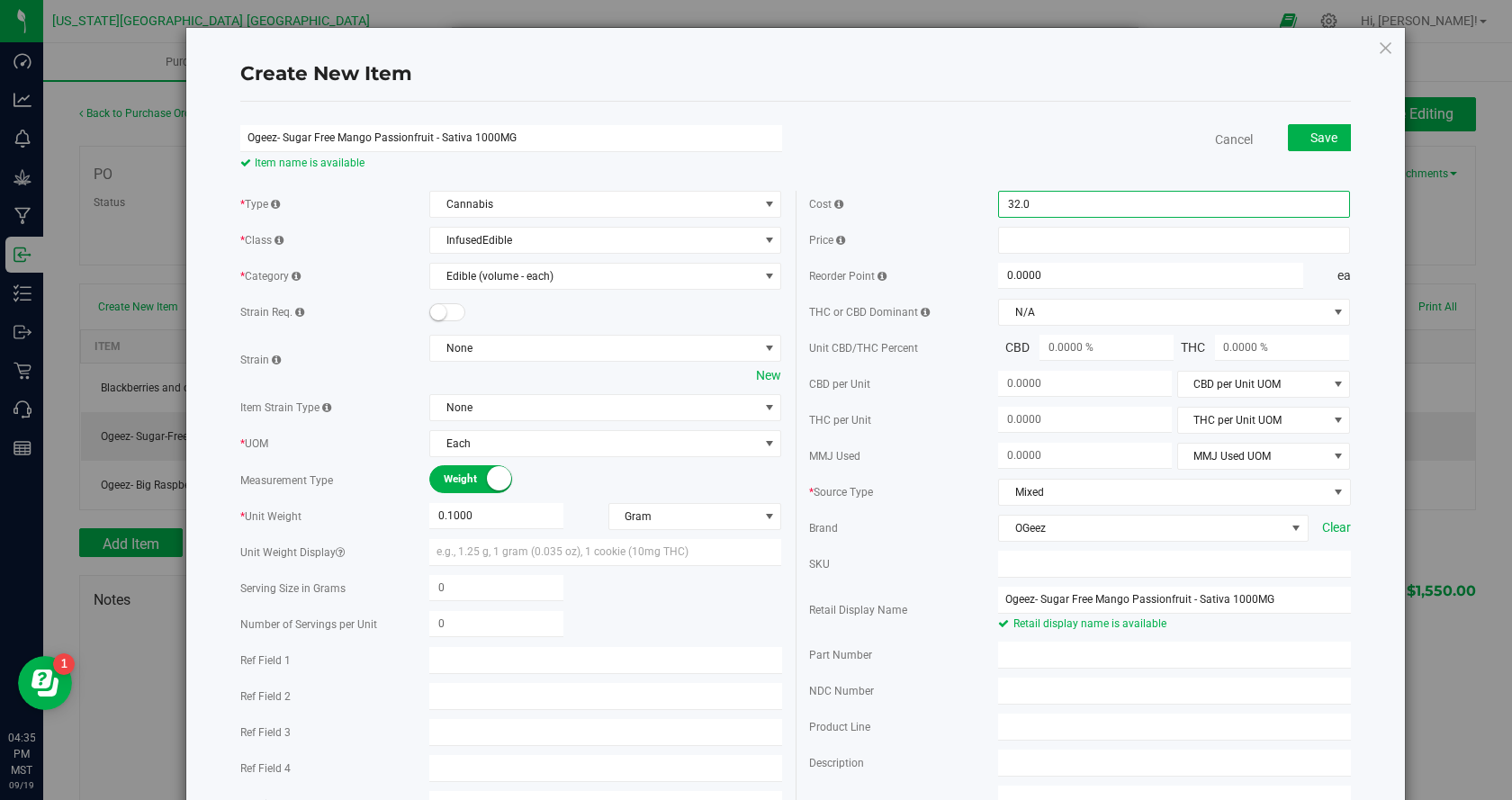
type input "32.00"
type input "$32.00000"
click at [1066, 258] on div "Cost $32.00000 32 Price Reorder Point 0.0000 0 ea THC or CBD Dominant" at bounding box center [1080, 548] width 568 height 715
click at [1065, 237] on span at bounding box center [1174, 240] width 352 height 27
type input "65.00"
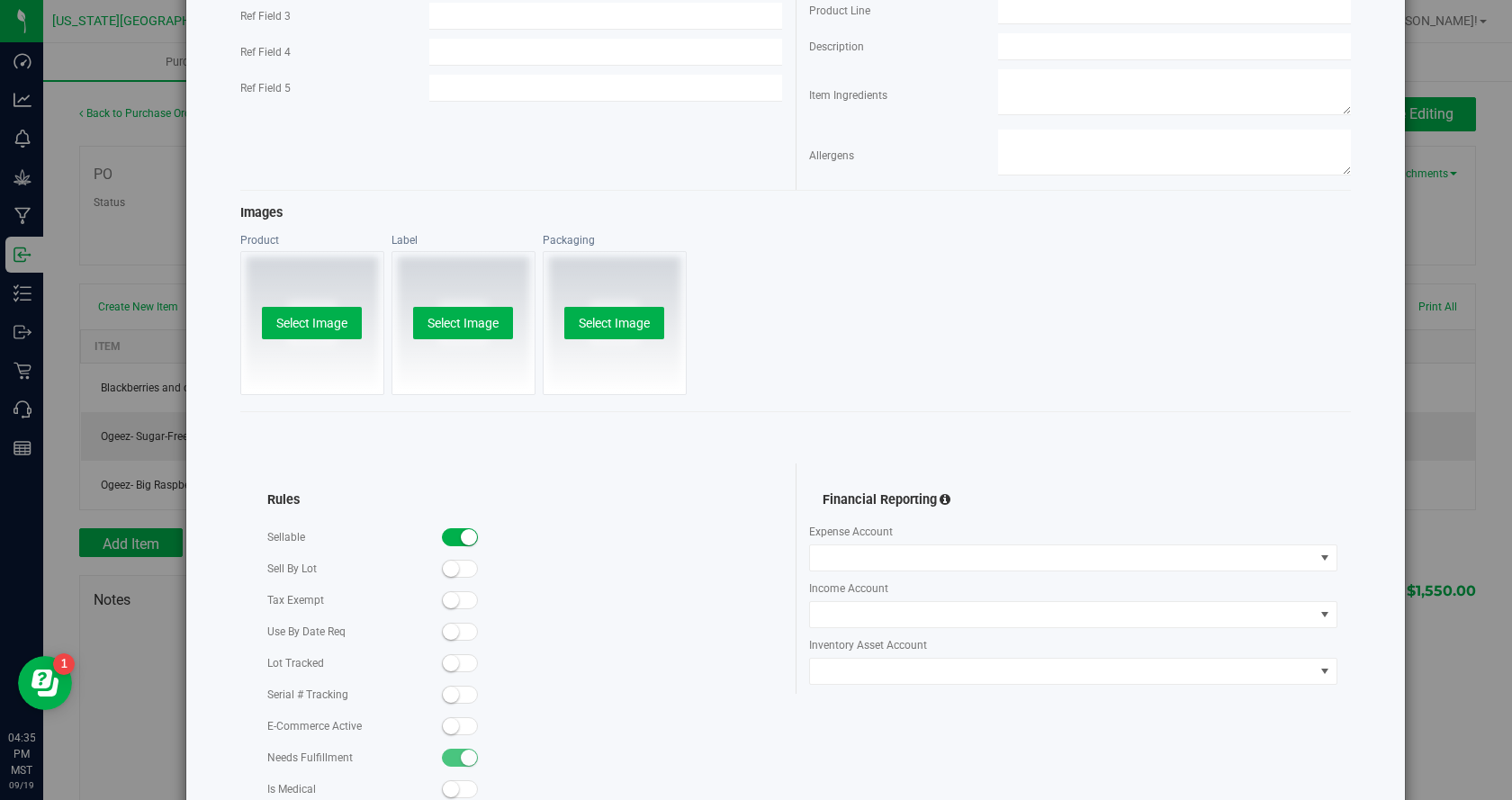
scroll to position [875, 0]
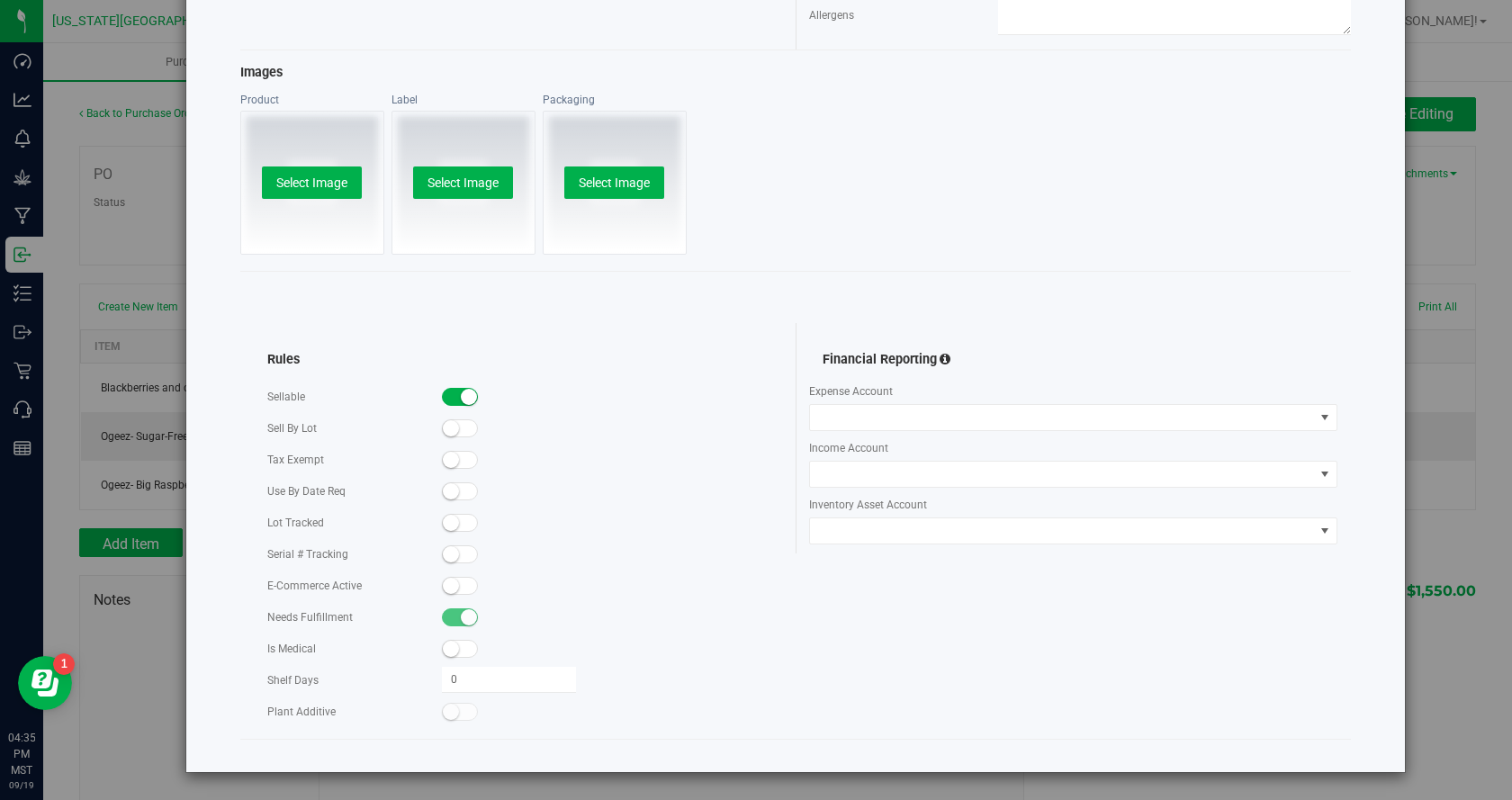
type input "$65.00000"
click at [447, 580] on small at bounding box center [451, 586] width 17 height 17
click at [468, 515] on span at bounding box center [460, 523] width 36 height 18
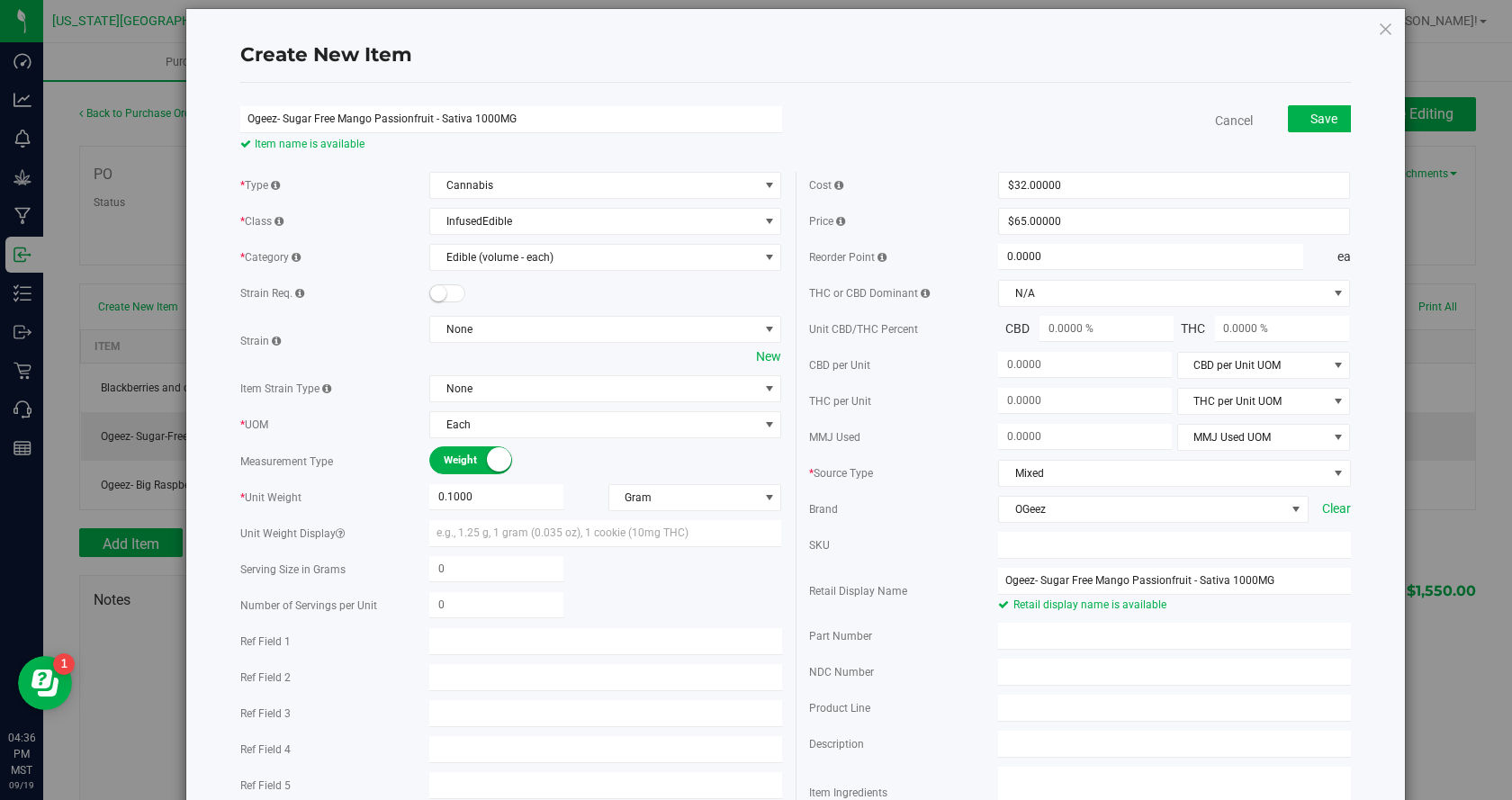
scroll to position [0, 0]
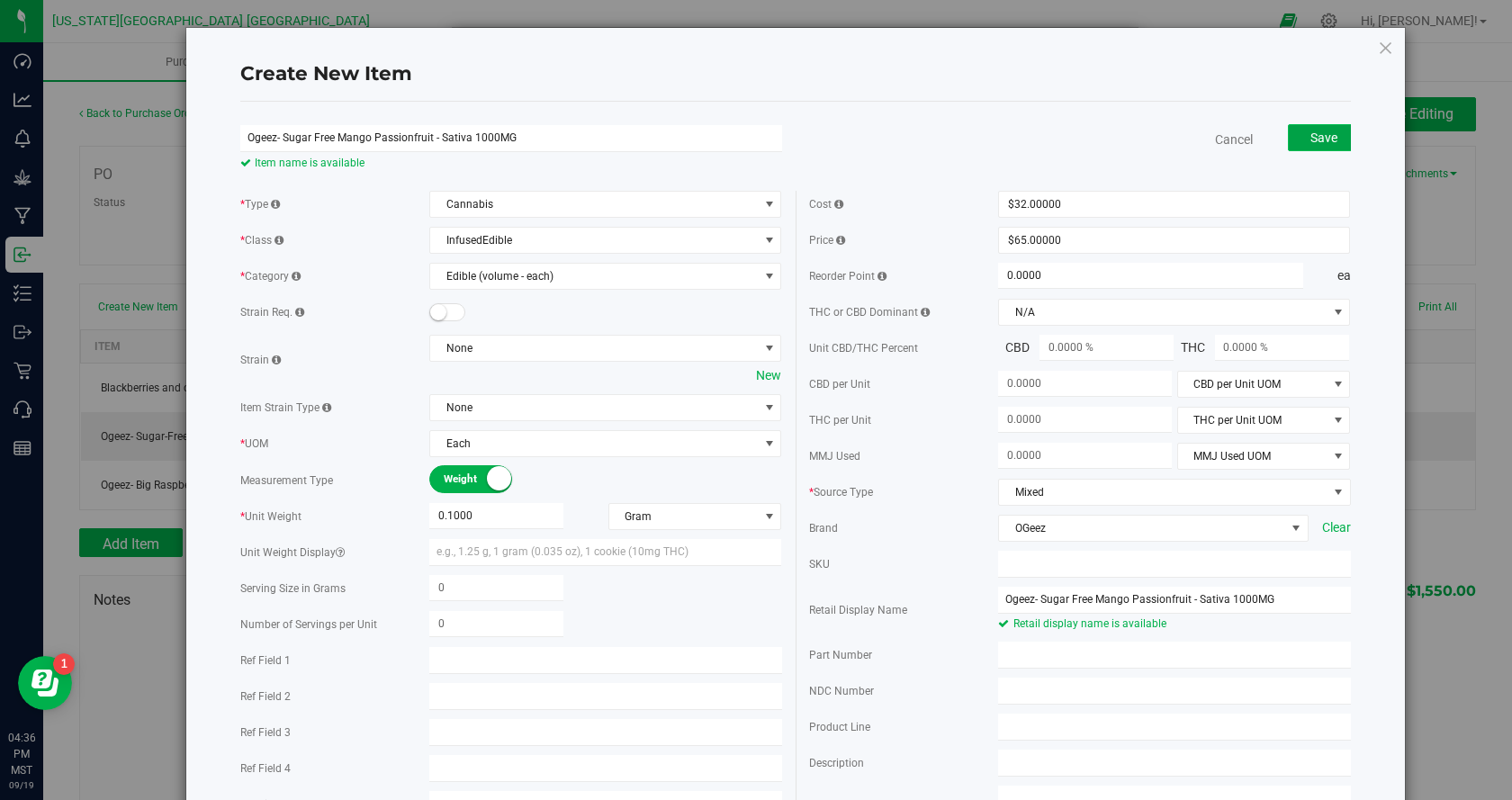
click at [1310, 135] on span "Save" at bounding box center [1323, 137] width 27 height 15
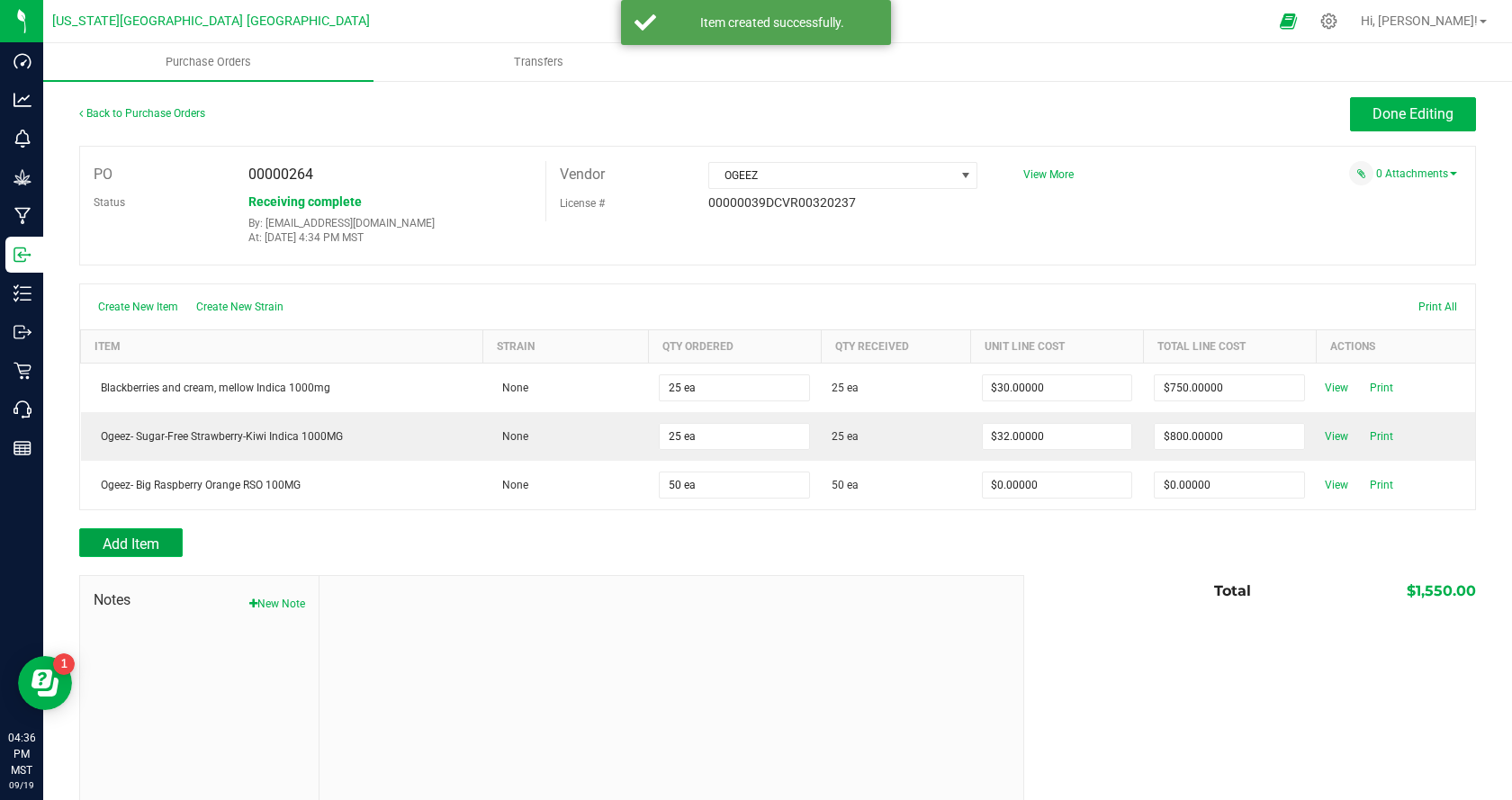
click at [153, 536] on button "Add Item" at bounding box center [130, 543] width 103 height 29
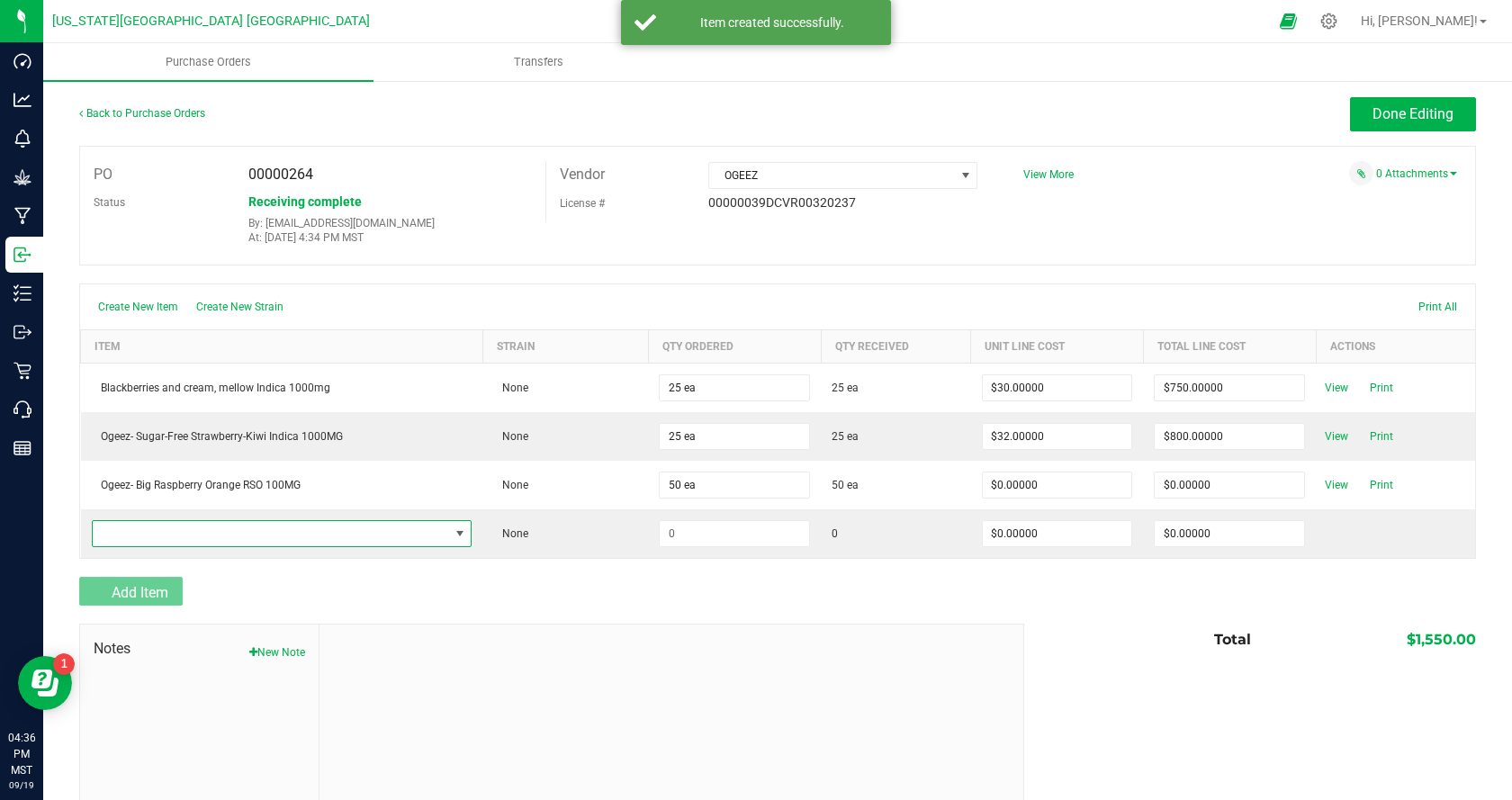
click at [153, 536] on span "NO DATA FOUND" at bounding box center [270, 534] width 357 height 25
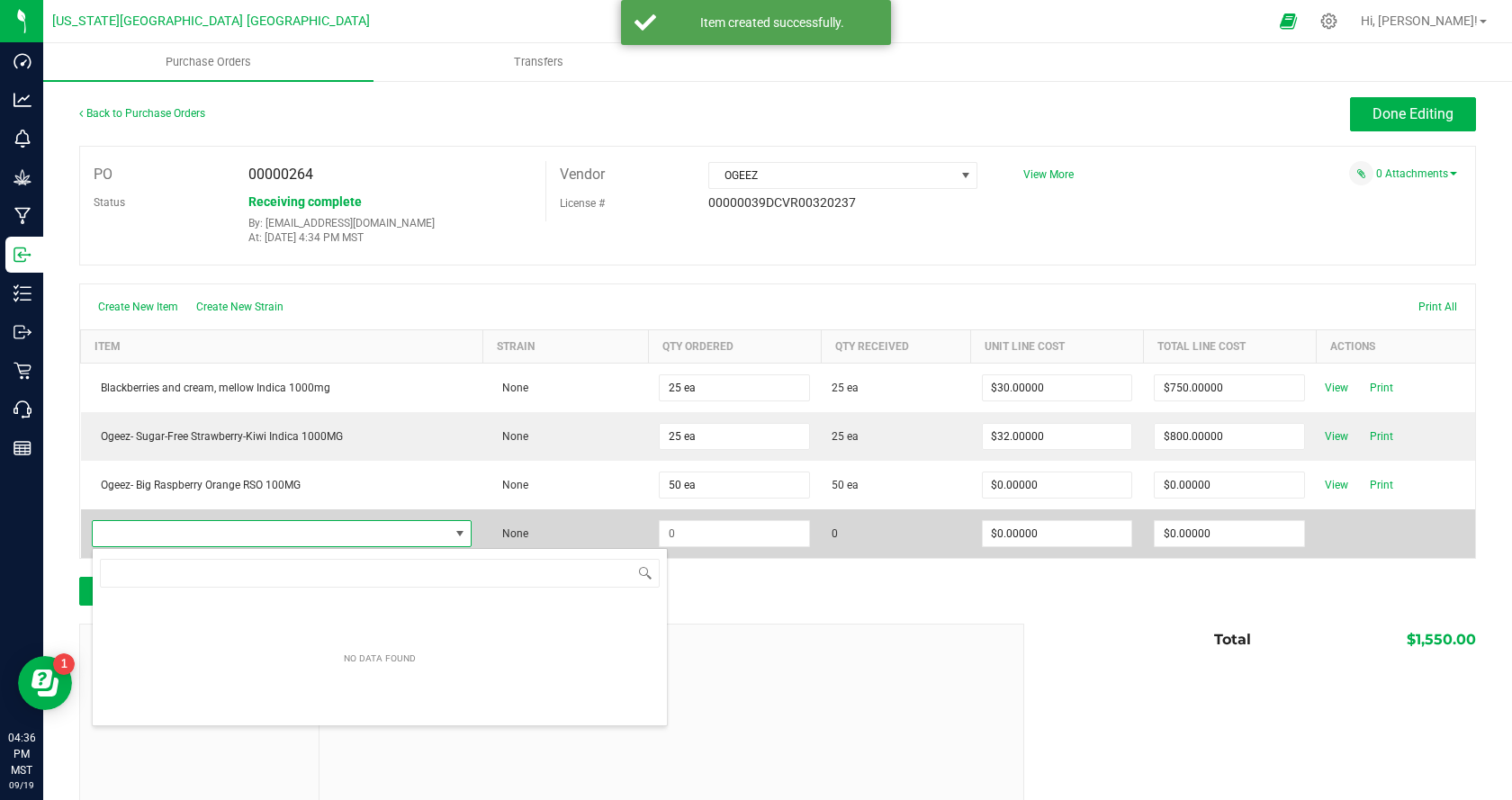
scroll to position [27, 371]
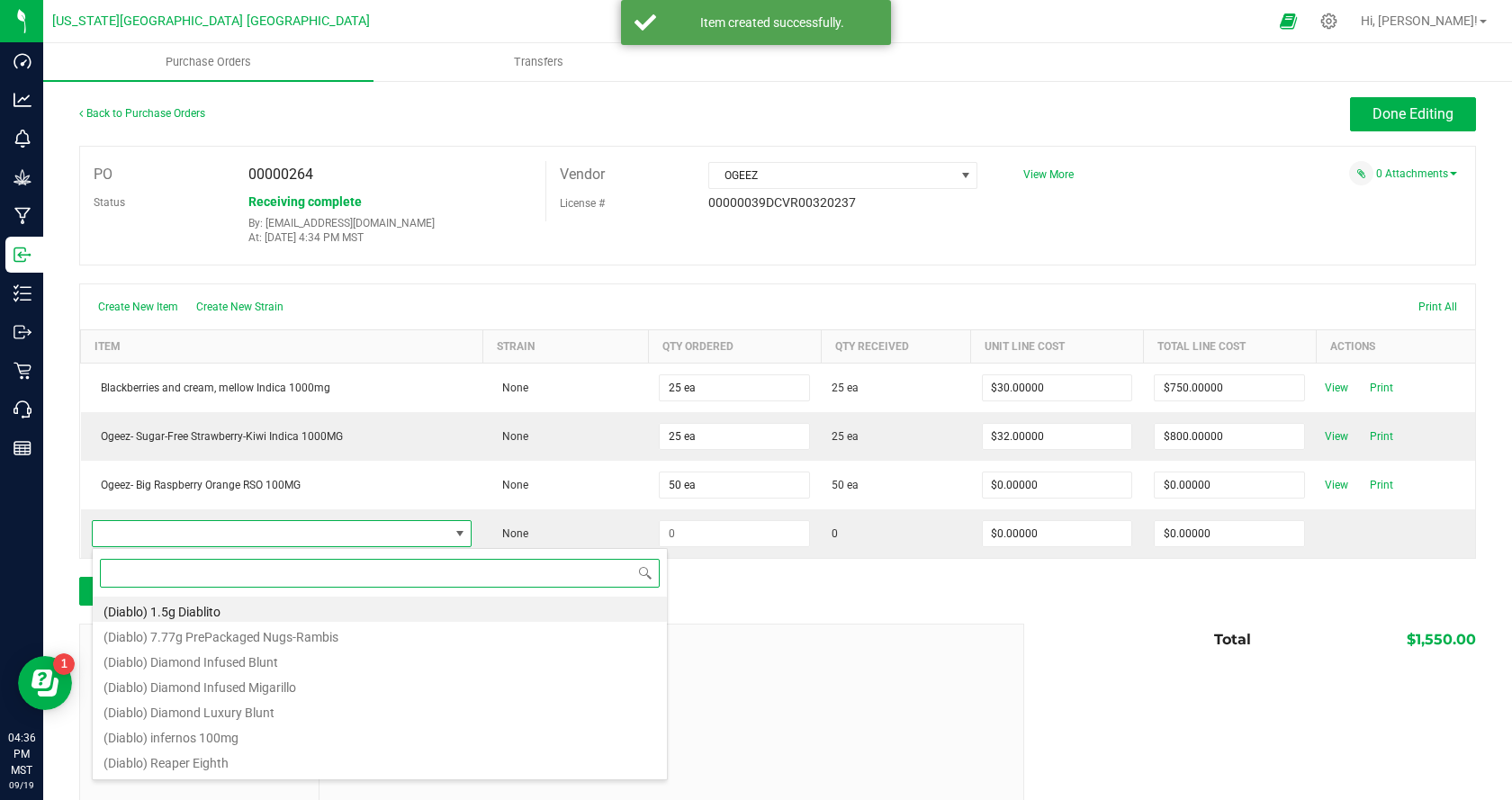
drag, startPoint x: 153, startPoint y: 535, endPoint x: 122, endPoint y: 574, distance: 49.8
click at [122, 574] on input at bounding box center [380, 573] width 560 height 28
paste input "Ogeez- Sugar Free Mango Passionfruit - Sativa 1000MG"
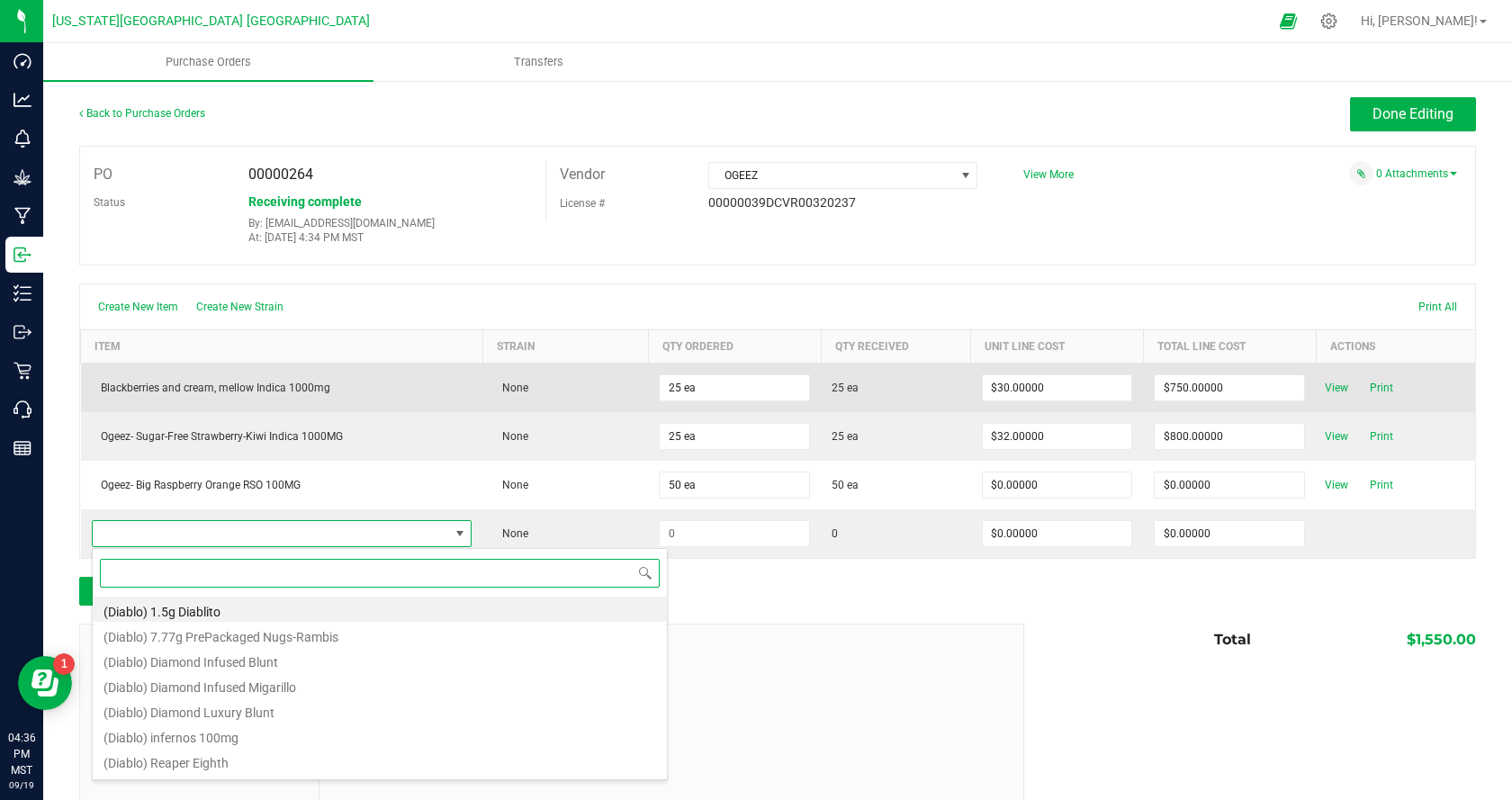
type input "Ogeez- Sugar Free Mango Passionfruit - Sativa 1000MG"
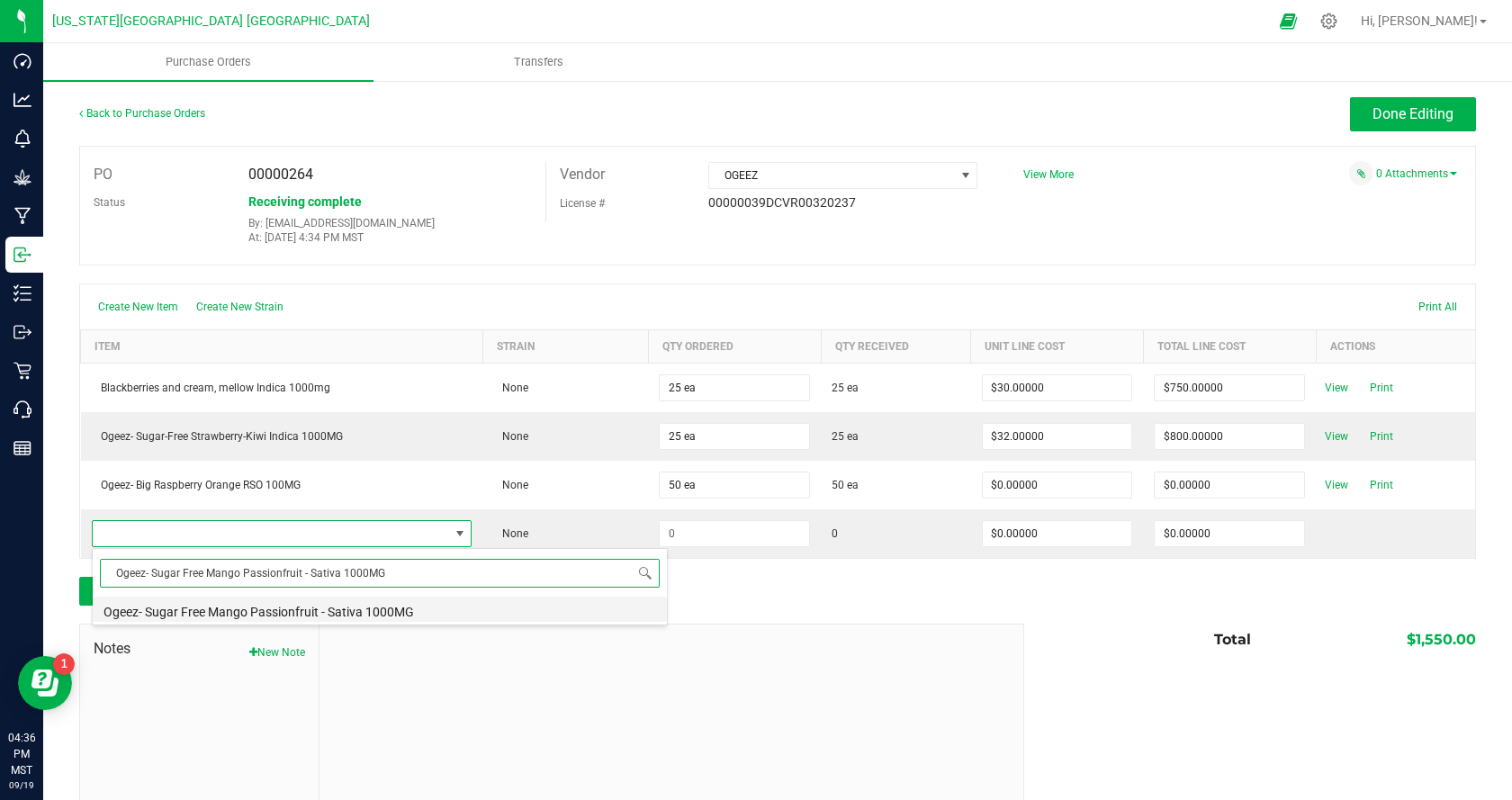
click at [234, 608] on li "Ogeez- Sugar Free Mango Passionfruit - Sativa 1000MG" at bounding box center [379, 609] width 574 height 25
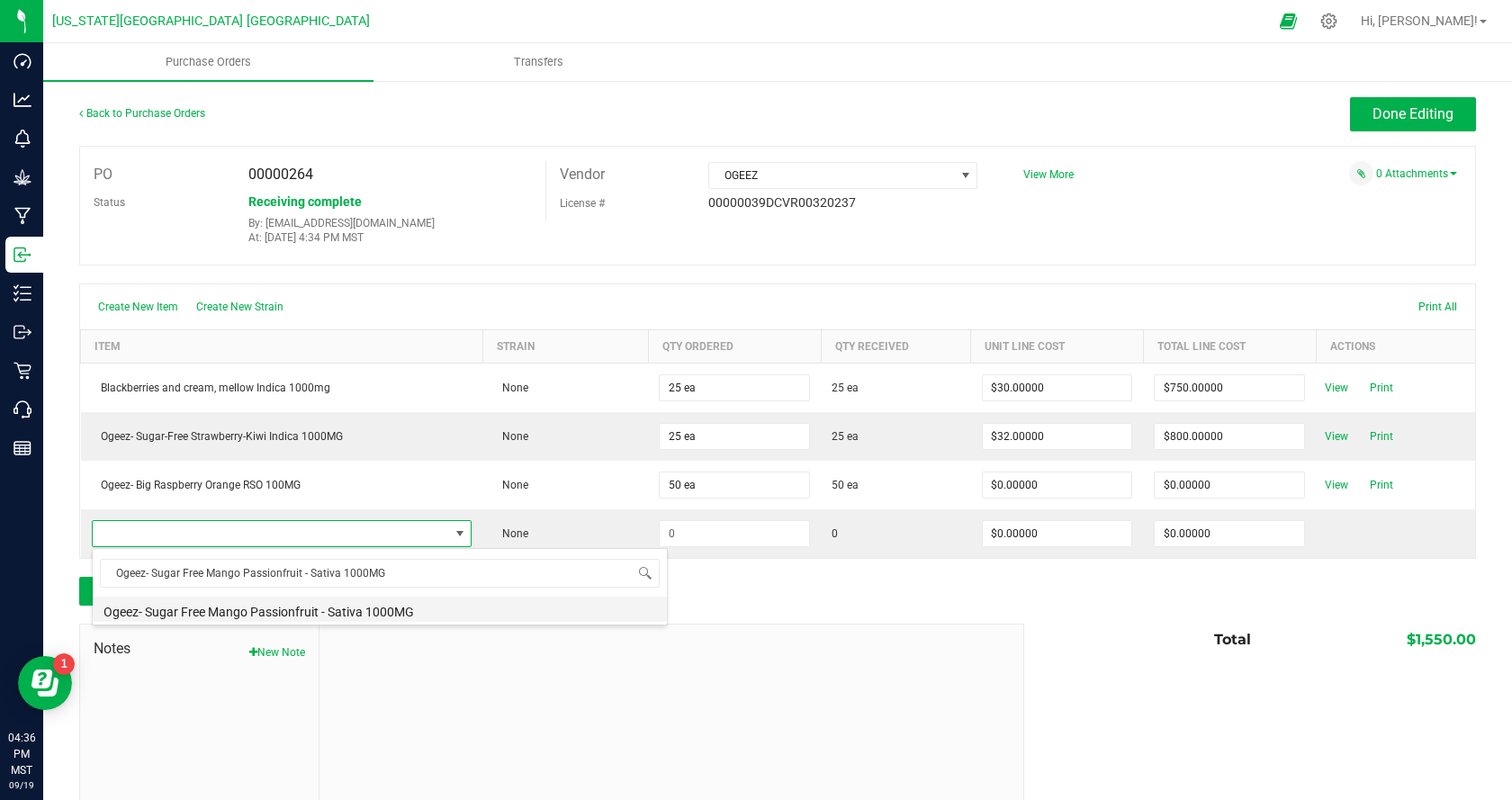
type input "$32.00000"
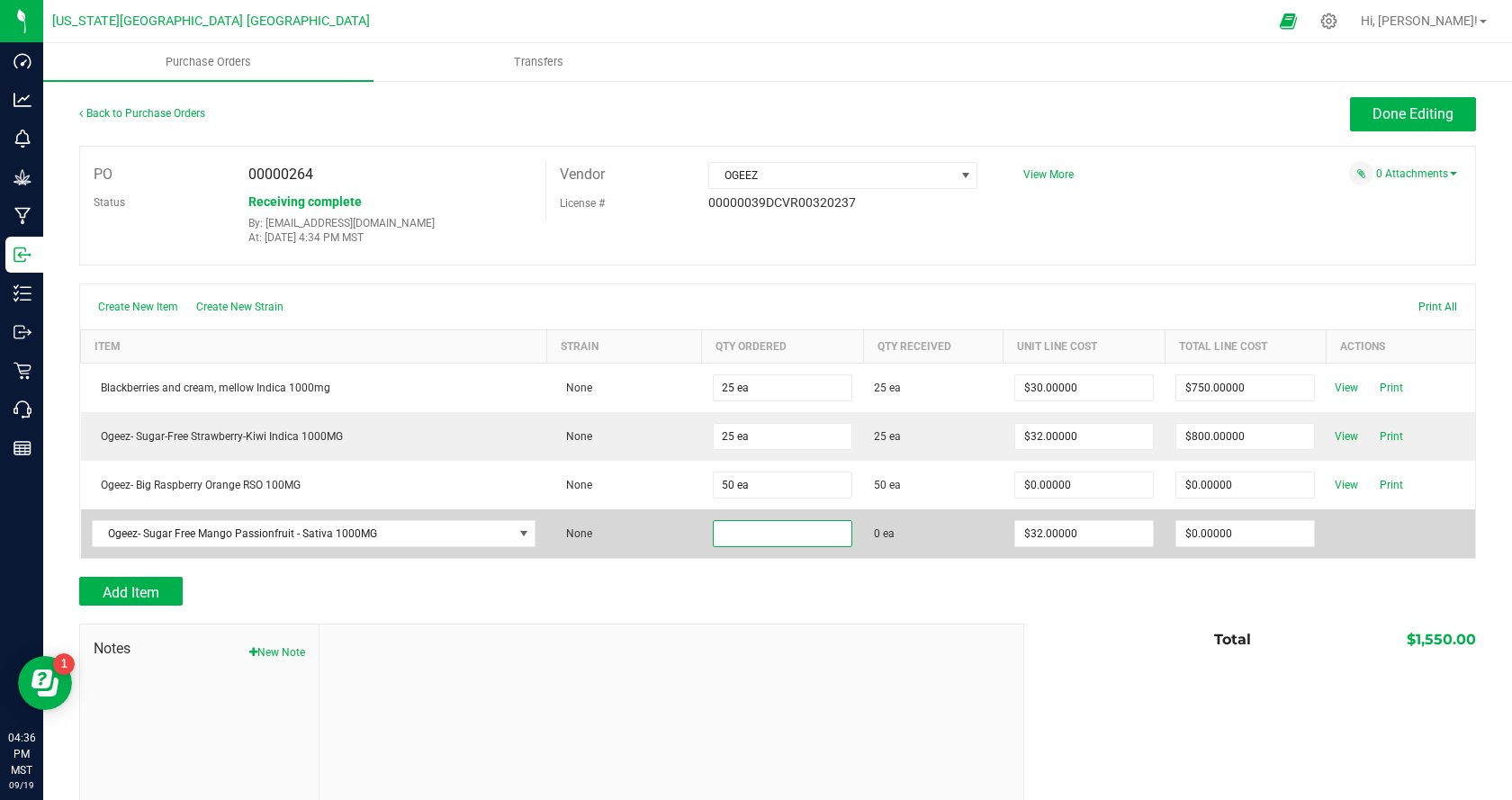
click at [731, 528] on input at bounding box center [782, 534] width 138 height 25
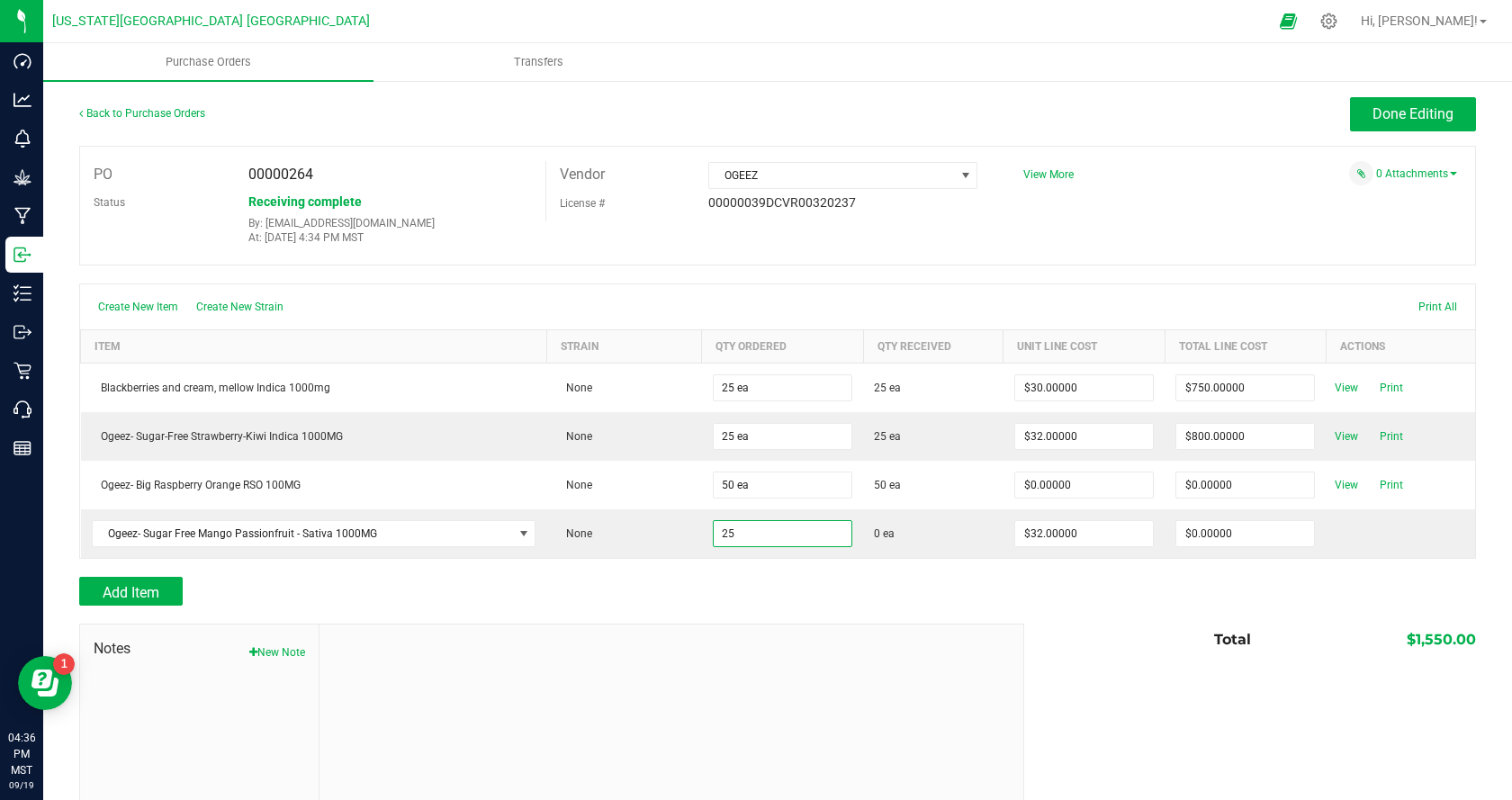
type input "25 ea"
click at [842, 603] on div "Add Item" at bounding box center [544, 592] width 931 height 29
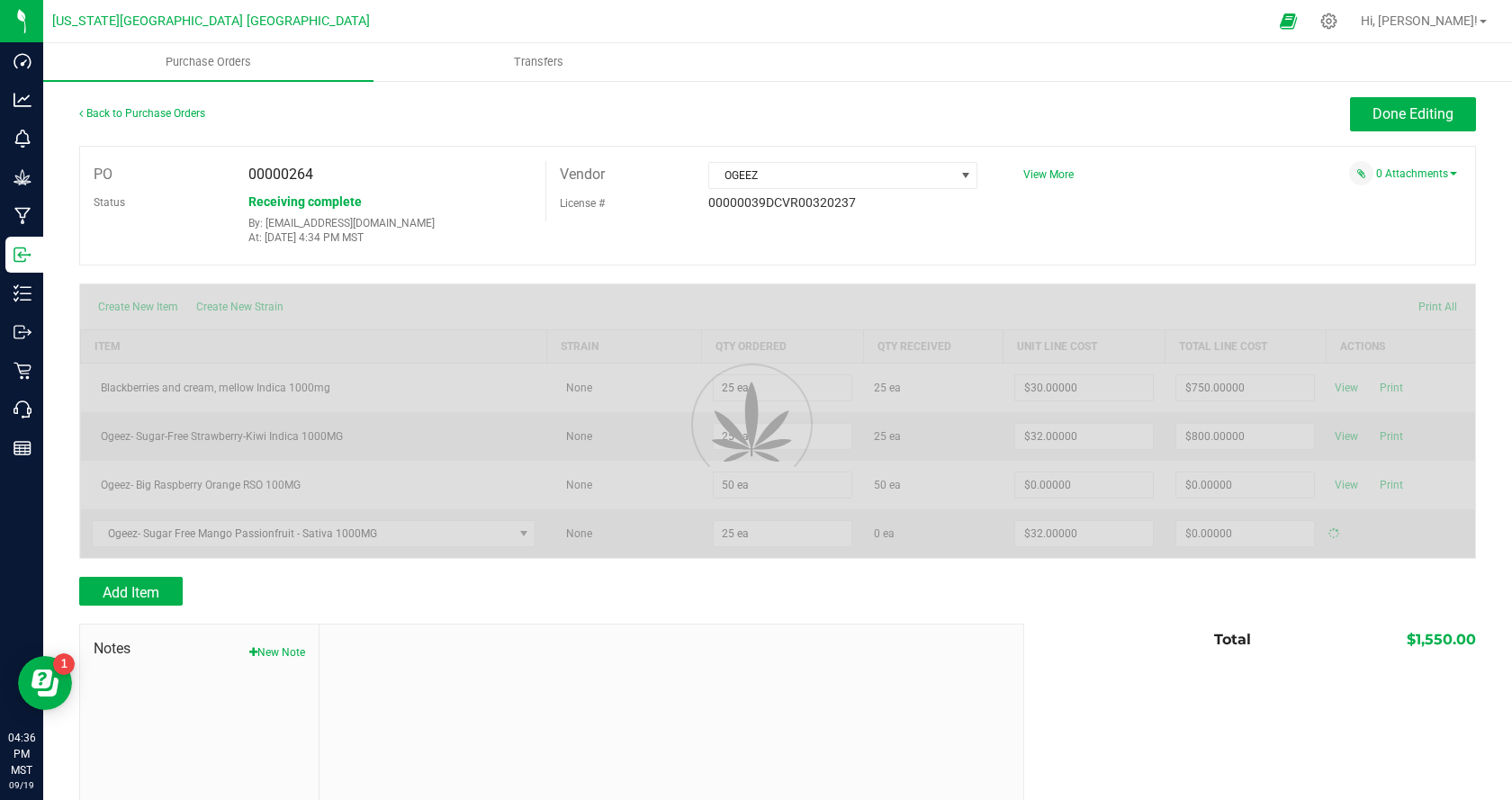
type input "$800.00000"
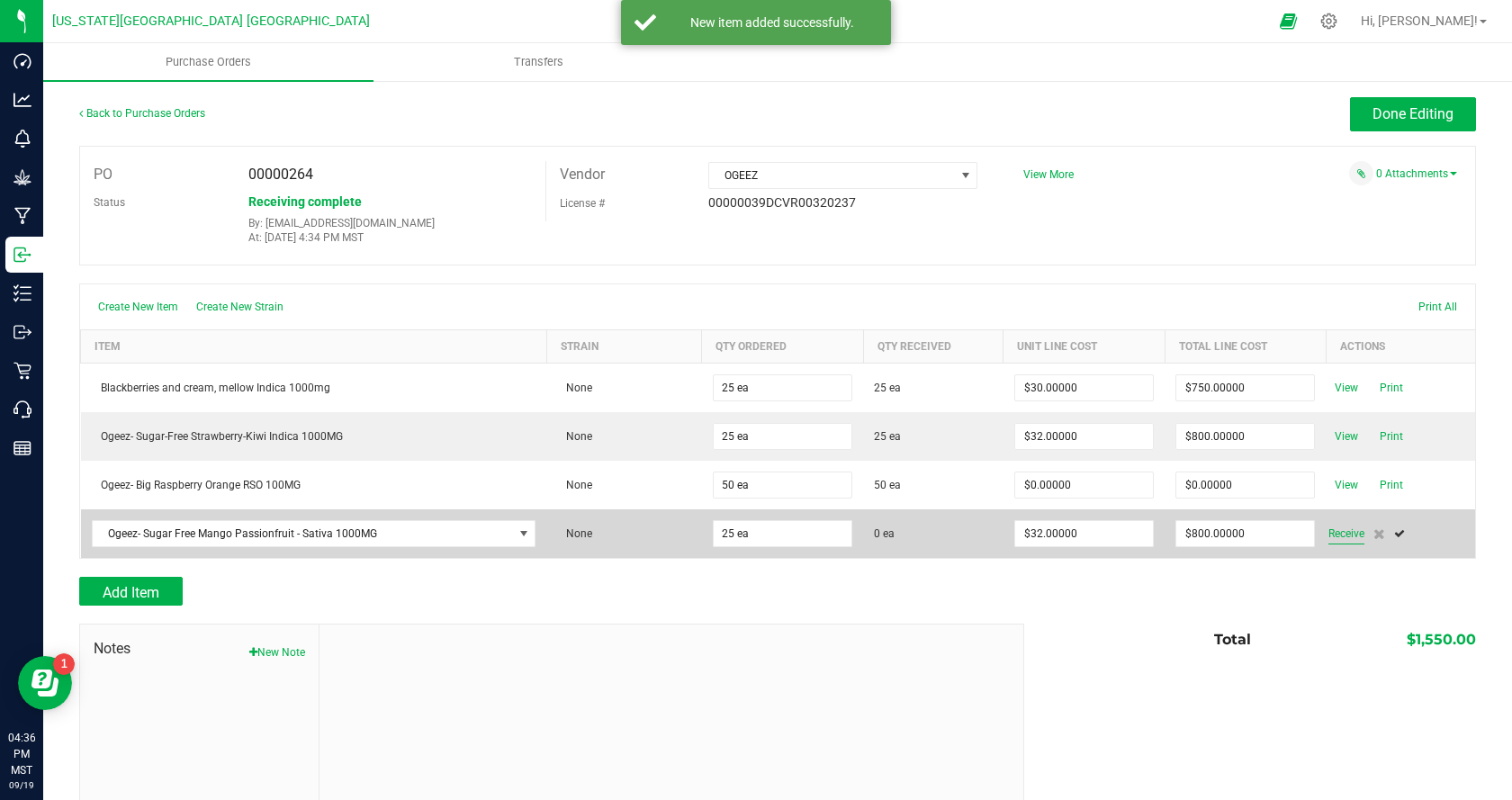
click at [1332, 535] on span "Receive" at bounding box center [1346, 534] width 36 height 21
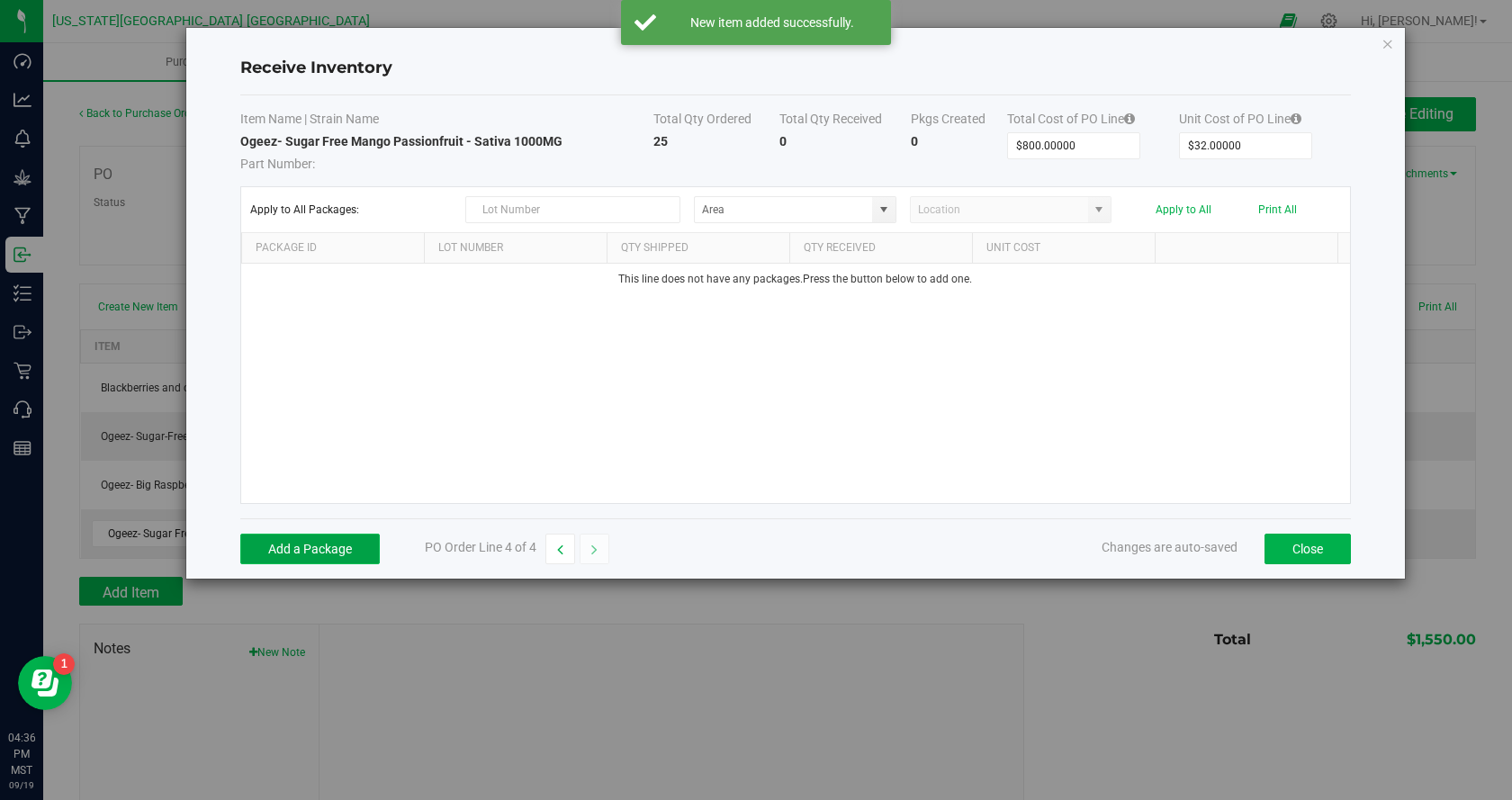
click at [278, 549] on button "Add a Package" at bounding box center [310, 548] width 140 height 30
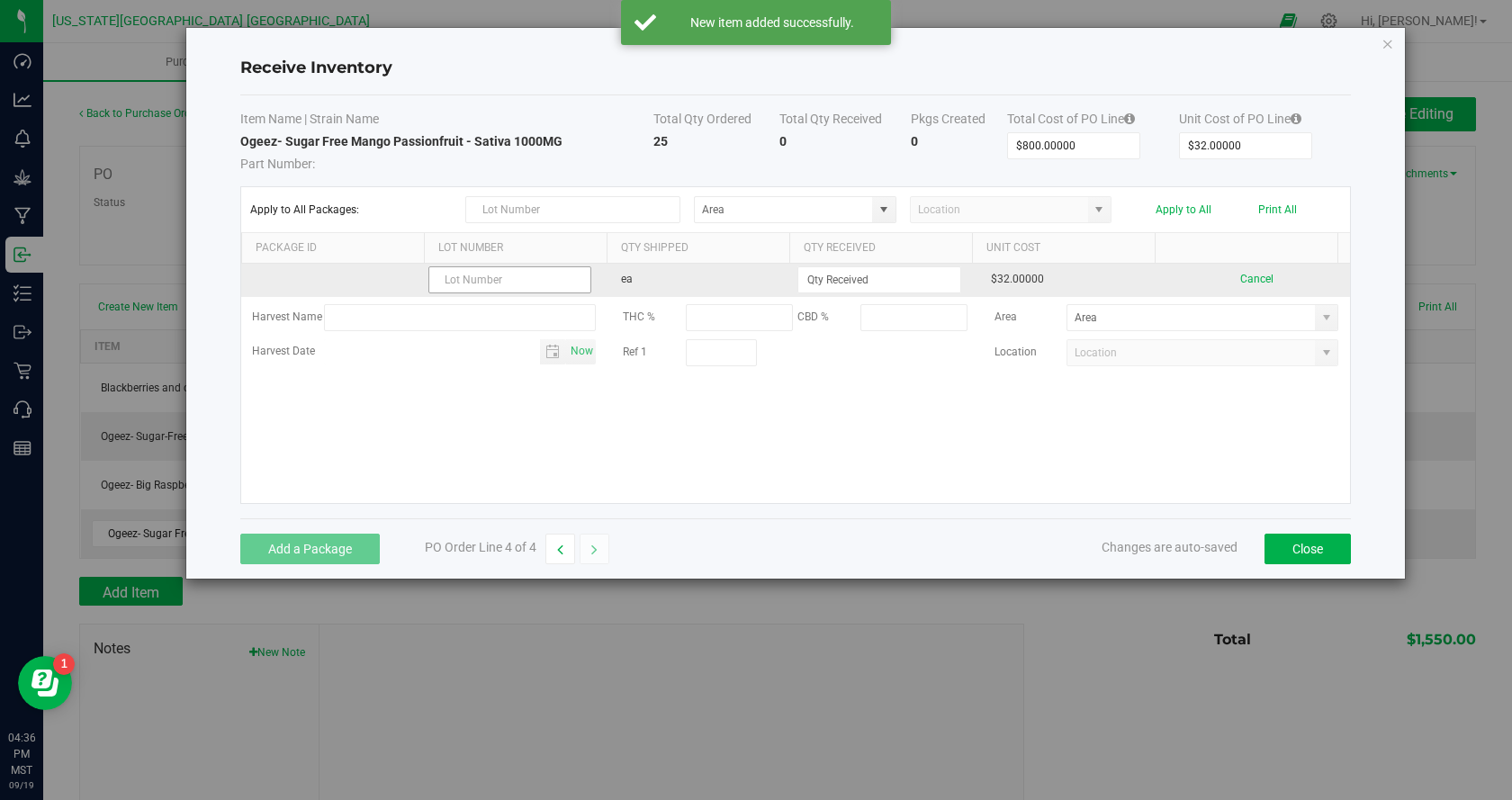
click at [492, 285] on input "text" at bounding box center [510, 280] width 163 height 27
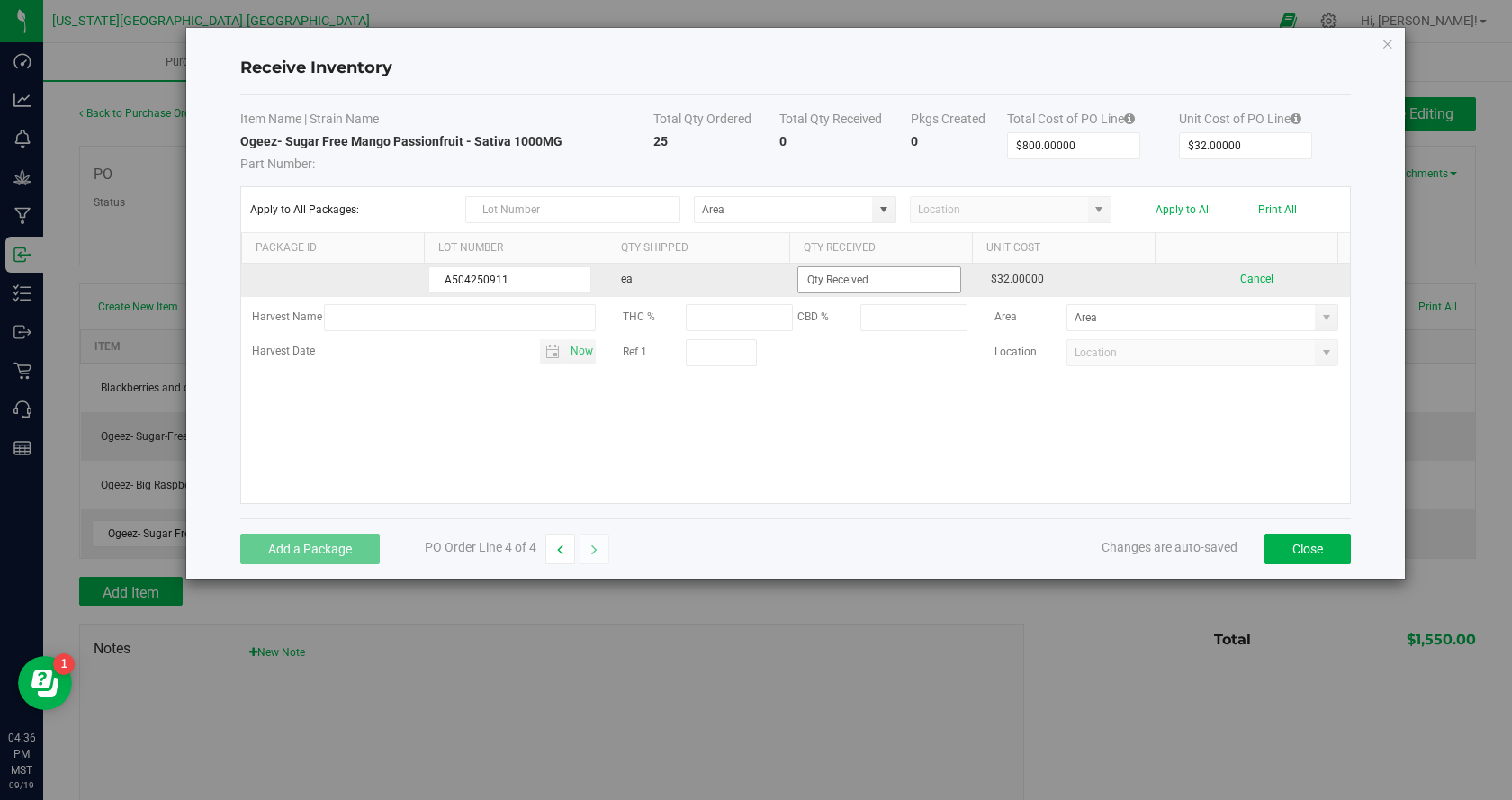
type input "A504250911"
click at [844, 290] on input at bounding box center [878, 280] width 161 height 25
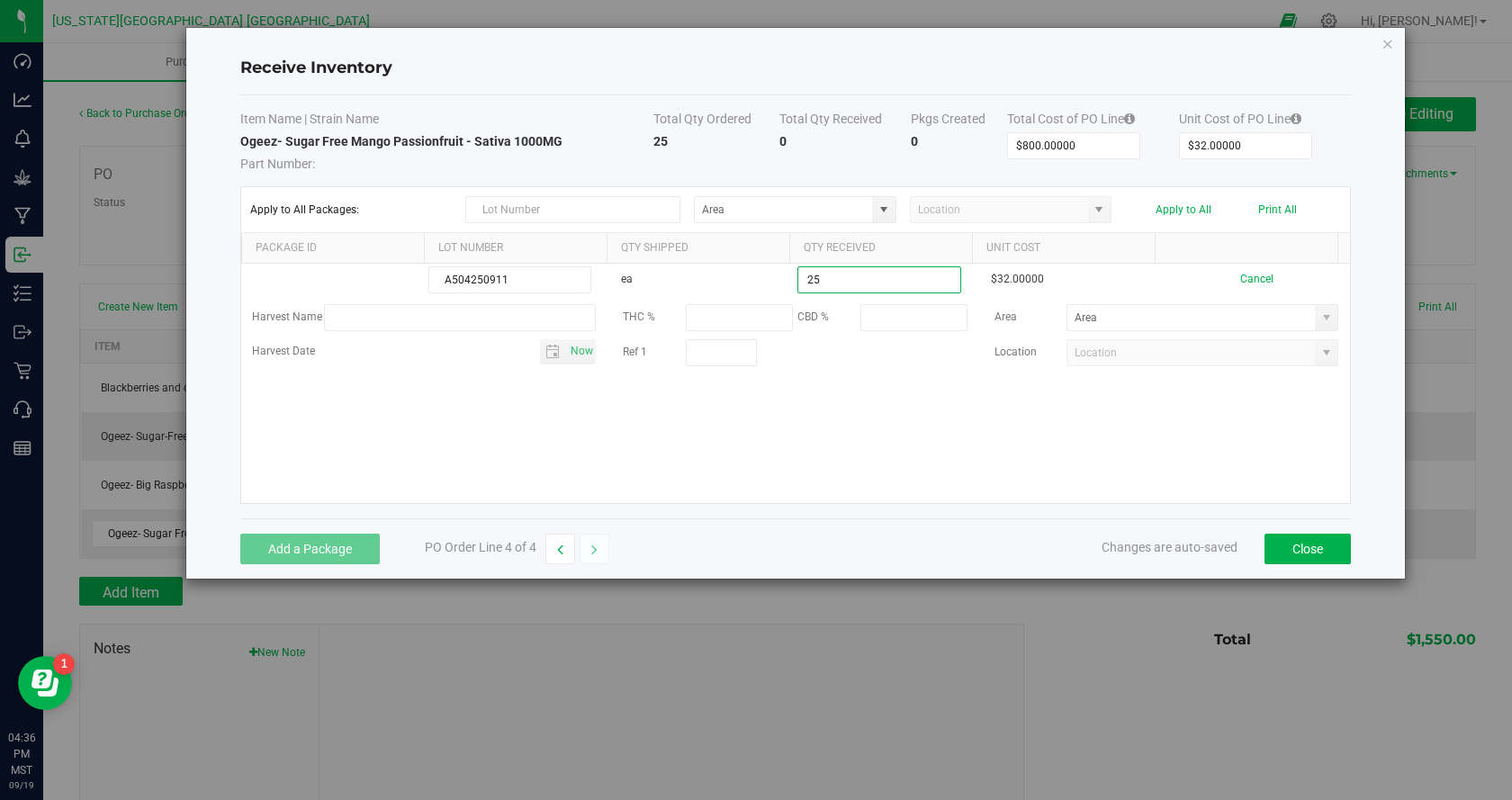
click at [964, 412] on kendo-grid-list "A504250911 ea 25 $32.00000 Cancel Harvest Name THC % CBD % Area Harvest Date No…" at bounding box center [795, 383] width 1109 height 239
type input "25 ea"
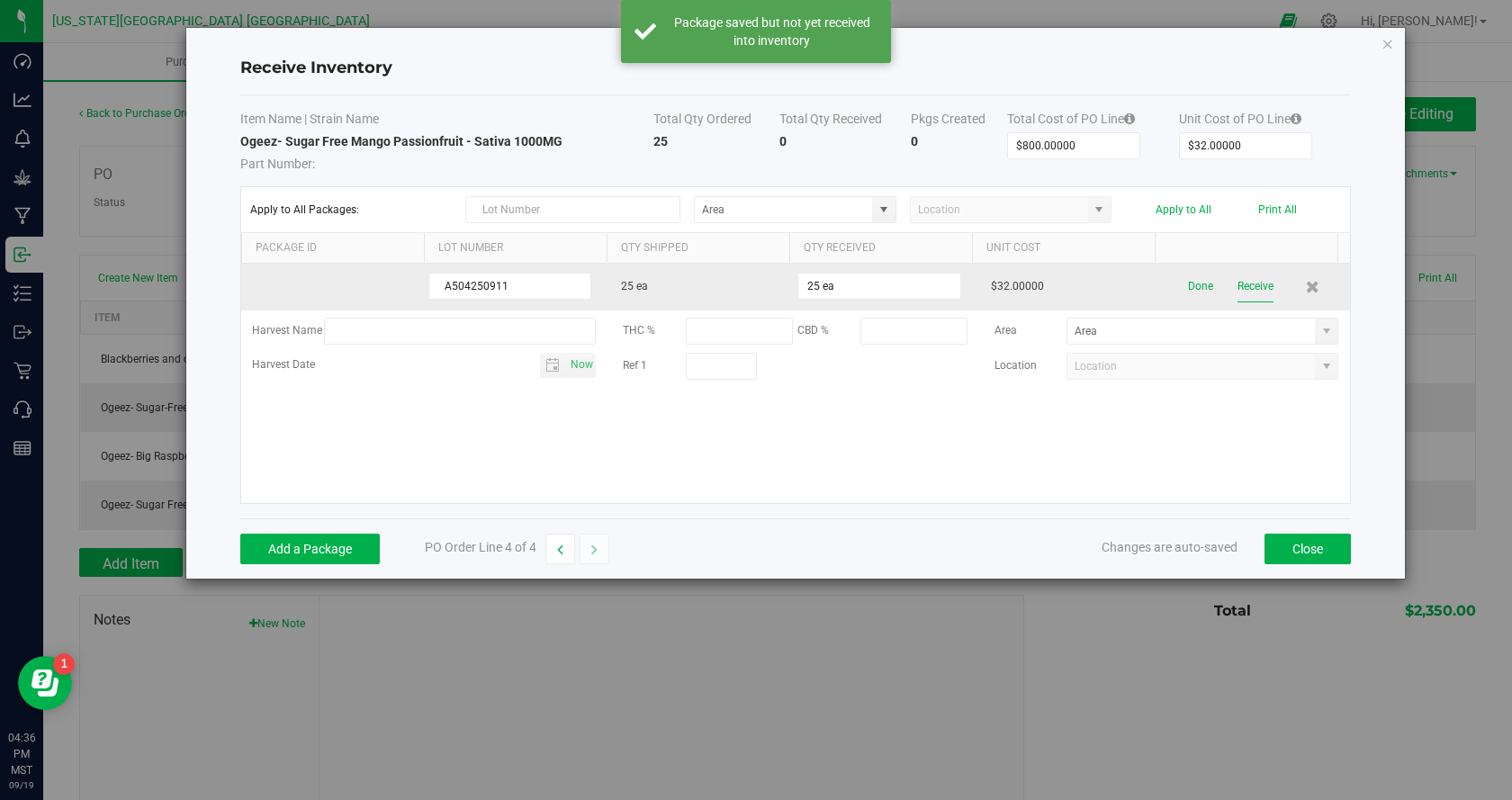
click at [1251, 285] on button "Receive" at bounding box center [1254, 287] width 36 height 31
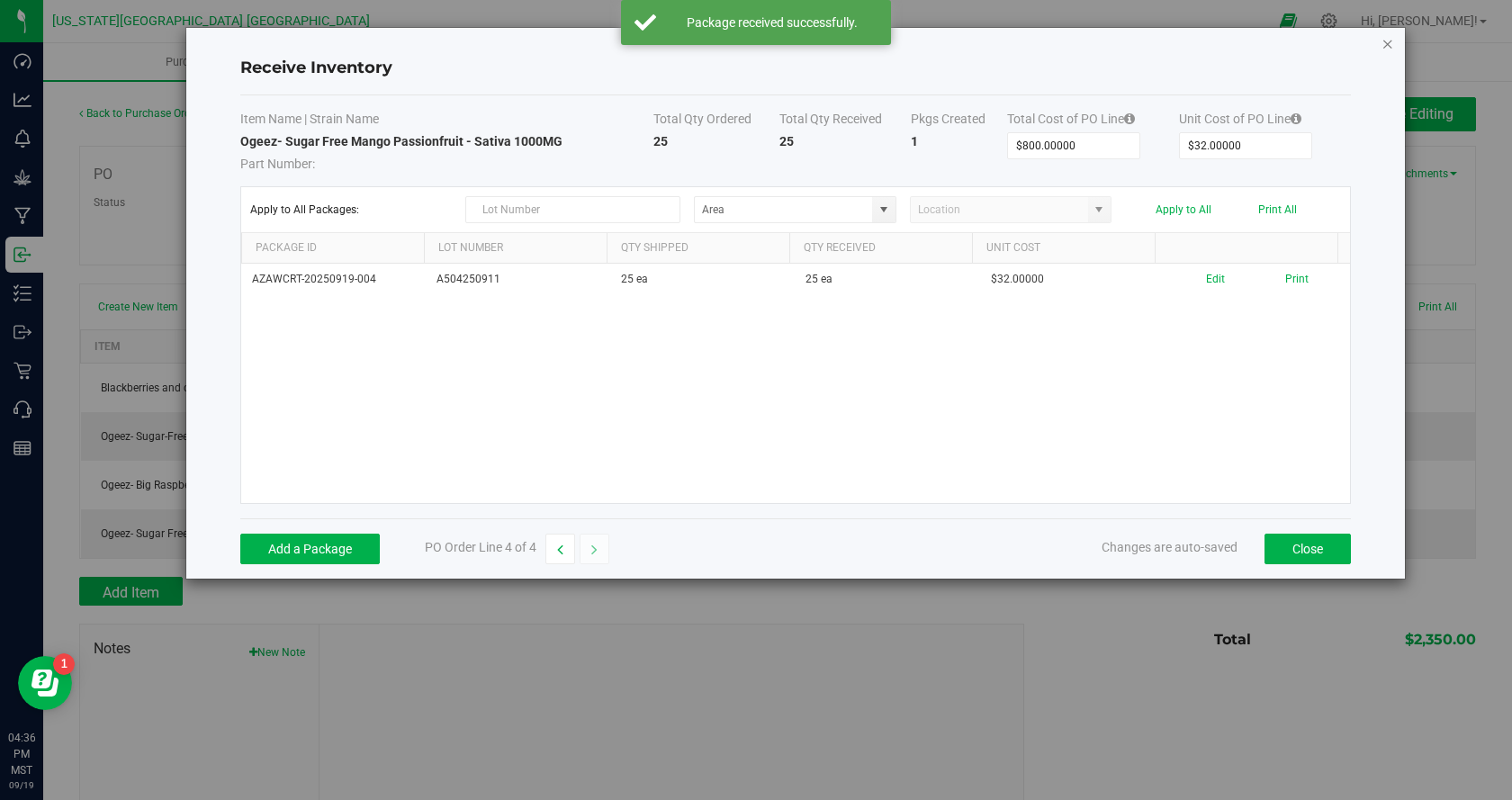
click at [1382, 41] on icon "Close modal" at bounding box center [1387, 43] width 13 height 21
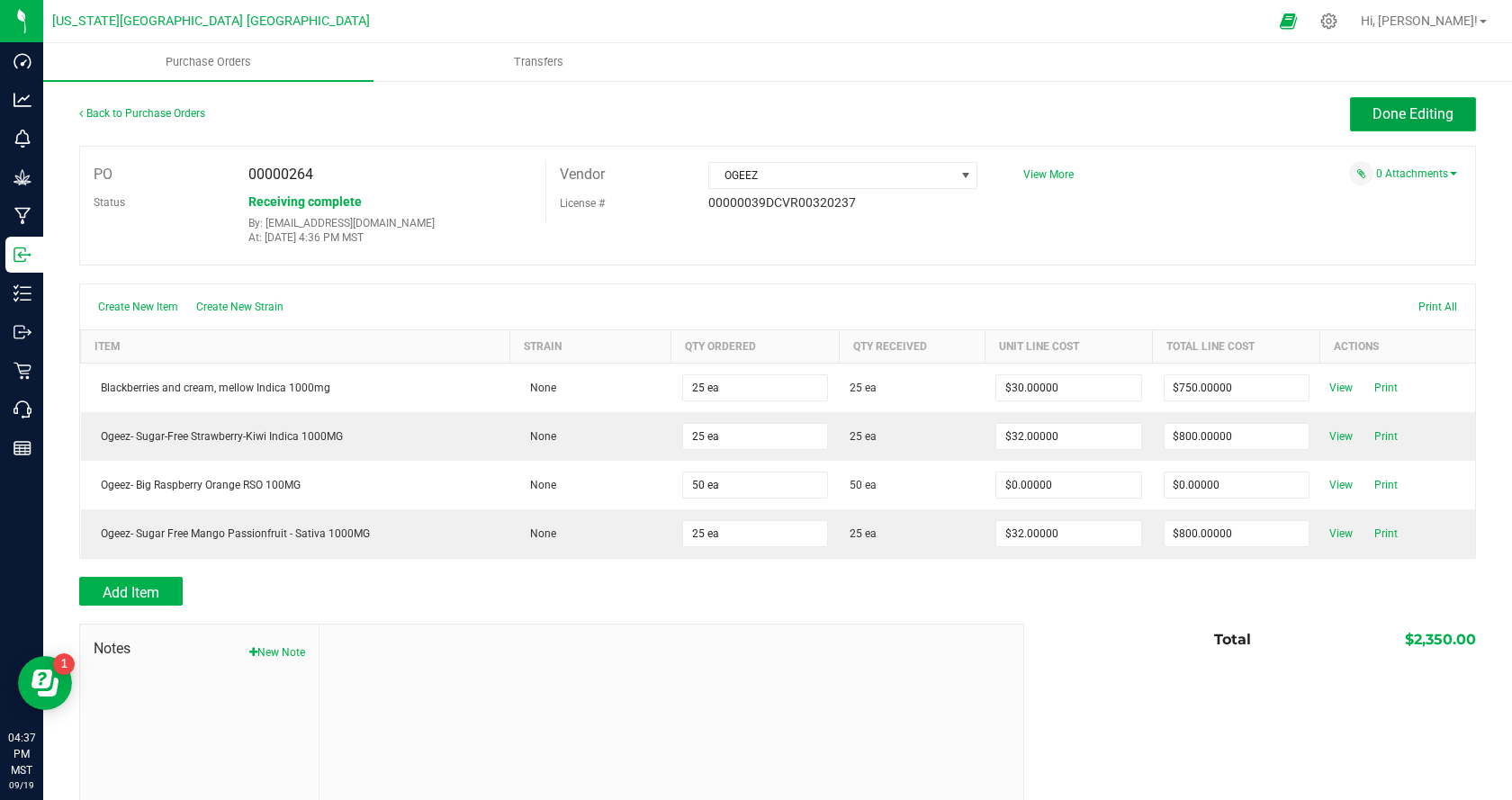
click at [1379, 109] on span "Done Editing" at bounding box center [1412, 114] width 81 height 17
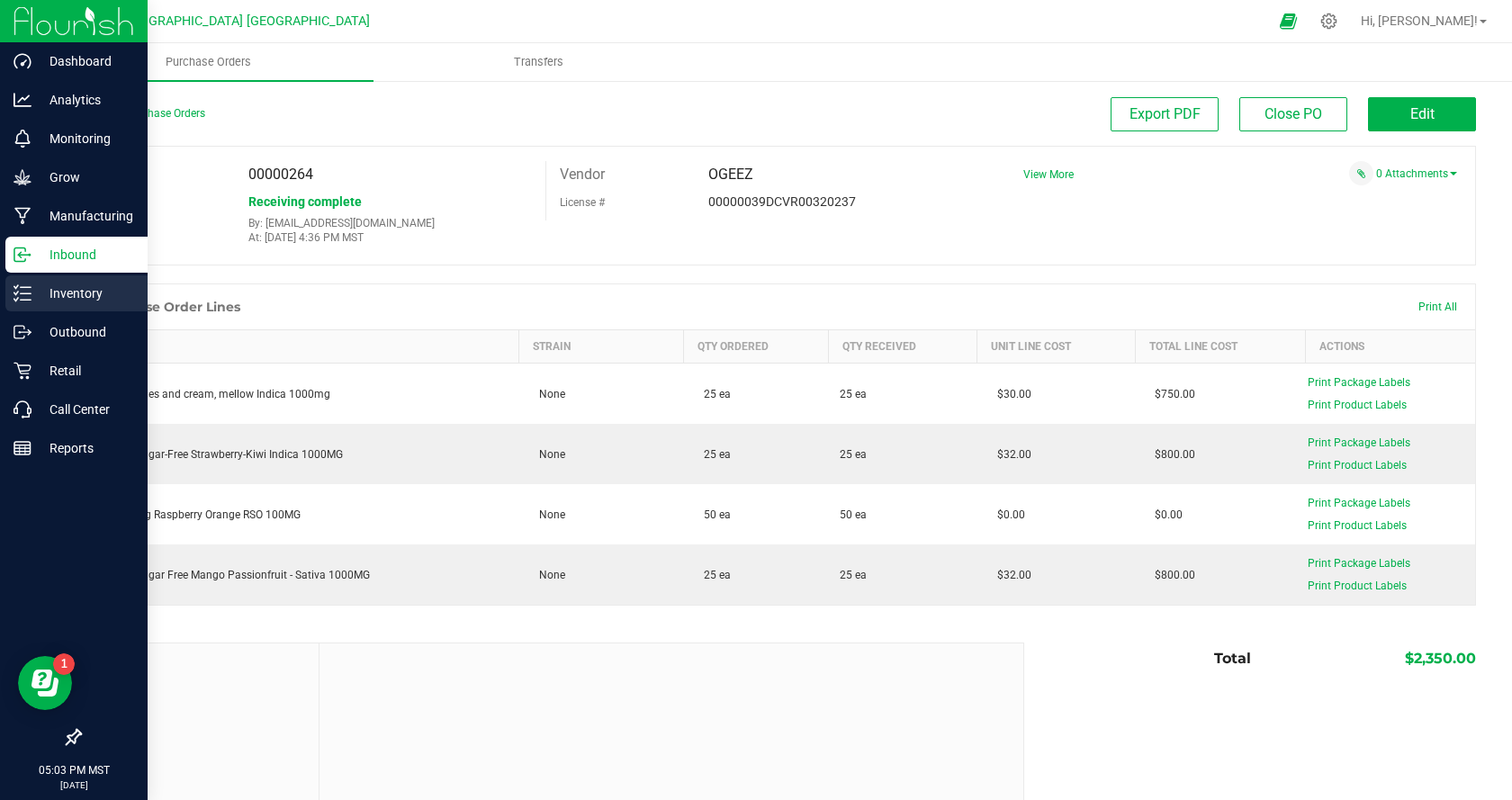
click at [112, 296] on p "Inventory" at bounding box center [85, 294] width 108 height 21
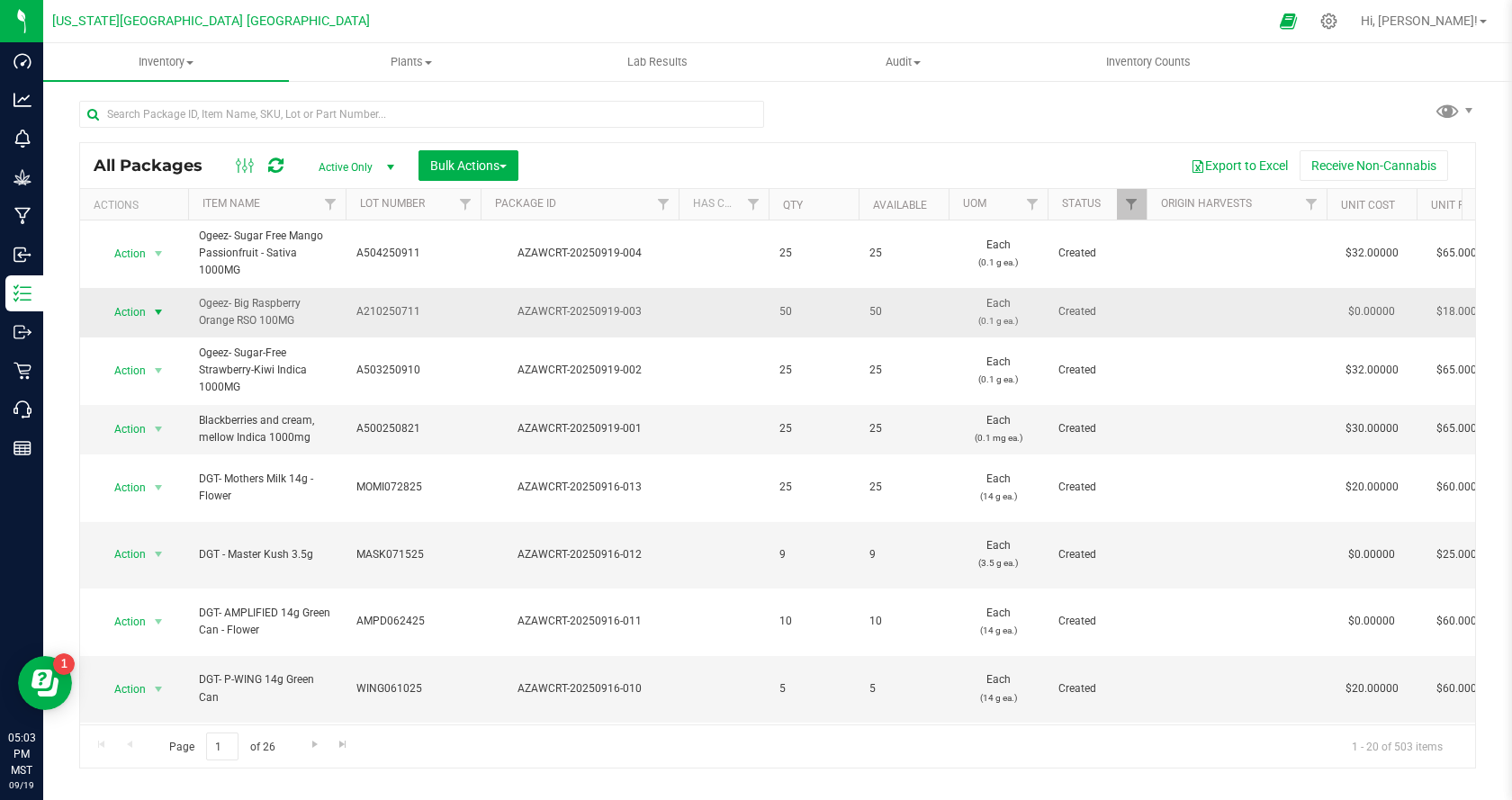
click at [151, 314] on span "select" at bounding box center [158, 312] width 22 height 25
click at [724, 164] on div "Export to Excel Receive Non-Cannabis" at bounding box center [996, 165] width 930 height 30
click at [1337, 18] on icon at bounding box center [1329, 21] width 17 height 17
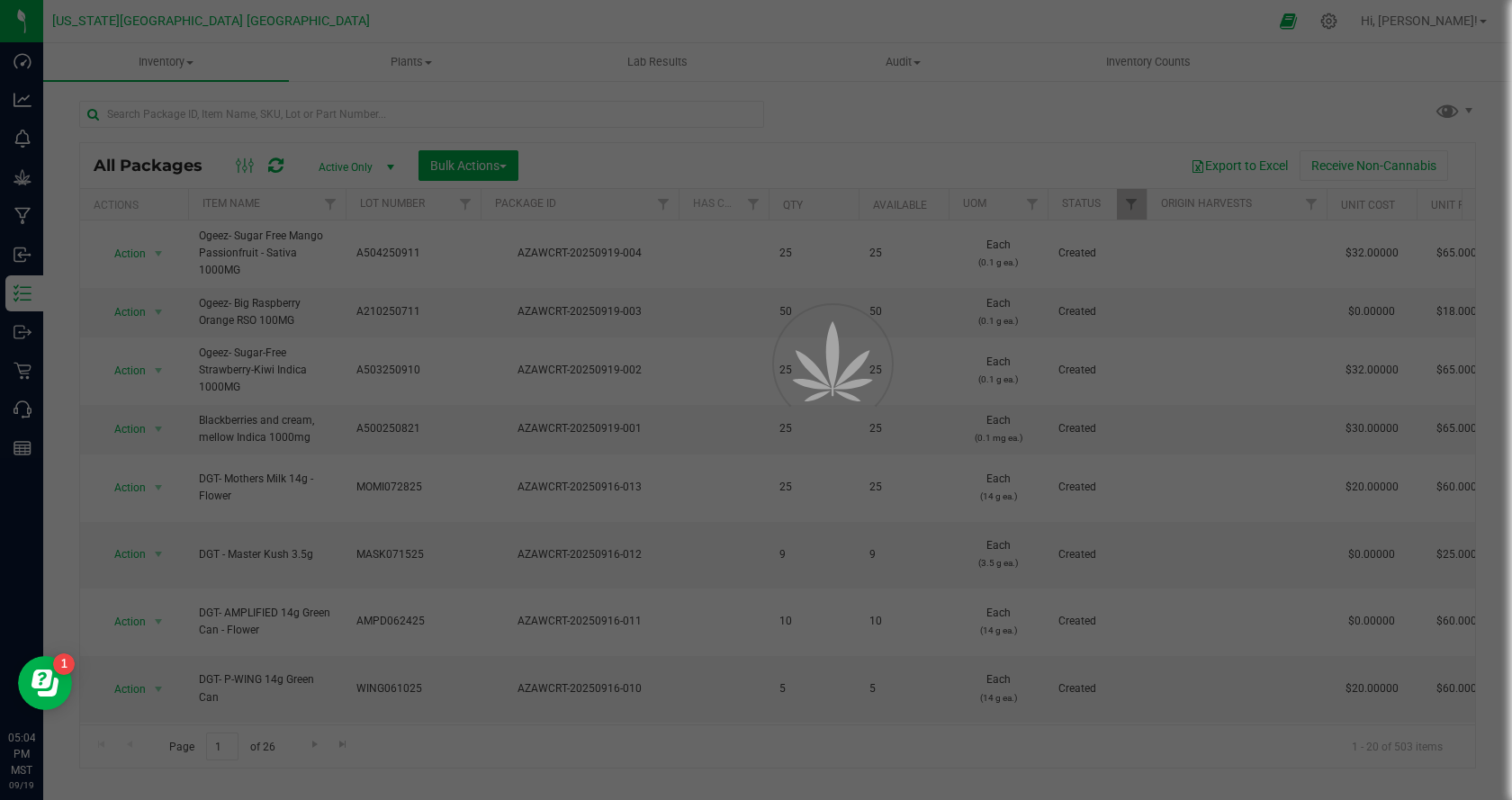
drag, startPoint x: 1464, startPoint y: 279, endPoint x: 1478, endPoint y: 250, distance: 32.2
click at [1478, 250] on div at bounding box center [756, 400] width 1512 height 800
click at [622, 146] on div at bounding box center [756, 400] width 1512 height 800
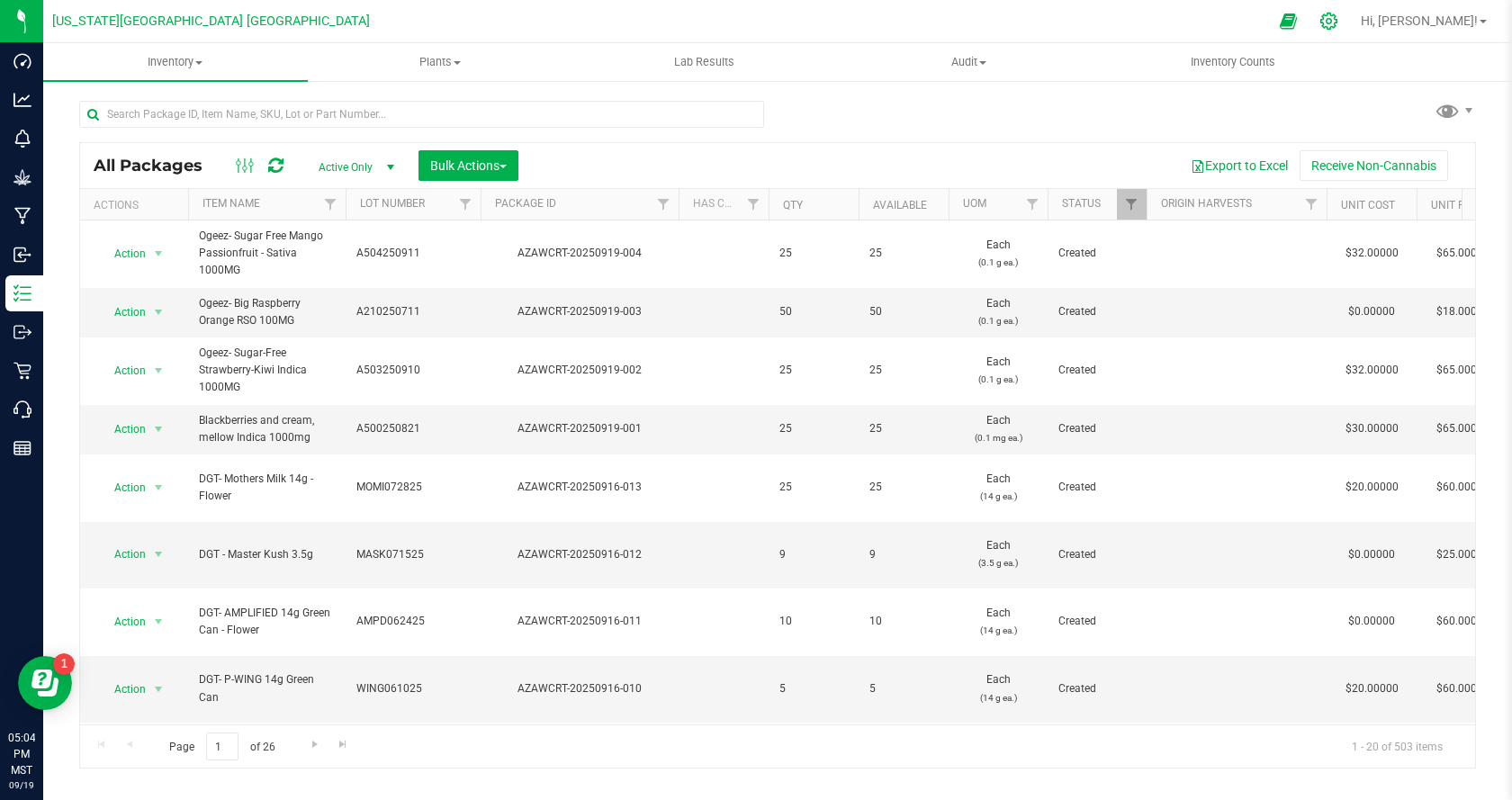
click at [1338, 17] on icon at bounding box center [1328, 20] width 18 height 18
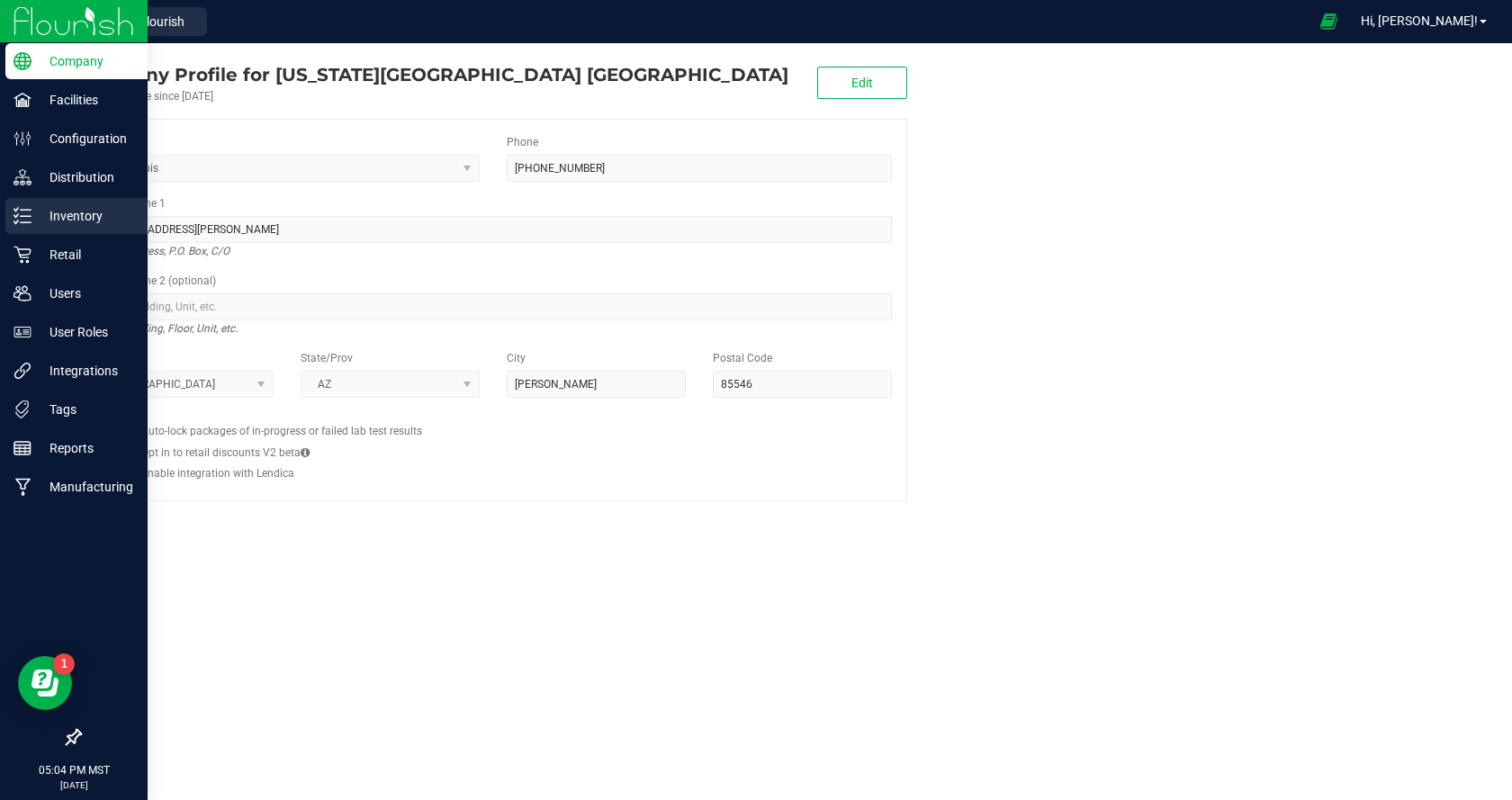
click at [91, 211] on p "Inventory" at bounding box center [85, 216] width 108 height 21
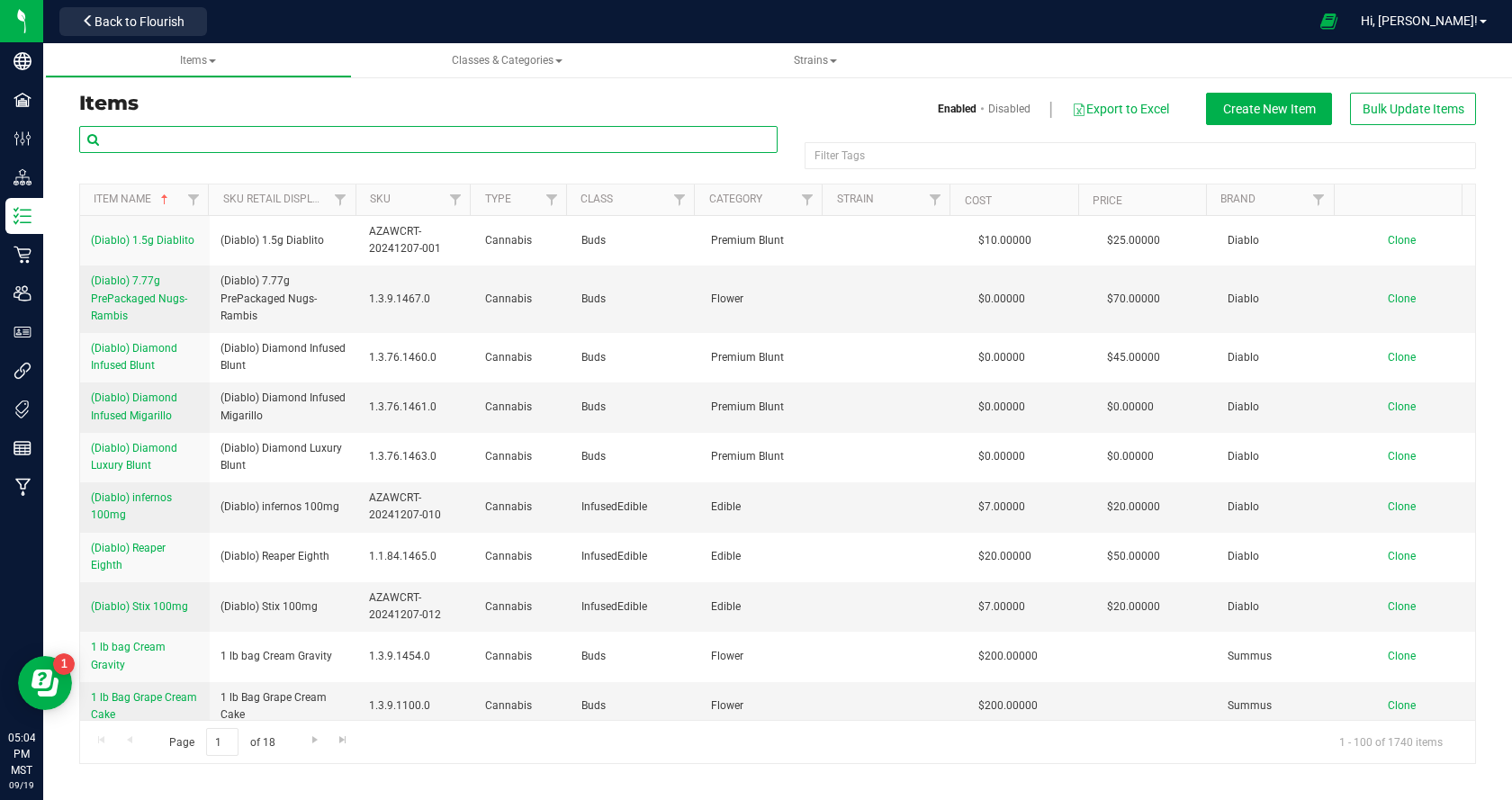
click at [288, 131] on input "text" at bounding box center [428, 140] width 699 height 27
type input "OGEEZ"
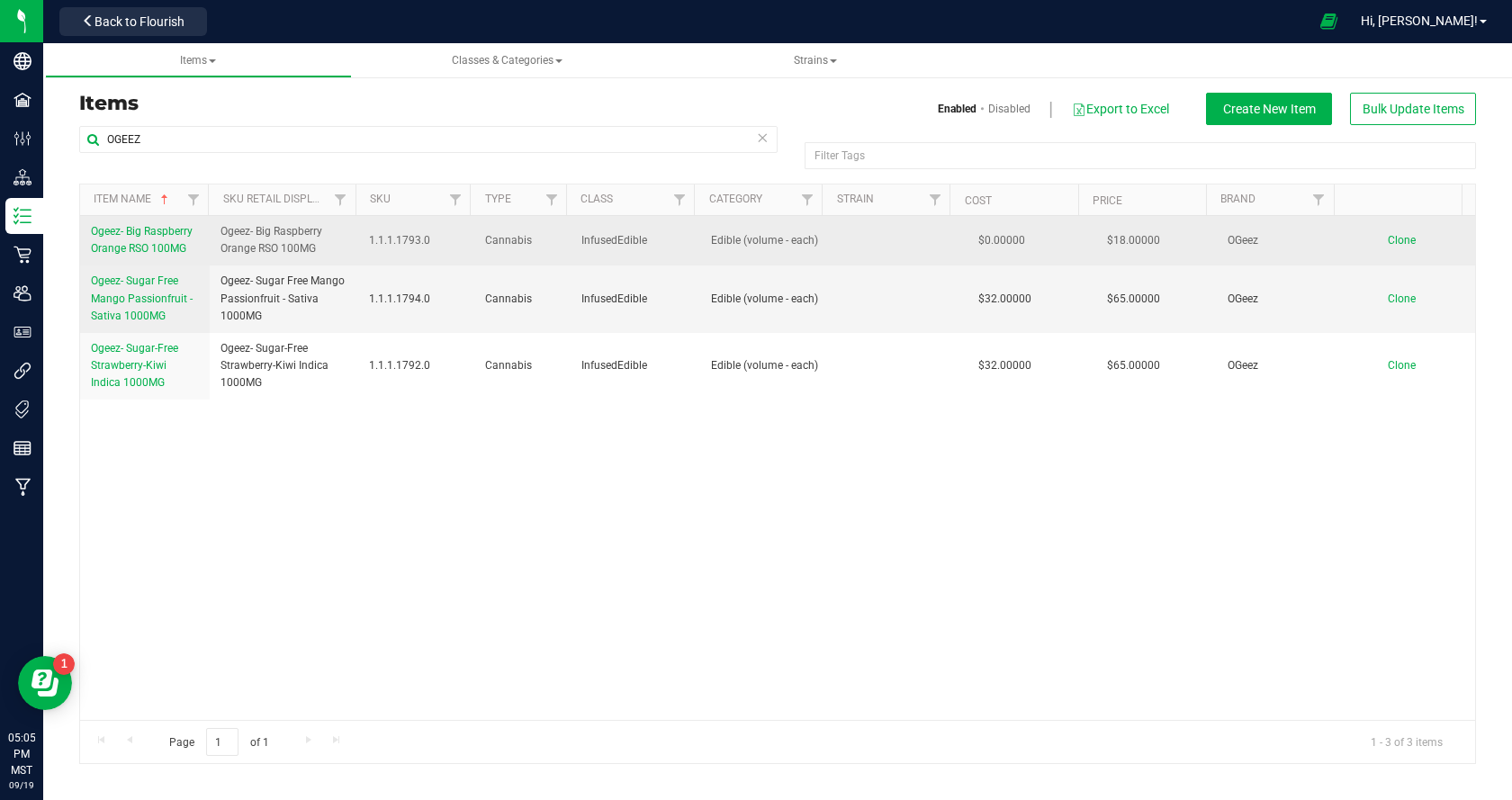
click at [155, 237] on span "Ogeez- Big Raspberry Orange RSO 100MG" at bounding box center [142, 240] width 102 height 30
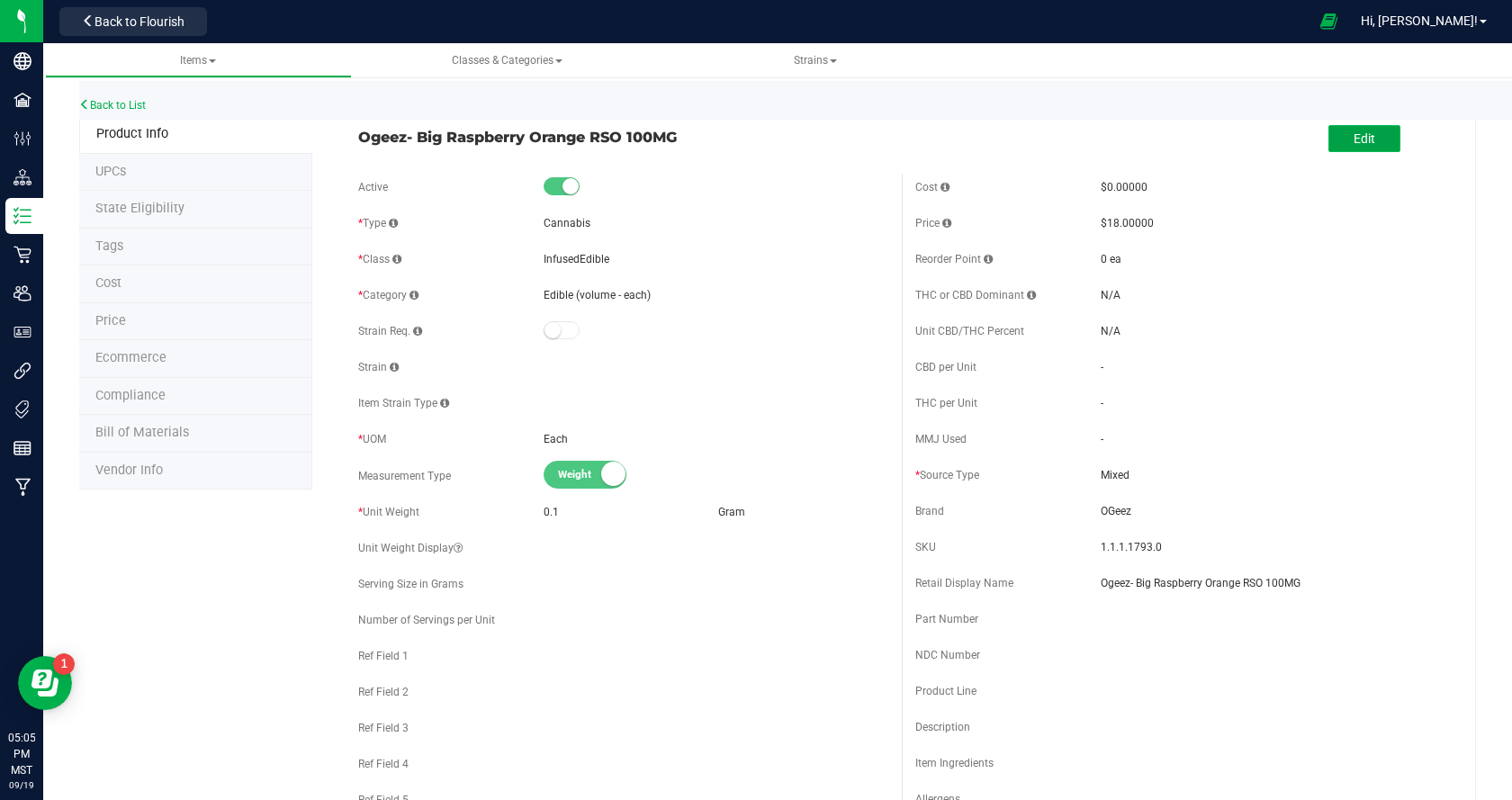
click at [1359, 146] on span "Edit" at bounding box center [1364, 138] width 21 height 15
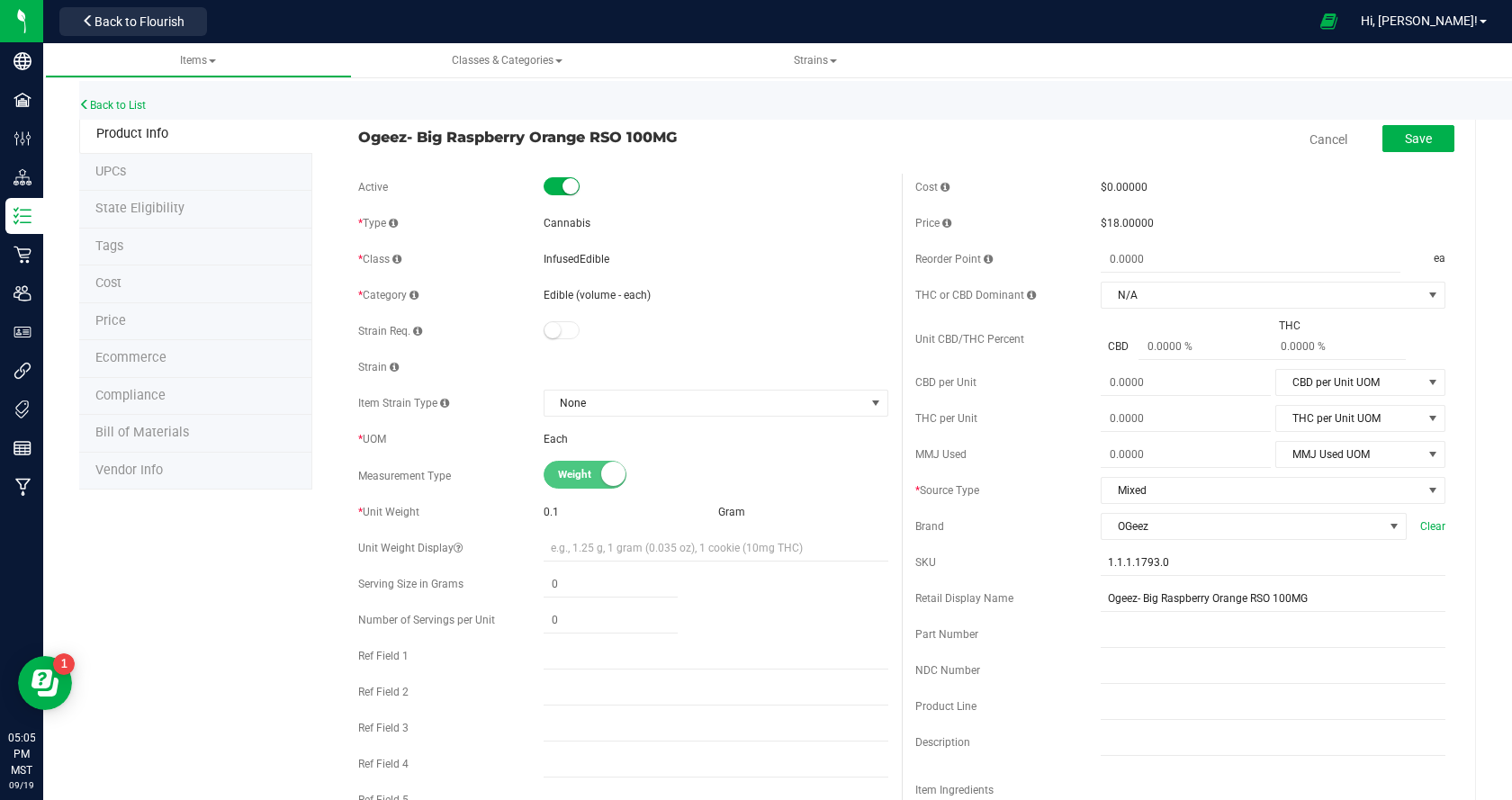
click at [176, 319] on li "Price" at bounding box center [195, 322] width 233 height 38
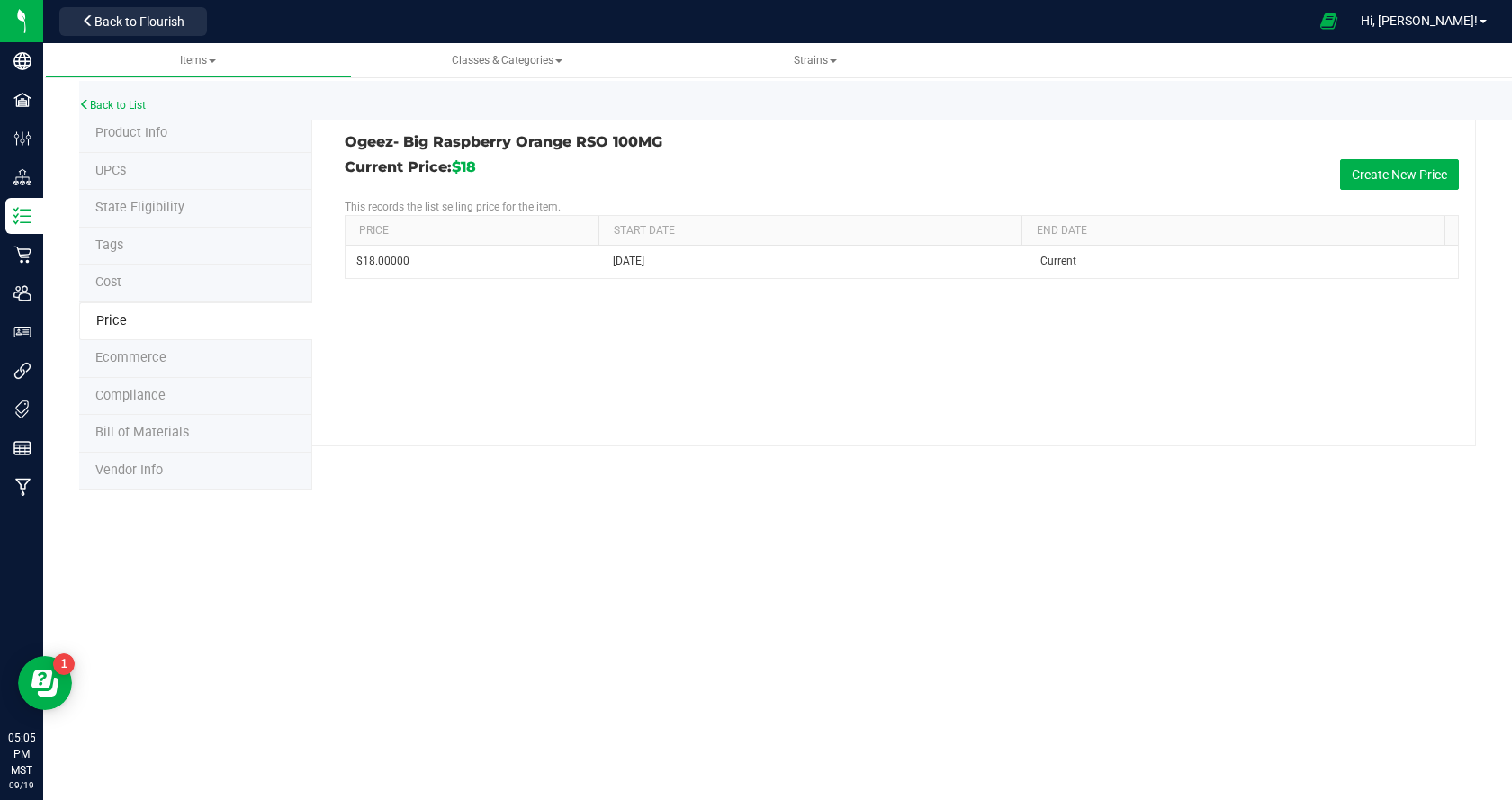
click at [1457, 256] on div "Price Start Date End Date $18.00000 Sep 19, 2025 Current" at bounding box center [902, 247] width 1114 height 64
click at [1426, 176] on button "Create New Price" at bounding box center [1399, 174] width 119 height 30
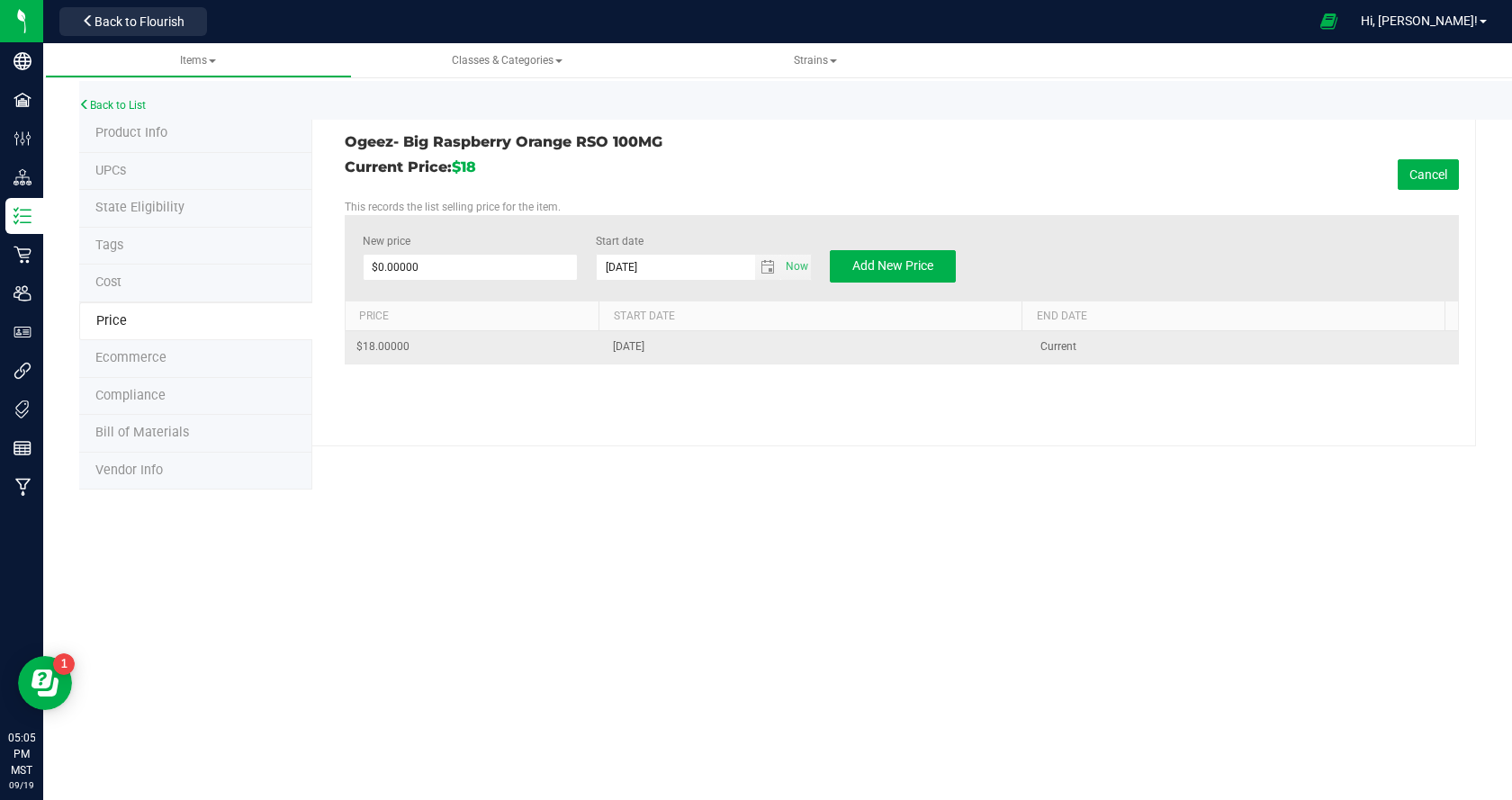
click at [472, 341] on td "$18.00000" at bounding box center [474, 347] width 257 height 31
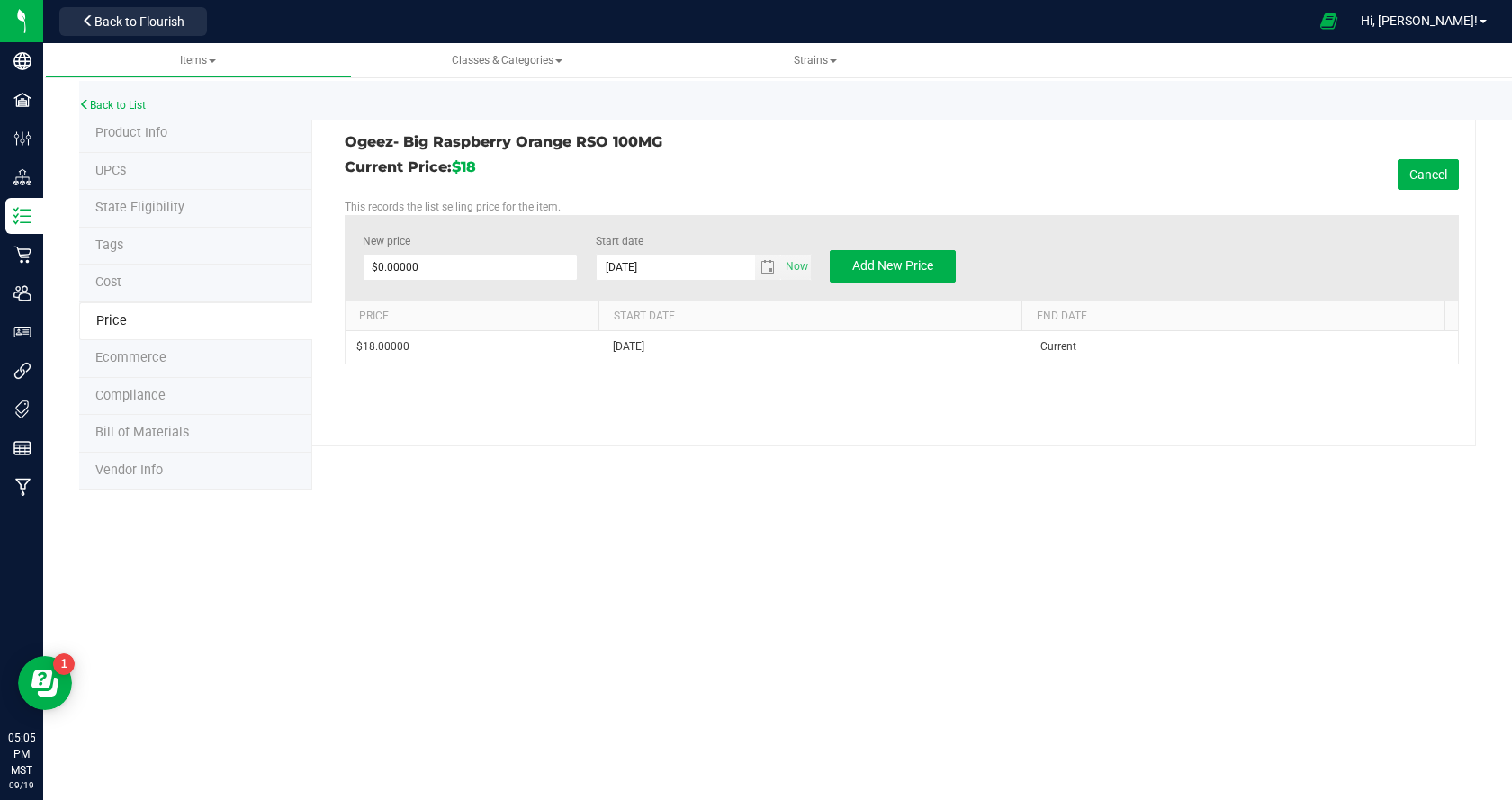
click at [494, 282] on div "New price $0.00000 0" at bounding box center [470, 258] width 216 height 50
click at [495, 267] on span at bounding box center [470, 267] width 216 height 27
type input "10"
click at [875, 264] on span "Add New Price" at bounding box center [892, 265] width 81 height 15
type input "$0.00000"
